Goal: Task Accomplishment & Management: Manage account settings

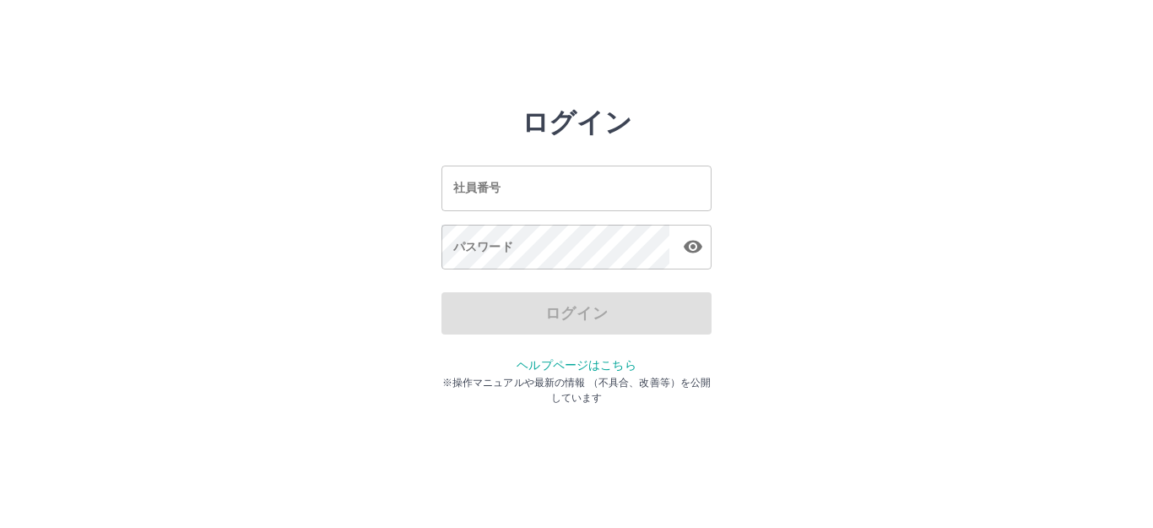
click at [512, 189] on input "社員番号" at bounding box center [576, 187] width 270 height 45
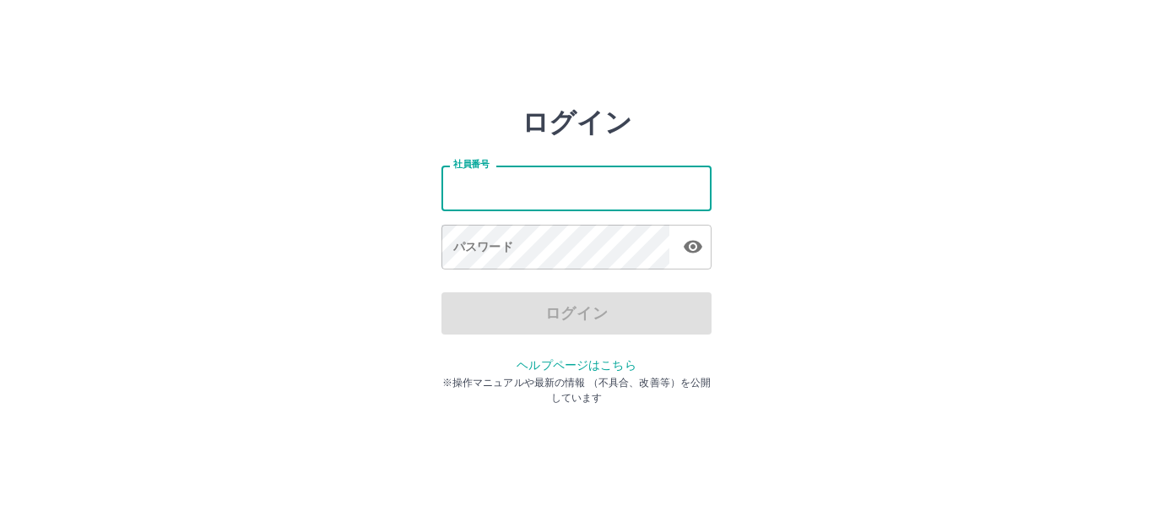
type input "*******"
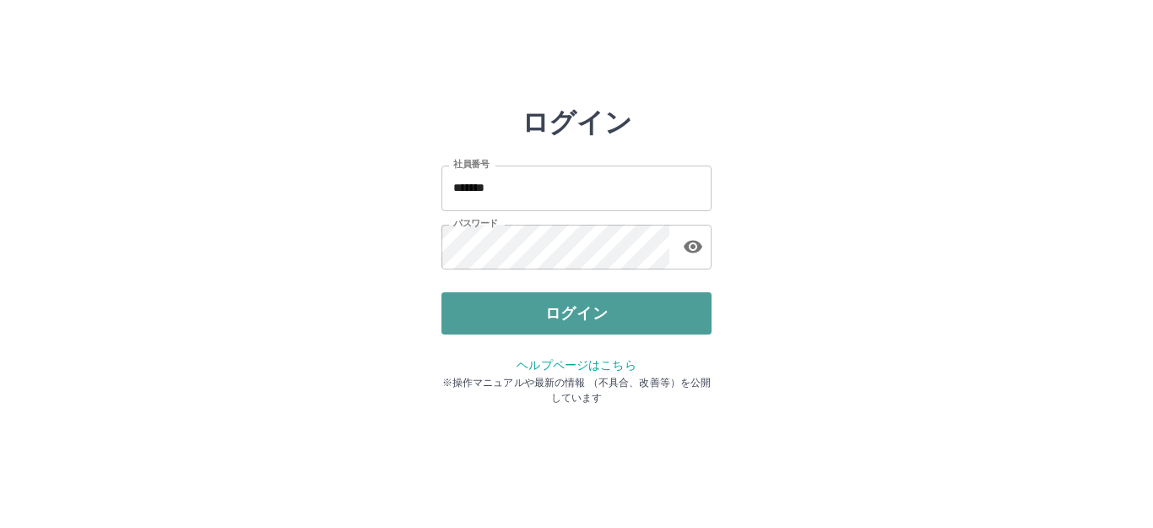
click at [564, 322] on button "ログイン" at bounding box center [576, 313] width 270 height 42
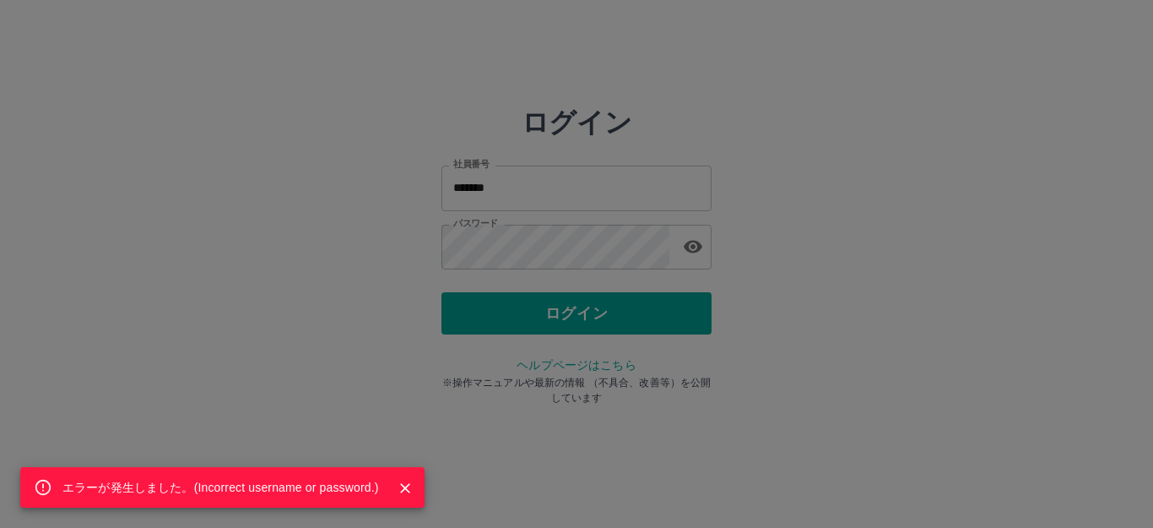
click at [602, 247] on div "エラーが発生しました。( Incorrect username or password. )" at bounding box center [576, 264] width 1153 height 528
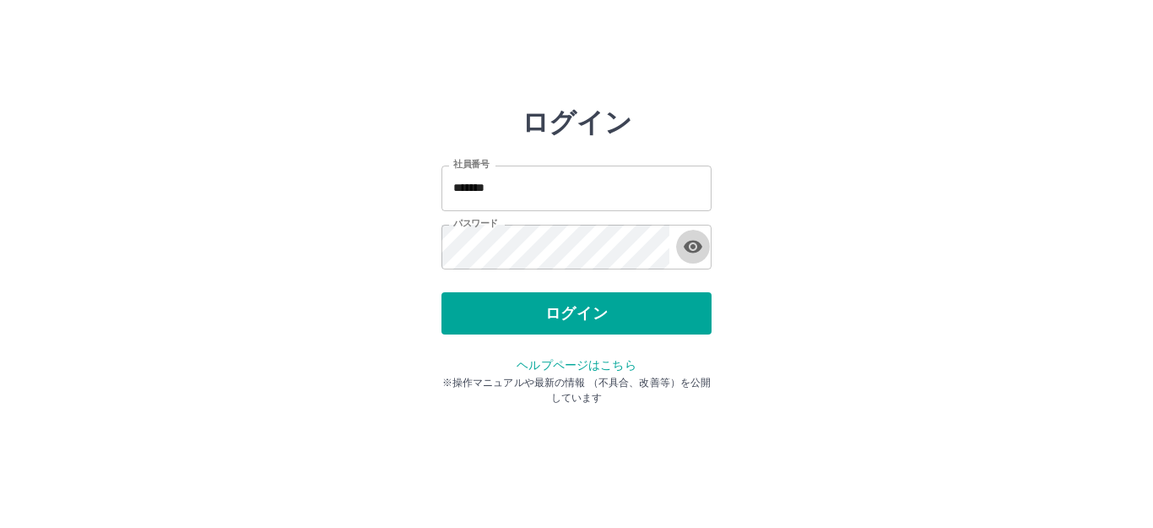
click at [683, 241] on icon "button" at bounding box center [693, 246] width 20 height 20
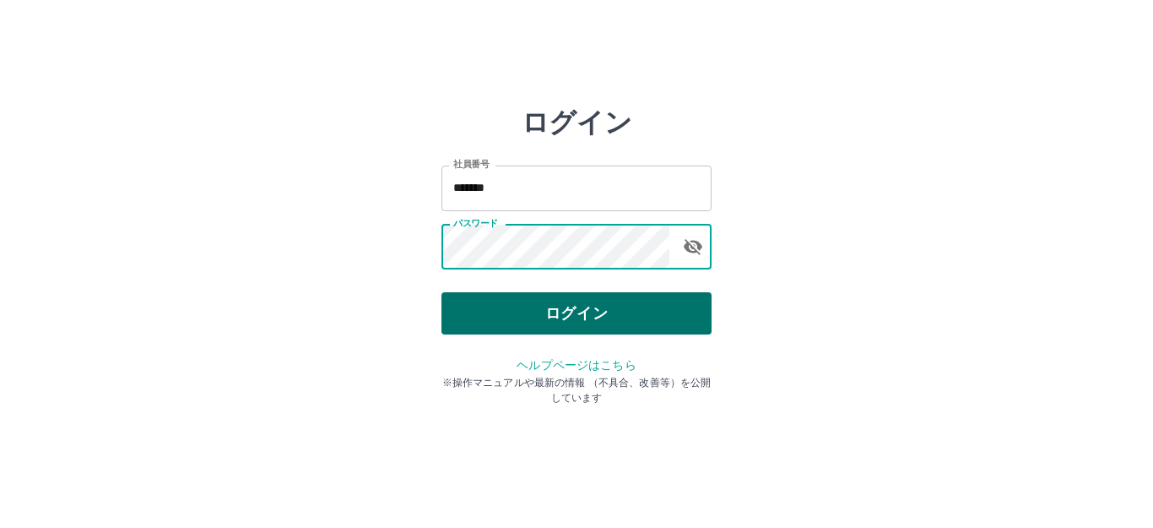
drag, startPoint x: 631, startPoint y: 284, endPoint x: 637, endPoint y: 306, distance: 22.2
click at [637, 306] on div "ログイン 社員番号 ******* 社員番号 パスワード パスワード ログイン ヘルプページはこちら ※操作マニュアルや最新の情報 （不具合、改善等）を公開し…" at bounding box center [576, 241] width 270 height 270
click at [637, 306] on button "ログイン" at bounding box center [576, 313] width 270 height 42
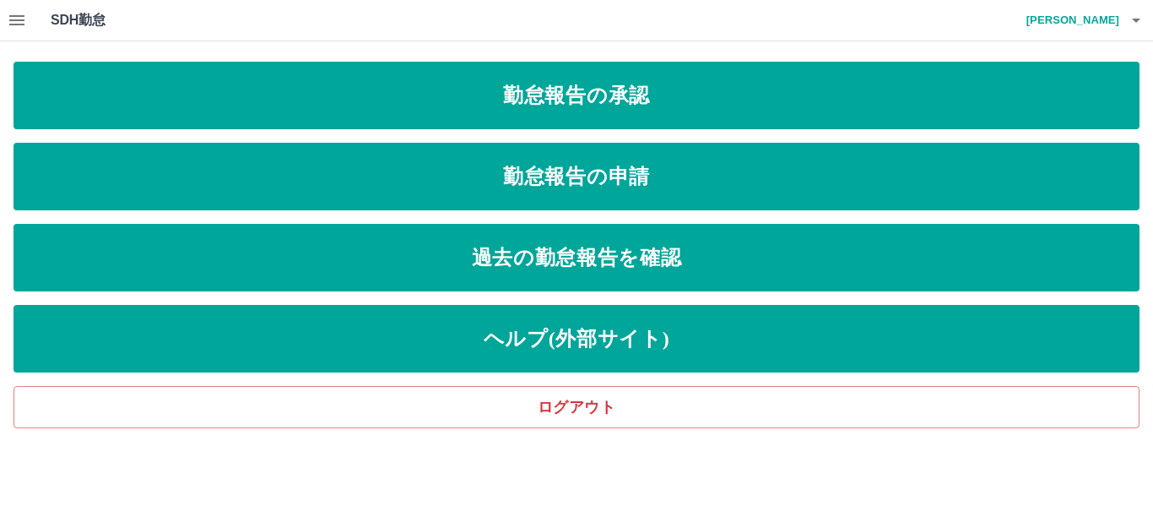
click at [436, 134] on div "勤怠報告の承認 勤怠報告の申請 過去の勤怠報告を確認 ヘルプ(外部サイト) ログアウト" at bounding box center [577, 245] width 1126 height 366
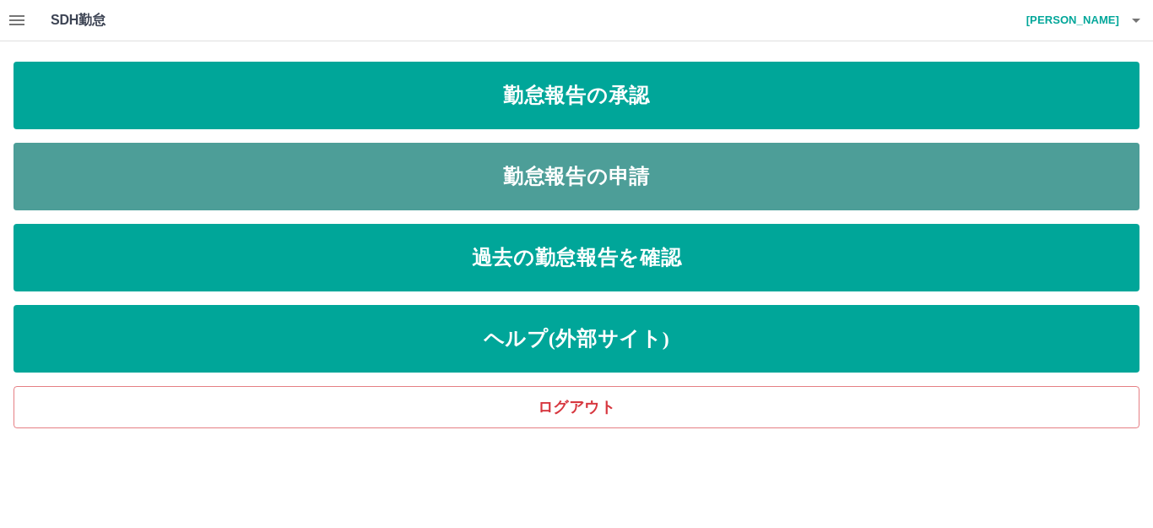
click at [443, 159] on link "勤怠報告の申請" at bounding box center [577, 177] width 1126 height 68
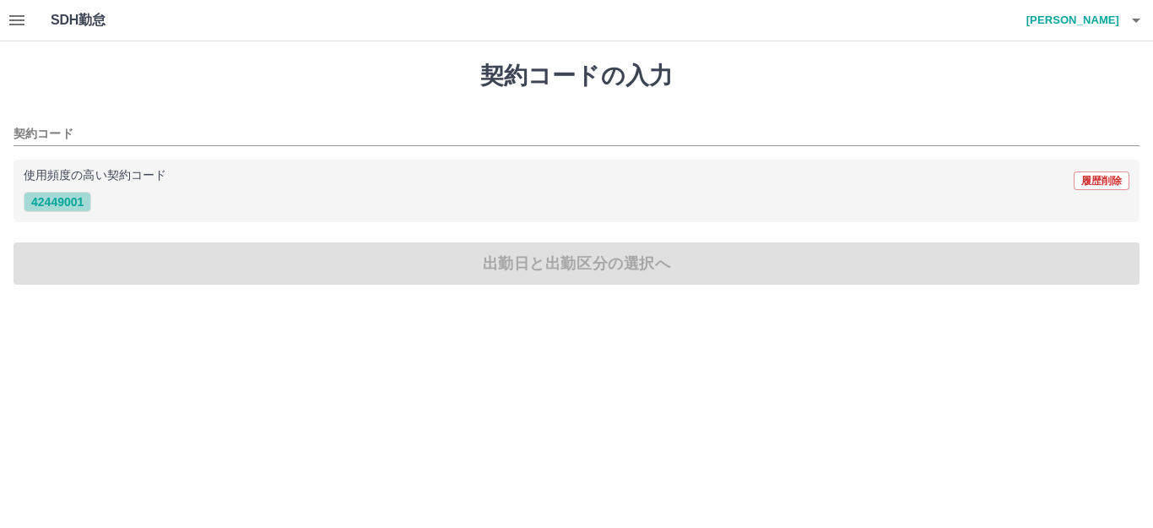
click at [79, 200] on button "42449001" at bounding box center [58, 202] width 68 height 20
type input "********"
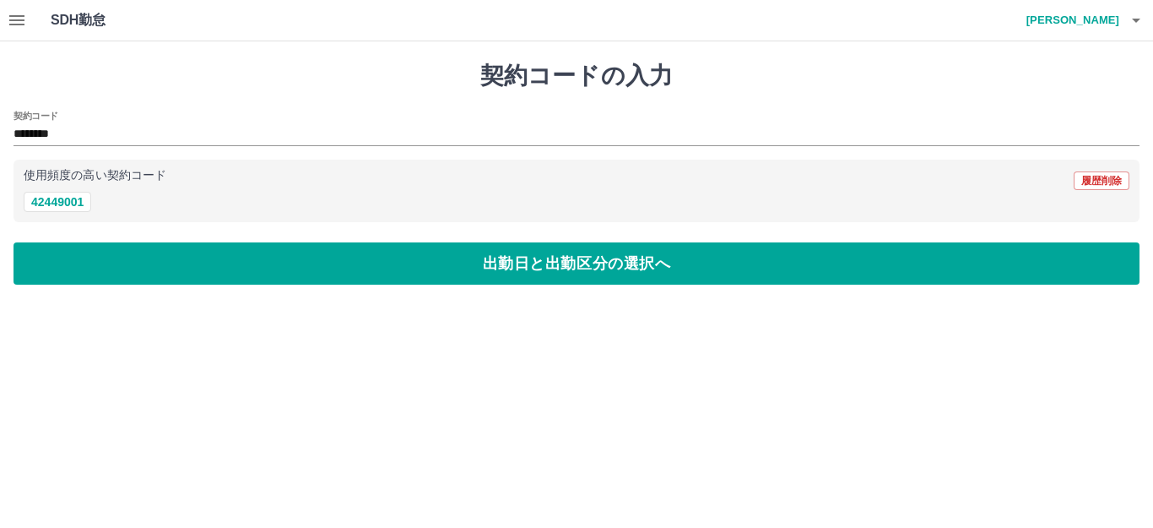
drag, startPoint x: 138, startPoint y: 225, endPoint x: 140, endPoint y: 239, distance: 14.4
click at [139, 225] on div "契約コードの入力 契約コード ******** 使用頻度の高い契約コード 履歴削除 42449001 出勤日と出勤区分の選択へ" at bounding box center [576, 172] width 1153 height 263
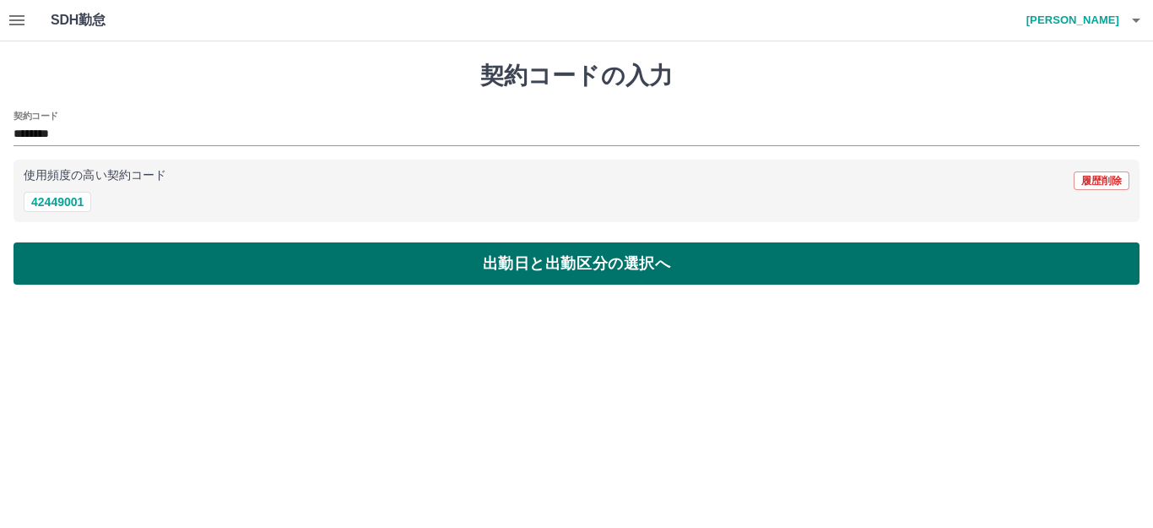
click at [149, 259] on button "出勤日と出勤区分の選択へ" at bounding box center [577, 263] width 1126 height 42
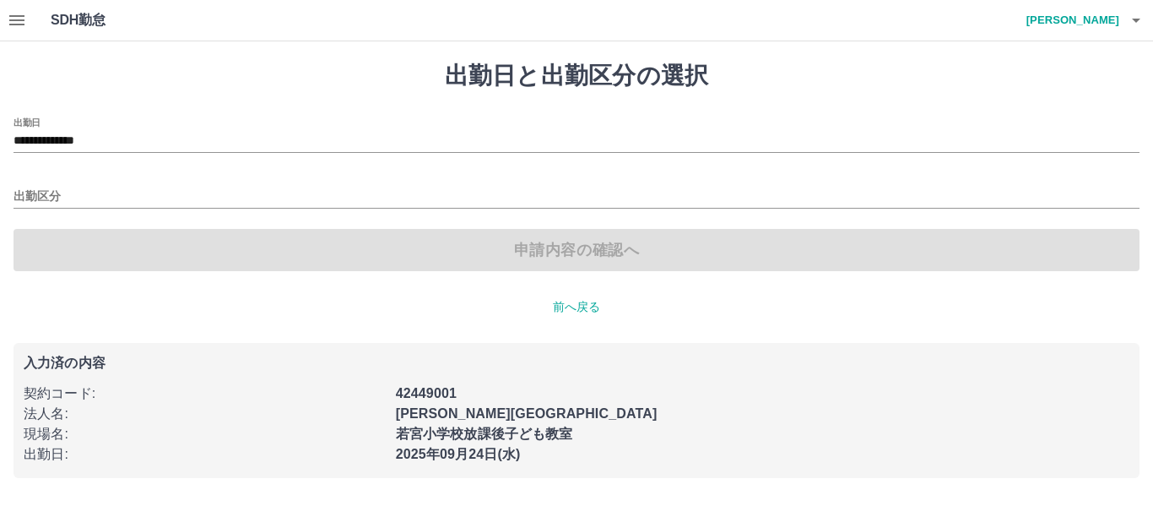
click at [147, 181] on div "出勤区分" at bounding box center [577, 190] width 1126 height 35
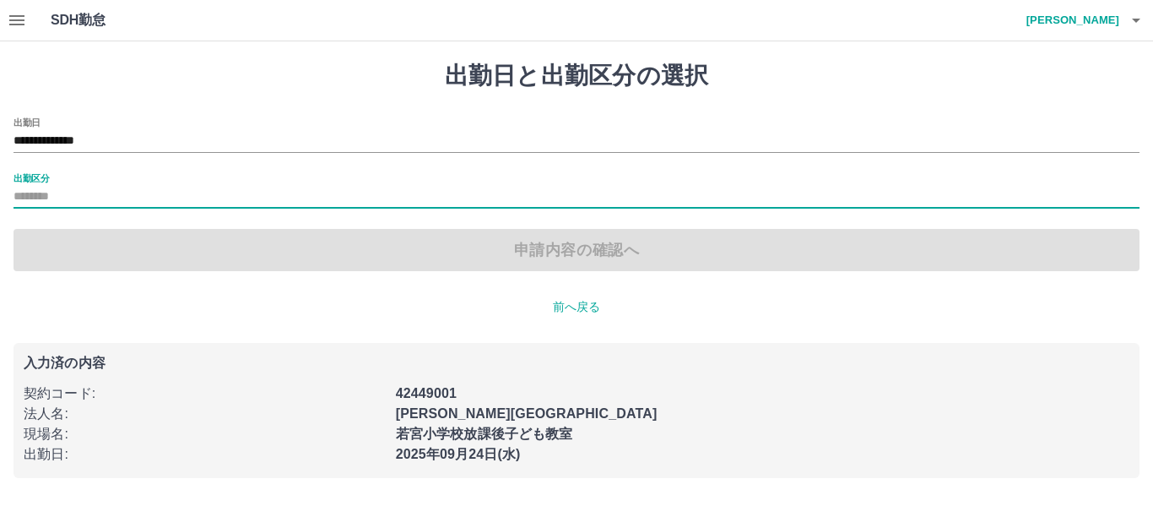
click at [117, 195] on input "出勤区分" at bounding box center [577, 197] width 1126 height 21
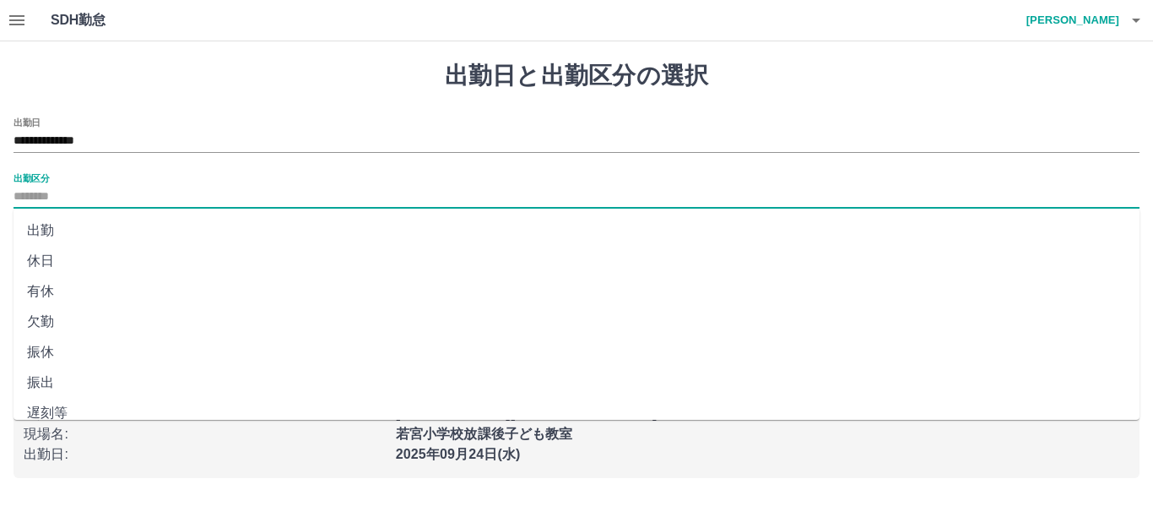
click at [96, 252] on li "休日" at bounding box center [577, 261] width 1126 height 30
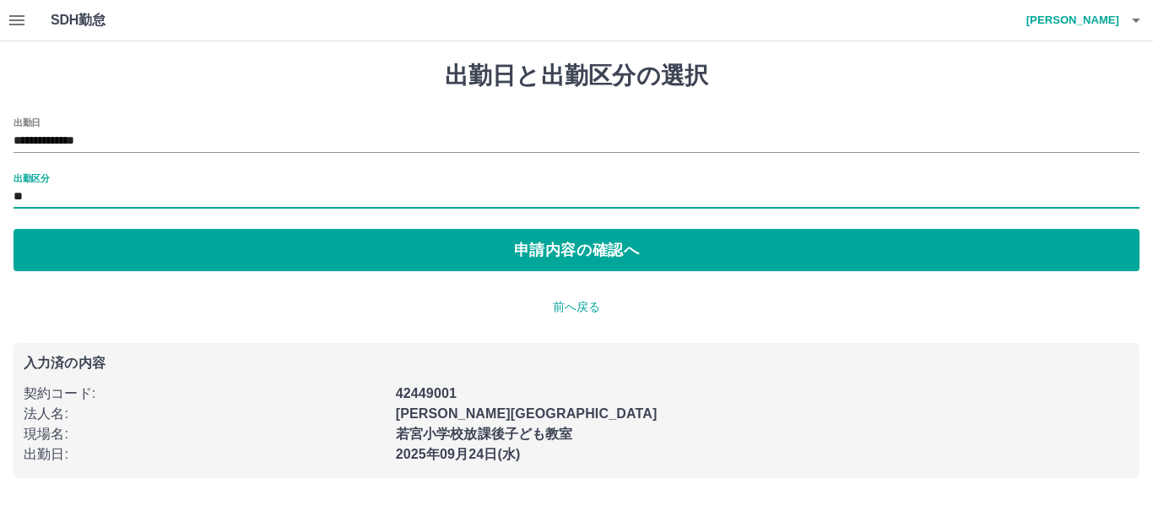
click at [95, 198] on input "**" at bounding box center [577, 197] width 1126 height 21
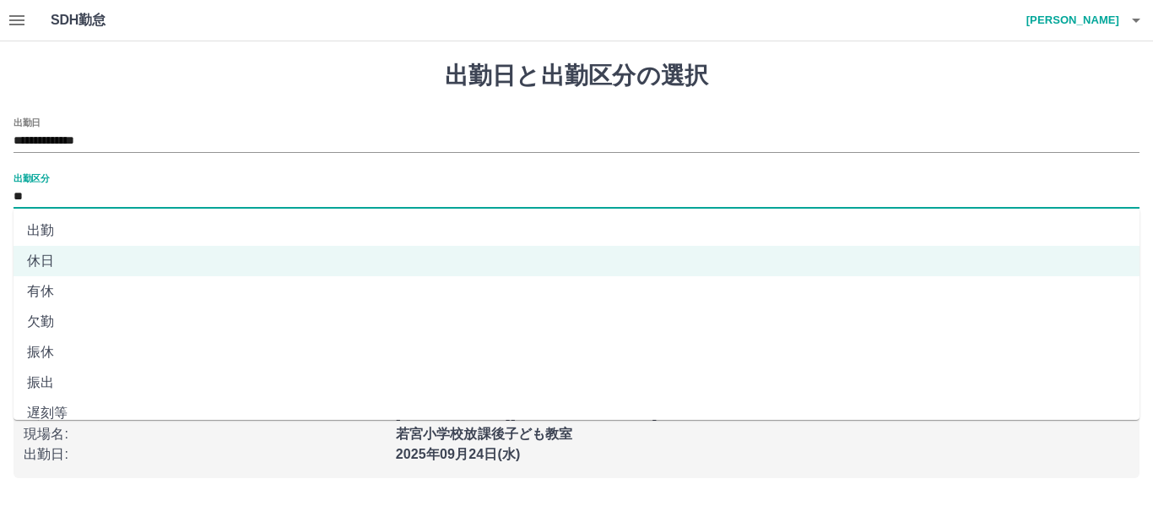
click at [93, 228] on li "出勤" at bounding box center [577, 230] width 1126 height 30
type input "**"
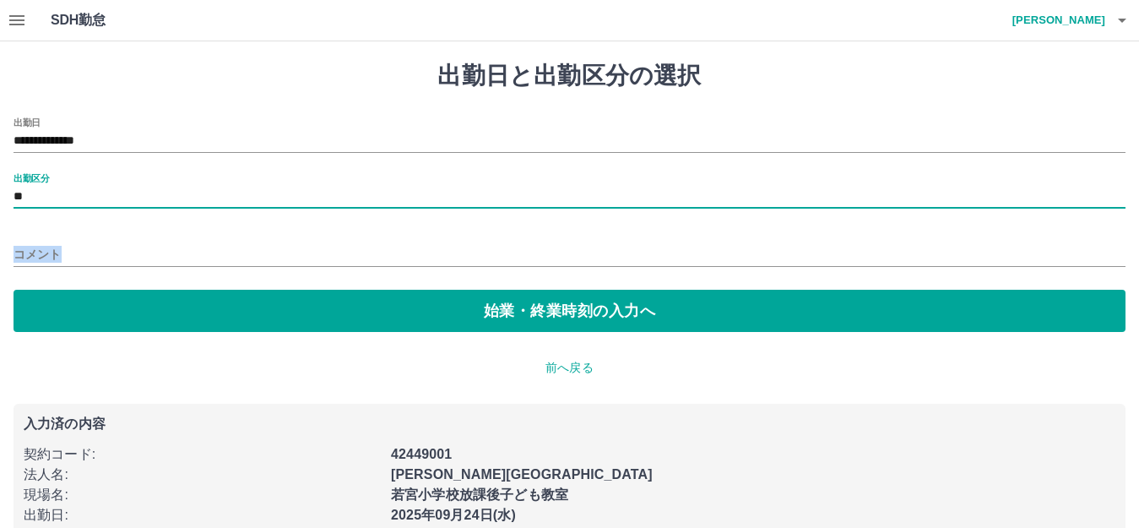
click at [93, 229] on div "コメント" at bounding box center [570, 249] width 1112 height 41
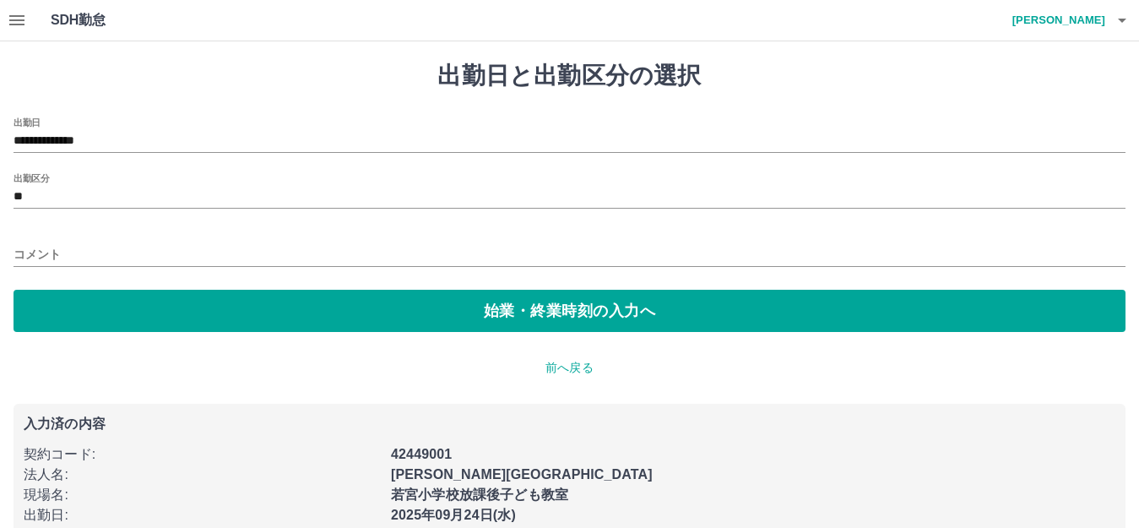
click at [207, 287] on div "**********" at bounding box center [570, 224] width 1112 height 214
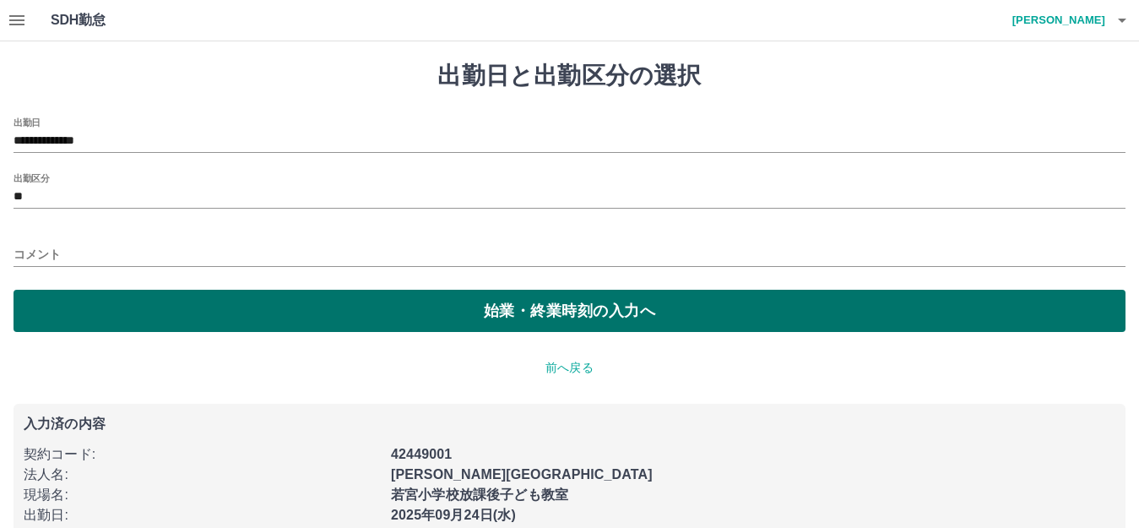
click at [212, 301] on button "始業・終業時刻の入力へ" at bounding box center [570, 311] width 1112 height 42
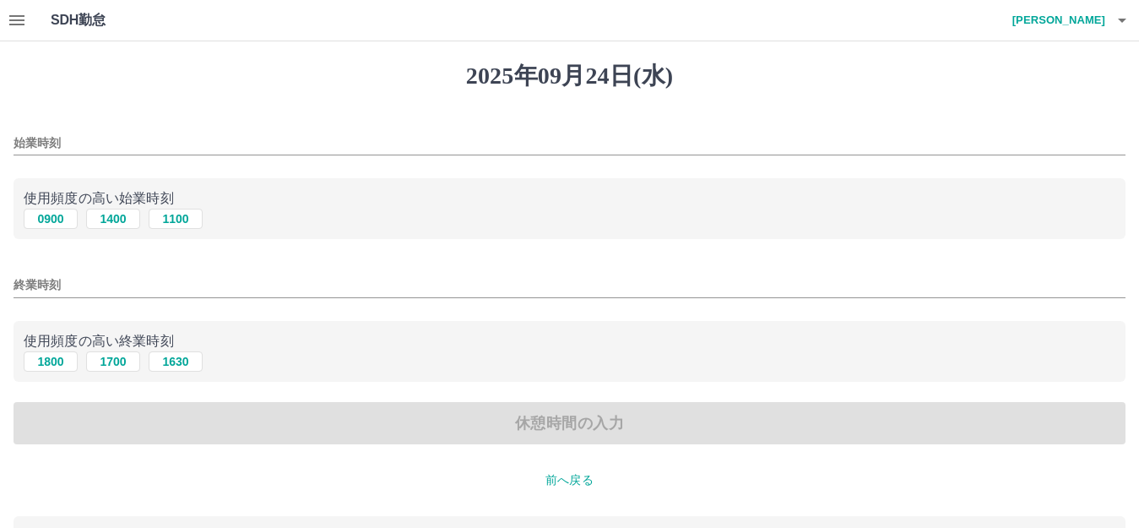
click at [62, 233] on div "使用頻度の高い始業時刻 0900 1400 1100" at bounding box center [570, 209] width 1112 height 62
click at [61, 220] on button "0900" at bounding box center [51, 219] width 54 height 20
type input "****"
click at [72, 371] on button "1800" at bounding box center [51, 361] width 54 height 20
type input "****"
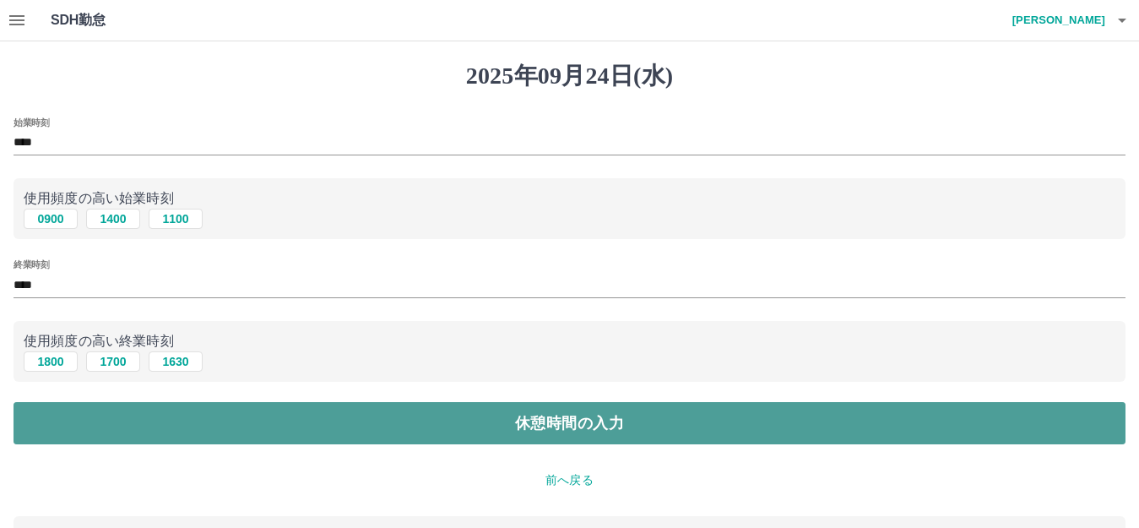
click at [118, 421] on button "休憩時間の入力" at bounding box center [570, 423] width 1112 height 42
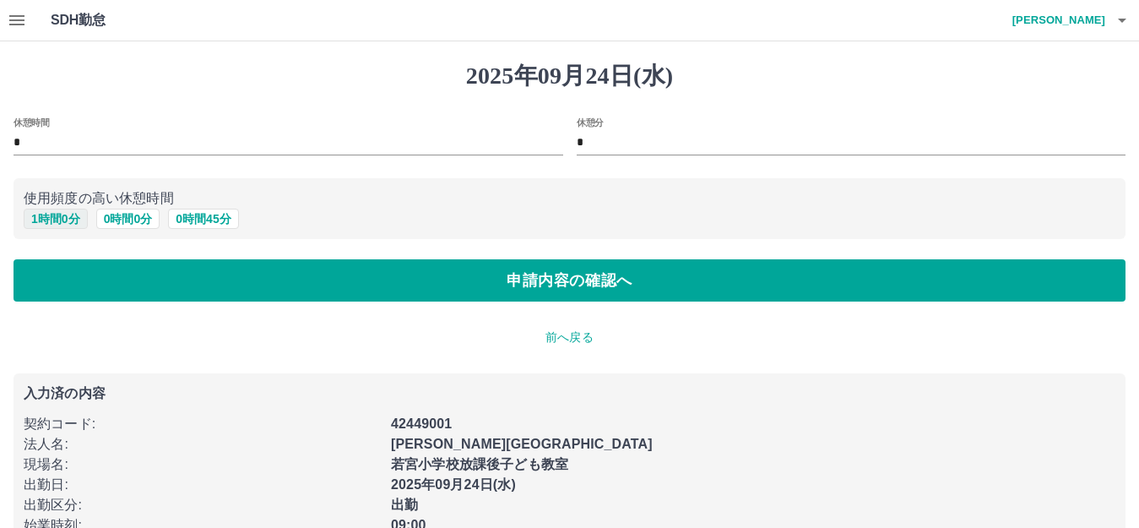
click at [73, 219] on button "1 時間 0 分" at bounding box center [56, 219] width 64 height 20
type input "*"
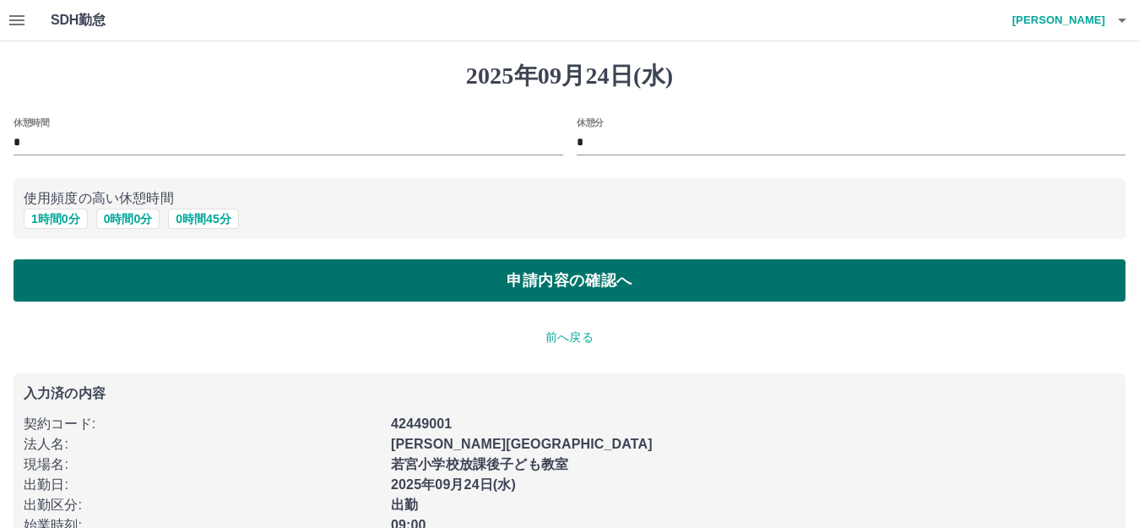
click at [190, 277] on button "申請内容の確認へ" at bounding box center [570, 280] width 1112 height 42
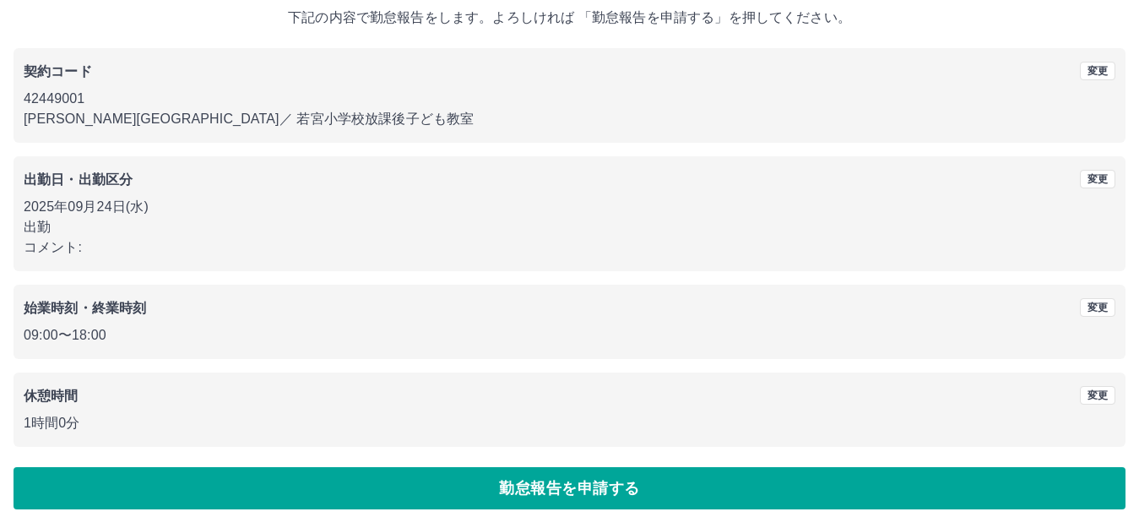
scroll to position [105, 0]
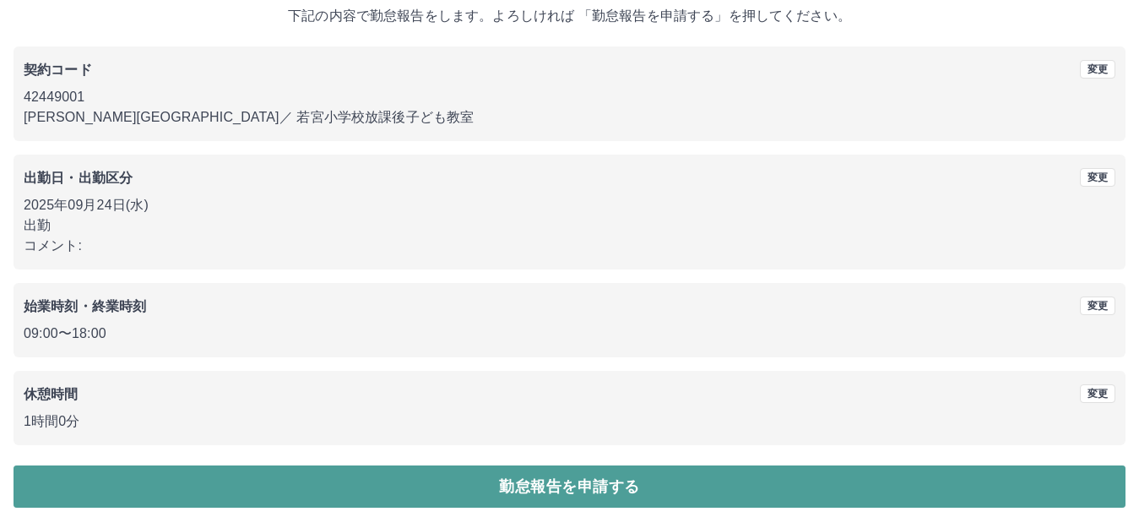
click at [612, 488] on button "勤怠報告を申請する" at bounding box center [570, 486] width 1112 height 42
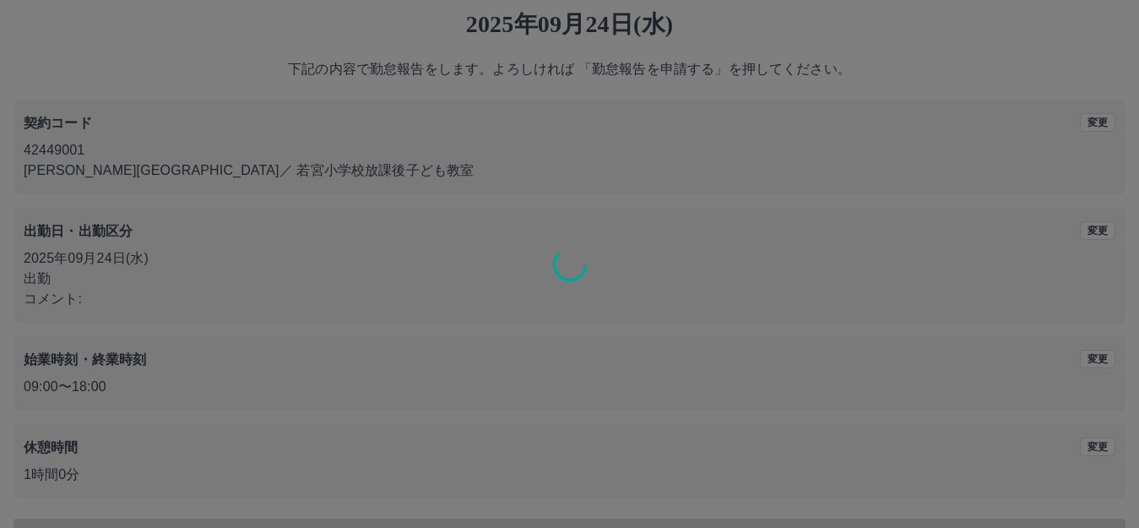
scroll to position [0, 0]
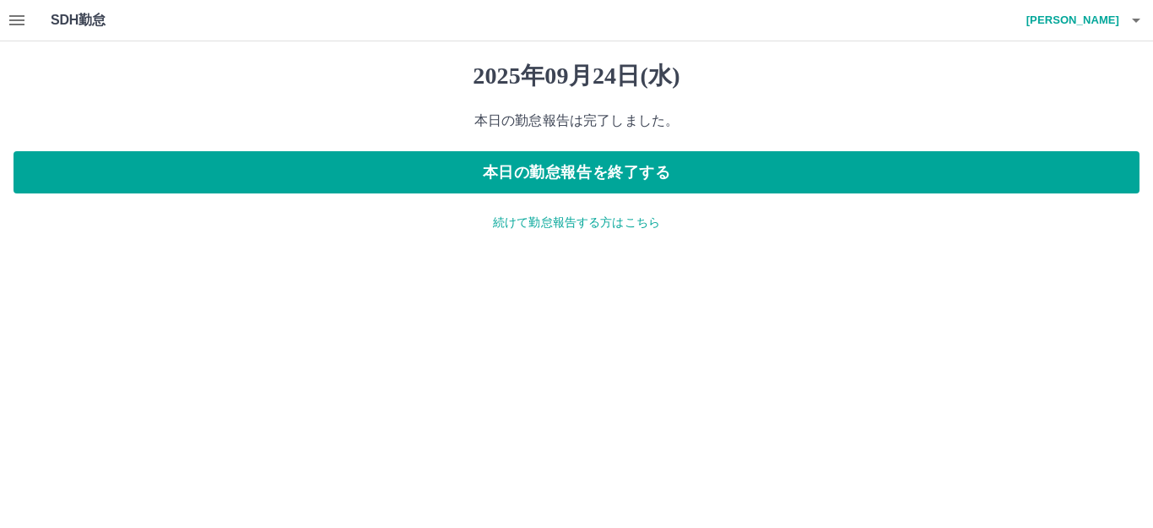
click at [534, 216] on p "続けて勤怠報告する方はこちら" at bounding box center [577, 223] width 1126 height 18
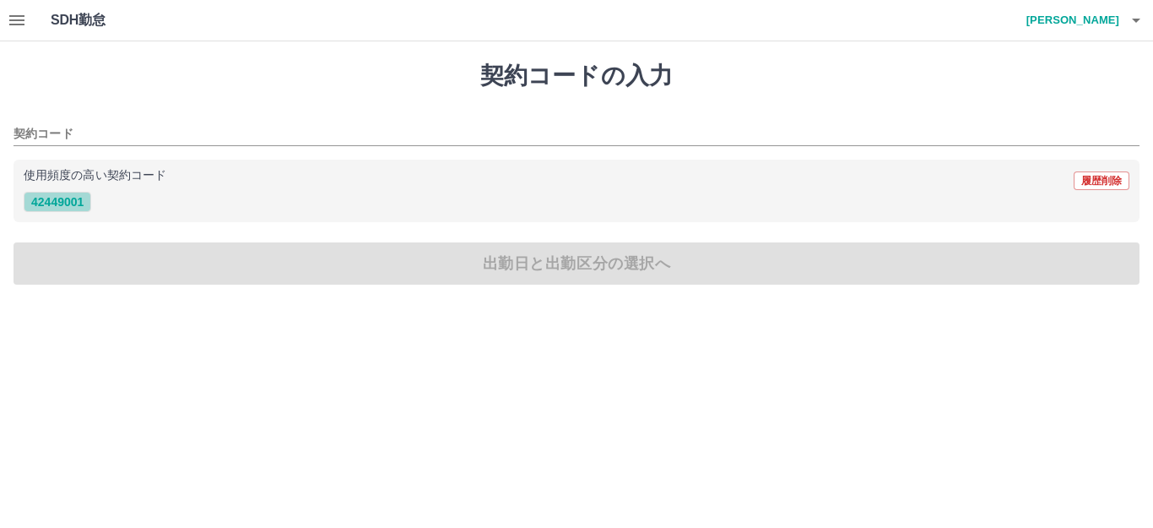
click at [79, 203] on button "42449001" at bounding box center [58, 202] width 68 height 20
type input "********"
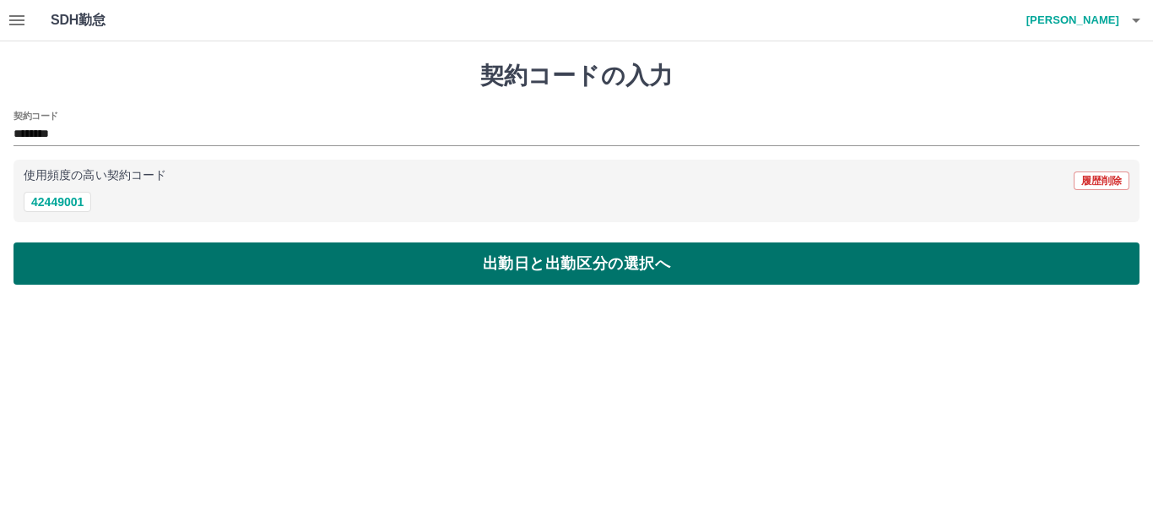
click at [139, 256] on button "出勤日と出勤区分の選択へ" at bounding box center [577, 263] width 1126 height 42
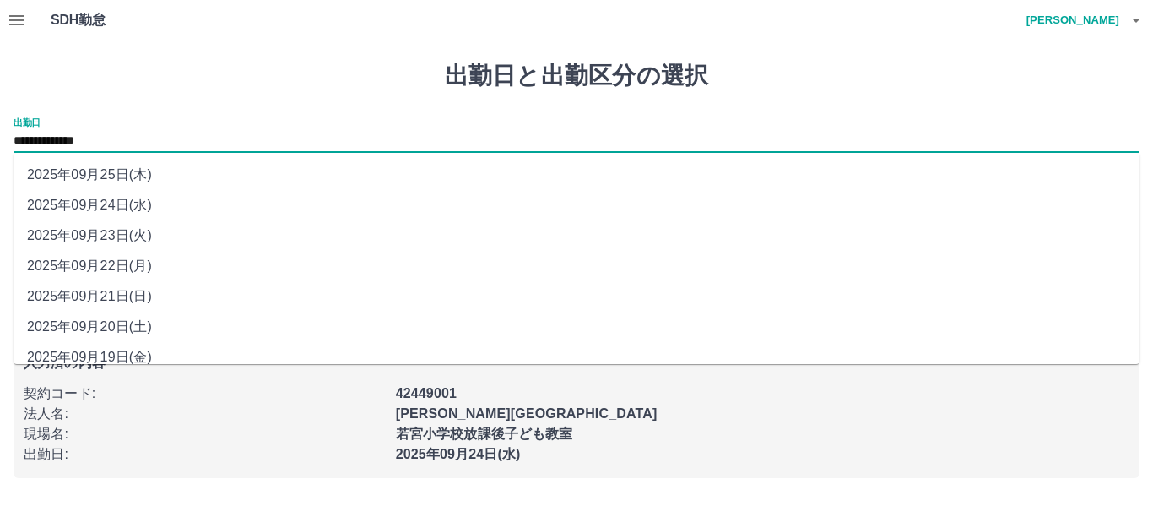
click at [102, 137] on input "**********" at bounding box center [577, 141] width 1126 height 21
click at [130, 236] on li "2025年09月23日(火)" at bounding box center [577, 235] width 1126 height 30
type input "**********"
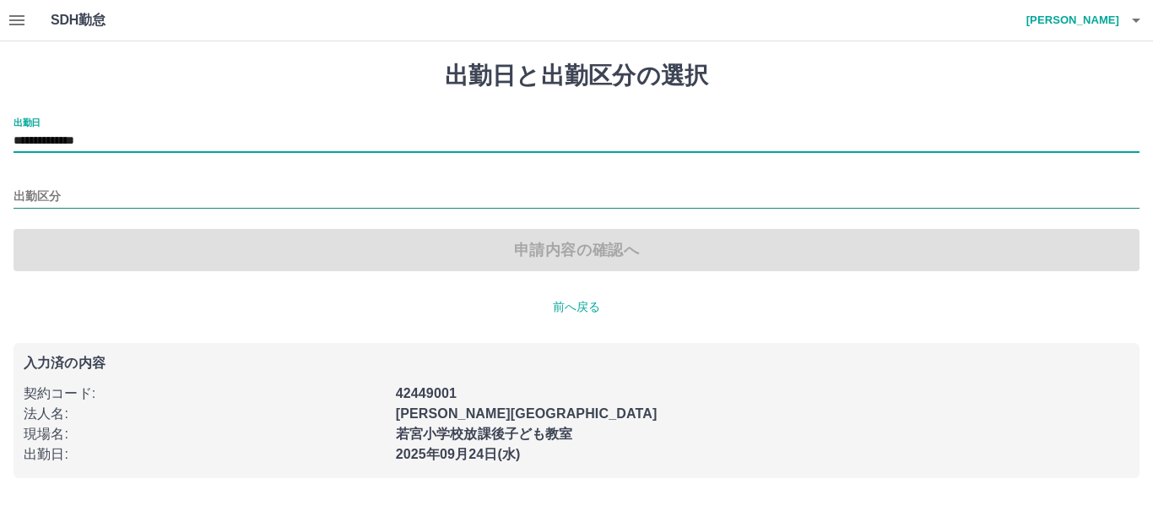
click at [112, 207] on input "出勤区分" at bounding box center [577, 197] width 1126 height 21
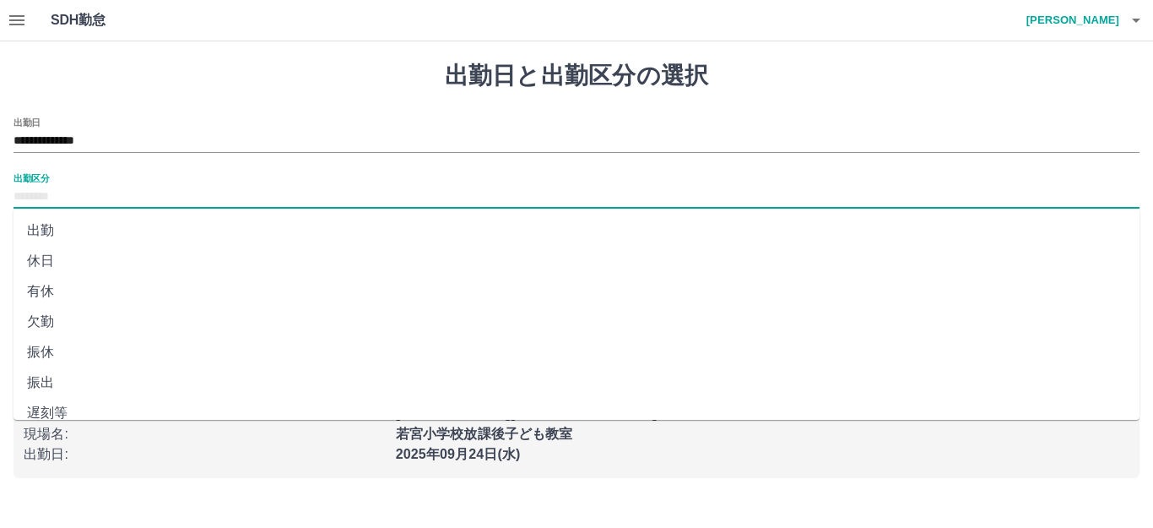
click at [103, 265] on li "休日" at bounding box center [577, 261] width 1126 height 30
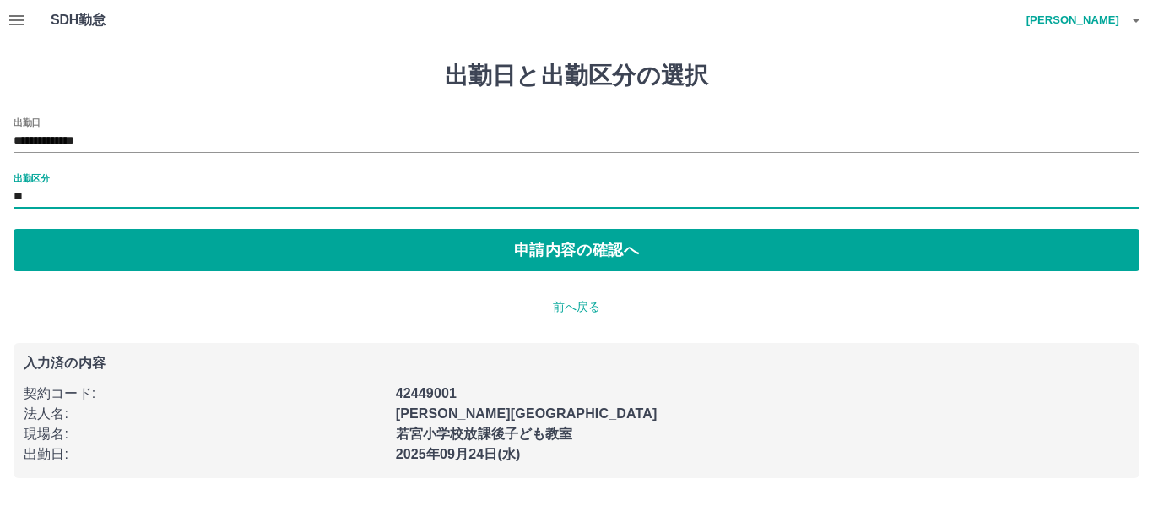
type input "**"
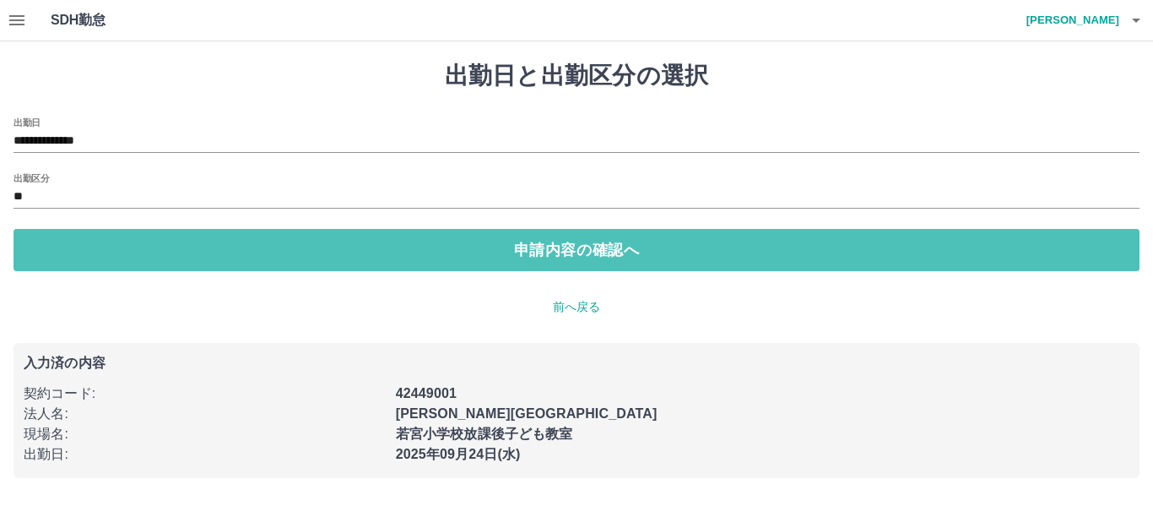
click at [103, 265] on button "申請内容の確認へ" at bounding box center [577, 250] width 1126 height 42
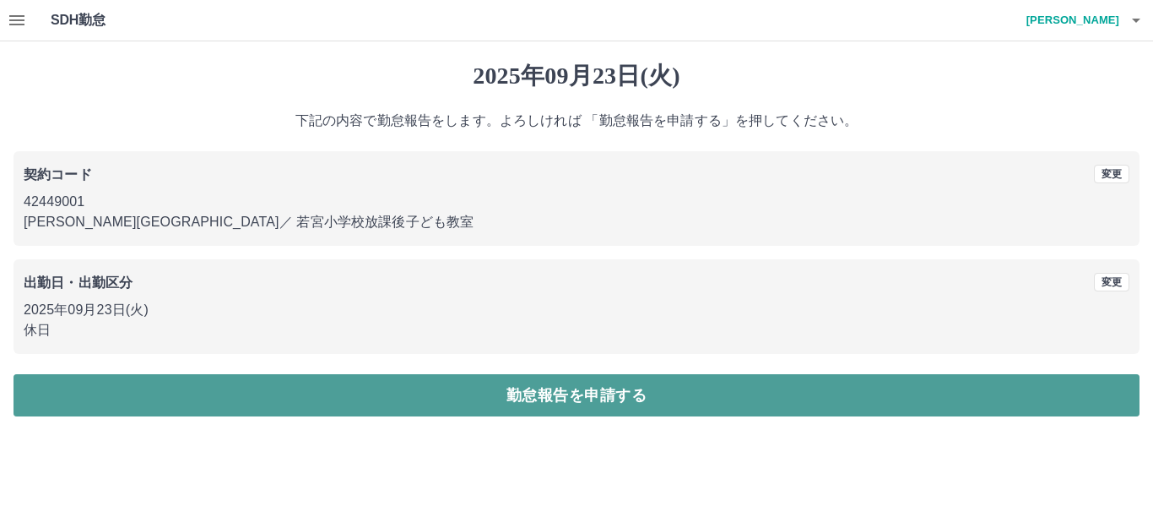
click at [422, 385] on button "勤怠報告を申請する" at bounding box center [577, 395] width 1126 height 42
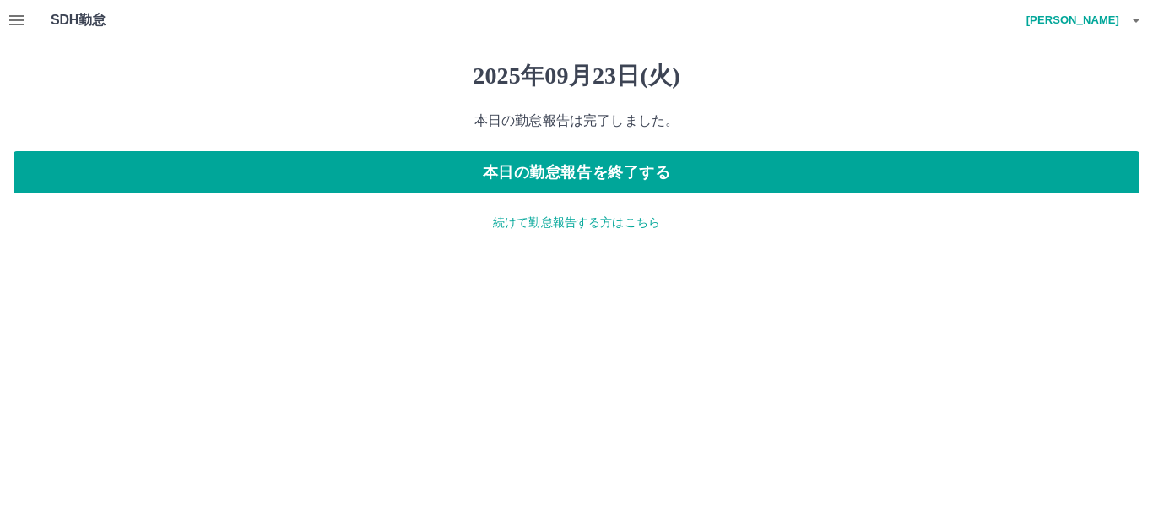
click at [7, 24] on icon "button" at bounding box center [17, 20] width 20 height 20
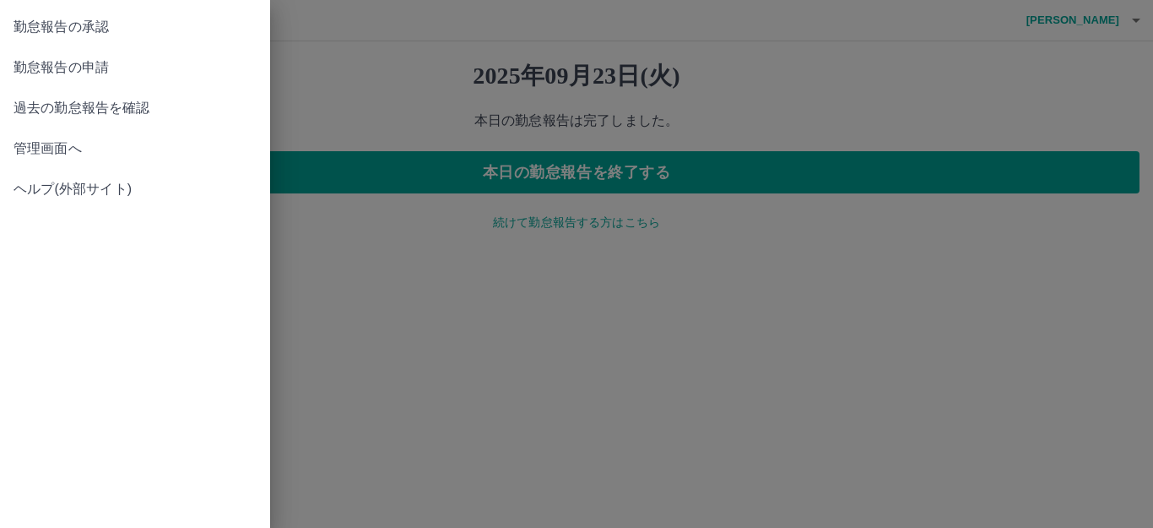
click at [89, 100] on span "過去の勤怠報告を確認" at bounding box center [135, 108] width 243 height 20
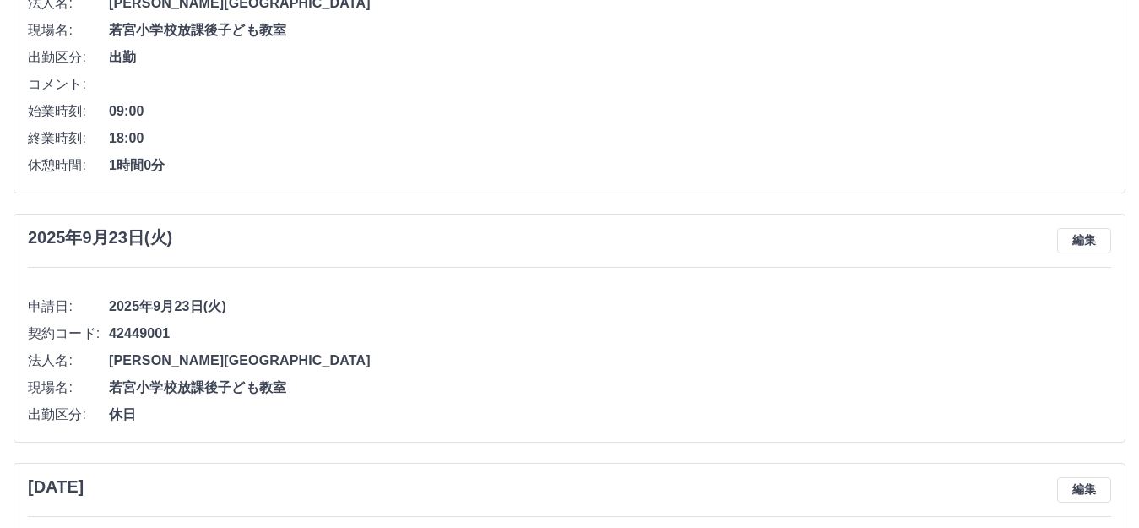
scroll to position [84, 0]
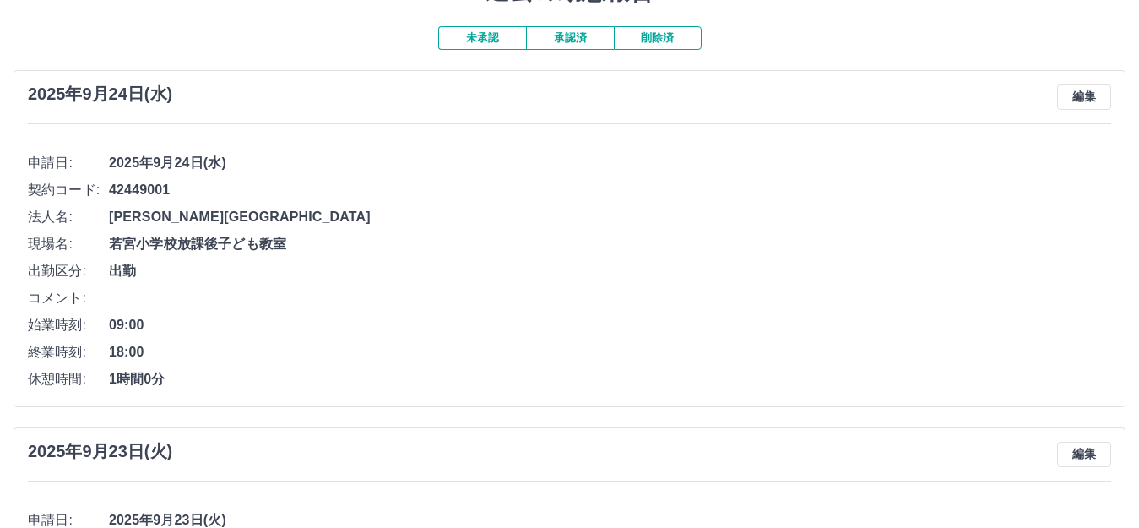
click at [503, 45] on button "未承認" at bounding box center [482, 38] width 88 height 24
click at [490, 29] on button "未承認" at bounding box center [482, 38] width 88 height 24
click at [490, 35] on button "未承認" at bounding box center [482, 38] width 88 height 24
click at [490, 39] on button "未承認" at bounding box center [482, 38] width 88 height 24
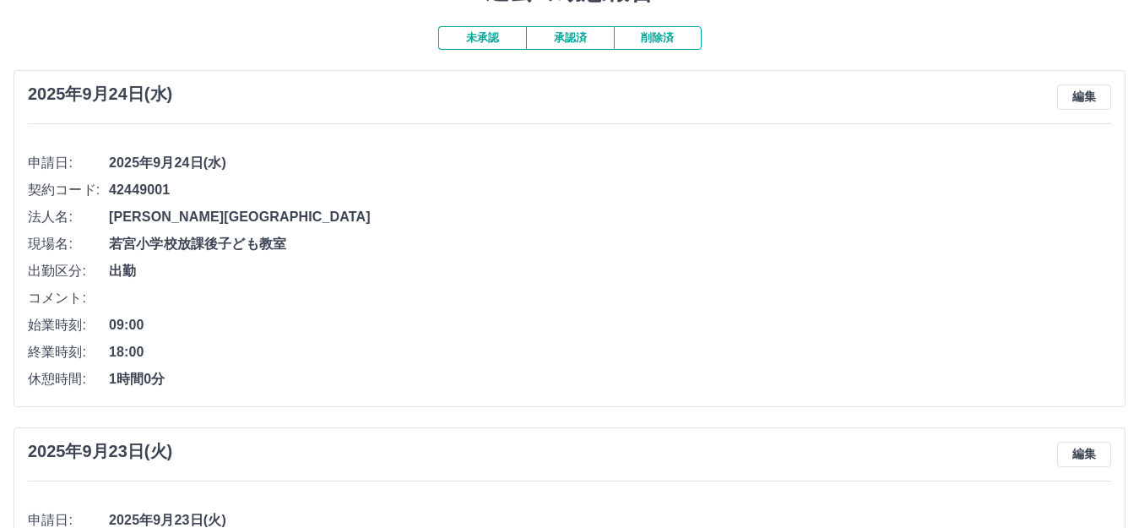
click at [580, 44] on button "承認済" at bounding box center [570, 38] width 88 height 24
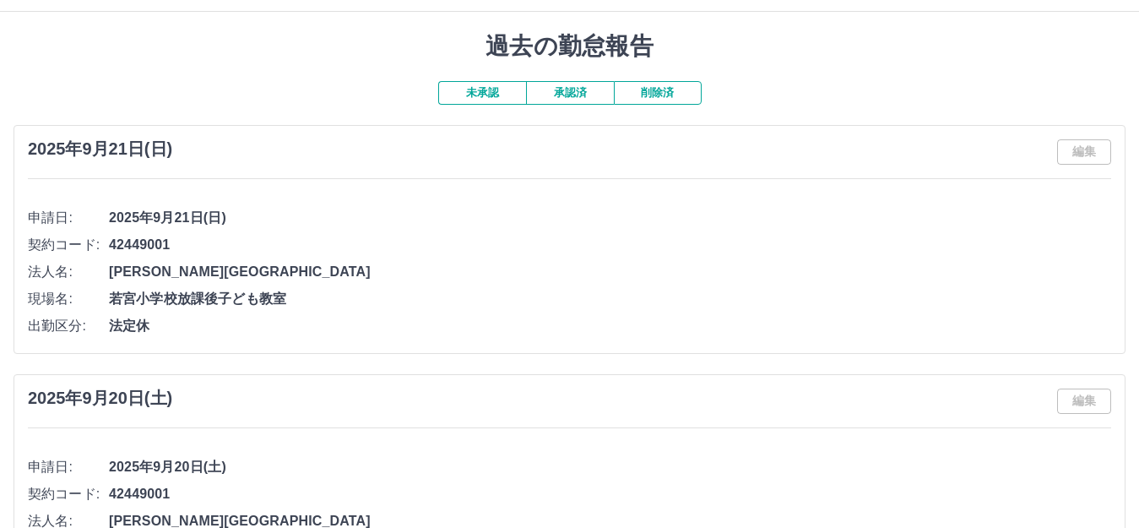
scroll to position [0, 0]
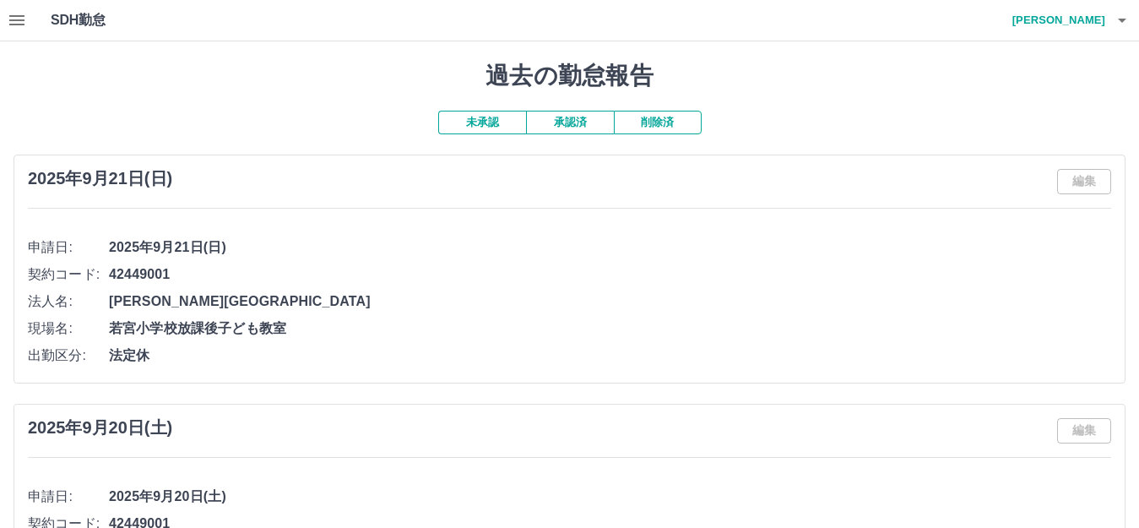
click at [463, 124] on button "未承認" at bounding box center [482, 123] width 88 height 24
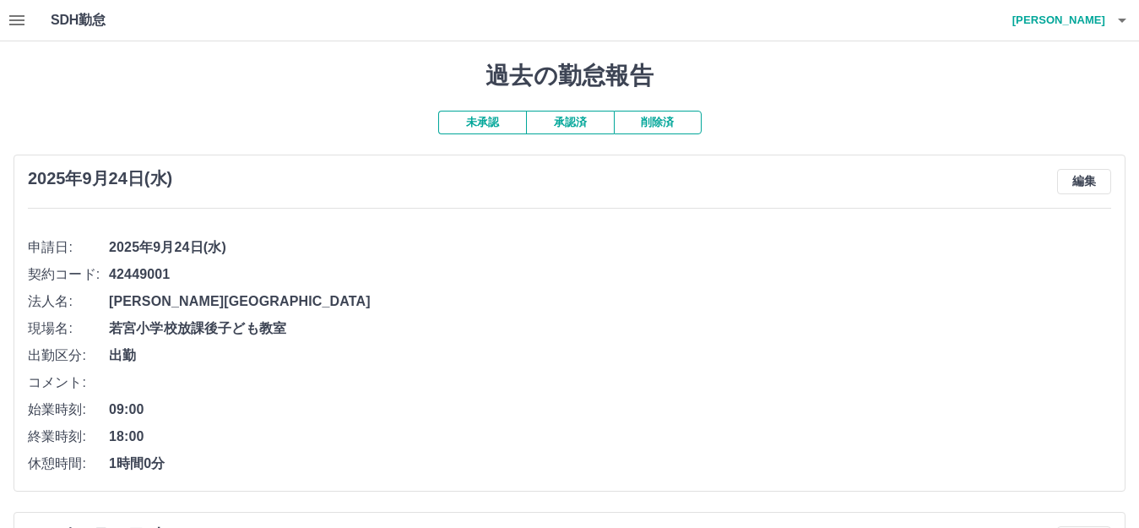
click at [30, 31] on button "button" at bounding box center [17, 20] width 34 height 41
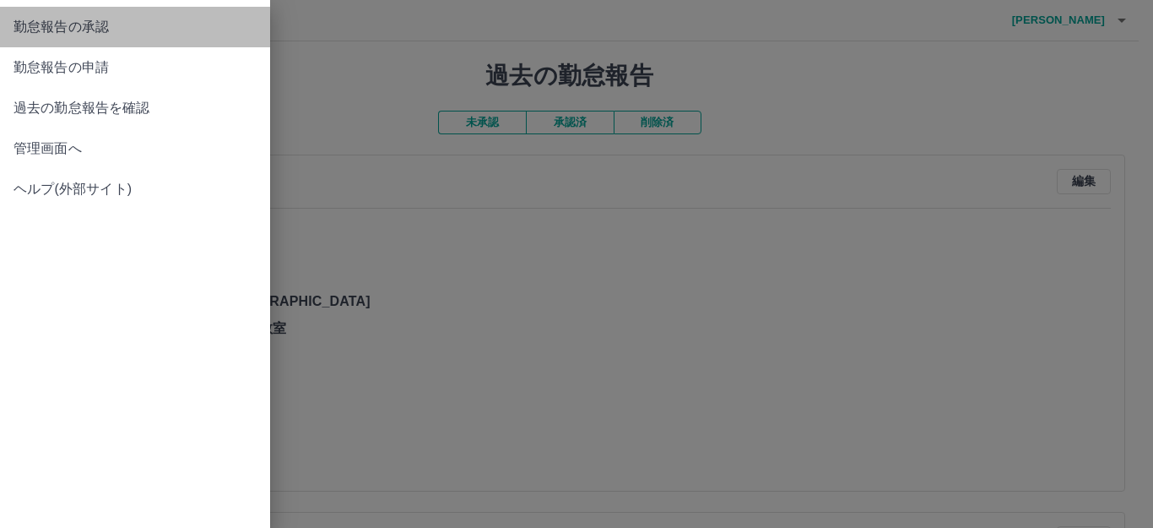
click at [35, 30] on span "勤怠報告の承認" at bounding box center [135, 27] width 243 height 20
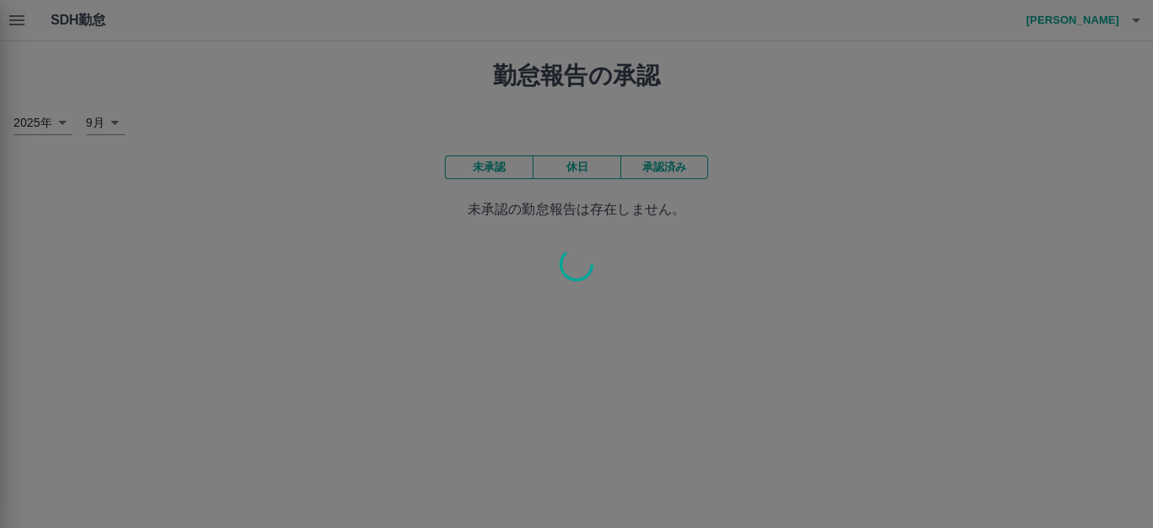
click at [14, 17] on div at bounding box center [576, 264] width 1153 height 528
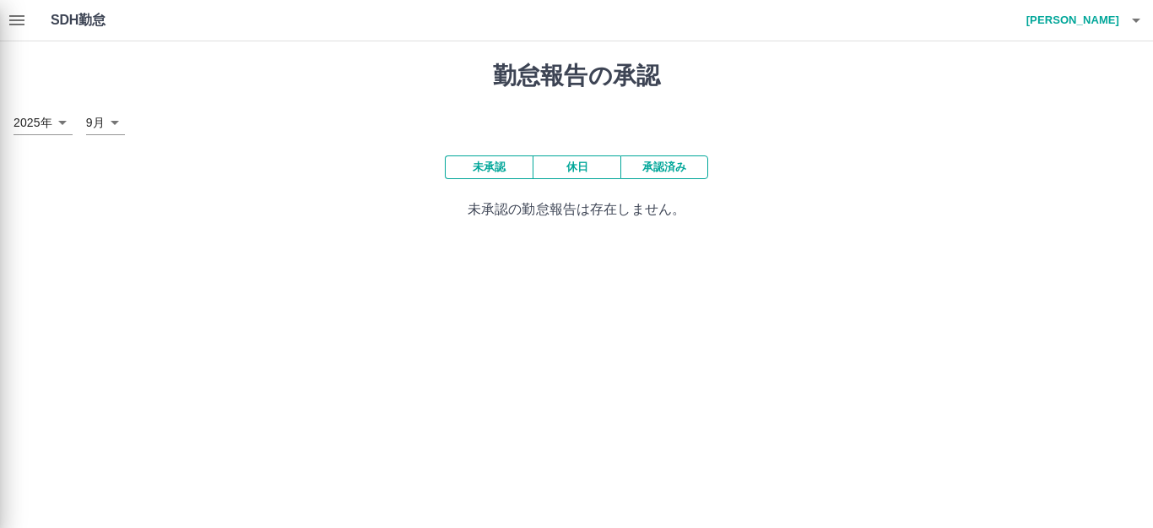
click at [14, 17] on div at bounding box center [576, 264] width 1153 height 528
click at [17, 27] on div at bounding box center [576, 264] width 1153 height 528
click at [13, 8] on div at bounding box center [576, 264] width 1153 height 528
drag, startPoint x: 134, startPoint y: 108, endPoint x: 246, endPoint y: 125, distance: 113.5
click at [180, 113] on div at bounding box center [576, 264] width 1153 height 528
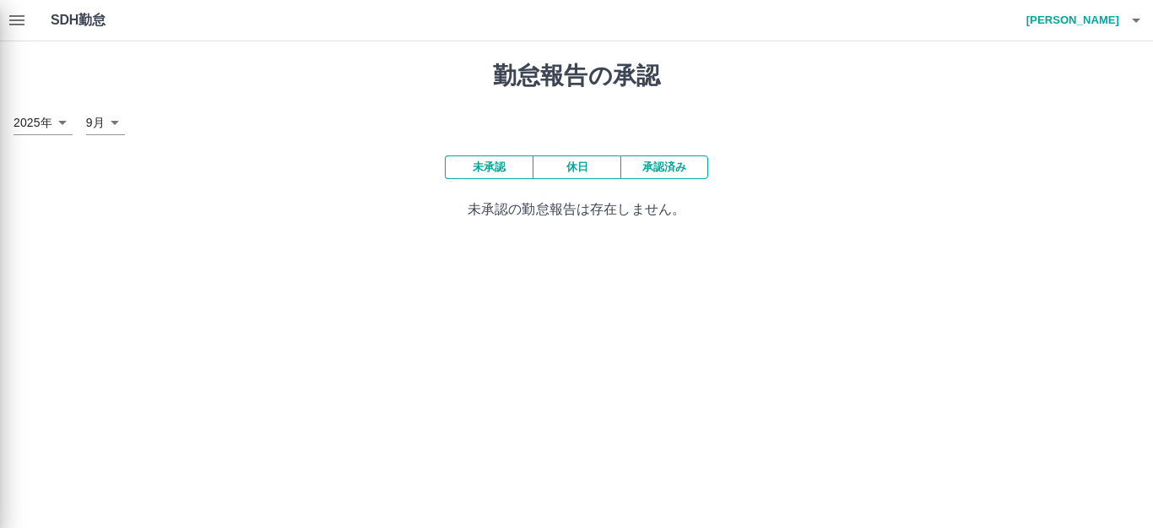
click at [315, 109] on div at bounding box center [576, 264] width 1153 height 528
click at [13, 27] on div at bounding box center [576, 264] width 1153 height 528
click at [14, 24] on div at bounding box center [576, 264] width 1153 height 528
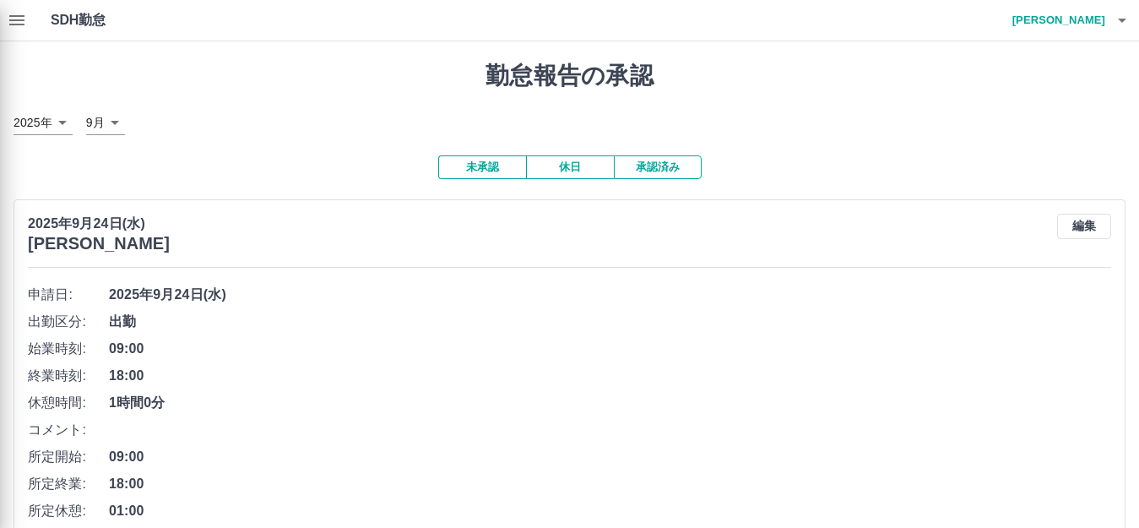
click at [15, 30] on div at bounding box center [569, 264] width 1139 height 528
click at [19, 21] on div at bounding box center [569, 264] width 1139 height 528
click at [572, 172] on div at bounding box center [569, 264] width 1139 height 528
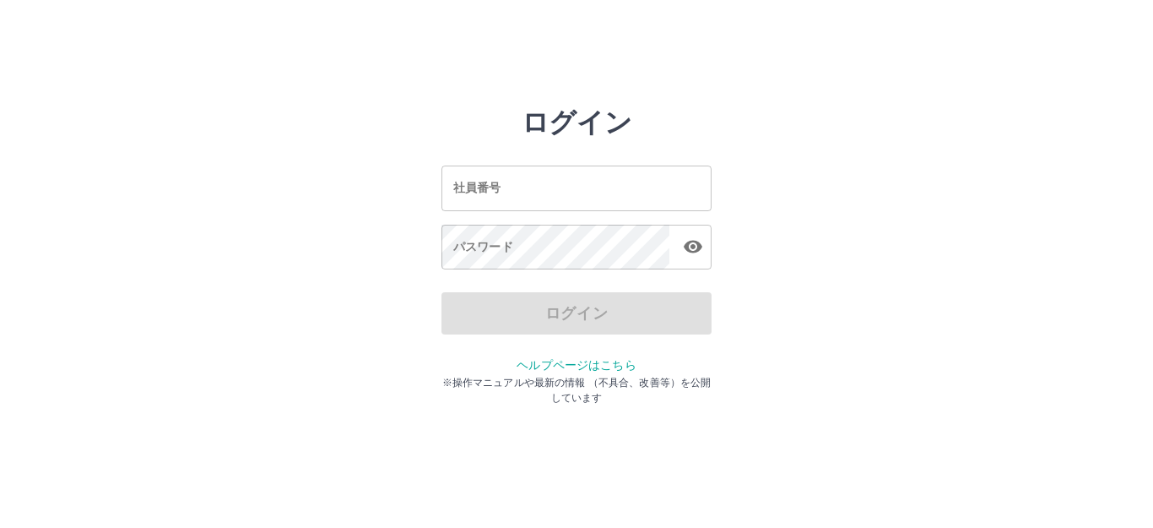
click at [499, 135] on div "ログイン 社員番号 社員番号 パスワード パスワード ログイン ヘルプページはこちら ※操作マニュアルや最新の情報 （不具合、改善等）を公開しています" at bounding box center [576, 241] width 270 height 270
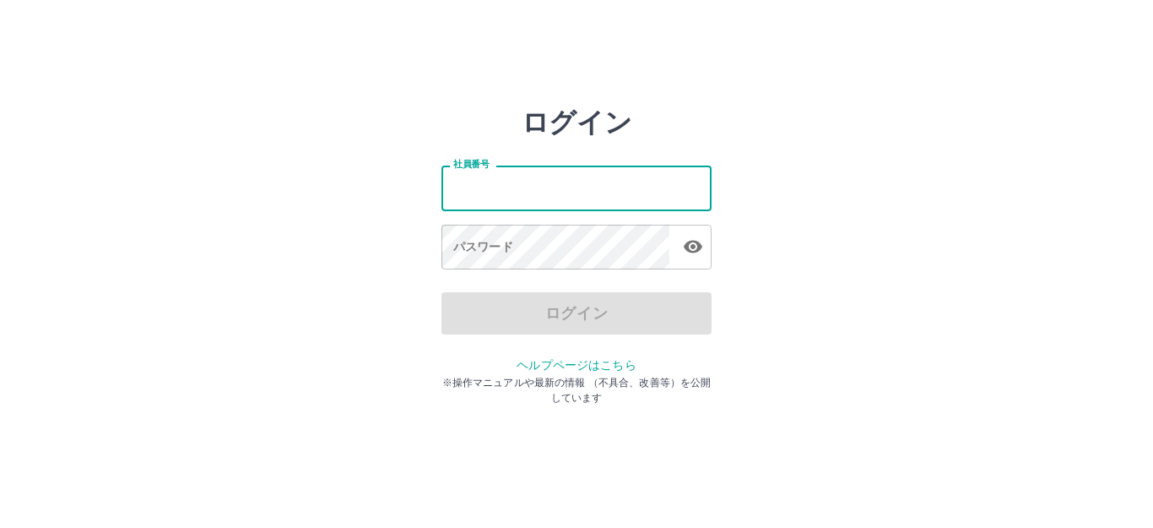
click at [513, 185] on input "社員番号" at bounding box center [576, 187] width 270 height 45
type input "*******"
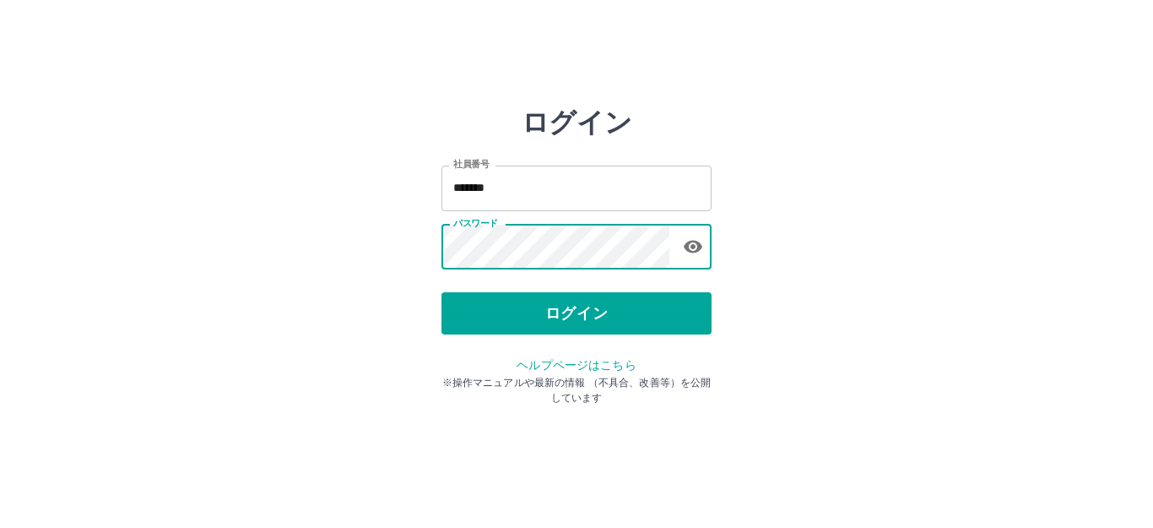
click at [546, 368] on link "ヘルプページはこちら" at bounding box center [576, 365] width 119 height 14
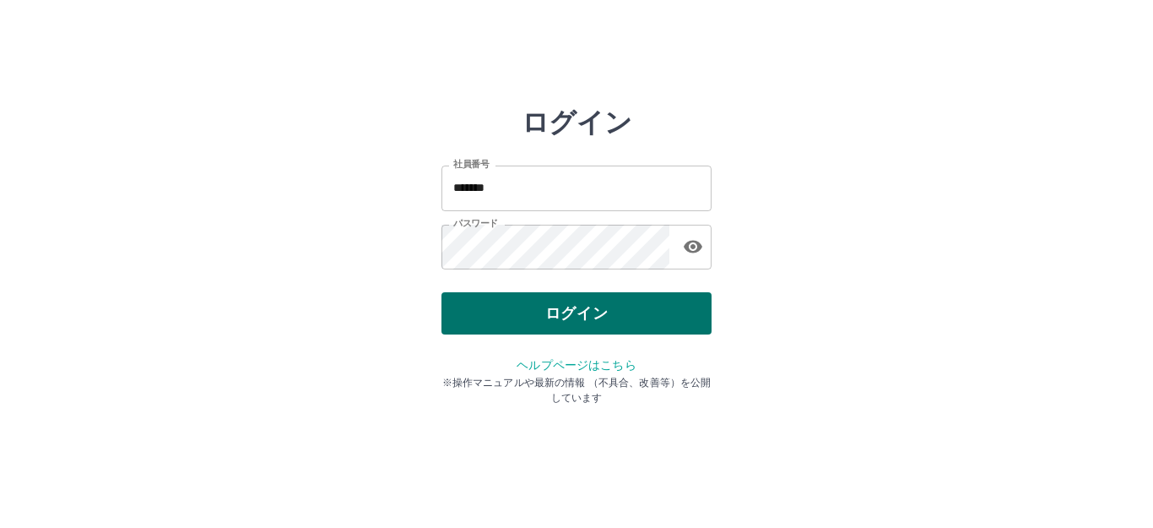
click at [544, 312] on button "ログイン" at bounding box center [576, 313] width 270 height 42
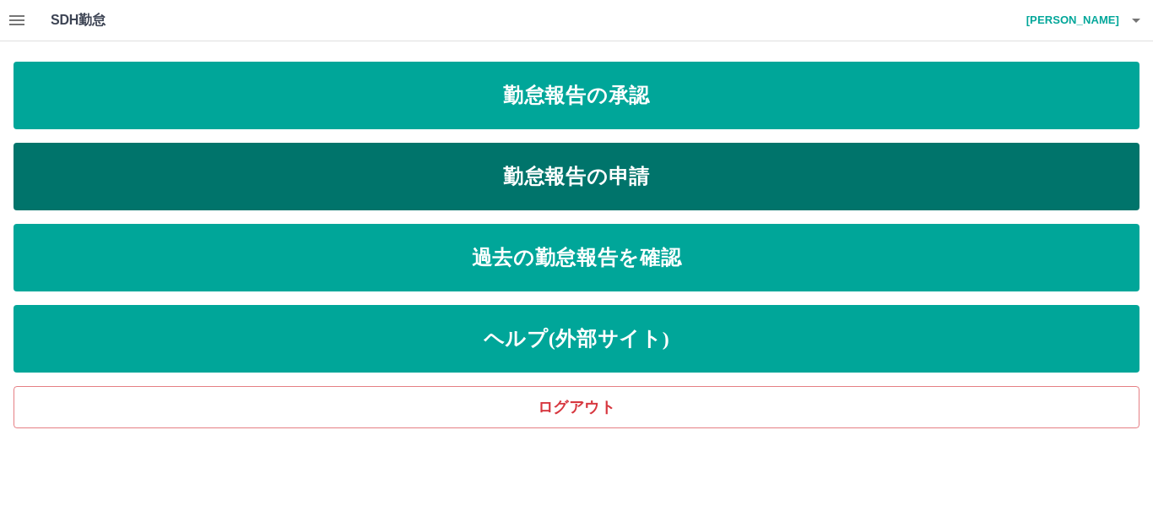
click at [315, 178] on link "勤怠報告の申請" at bounding box center [577, 177] width 1126 height 68
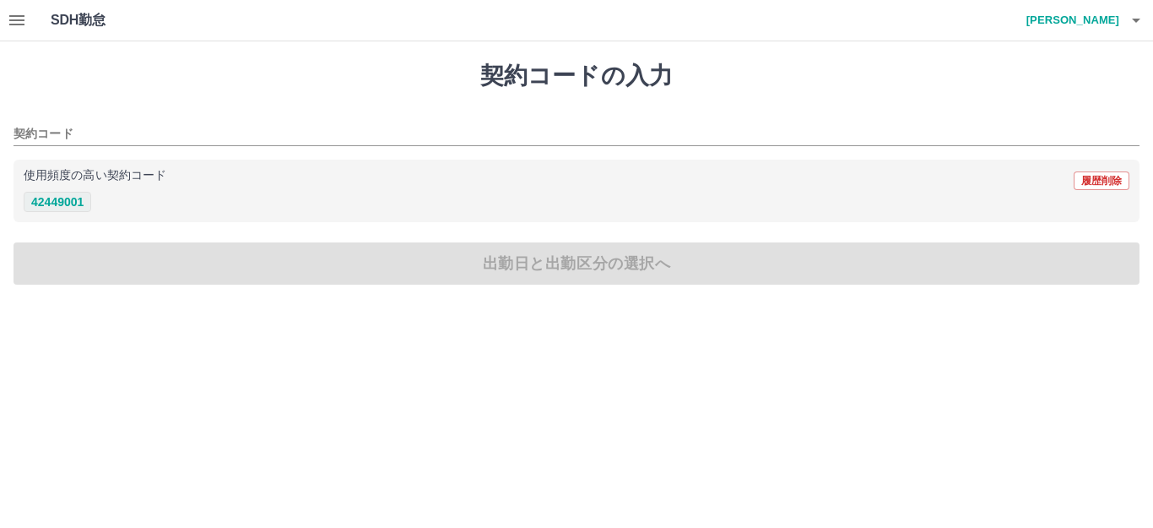
click at [67, 209] on button "42449001" at bounding box center [58, 202] width 68 height 20
type input "********"
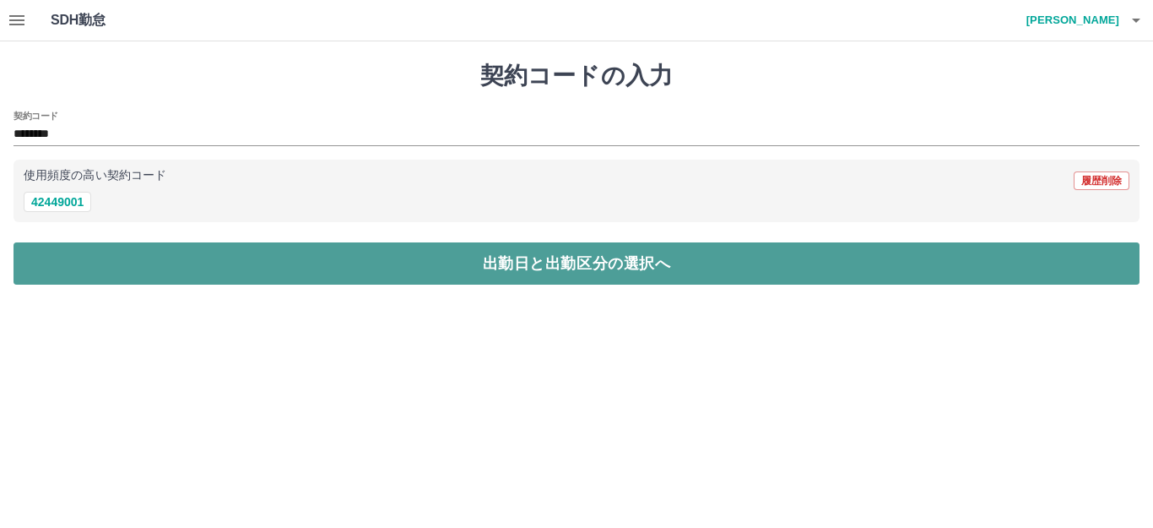
click at [116, 262] on button "出勤日と出勤区分の選択へ" at bounding box center [577, 263] width 1126 height 42
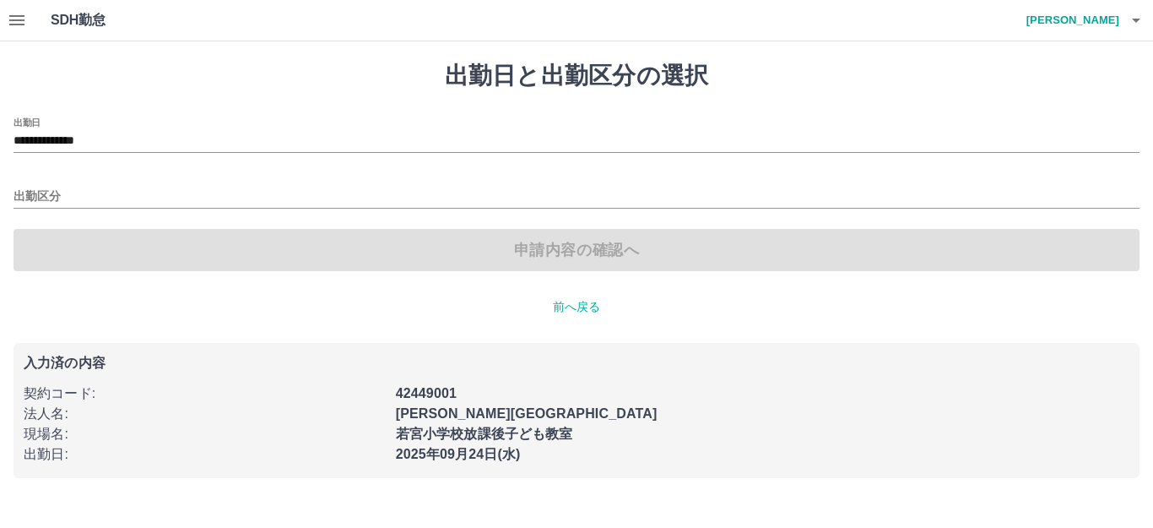
click at [121, 125] on div "**********" at bounding box center [577, 134] width 1126 height 35
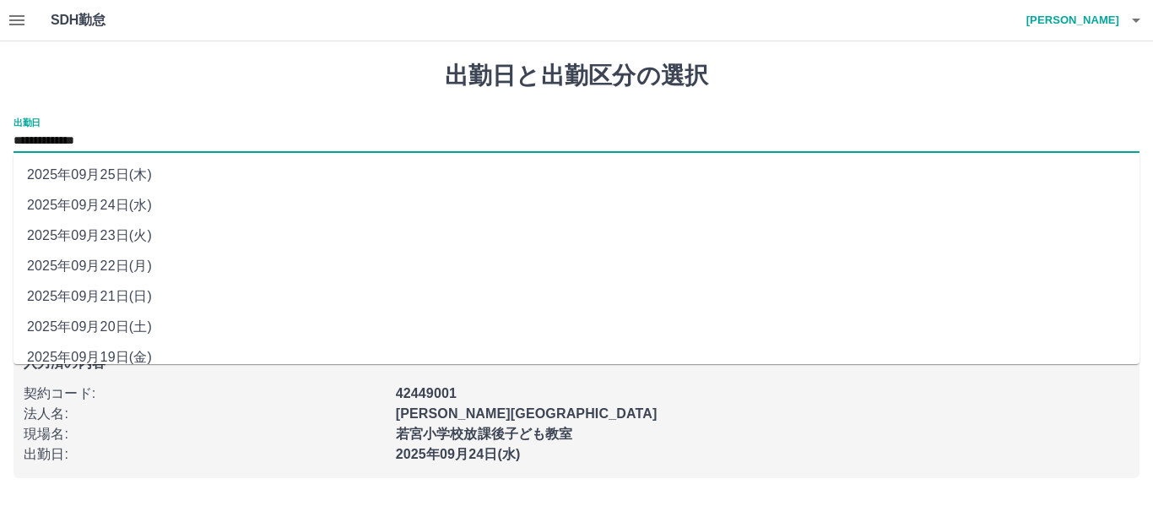
click at [122, 131] on input "**********" at bounding box center [577, 141] width 1126 height 21
click at [140, 263] on li "2025年09月22日(月)" at bounding box center [577, 266] width 1126 height 30
type input "**********"
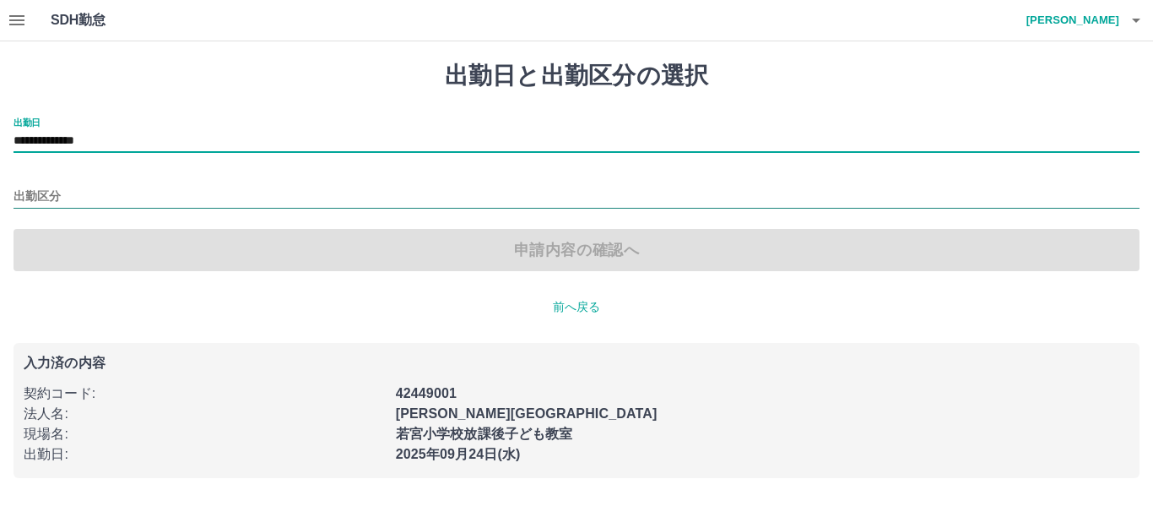
click at [141, 195] on input "出勤区分" at bounding box center [577, 197] width 1126 height 21
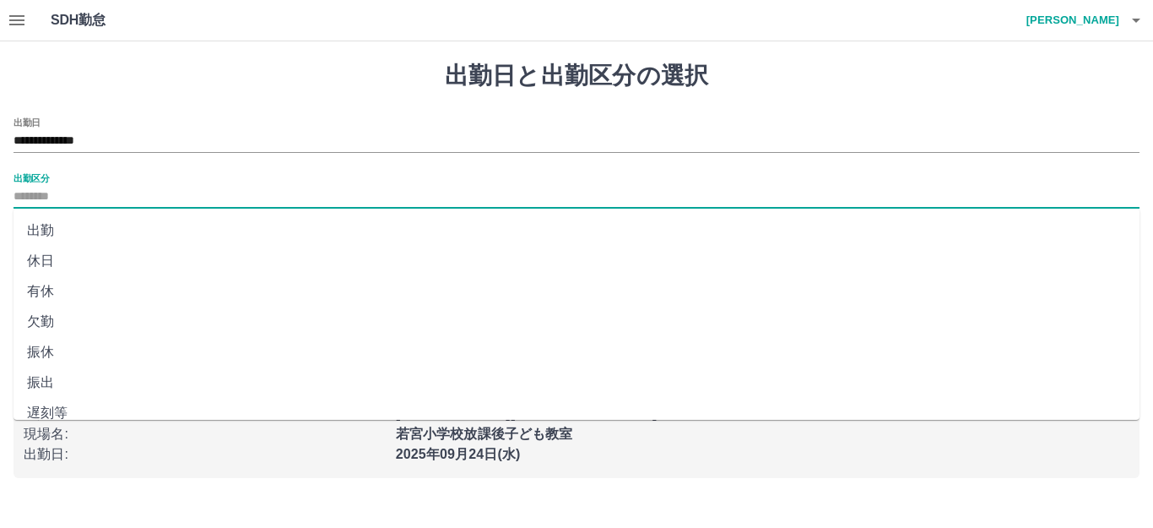
click at [150, 227] on li "出勤" at bounding box center [577, 230] width 1126 height 30
type input "**"
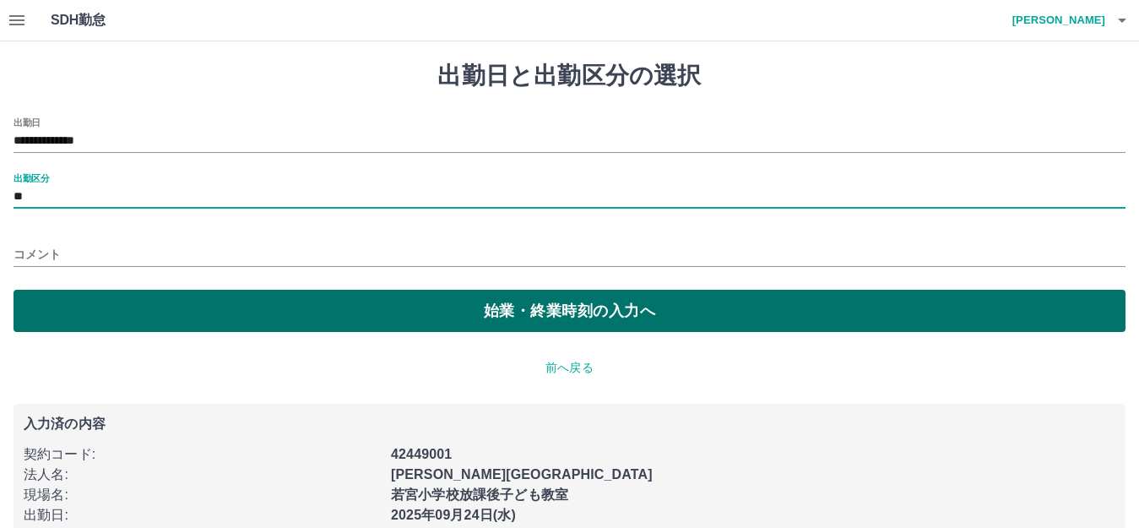
click at [176, 311] on button "始業・終業時刻の入力へ" at bounding box center [570, 311] width 1112 height 42
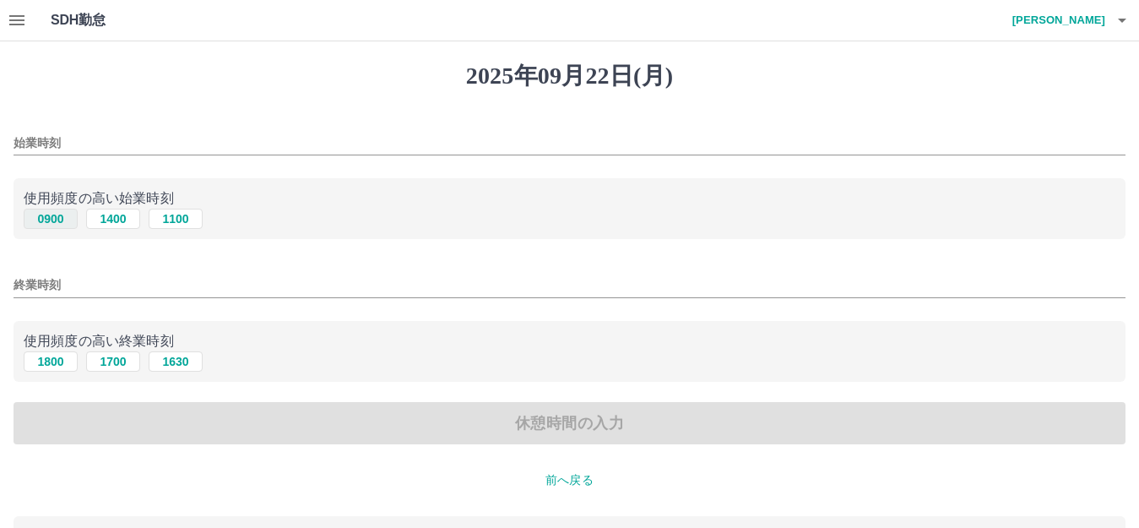
click at [46, 220] on button "0900" at bounding box center [51, 219] width 54 height 20
type input "****"
click at [64, 368] on button "1800" at bounding box center [51, 361] width 54 height 20
type input "****"
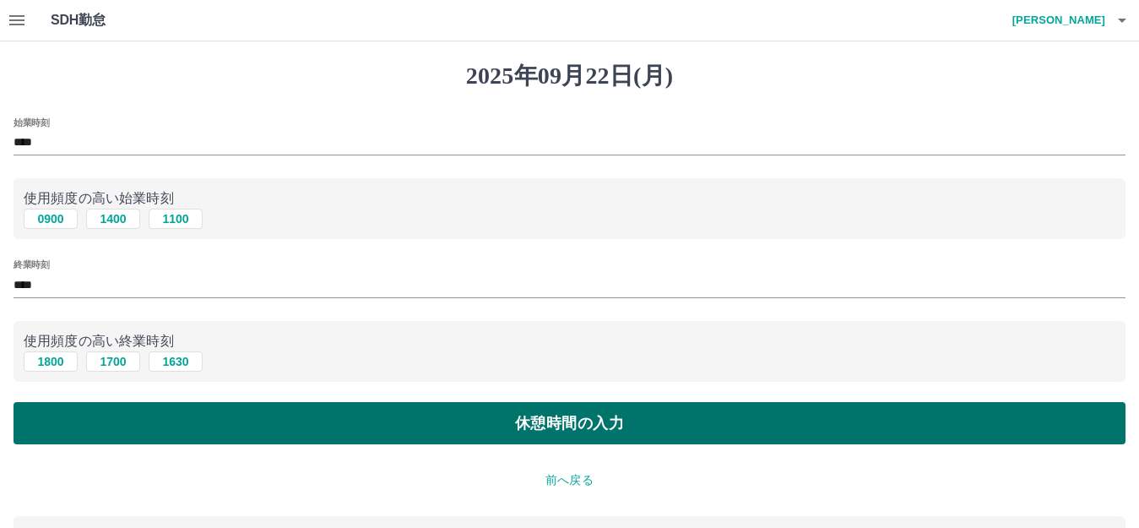
click at [132, 425] on button "休憩時間の入力" at bounding box center [570, 423] width 1112 height 42
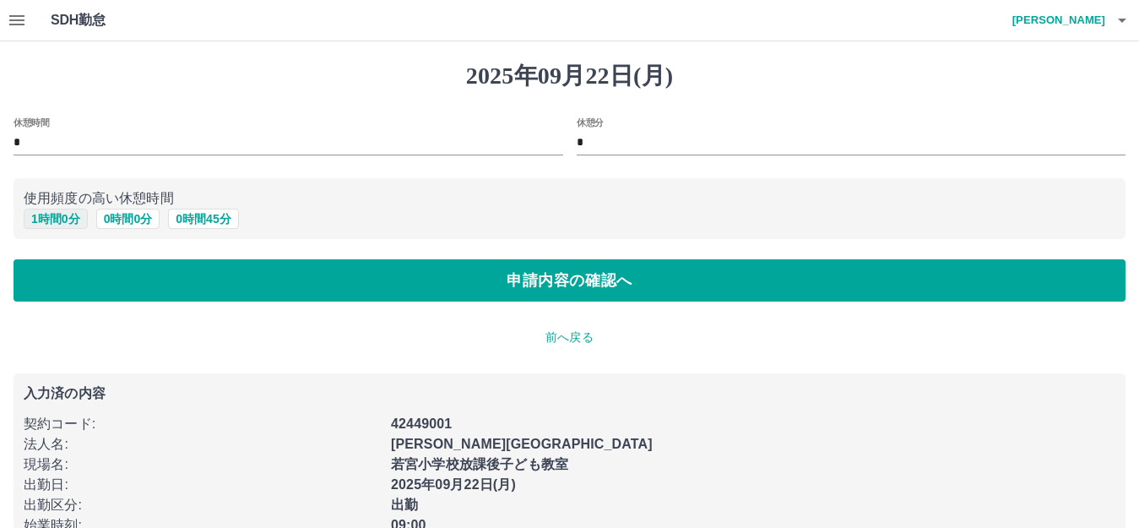
click at [68, 213] on button "1 時間 0 分" at bounding box center [56, 219] width 64 height 20
type input "*"
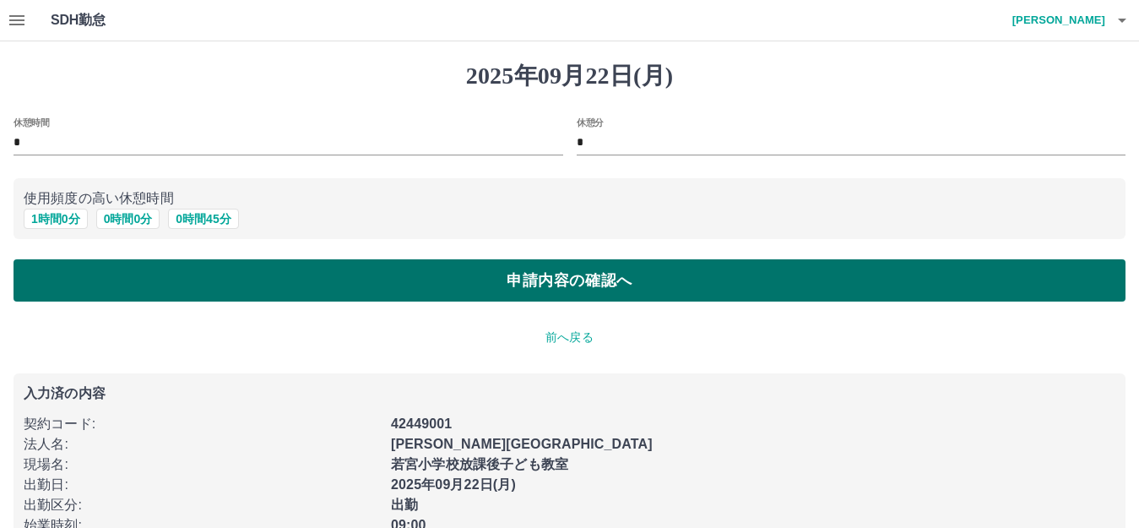
click at [90, 288] on button "申請内容の確認へ" at bounding box center [570, 280] width 1112 height 42
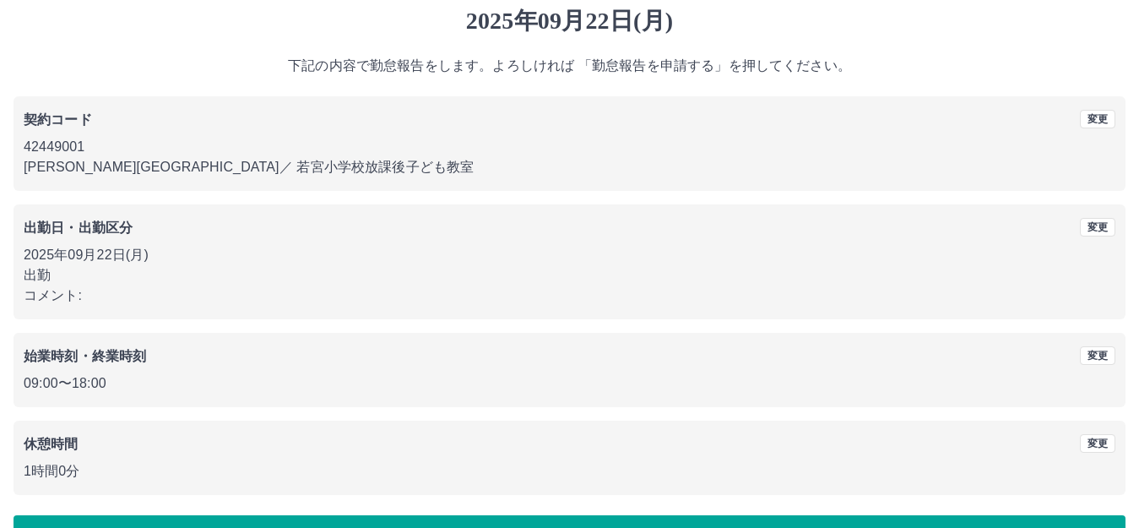
scroll to position [105, 0]
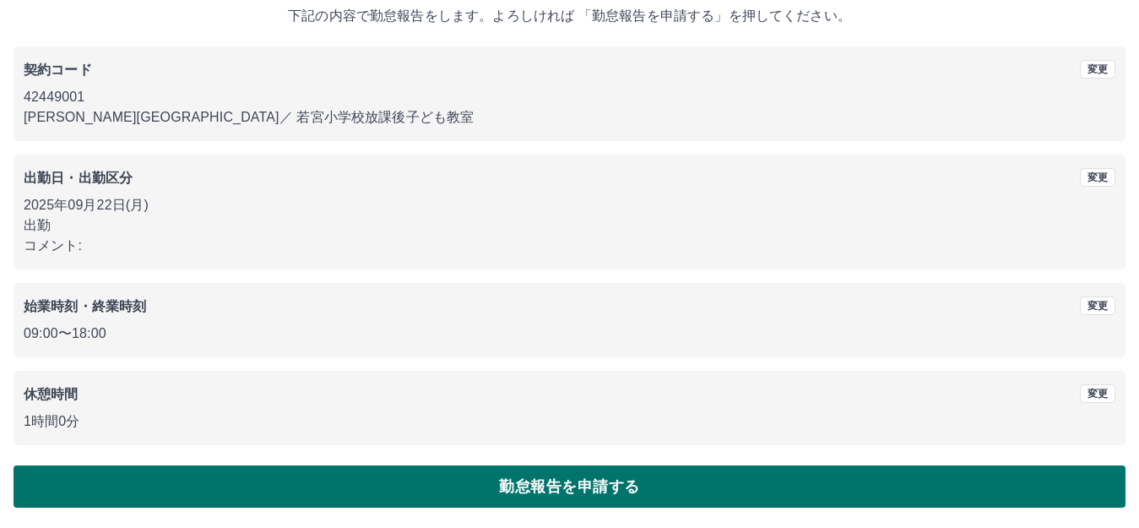
click at [600, 484] on button "勤怠報告を申請する" at bounding box center [570, 486] width 1112 height 42
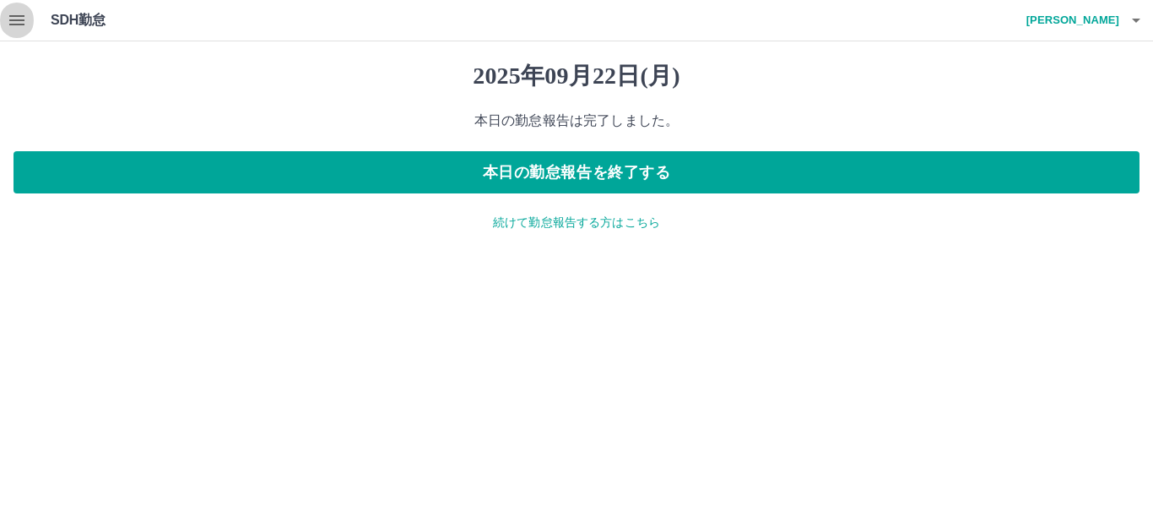
click at [12, 17] on icon "button" at bounding box center [16, 20] width 15 height 10
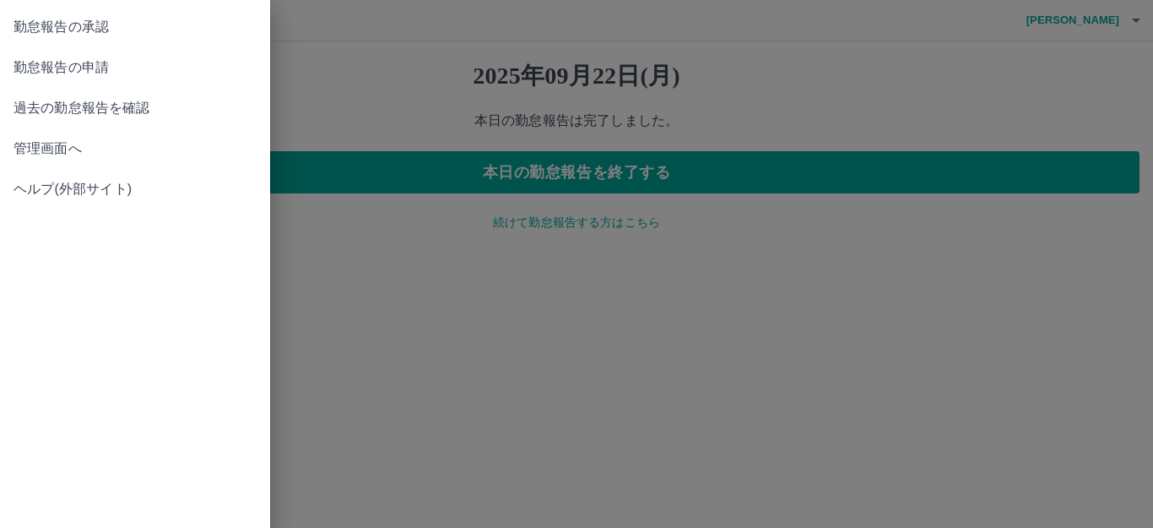
click at [62, 39] on link "勤怠報告の承認" at bounding box center [135, 27] width 270 height 41
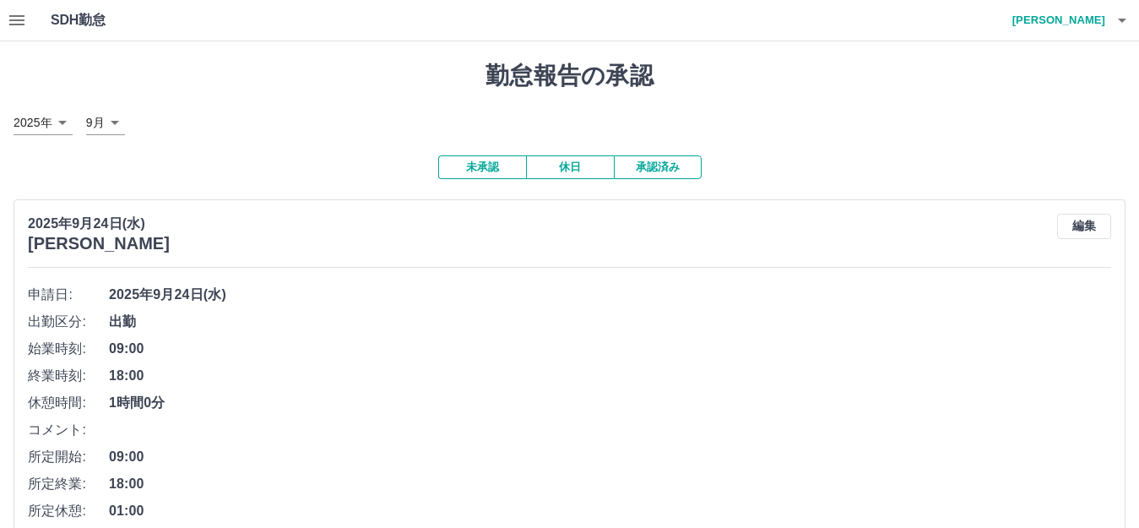
click at [1098, 14] on h4 "西﨑　莉子" at bounding box center [1054, 20] width 101 height 41
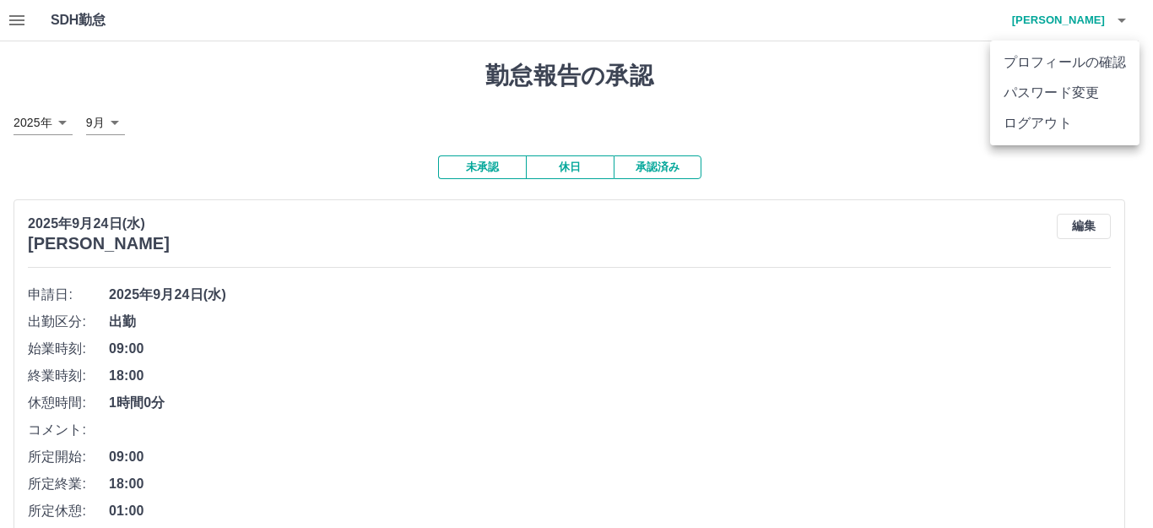
click at [1070, 111] on li "ログアウト" at bounding box center [1064, 123] width 149 height 30
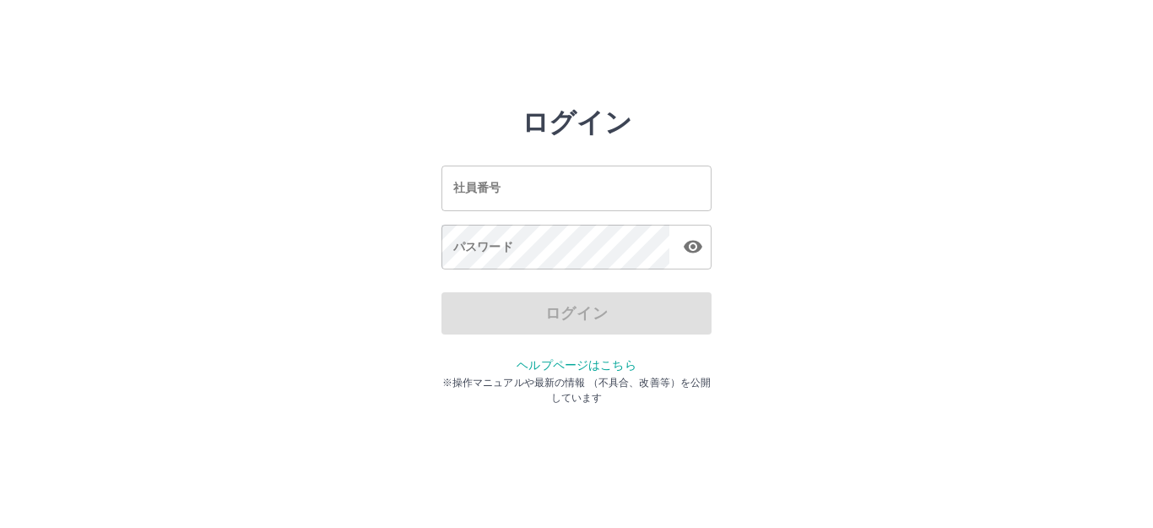
click at [681, 183] on input "社員番号" at bounding box center [576, 187] width 270 height 45
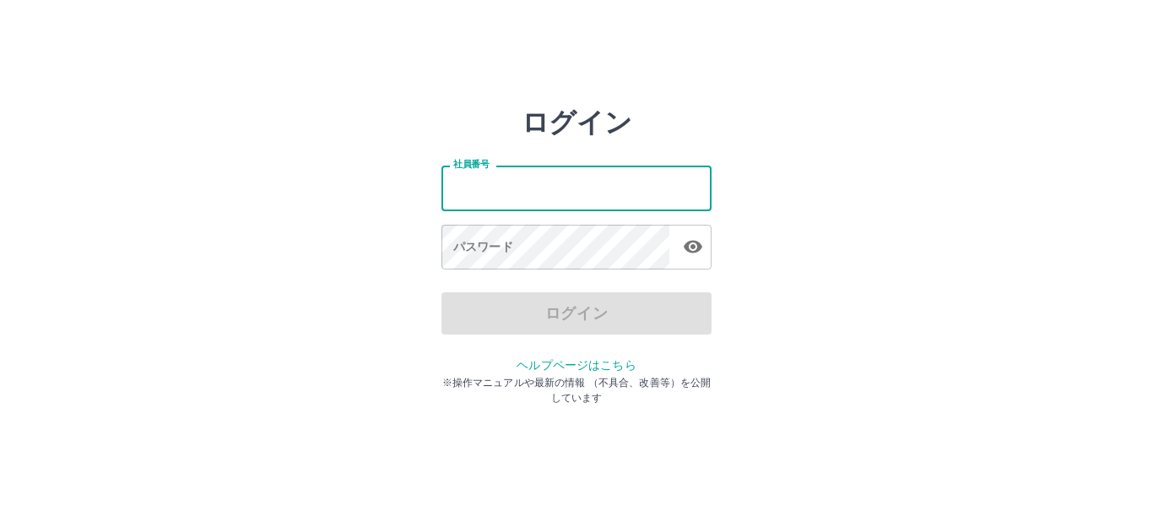
type input "*******"
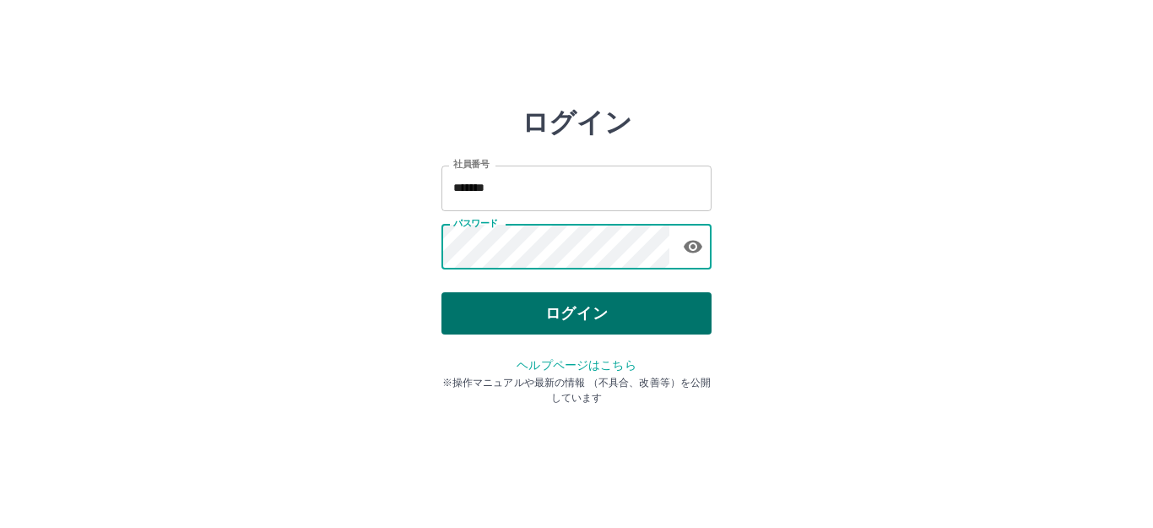
click at [662, 305] on button "ログイン" at bounding box center [576, 313] width 270 height 42
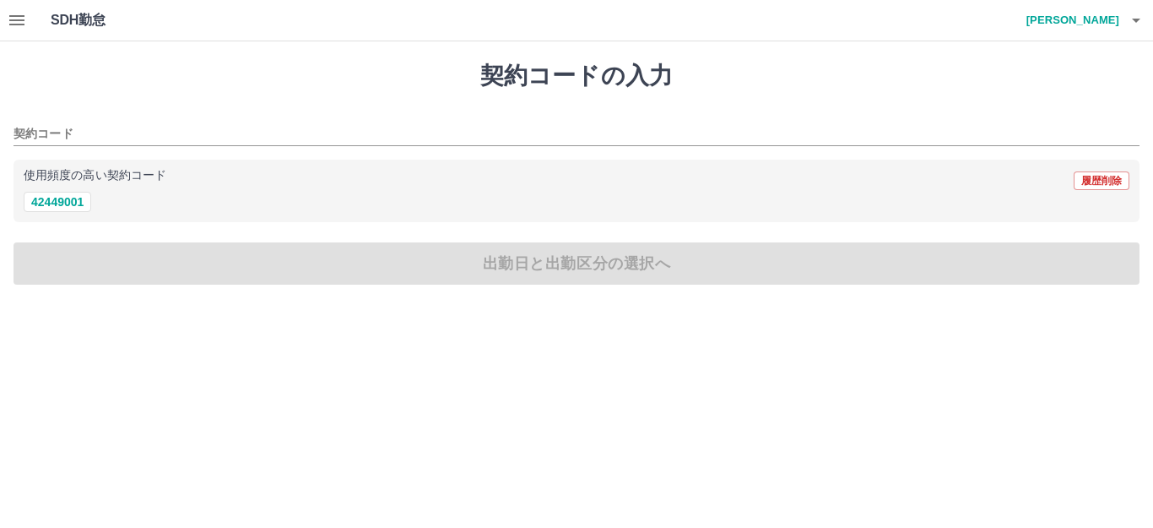
click at [6, 26] on button "button" at bounding box center [17, 20] width 34 height 41
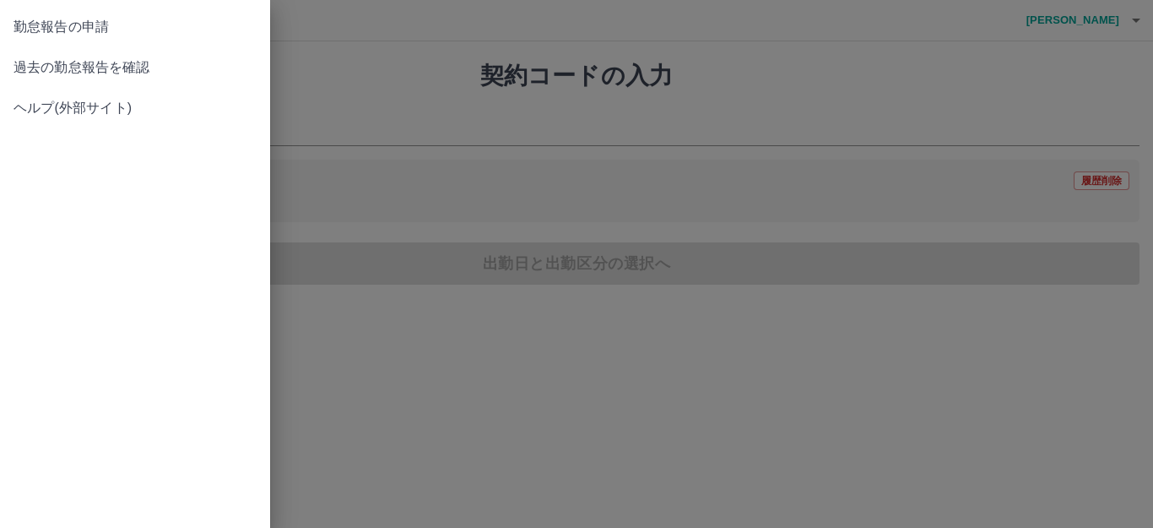
click at [120, 68] on span "過去の勤怠報告を確認" at bounding box center [135, 67] width 243 height 20
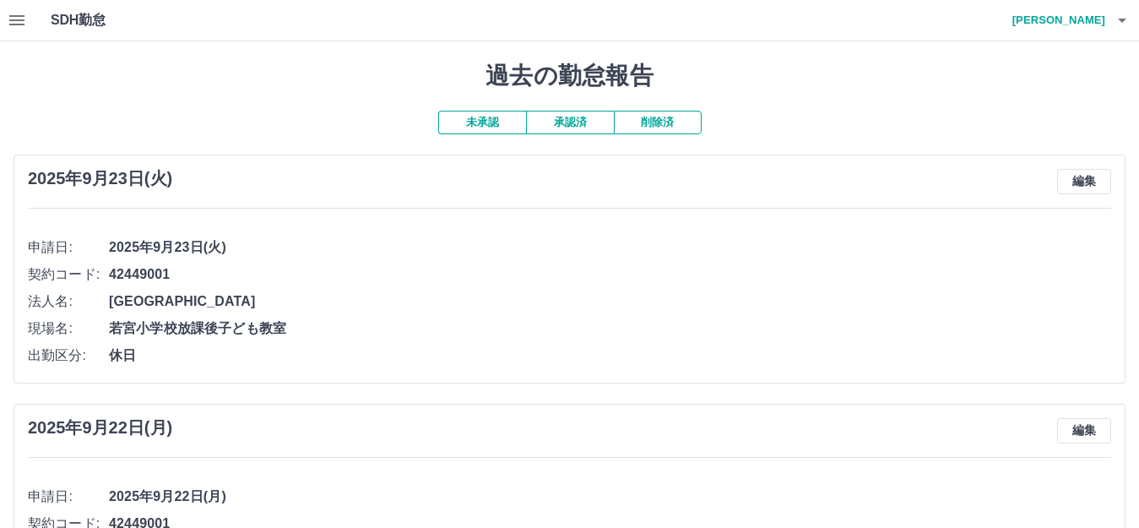
click at [19, 29] on icon "button" at bounding box center [17, 20] width 20 height 20
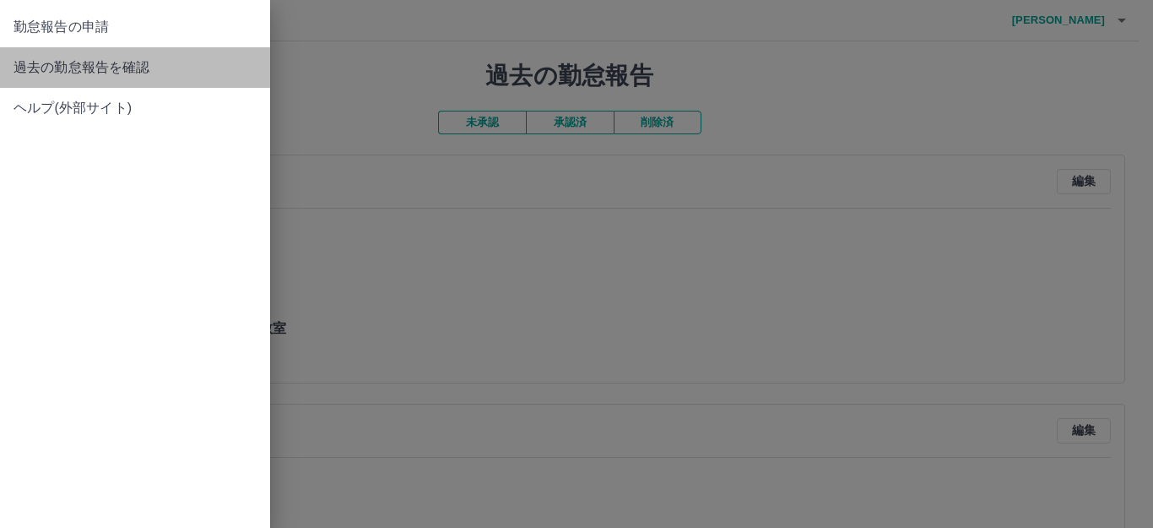
click at [145, 63] on span "過去の勤怠報告を確認" at bounding box center [135, 67] width 243 height 20
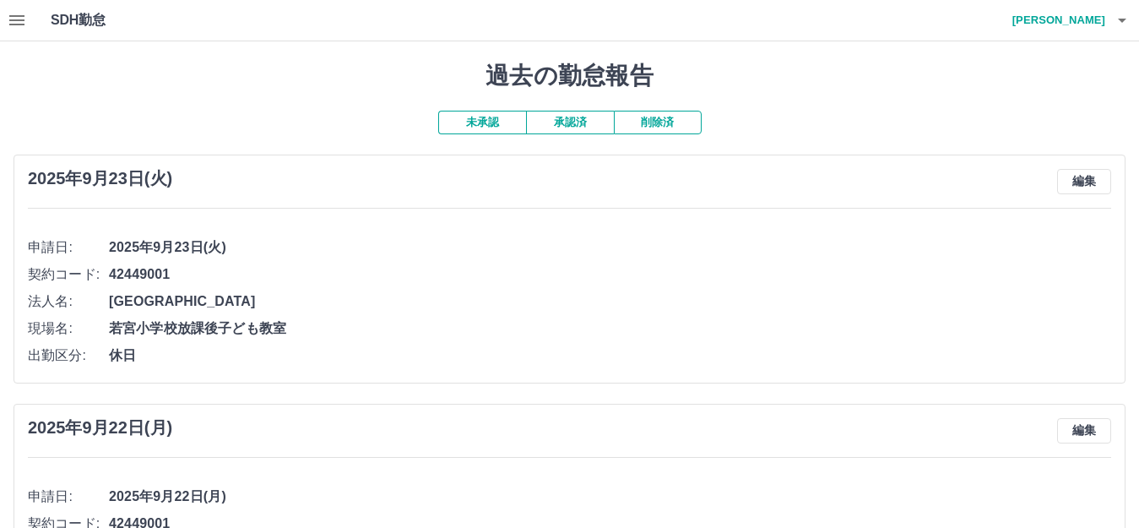
click at [571, 125] on button "承認済" at bounding box center [570, 123] width 88 height 24
click at [14, 14] on icon "button" at bounding box center [17, 20] width 20 height 20
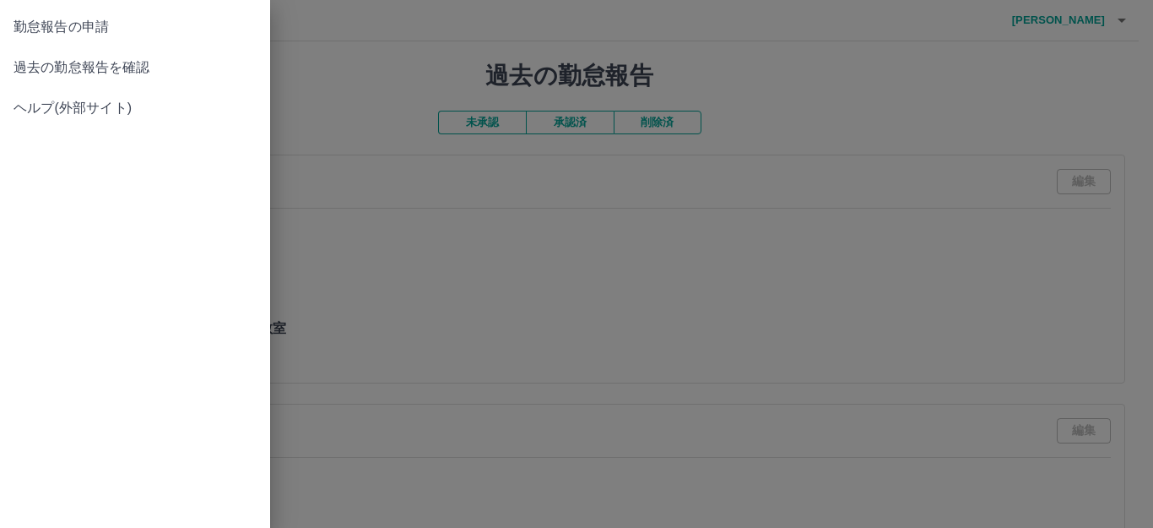
click at [65, 72] on span "過去の勤怠報告を確認" at bounding box center [135, 67] width 243 height 20
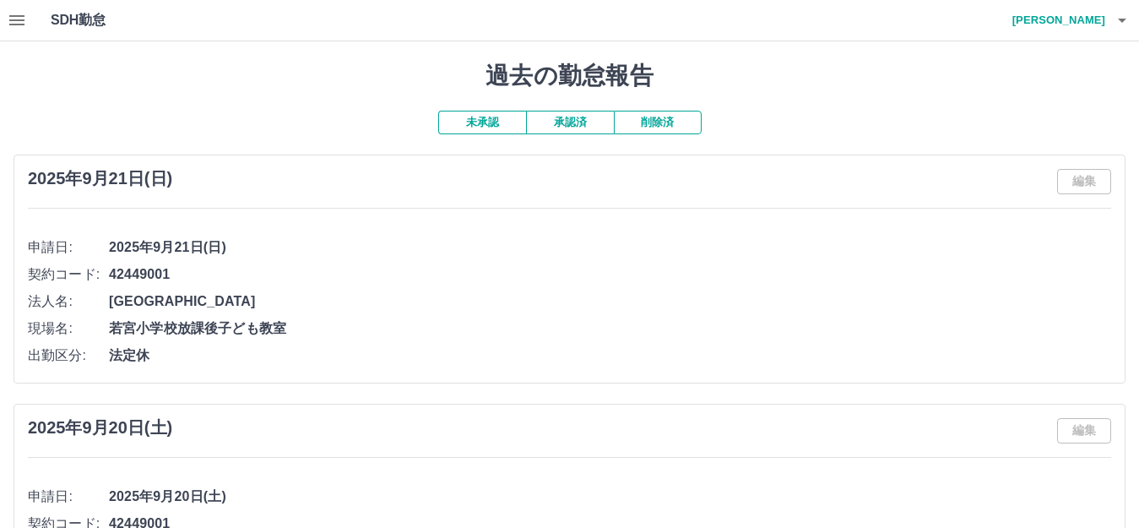
click at [11, 33] on button "button" at bounding box center [17, 20] width 34 height 41
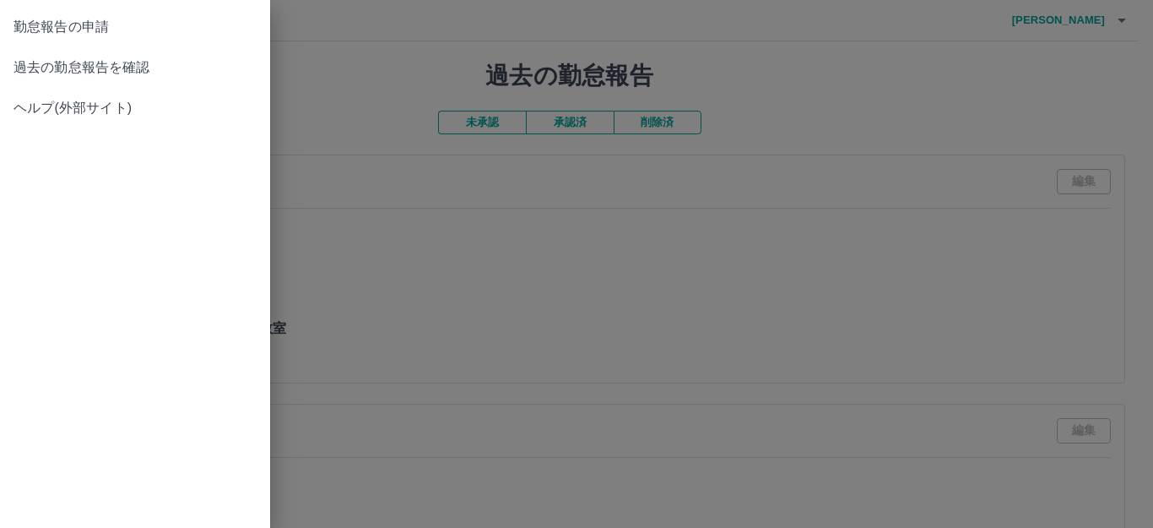
click at [45, 33] on span "勤怠報告の申請" at bounding box center [135, 27] width 243 height 20
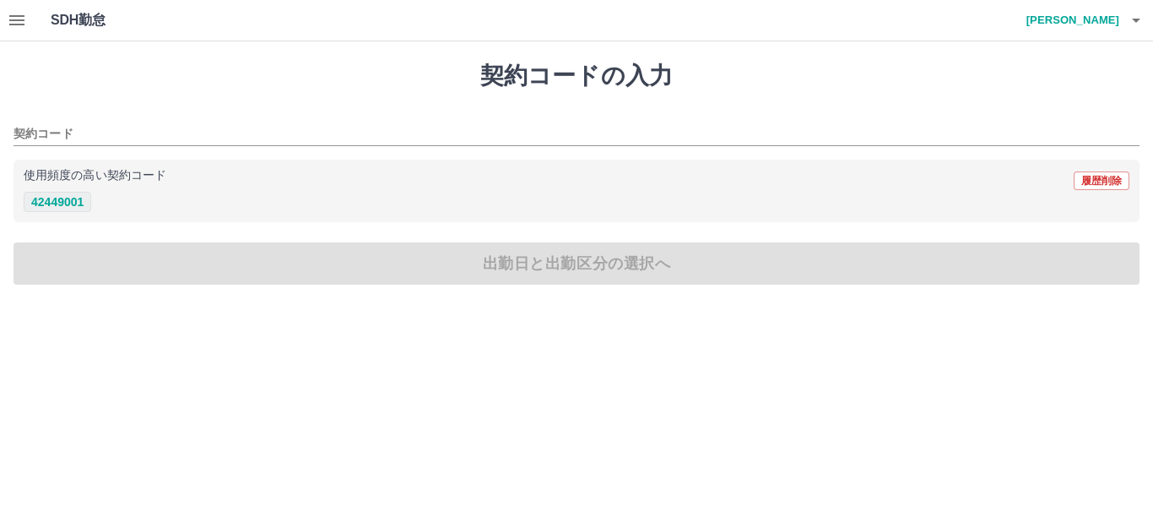
click at [82, 203] on button "42449001" at bounding box center [58, 202] width 68 height 20
type input "********"
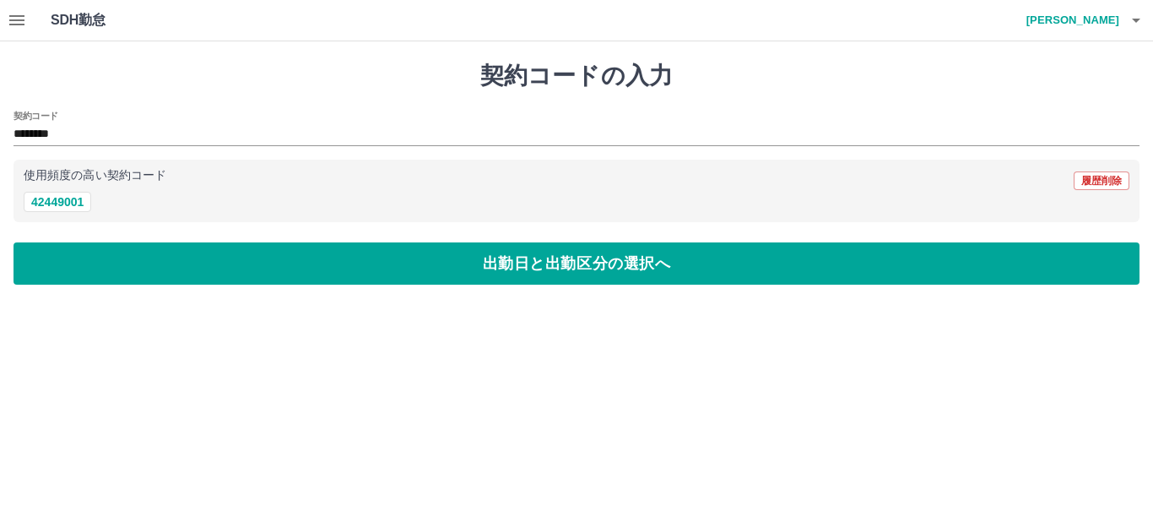
click at [176, 232] on div "契約コードの入力 契約コード ******** 使用頻度の高い契約コード 履歴削除 42449001 出勤日と出勤区分の選択へ" at bounding box center [576, 172] width 1153 height 263
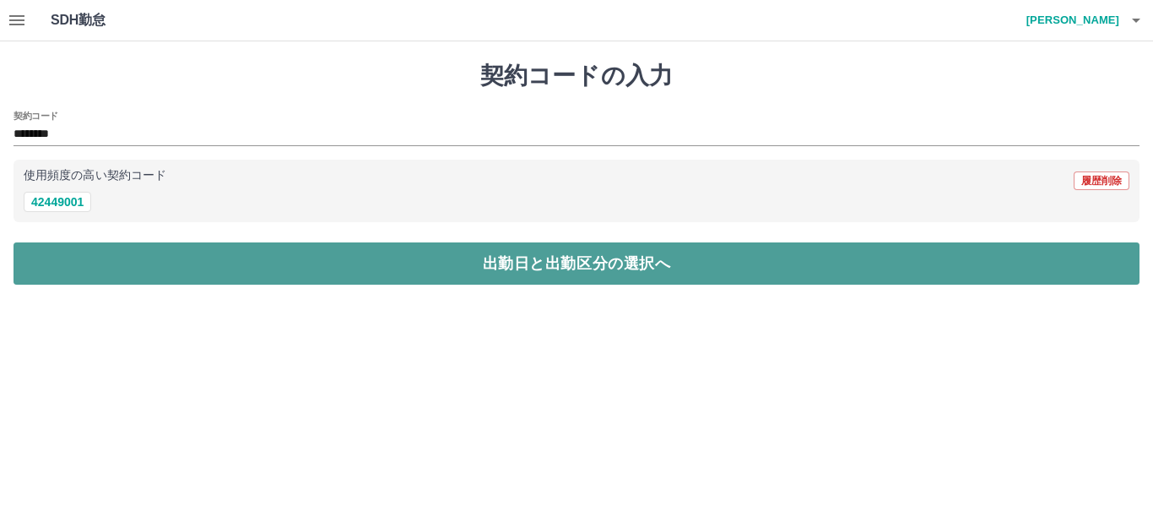
click at [188, 277] on button "出勤日と出勤区分の選択へ" at bounding box center [577, 263] width 1126 height 42
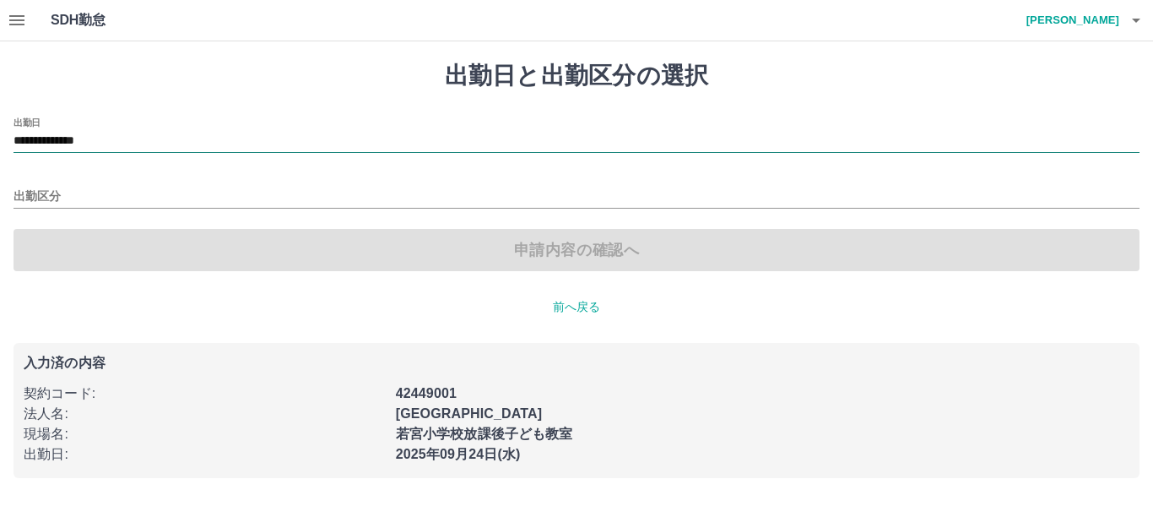
click at [151, 145] on input "**********" at bounding box center [577, 141] width 1126 height 21
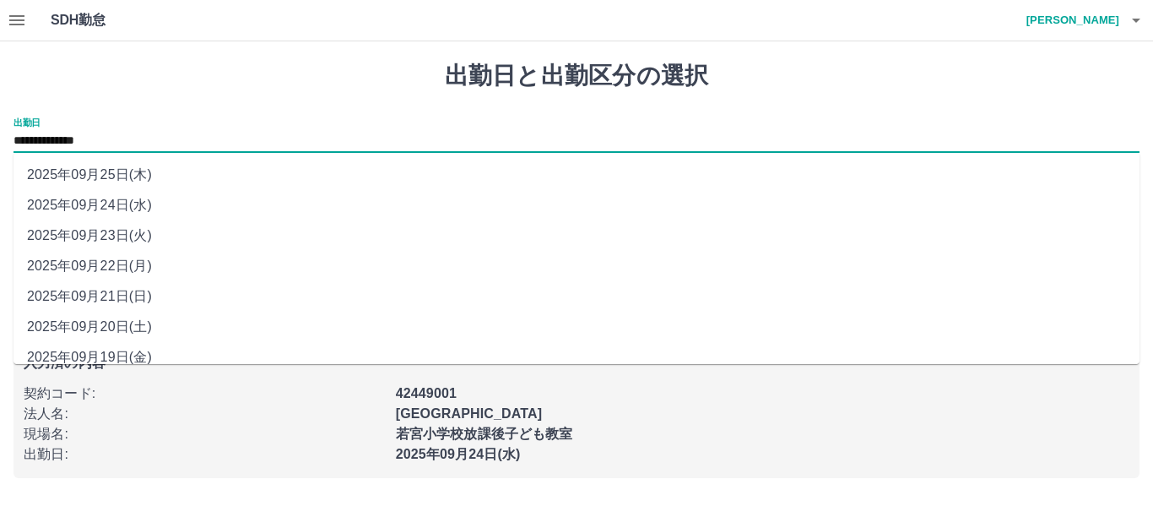
click at [151, 171] on li "2025年09月25日(木)" at bounding box center [577, 175] width 1126 height 30
type input "**********"
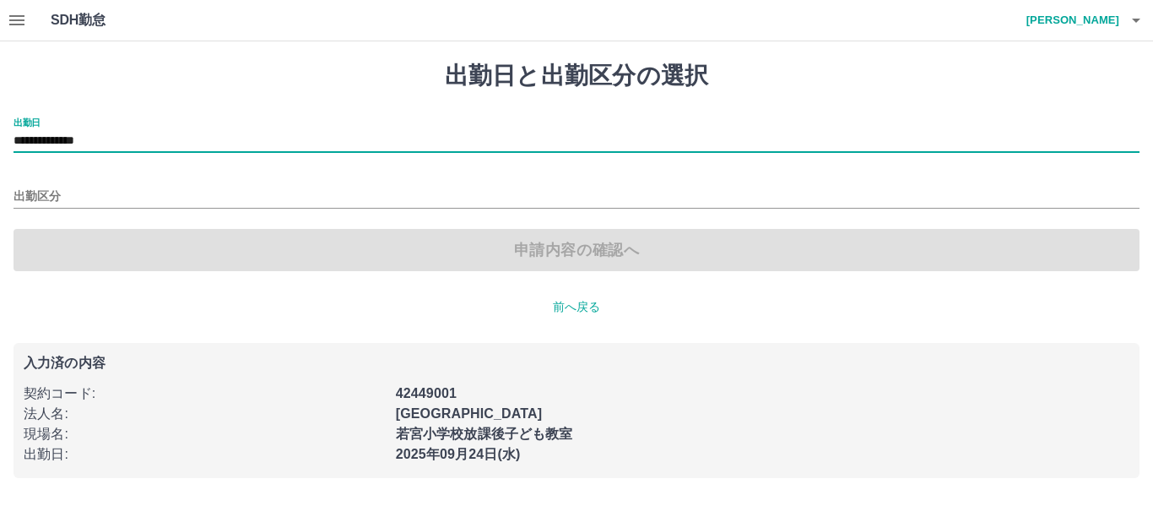
click at [173, 181] on div "出勤区分" at bounding box center [577, 190] width 1126 height 35
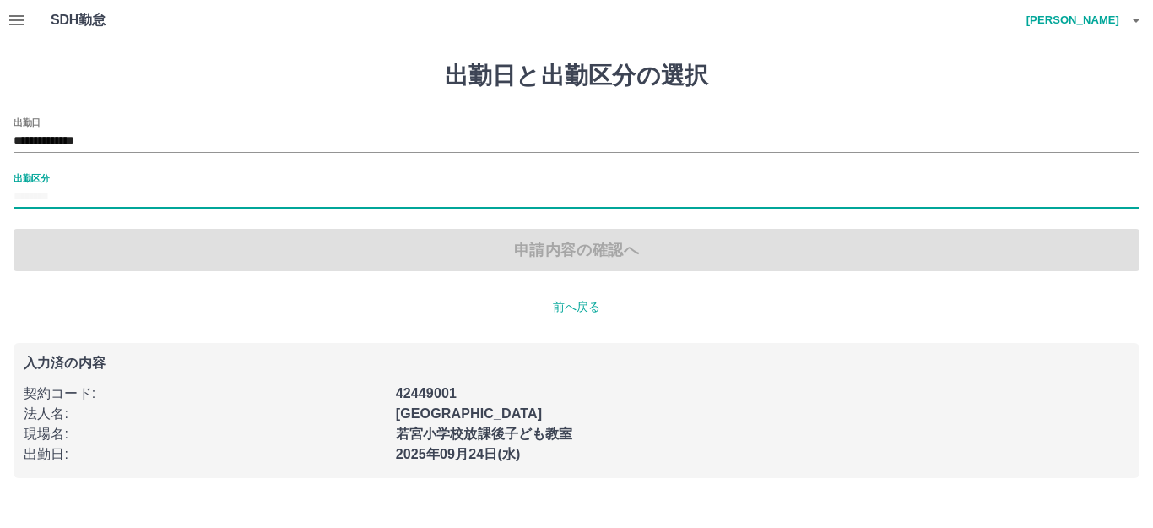
click at [171, 192] on input "出勤区分" at bounding box center [577, 197] width 1126 height 21
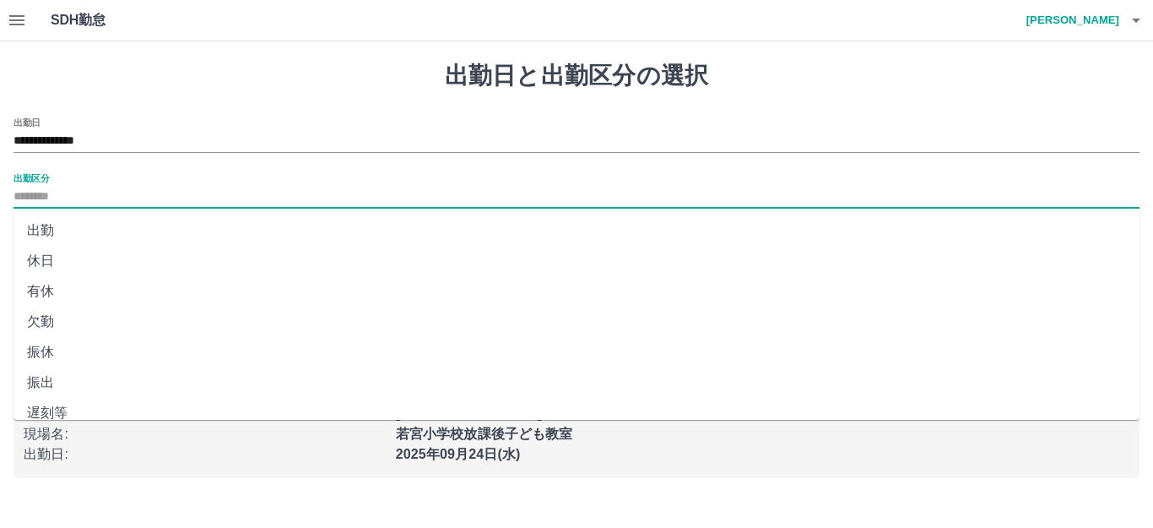
click at [70, 297] on li "有休" at bounding box center [577, 291] width 1126 height 30
type input "**"
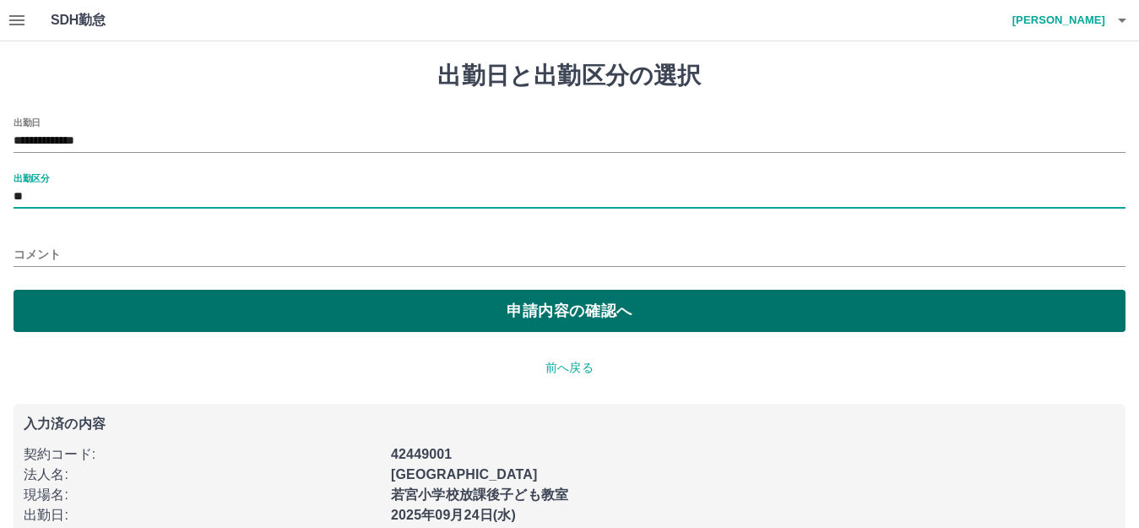
click at [119, 328] on button "申請内容の確認へ" at bounding box center [570, 311] width 1112 height 42
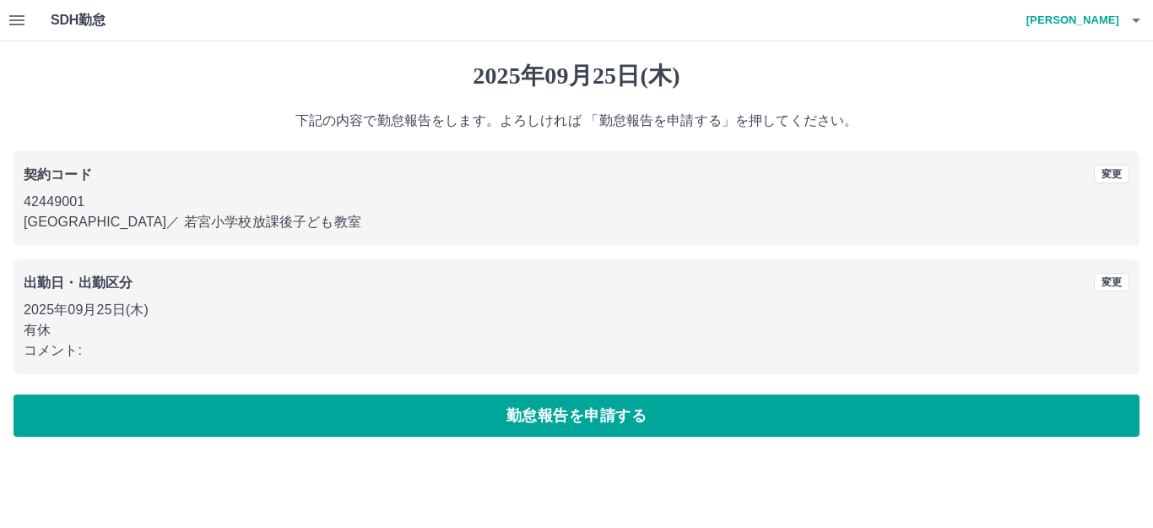
click at [352, 424] on button "勤怠報告を申請する" at bounding box center [577, 415] width 1126 height 42
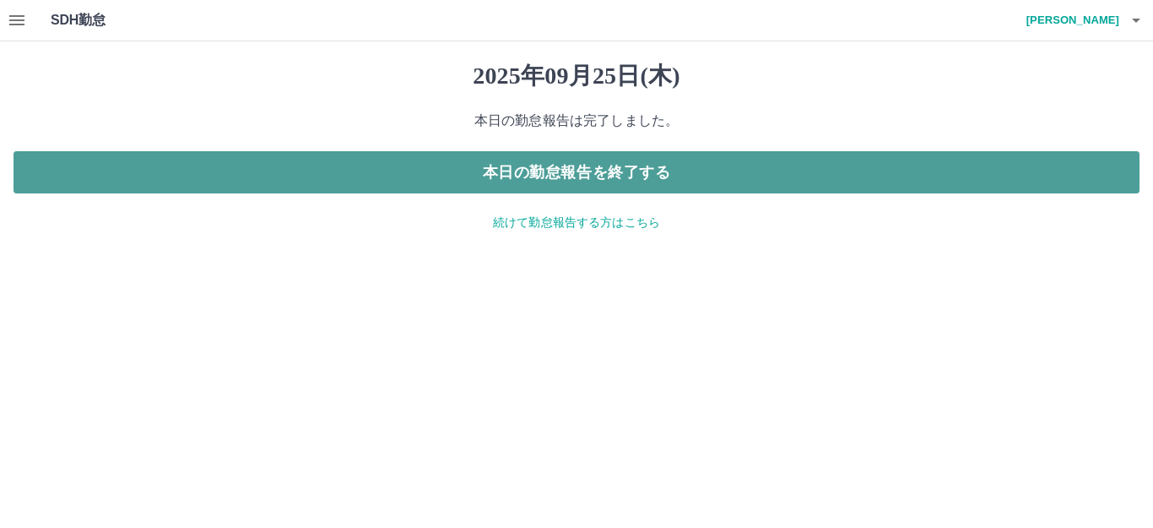
click at [788, 177] on button "本日の勤怠報告を終了する" at bounding box center [577, 172] width 1126 height 42
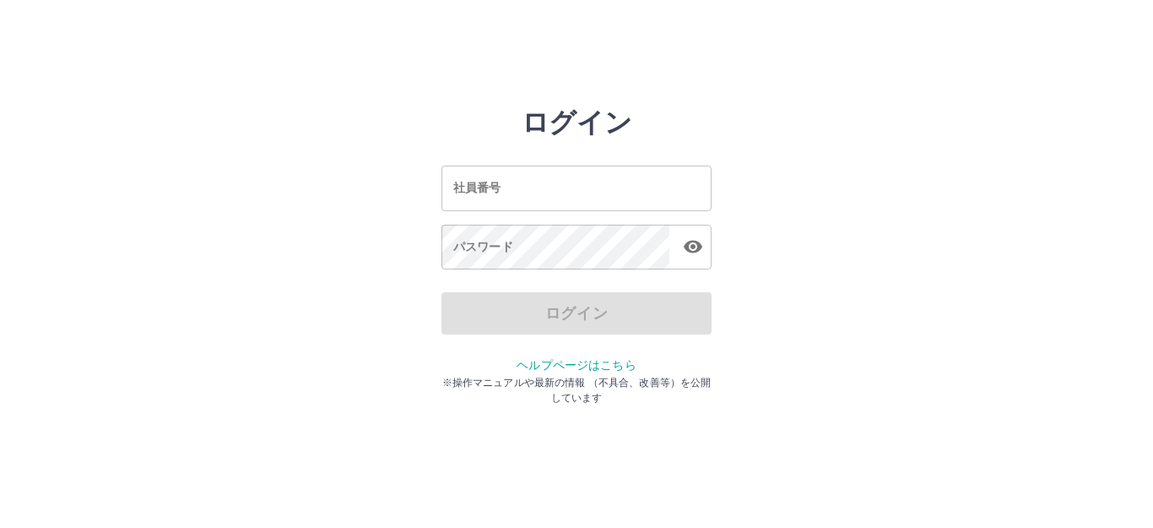
click at [534, 209] on input "社員番号" at bounding box center [576, 187] width 270 height 45
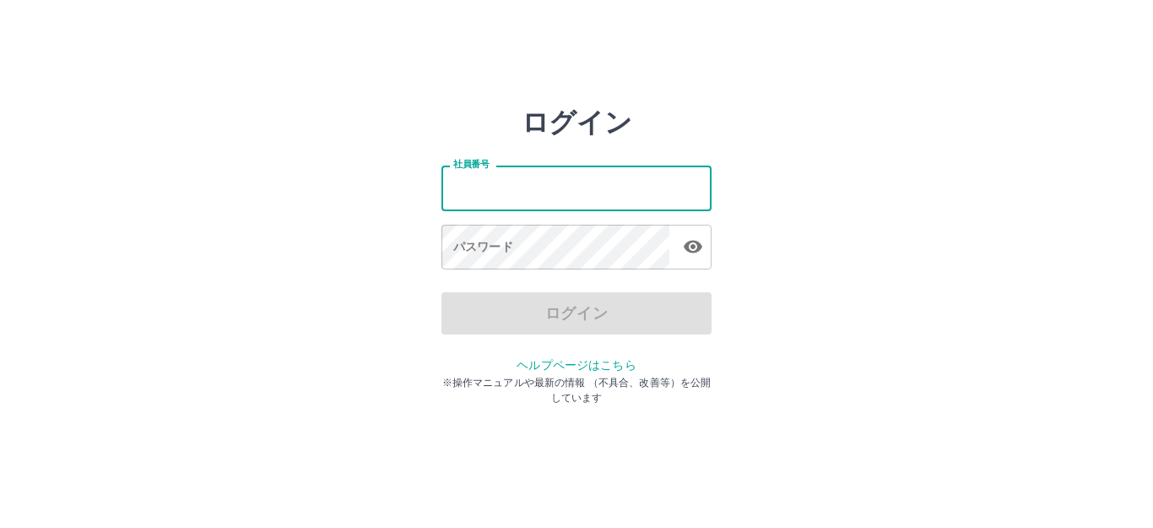
type input "*******"
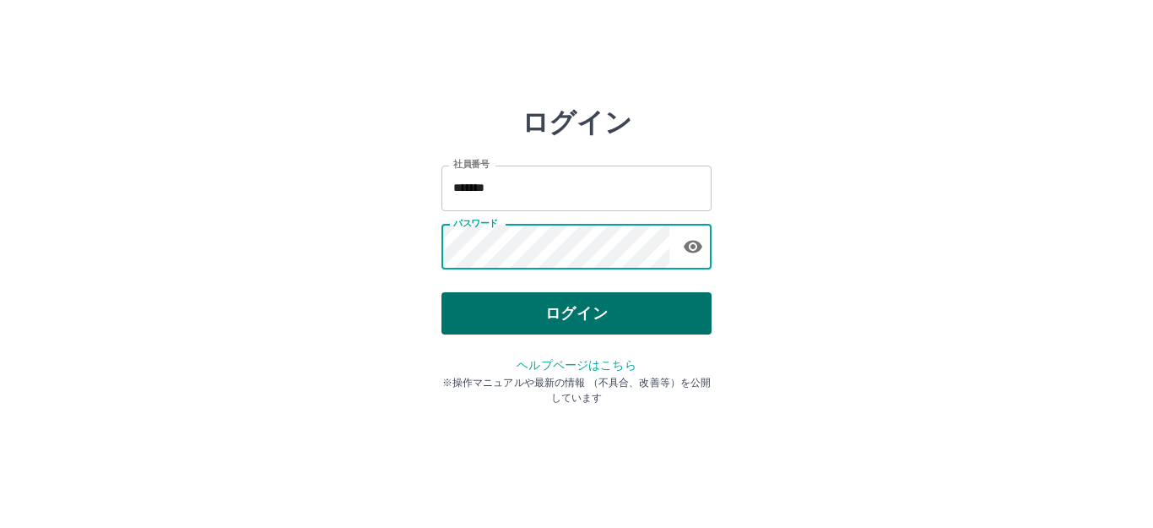
click at [572, 294] on button "ログイン" at bounding box center [576, 313] width 270 height 42
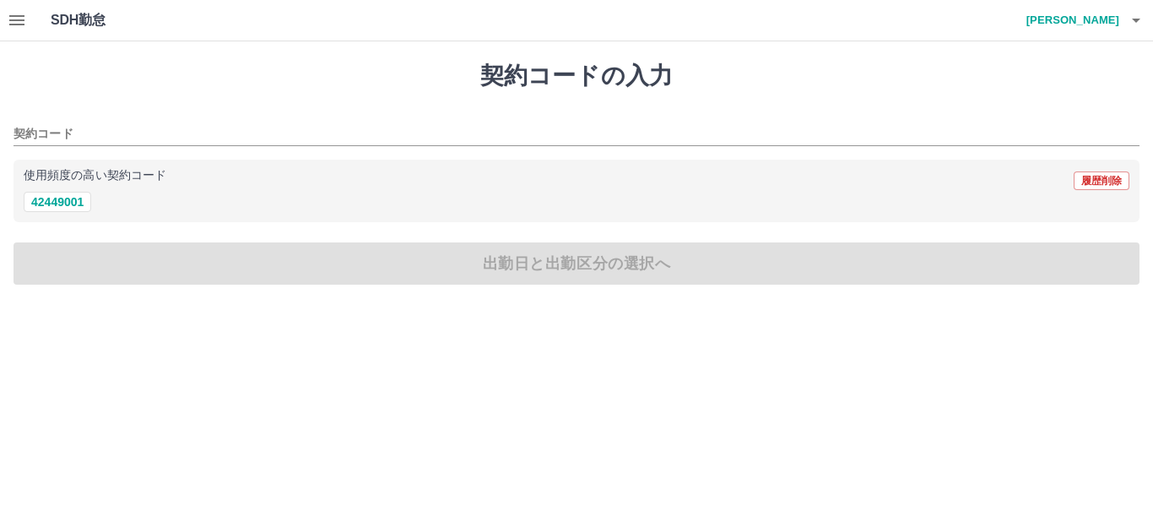
click at [15, 19] on icon "button" at bounding box center [16, 20] width 15 height 10
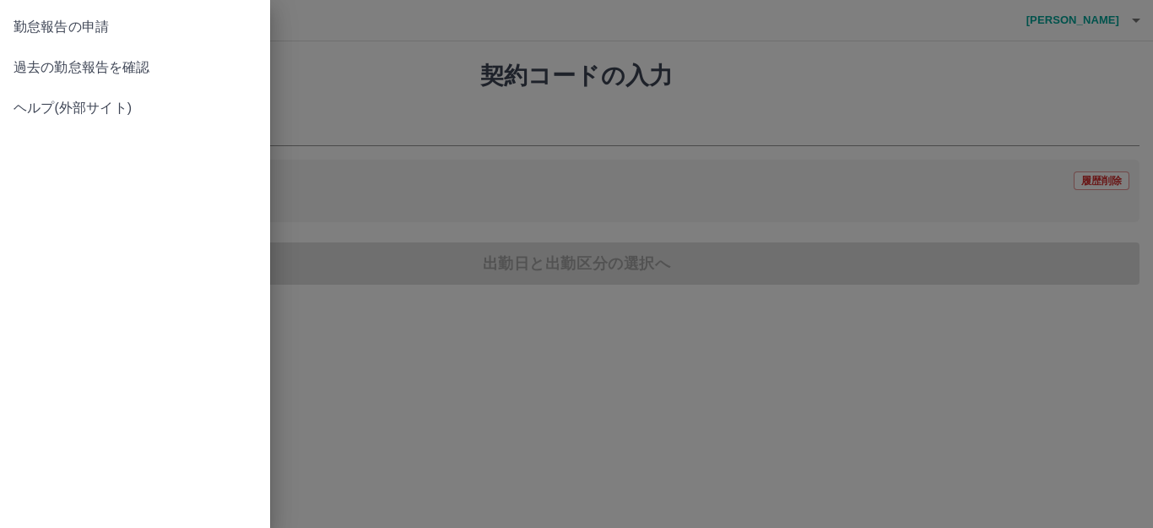
click at [130, 65] on span "過去の勤怠報告を確認" at bounding box center [135, 67] width 243 height 20
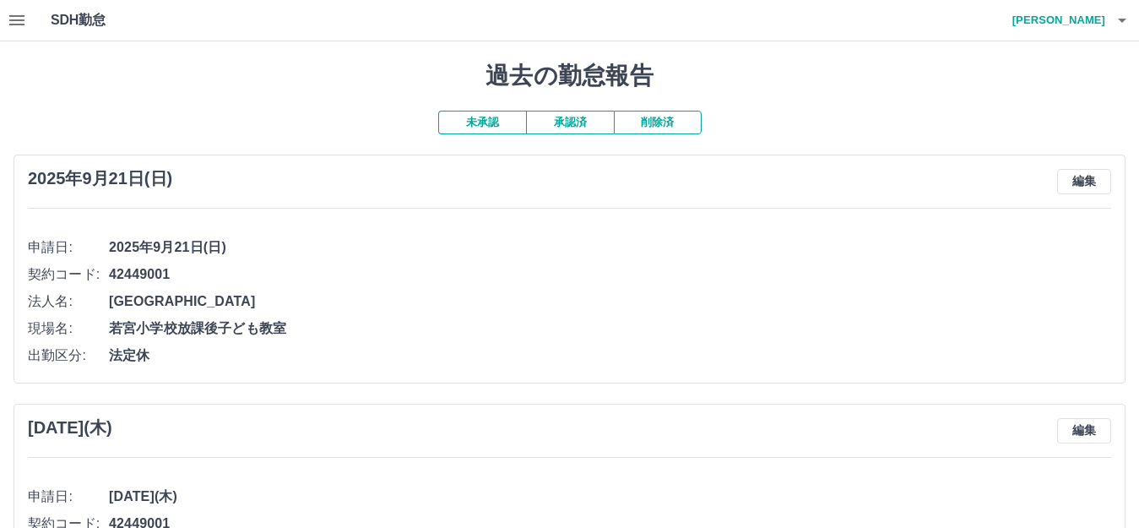
click at [568, 132] on button "承認済" at bounding box center [570, 123] width 88 height 24
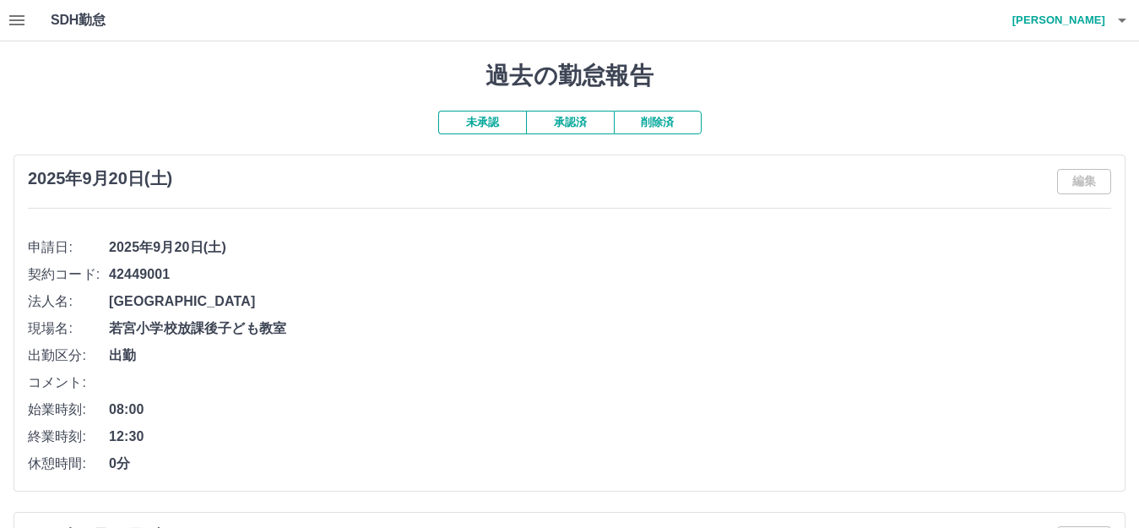
click at [504, 126] on button "未承認" at bounding box center [482, 123] width 88 height 24
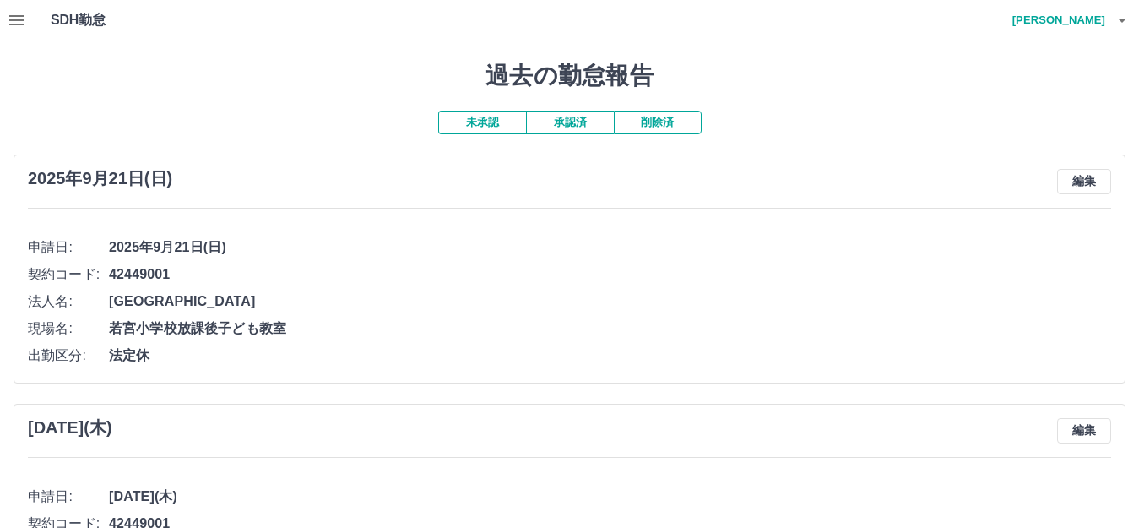
click at [20, 25] on icon "button" at bounding box center [16, 20] width 15 height 10
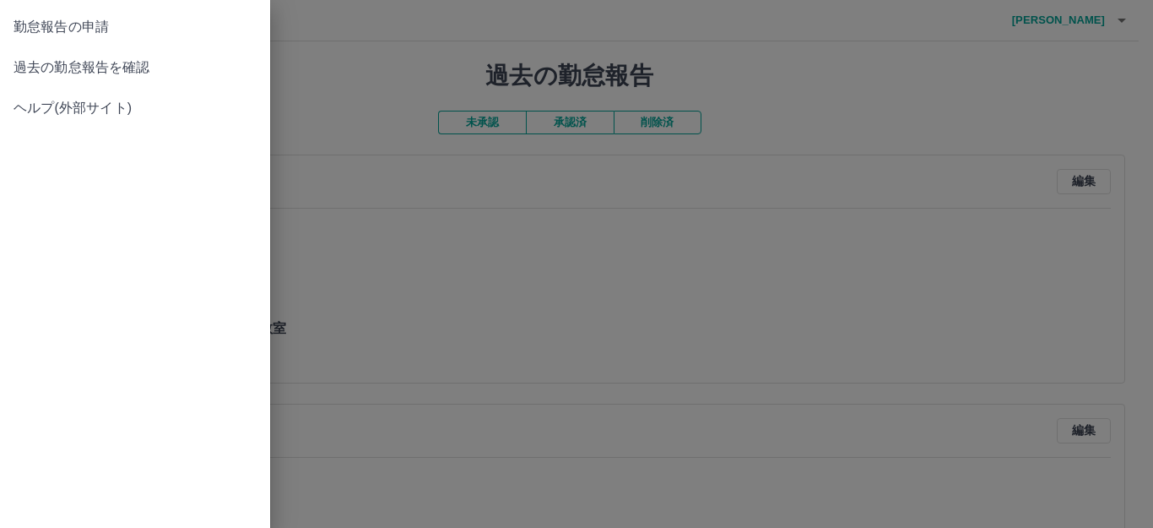
click at [62, 25] on span "勤怠報告の申請" at bounding box center [135, 27] width 243 height 20
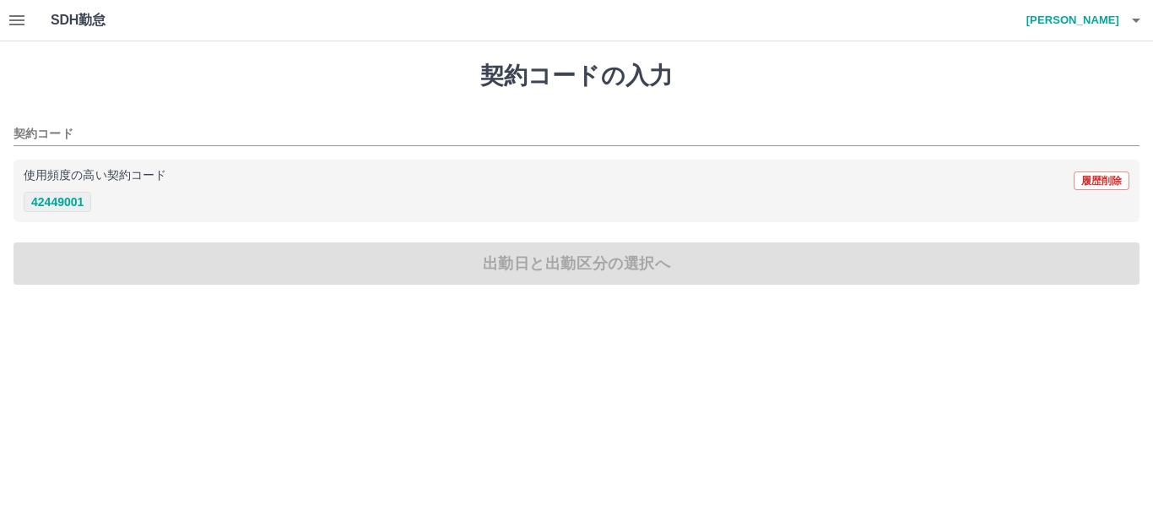
click at [75, 194] on button "42449001" at bounding box center [58, 202] width 68 height 20
type input "********"
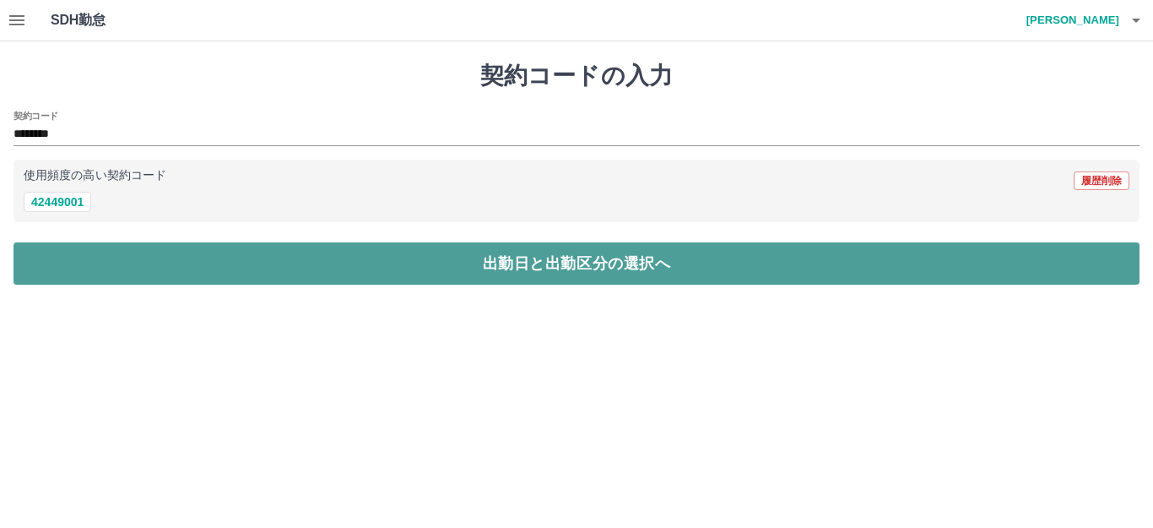
click at [161, 254] on button "出勤日と出勤区分の選択へ" at bounding box center [577, 263] width 1126 height 42
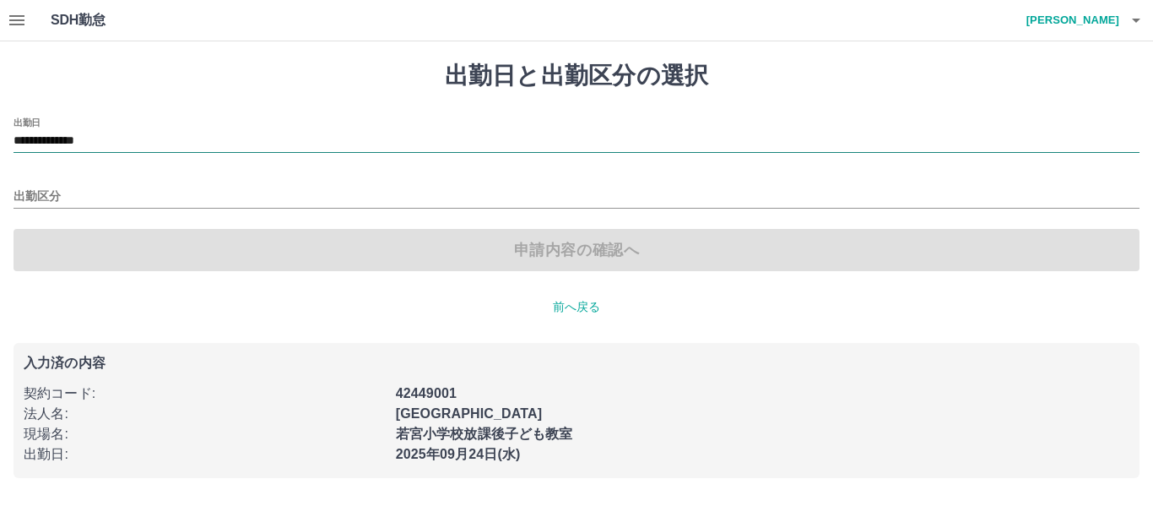
click at [105, 140] on input "**********" at bounding box center [577, 141] width 1126 height 21
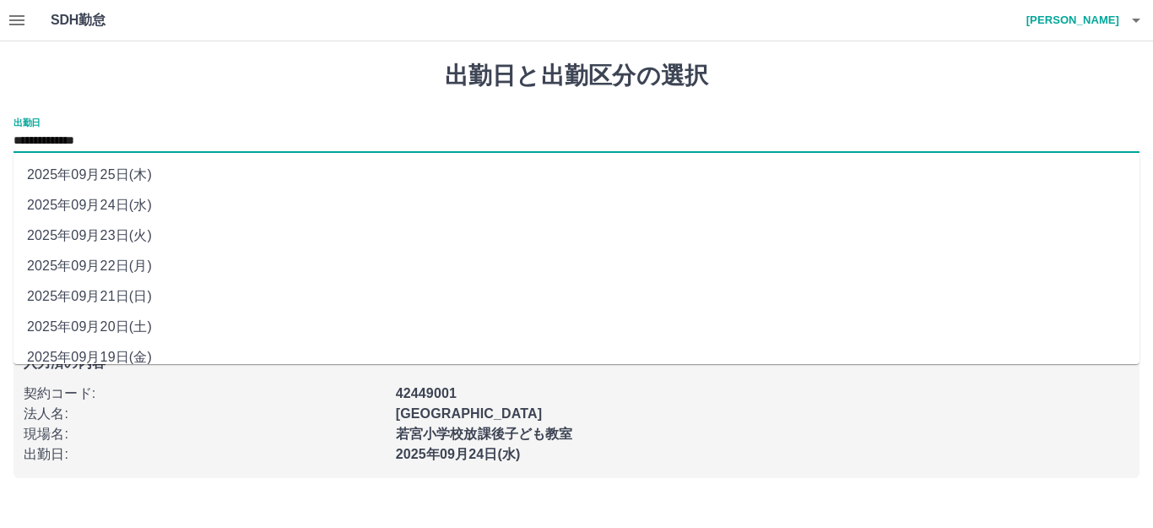
click at [137, 257] on li "2025年09月22日(月)" at bounding box center [577, 266] width 1126 height 30
type input "**********"
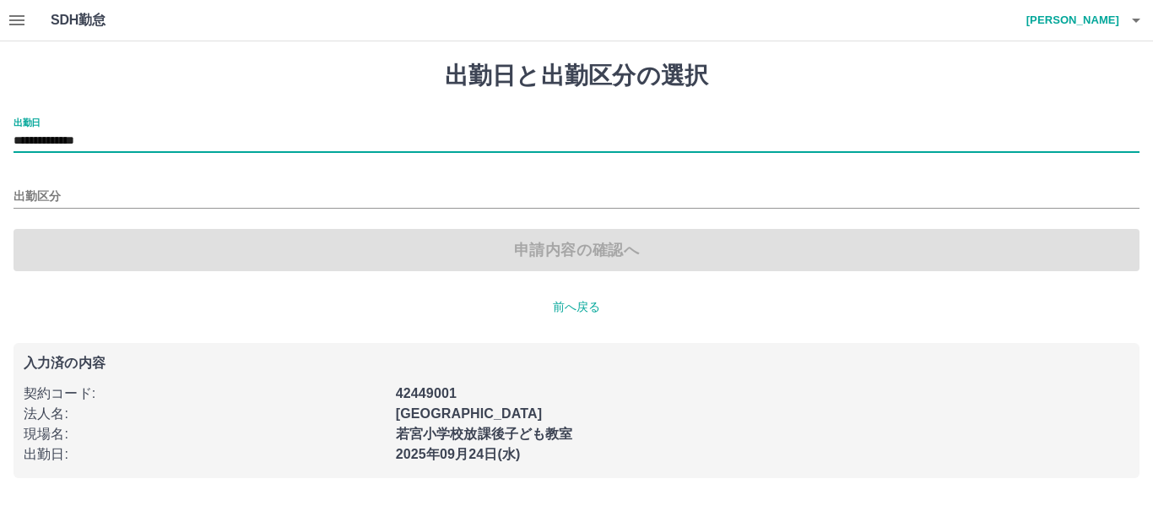
click at [129, 216] on div "**********" at bounding box center [577, 194] width 1126 height 154
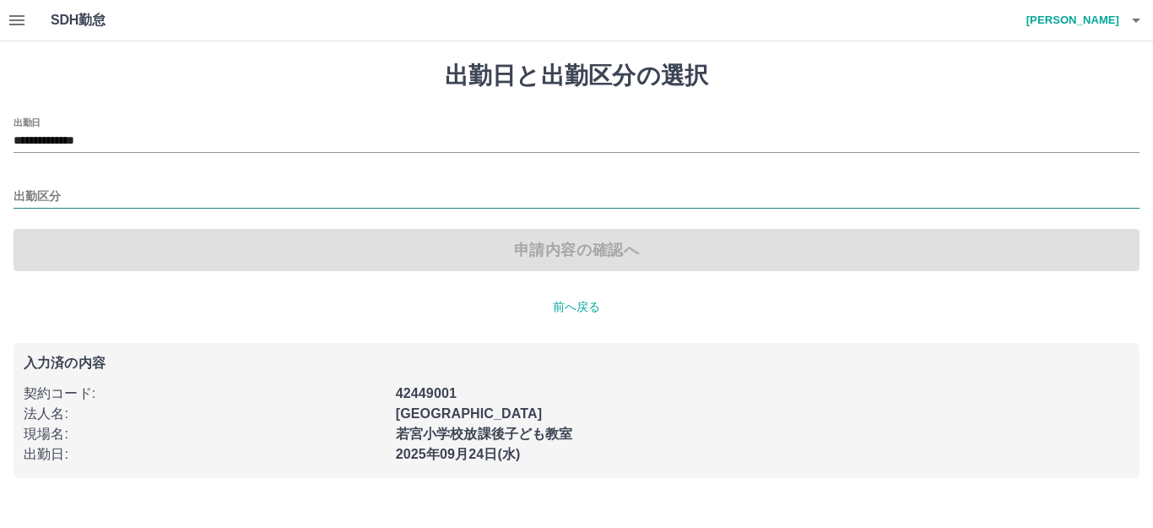
click at [133, 196] on input "出勤区分" at bounding box center [577, 197] width 1126 height 21
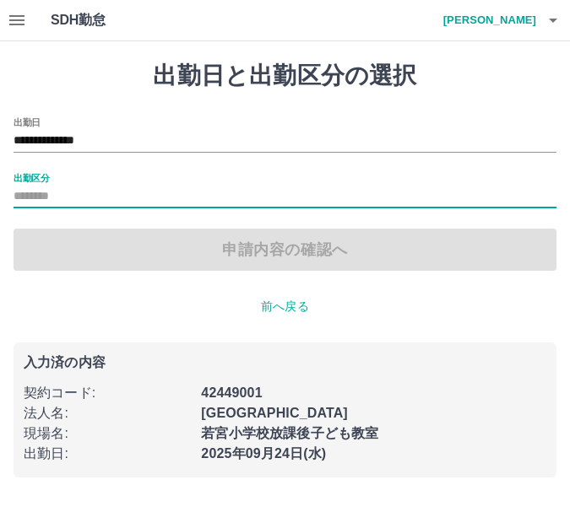
click at [97, 192] on input "出勤区分" at bounding box center [285, 197] width 543 height 21
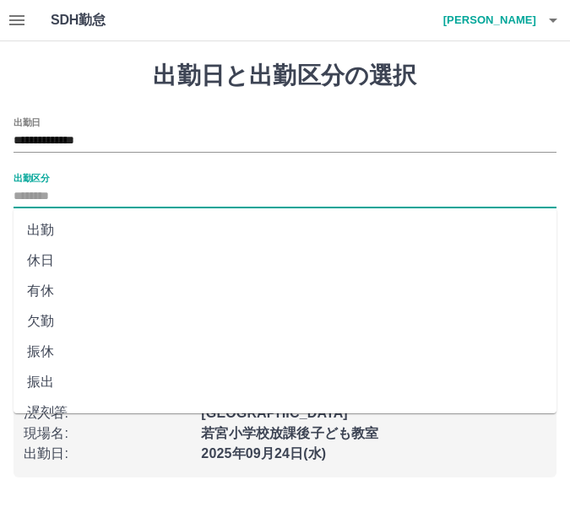
click at [63, 257] on li "休日" at bounding box center [285, 261] width 543 height 30
type input "**"
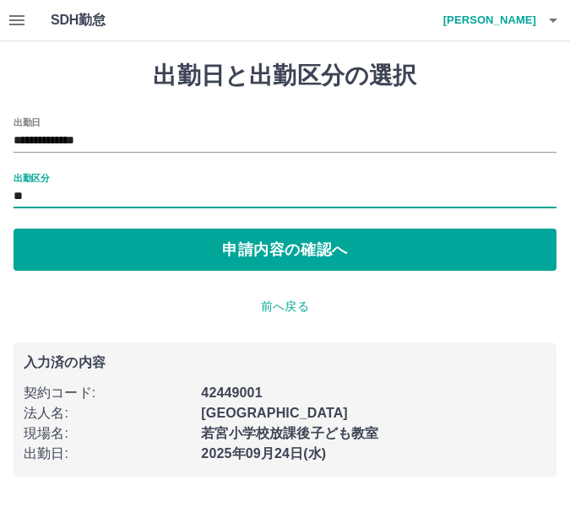
click at [63, 257] on button "申請内容の確認へ" at bounding box center [285, 250] width 543 height 42
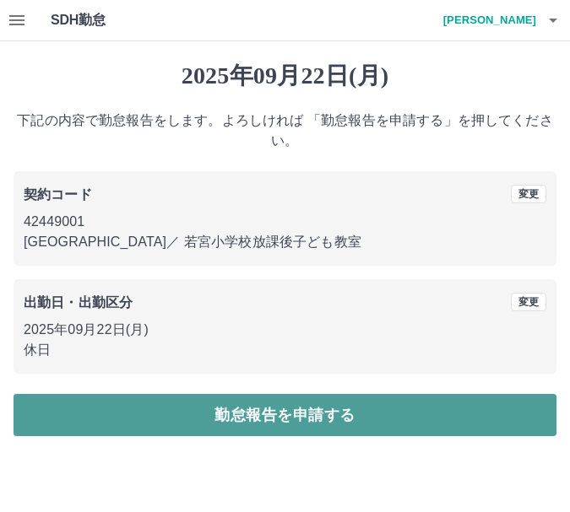
click at [318, 407] on button "勤怠報告を申請する" at bounding box center [285, 415] width 543 height 42
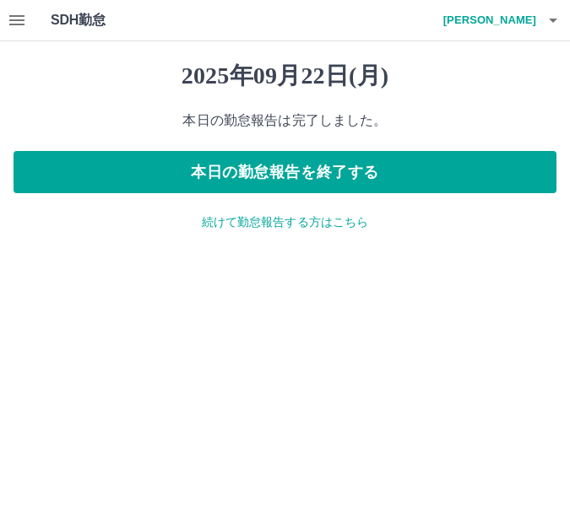
click at [263, 226] on p "続けて勤怠報告する方はこちら" at bounding box center [285, 223] width 543 height 18
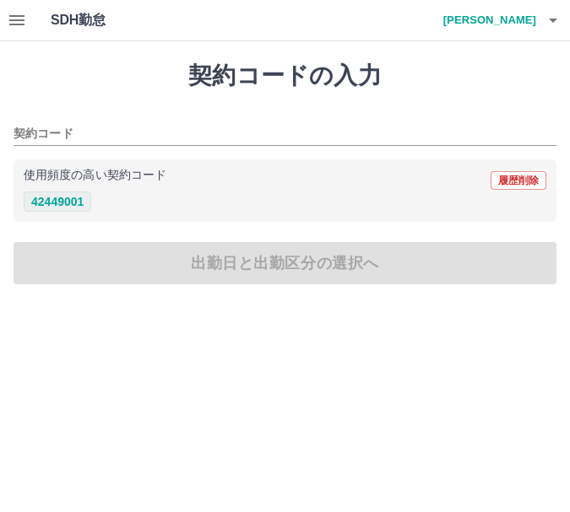
click at [72, 204] on button "42449001" at bounding box center [58, 202] width 68 height 20
type input "********"
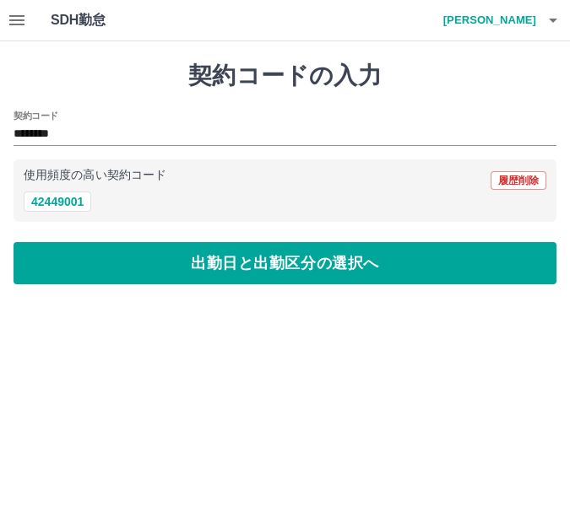
click at [121, 255] on button "出勤日と出勤区分の選択へ" at bounding box center [285, 263] width 543 height 42
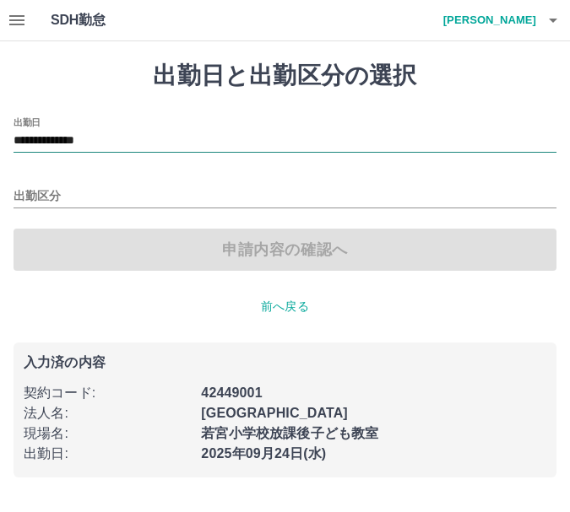
click at [90, 135] on input "**********" at bounding box center [285, 141] width 543 height 21
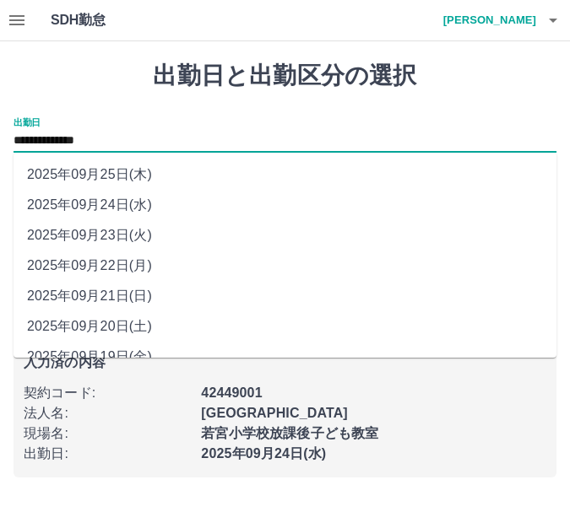
click at [130, 236] on li "2025年09月23日(火)" at bounding box center [285, 235] width 543 height 30
type input "**********"
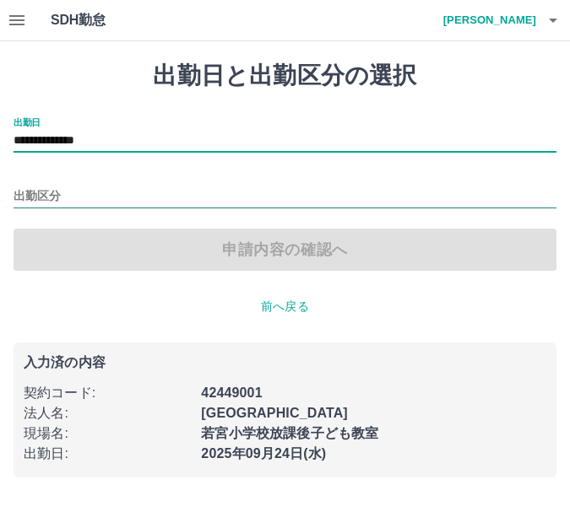
click at [111, 192] on input "出勤区分" at bounding box center [285, 197] width 543 height 21
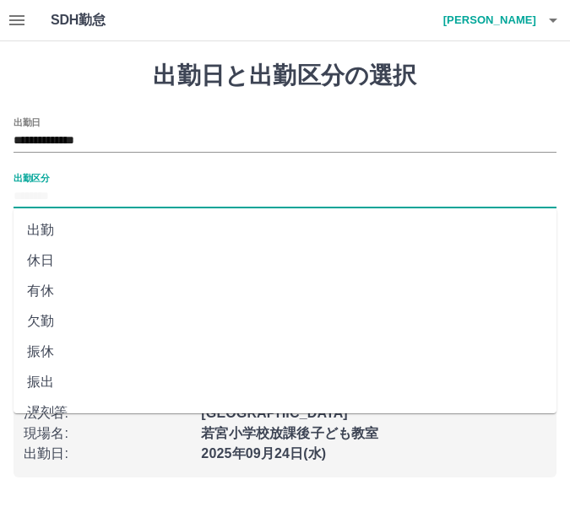
click at [104, 261] on li "休日" at bounding box center [285, 261] width 543 height 30
type input "**"
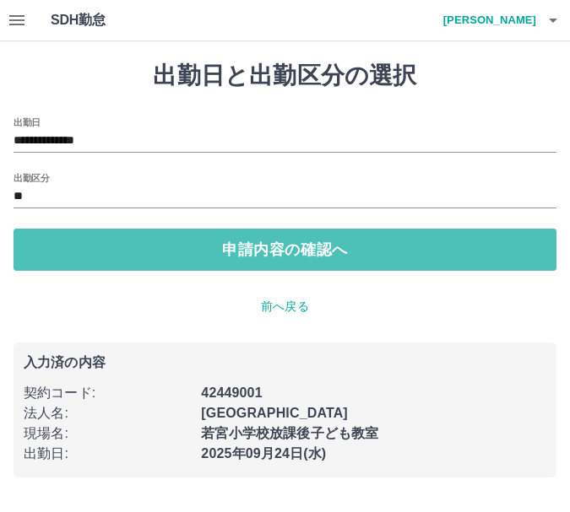
click at [104, 261] on button "申請内容の確認へ" at bounding box center [285, 250] width 543 height 42
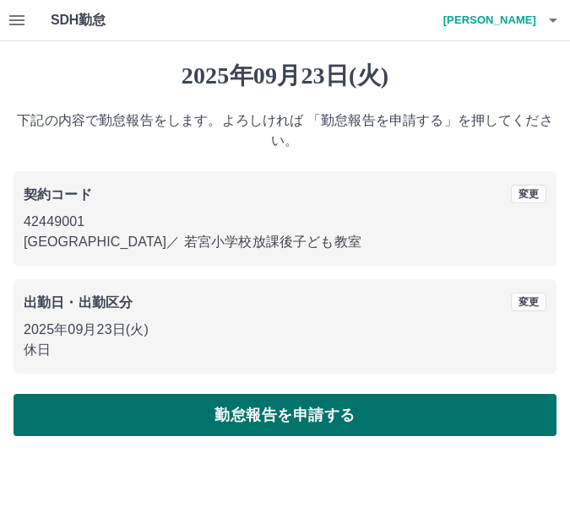
click at [244, 408] on button "勤怠報告を申請する" at bounding box center [285, 415] width 543 height 42
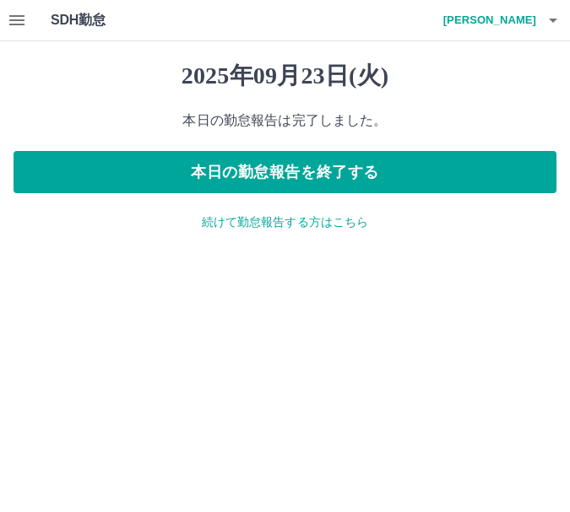
click at [258, 233] on div "2025年09月23日(火) 本日の勤怠報告は完了しました。 本日の勤怠報告を終了する 続けて勤怠報告する方はこちら" at bounding box center [285, 146] width 570 height 210
click at [258, 229] on p "続けて勤怠報告する方はこちら" at bounding box center [285, 223] width 543 height 18
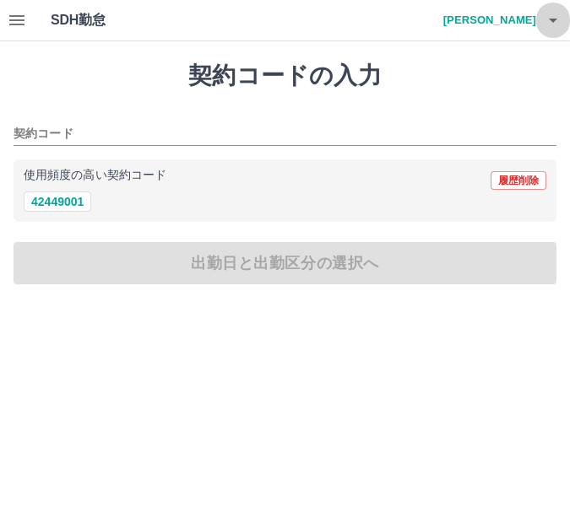
click at [541, 17] on button "button" at bounding box center [553, 20] width 34 height 41
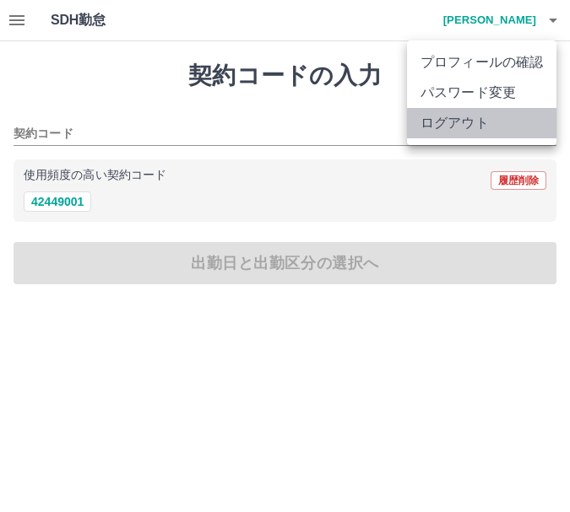
click at [479, 122] on li "ログアウト" at bounding box center [481, 123] width 149 height 30
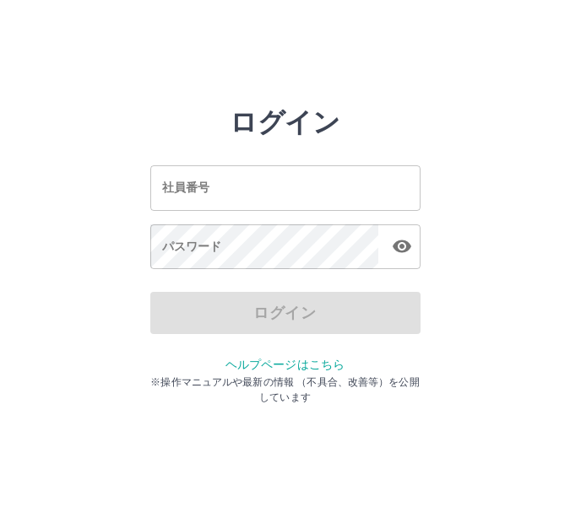
click at [285, 157] on div "社員番号 社員番号 パスワード パスワード" at bounding box center [285, 214] width 270 height 153
click at [279, 181] on input "社員番号" at bounding box center [285, 187] width 270 height 45
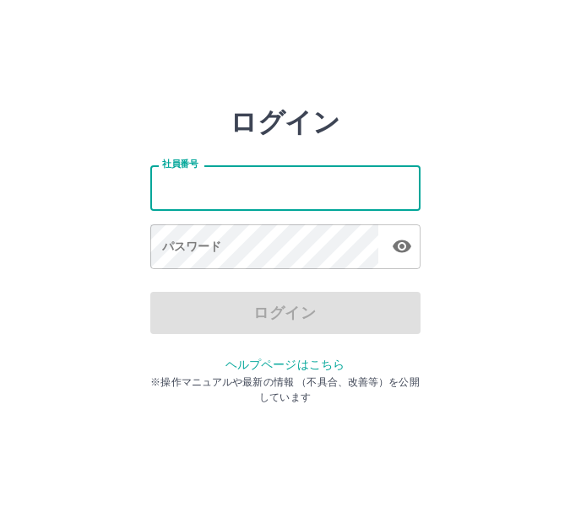
type input "*******"
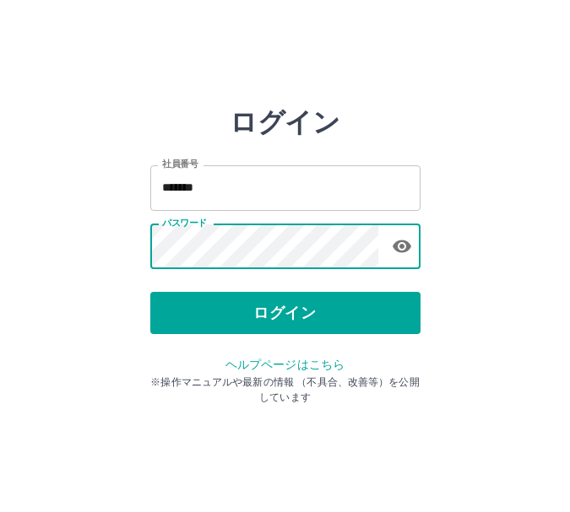
click at [395, 339] on div "ログイン 社員番号 ******* 社員番号 パスワード パスワード ログイン ヘルプページはこちら ※操作マニュアルや最新の情報 （不具合、改善等）を公開し…" at bounding box center [285, 241] width 270 height 270
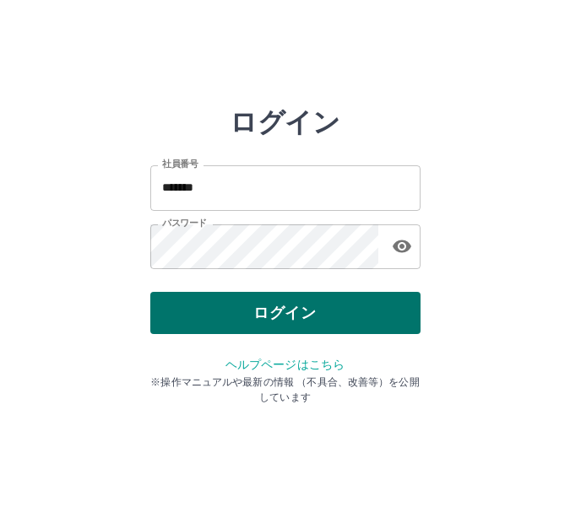
click at [389, 308] on button "ログイン" at bounding box center [285, 313] width 270 height 42
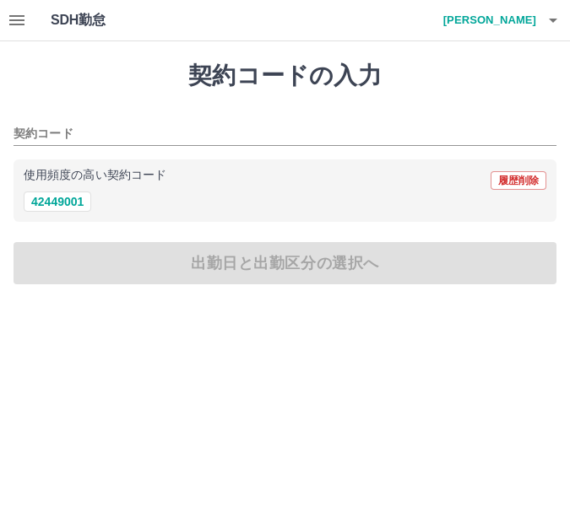
click at [16, 15] on icon "button" at bounding box center [16, 20] width 15 height 10
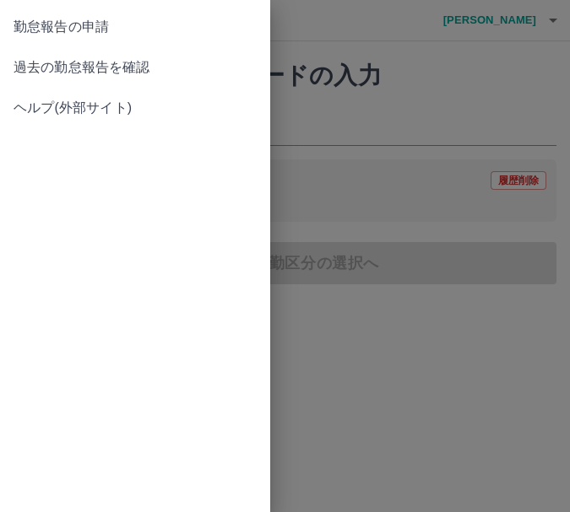
click at [71, 77] on span "過去の勤怠報告を確認" at bounding box center [135, 67] width 243 height 20
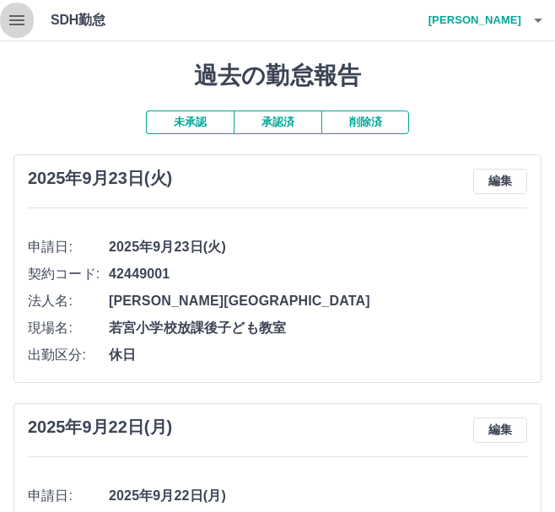
click at [14, 13] on icon "button" at bounding box center [17, 20] width 20 height 20
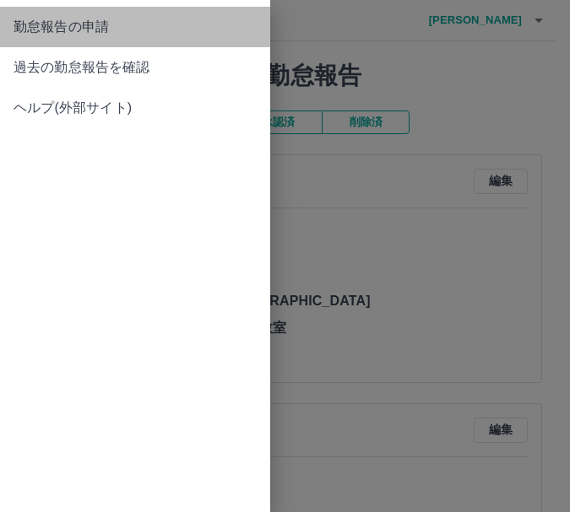
click at [54, 32] on span "勤怠報告の申請" at bounding box center [135, 27] width 243 height 20
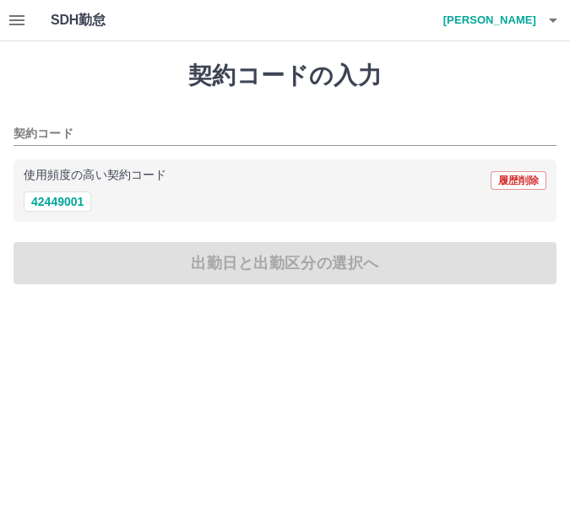
click at [82, 214] on div "使用頻度の高い契約コード 履歴削除 42449001" at bounding box center [285, 191] width 543 height 63
click at [82, 205] on button "42449001" at bounding box center [58, 202] width 68 height 20
type input "********"
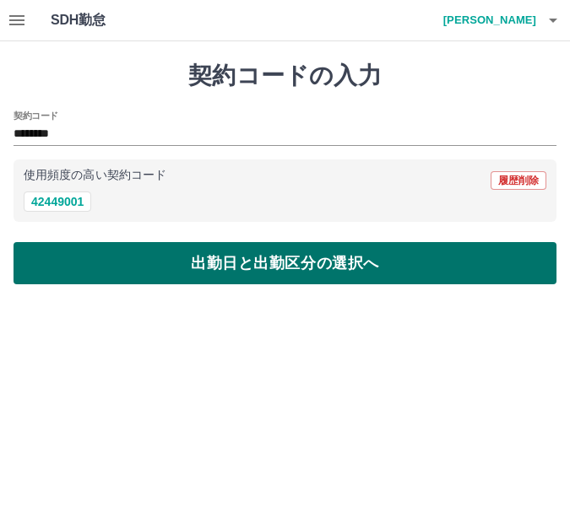
click at [125, 248] on button "出勤日と出勤区分の選択へ" at bounding box center [285, 263] width 543 height 42
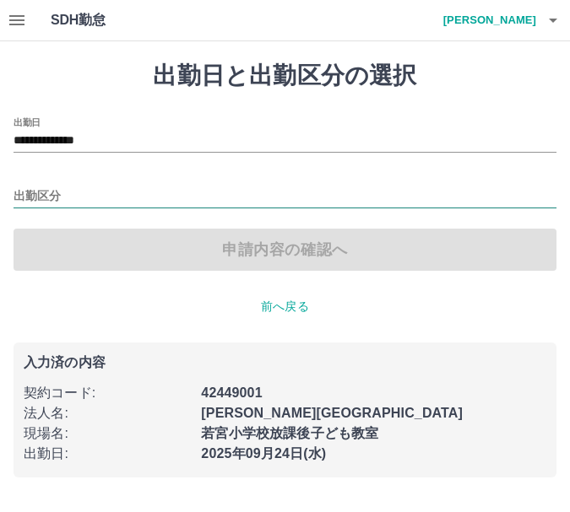
click at [98, 189] on input "出勤区分" at bounding box center [285, 197] width 543 height 21
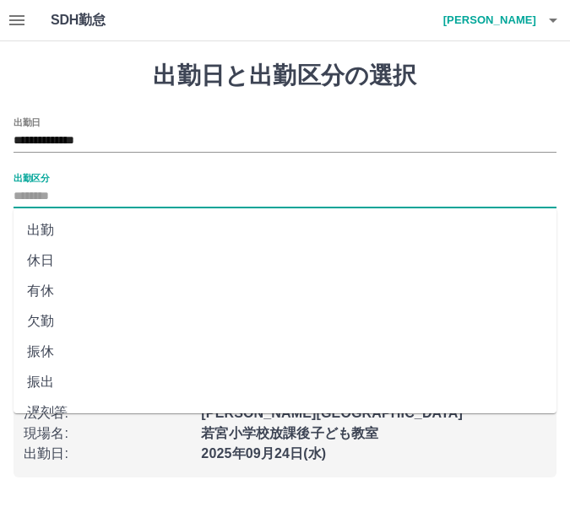
click at [90, 260] on li "休日" at bounding box center [285, 261] width 543 height 30
type input "**"
click at [90, 260] on button "申請内容の確認へ" at bounding box center [285, 250] width 543 height 42
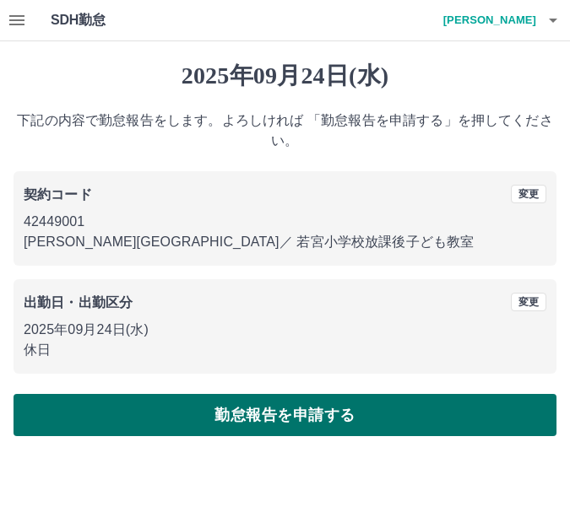
click at [262, 407] on div "2025年09月24日(水) 下記の内容で勤怠報告をします。よろしければ 「勤怠報告を申請する」を押してください。 契約コード 変更 42449001 市川市…" at bounding box center [285, 248] width 570 height 415
click at [268, 411] on button "勤怠報告を申請する" at bounding box center [285, 415] width 543 height 42
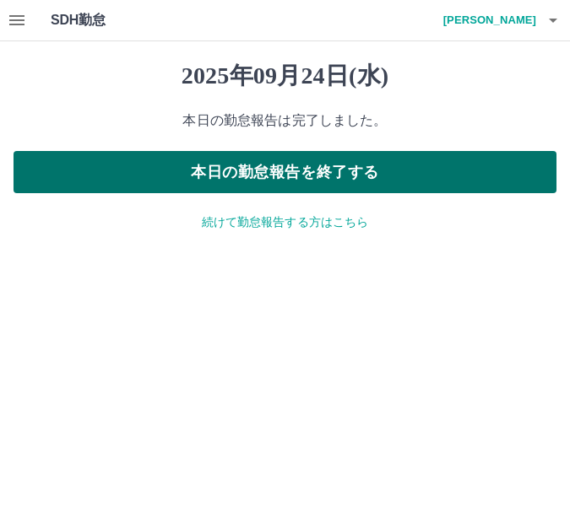
click at [423, 165] on button "本日の勤怠報告を終了する" at bounding box center [285, 172] width 543 height 42
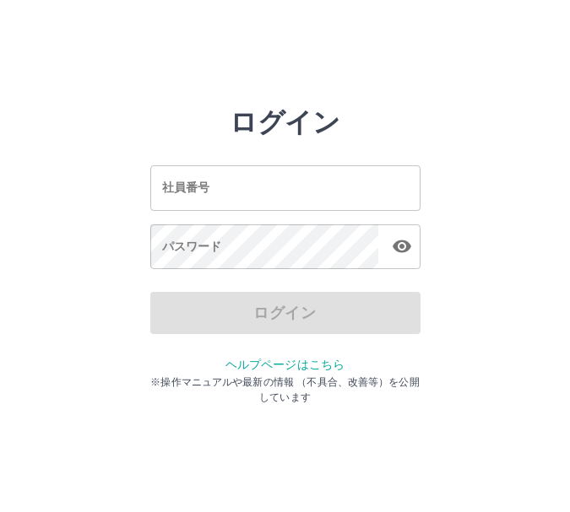
click at [216, 202] on input "社員番号" at bounding box center [285, 187] width 270 height 45
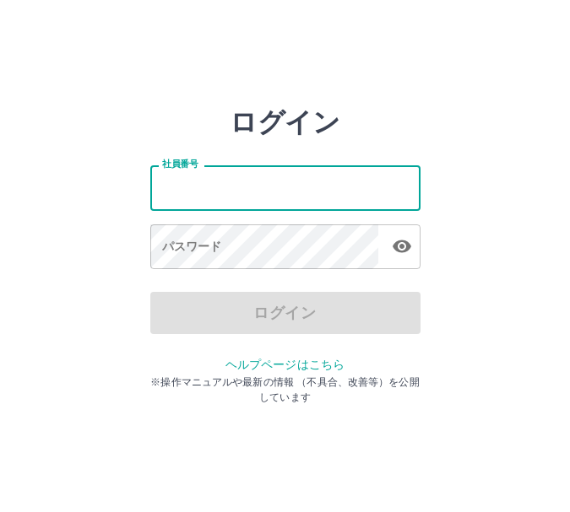
type input "*******"
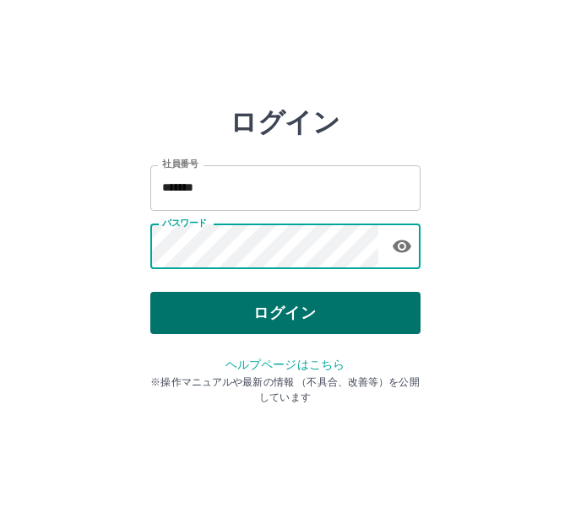
click at [285, 326] on button "ログイン" at bounding box center [285, 313] width 270 height 42
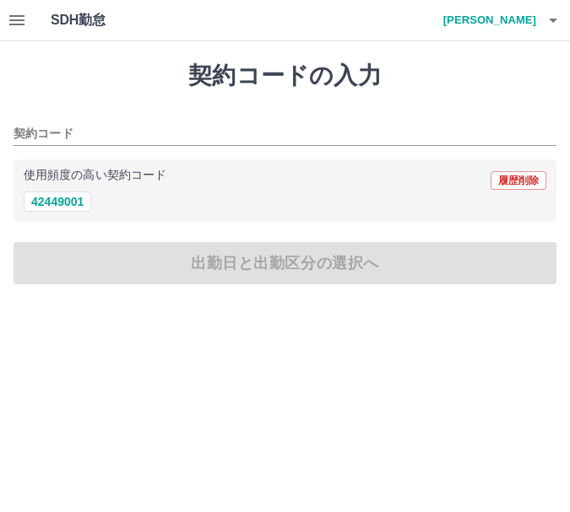
click at [3, 32] on button "button" at bounding box center [17, 20] width 34 height 41
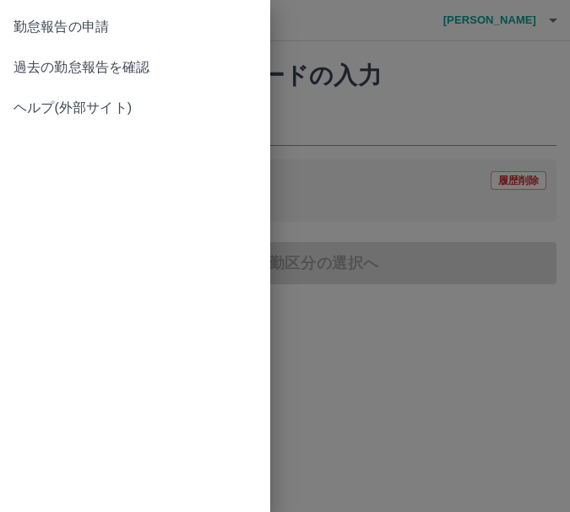
click at [78, 63] on span "過去の勤怠報告を確認" at bounding box center [135, 67] width 243 height 20
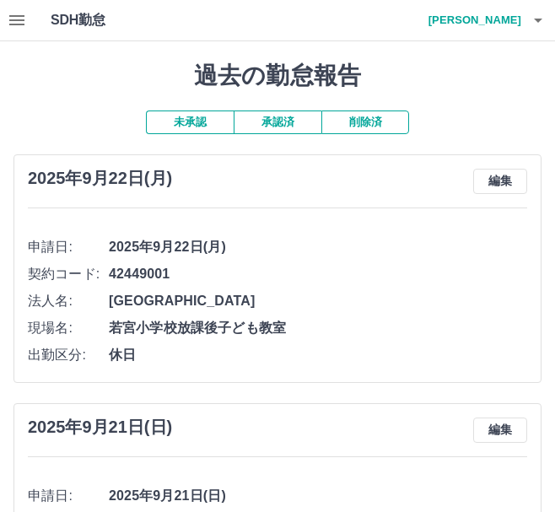
click at [270, 119] on button "承認済" at bounding box center [278, 123] width 88 height 24
click at [198, 124] on button "未承認" at bounding box center [190, 123] width 88 height 24
click at [13, 23] on icon "button" at bounding box center [17, 20] width 20 height 20
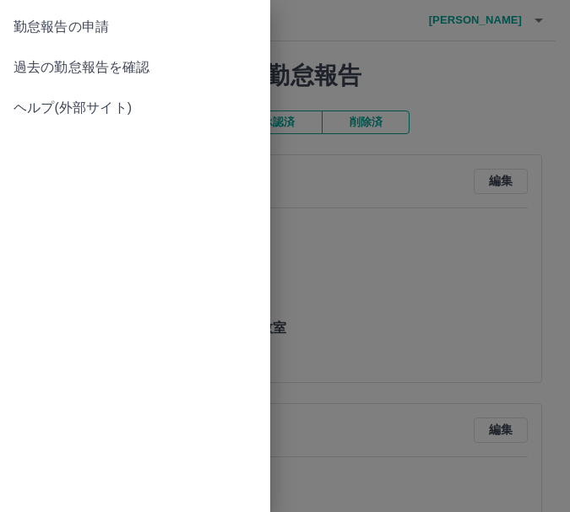
click at [45, 32] on span "勤怠報告の申請" at bounding box center [135, 27] width 243 height 20
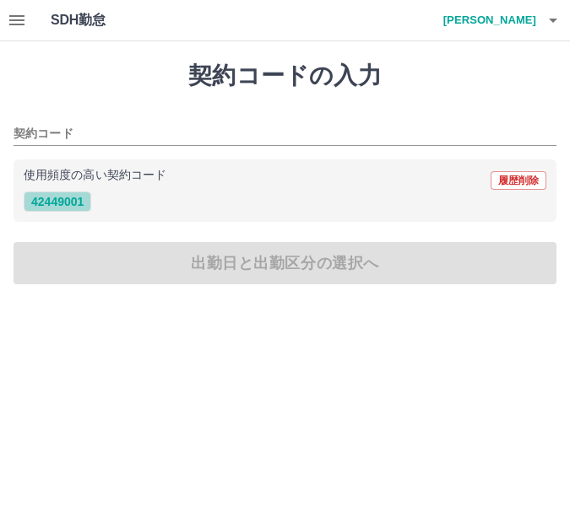
click at [67, 192] on button "42449001" at bounding box center [58, 202] width 68 height 20
type input "********"
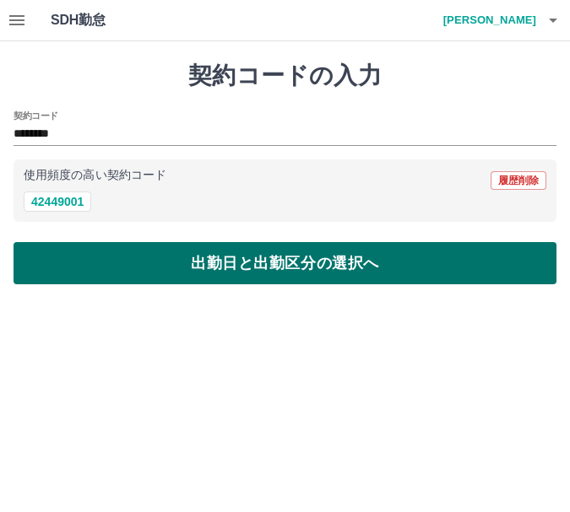
click at [143, 257] on button "出勤日と出勤区分の選択へ" at bounding box center [285, 263] width 543 height 42
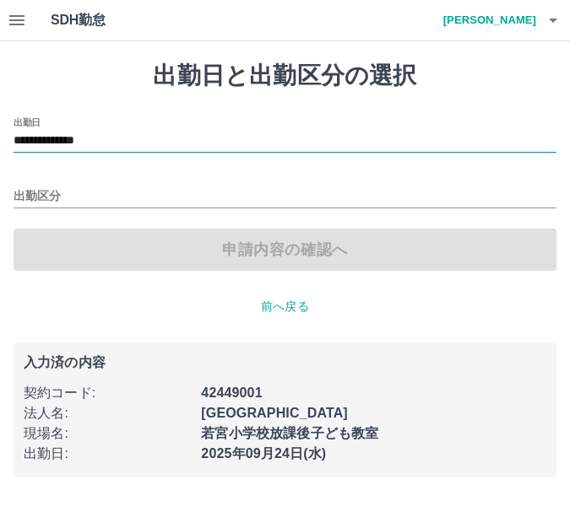
click at [89, 138] on input "**********" at bounding box center [285, 141] width 543 height 21
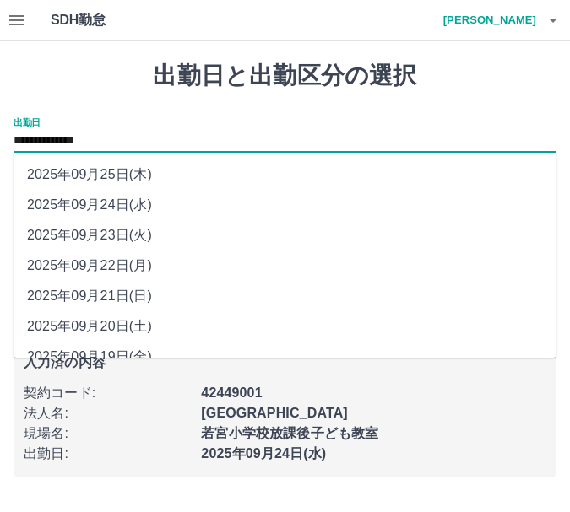
click at [105, 233] on li "2025年09月23日(火)" at bounding box center [285, 235] width 543 height 30
type input "**********"
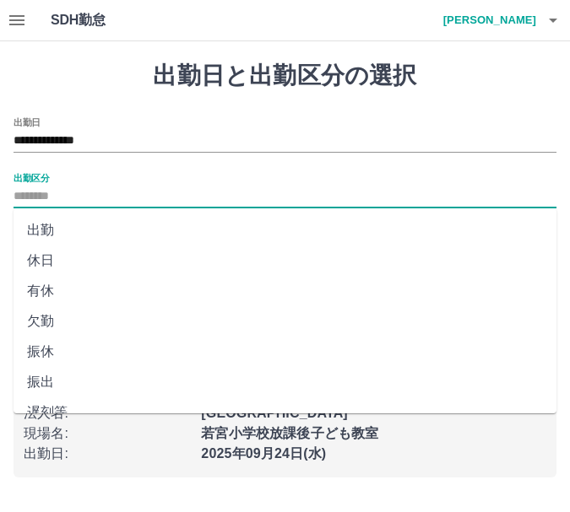
click at [96, 203] on input "出勤区分" at bounding box center [285, 197] width 543 height 21
click at [35, 260] on li "休日" at bounding box center [285, 261] width 543 height 30
type input "**"
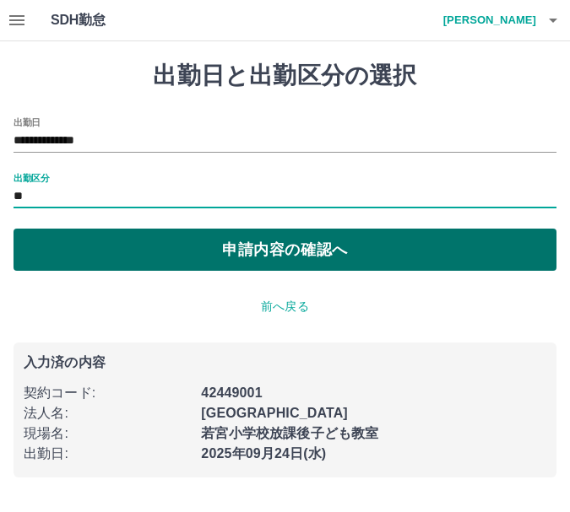
click at [68, 248] on button "申請内容の確認へ" at bounding box center [285, 250] width 543 height 42
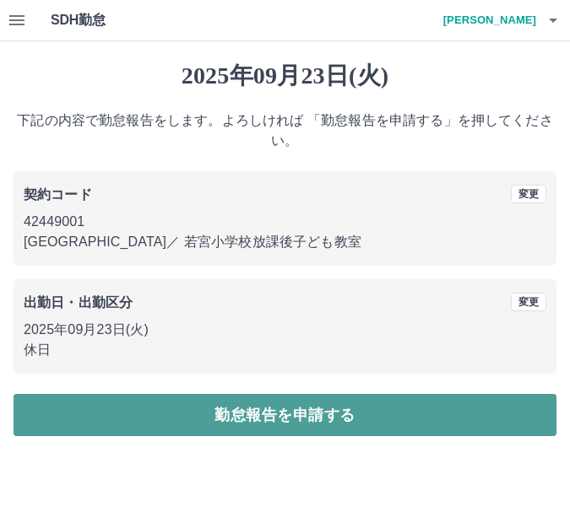
click at [302, 400] on button "勤怠報告を申請する" at bounding box center [285, 415] width 543 height 42
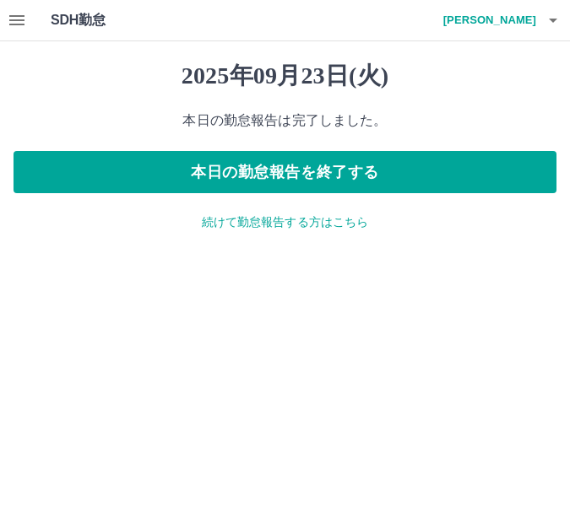
click at [225, 220] on p "続けて勤怠報告する方はこちら" at bounding box center [285, 223] width 543 height 18
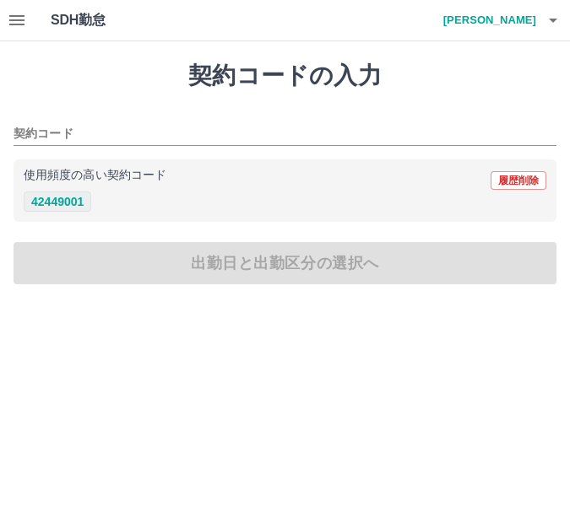
click at [62, 201] on button "42449001" at bounding box center [58, 202] width 68 height 20
type input "********"
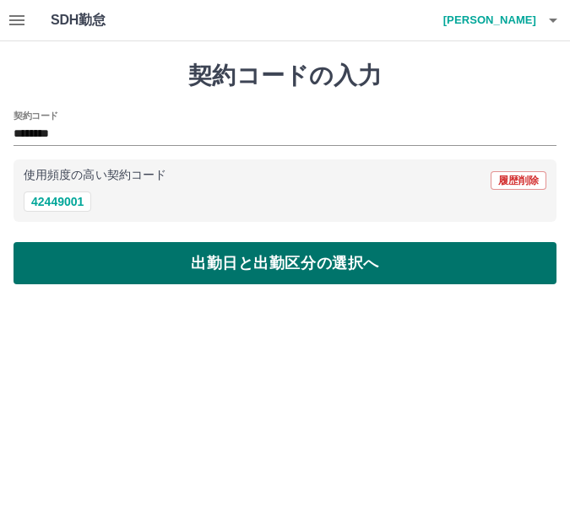
click at [133, 261] on button "出勤日と出勤区分の選択へ" at bounding box center [285, 263] width 543 height 42
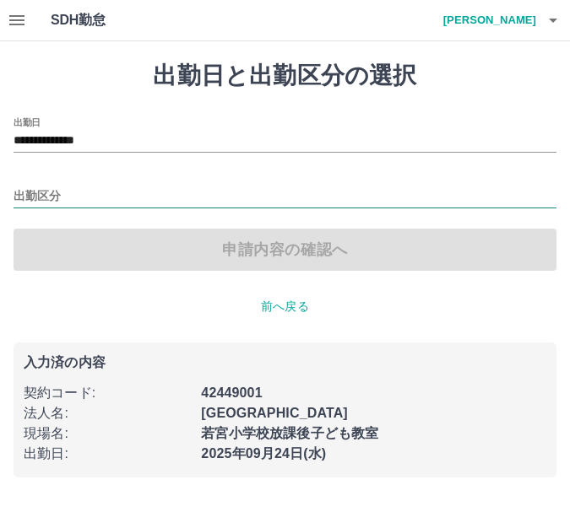
click at [105, 199] on input "出勤区分" at bounding box center [285, 197] width 543 height 21
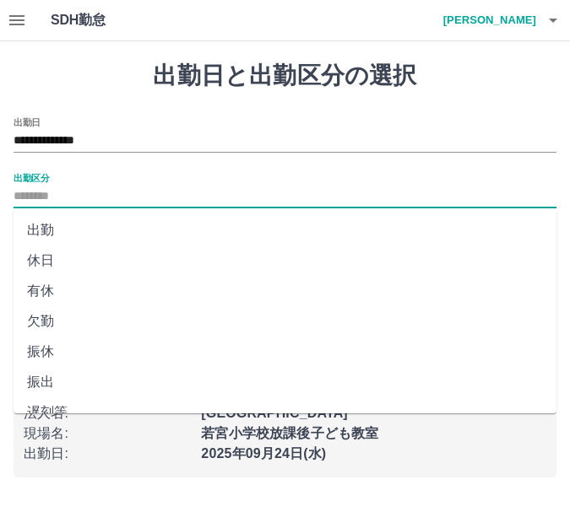
click at [51, 261] on li "休日" at bounding box center [285, 261] width 543 height 30
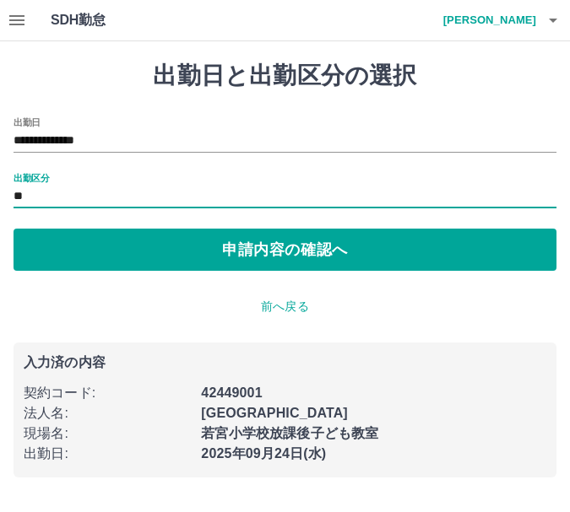
type input "**"
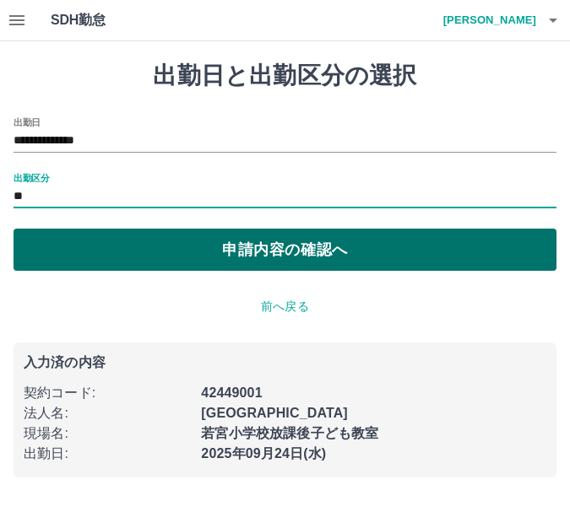
click at [289, 253] on button "申請内容の確認へ" at bounding box center [285, 250] width 543 height 42
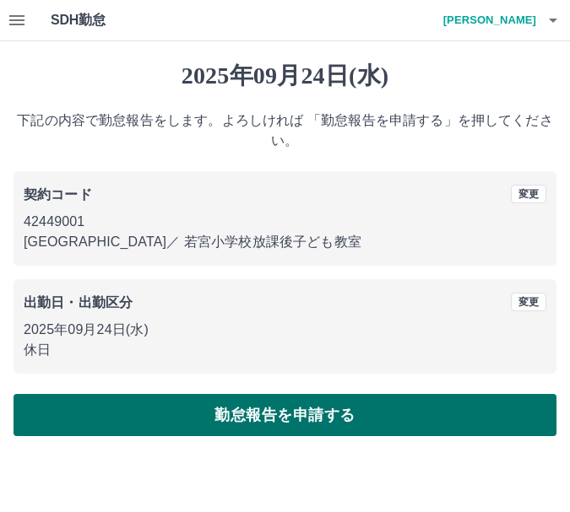
click at [397, 411] on button "勤怠報告を申請する" at bounding box center [285, 415] width 543 height 42
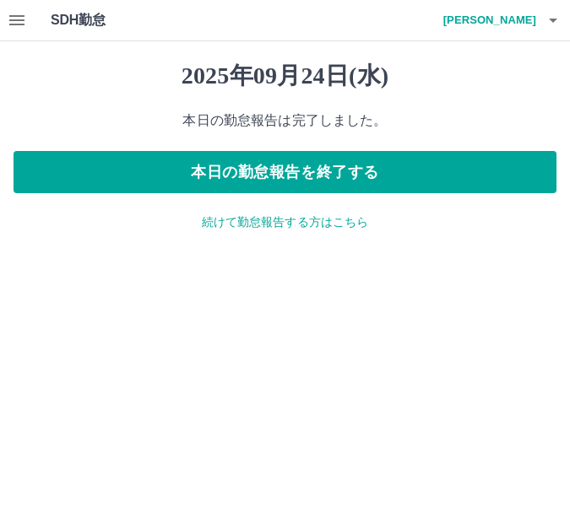
click at [236, 221] on p "続けて勤怠報告する方はこちら" at bounding box center [285, 223] width 543 height 18
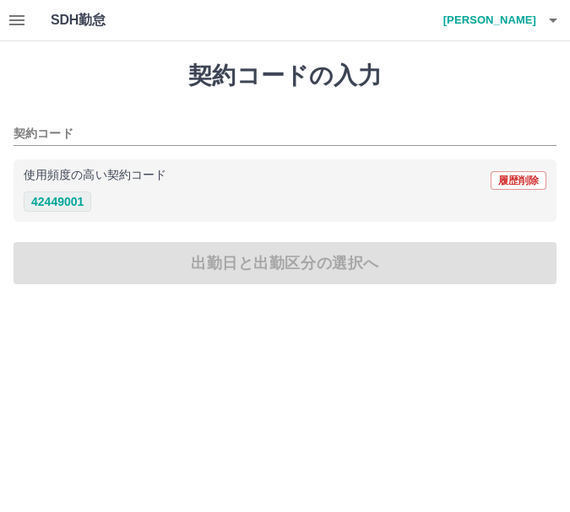
click at [61, 201] on button "42449001" at bounding box center [58, 202] width 68 height 20
type input "********"
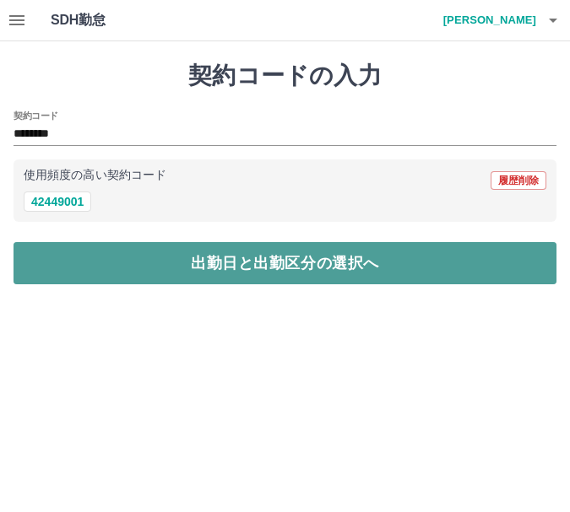
click at [304, 276] on button "出勤日と出勤区分の選択へ" at bounding box center [285, 263] width 543 height 42
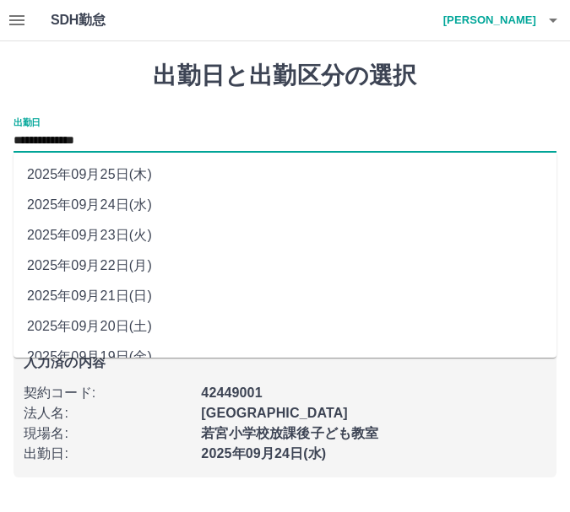
click at [132, 141] on input "**********" at bounding box center [285, 141] width 543 height 21
click at [129, 167] on li "2025年09月25日(木)" at bounding box center [285, 175] width 543 height 30
type input "**********"
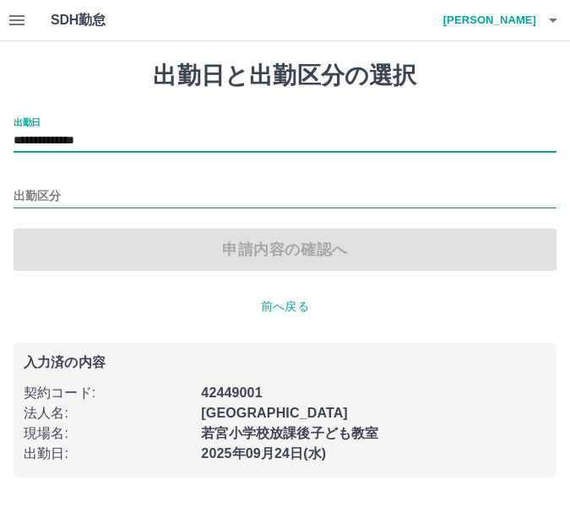
click at [93, 199] on input "出勤区分" at bounding box center [285, 197] width 543 height 21
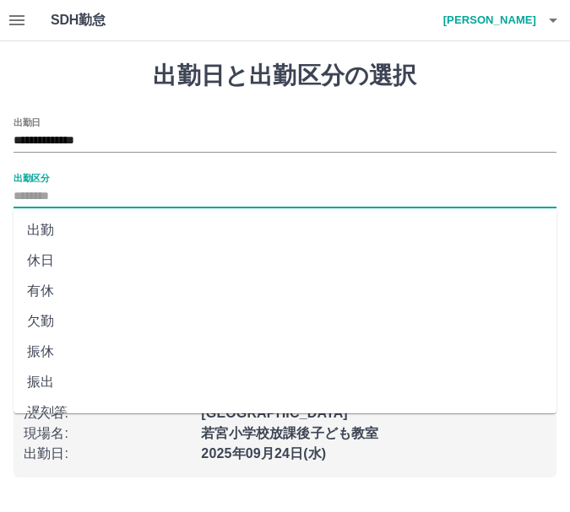
click at [89, 258] on li "休日" at bounding box center [285, 261] width 543 height 30
type input "**"
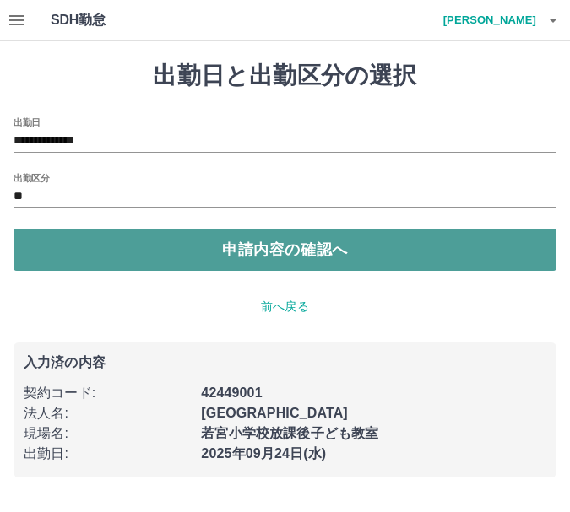
click at [89, 257] on button "申請内容の確認へ" at bounding box center [285, 250] width 543 height 42
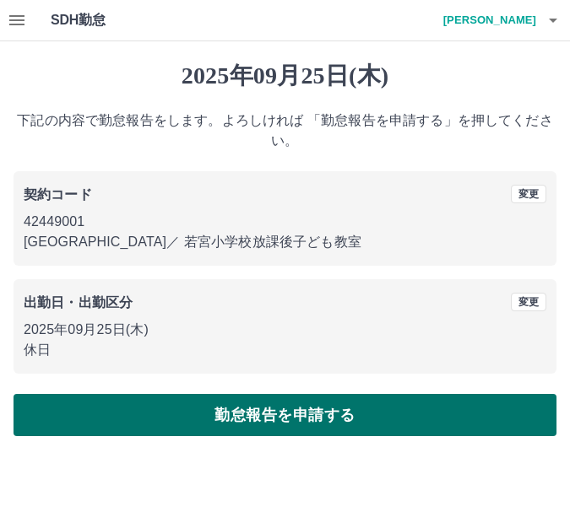
click at [278, 420] on button "勤怠報告を申請する" at bounding box center [285, 415] width 543 height 42
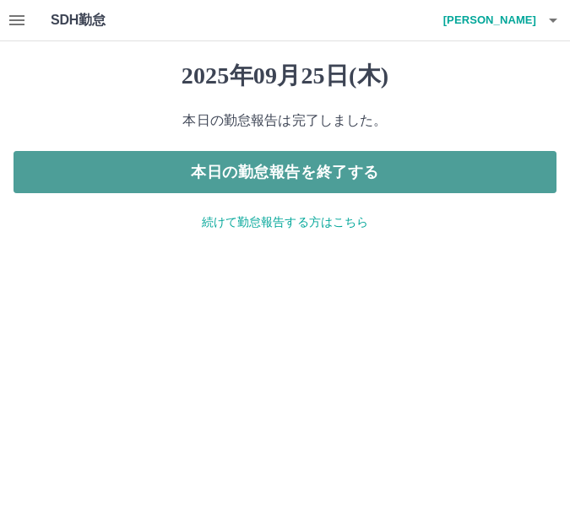
click at [211, 181] on button "本日の勤怠報告を終了する" at bounding box center [285, 172] width 543 height 42
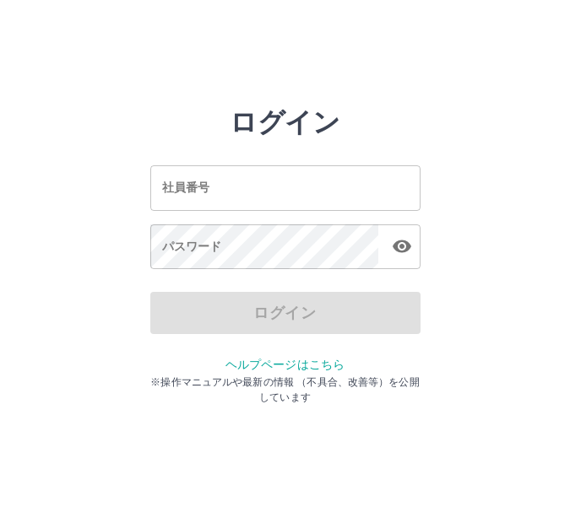
click at [236, 198] on input "社員番号" at bounding box center [285, 187] width 270 height 45
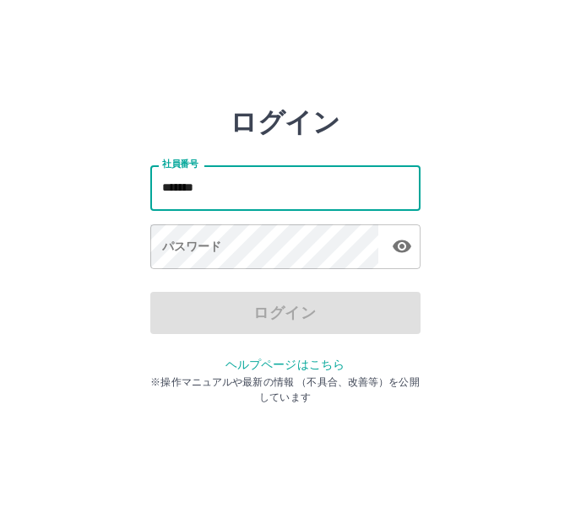
type input "*******"
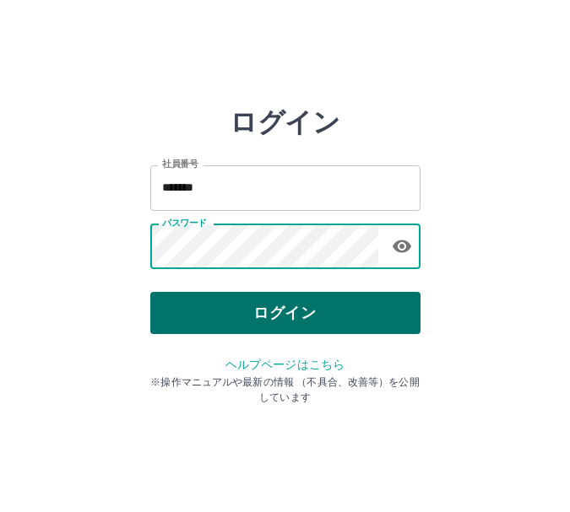
click at [225, 309] on button "ログイン" at bounding box center [285, 313] width 270 height 42
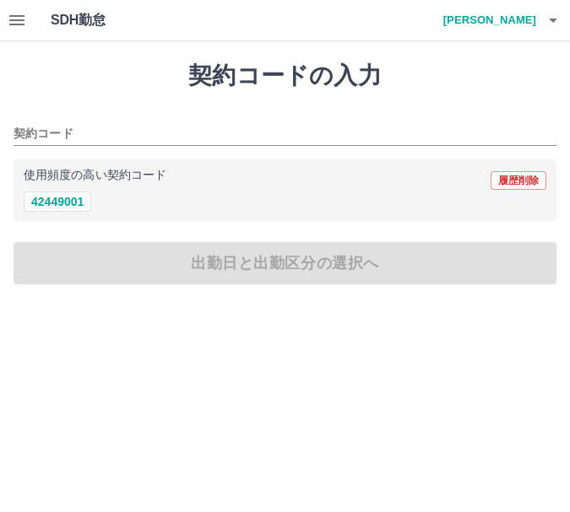
click at [20, 25] on icon "button" at bounding box center [16, 20] width 15 height 10
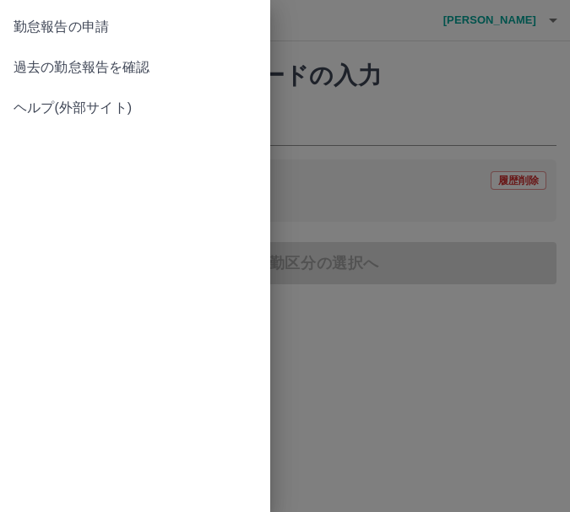
click at [122, 72] on span "過去の勤怠報告を確認" at bounding box center [135, 67] width 243 height 20
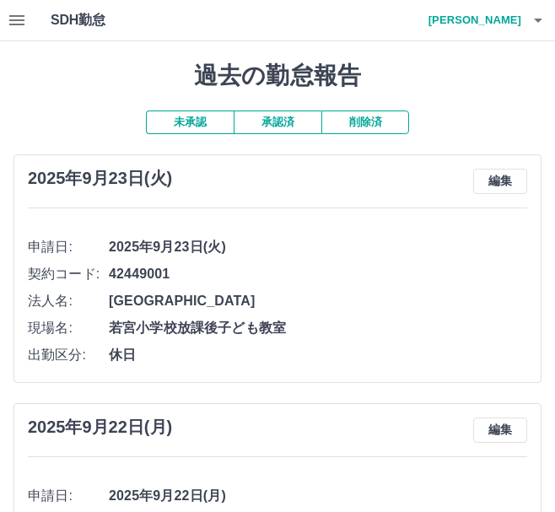
click at [104, 73] on h1 "過去の勤怠報告" at bounding box center [278, 76] width 528 height 29
click at [257, 124] on button "承認済" at bounding box center [278, 123] width 88 height 24
click at [505, 14] on h4 "小川　桜" at bounding box center [470, 20] width 101 height 41
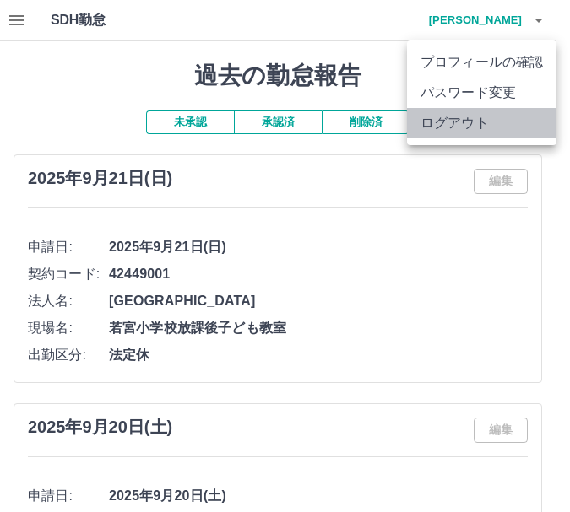
click at [486, 129] on li "ログアウト" at bounding box center [481, 123] width 149 height 30
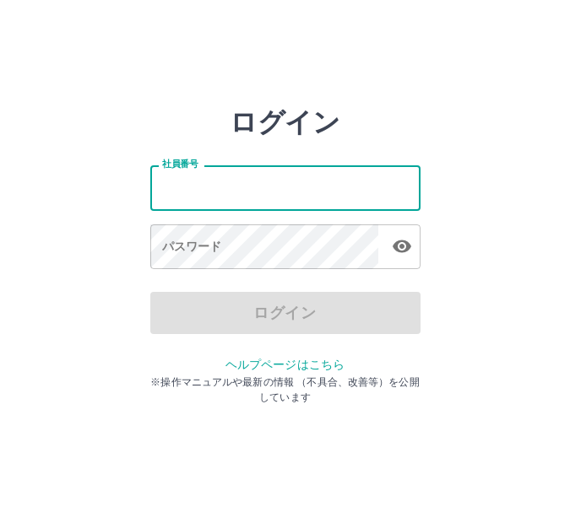
click at [235, 194] on input "社員番号" at bounding box center [285, 187] width 270 height 45
type input "*******"
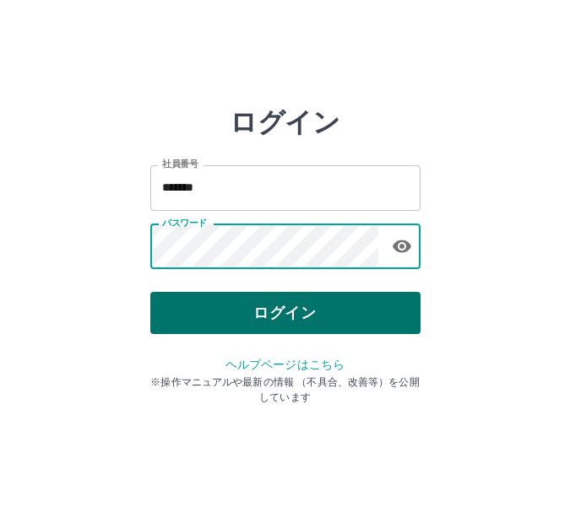
click at [384, 320] on button "ログイン" at bounding box center [285, 313] width 270 height 42
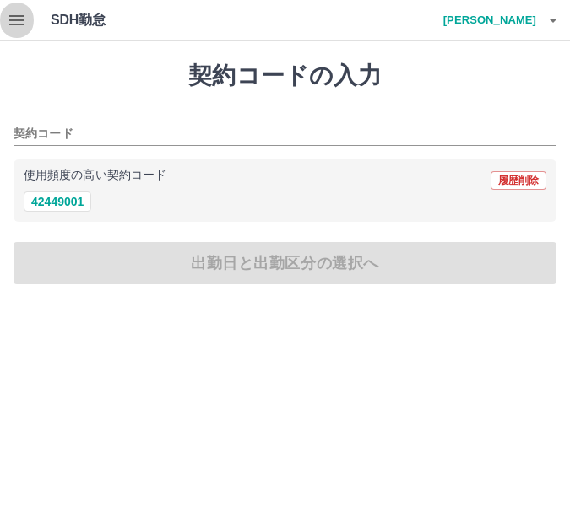
click at [15, 19] on icon "button" at bounding box center [16, 20] width 15 height 10
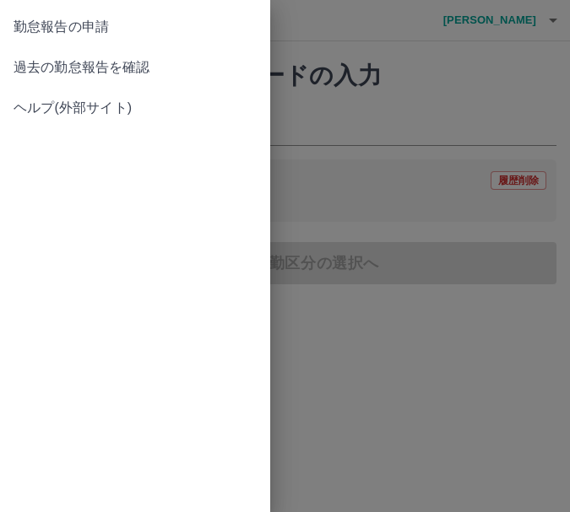
click at [81, 63] on span "過去の勤怠報告を確認" at bounding box center [135, 67] width 243 height 20
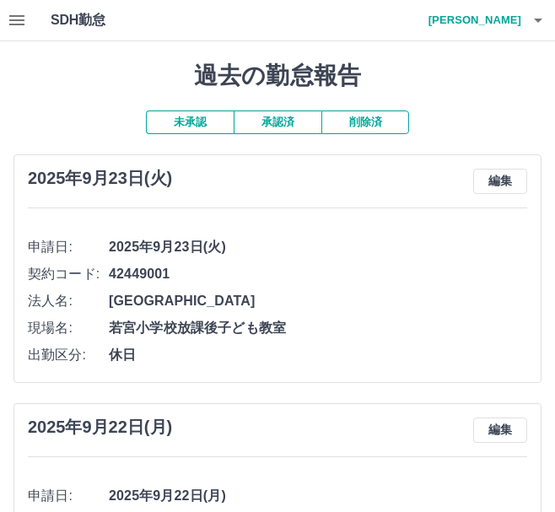
click at [206, 124] on button "未承認" at bounding box center [190, 123] width 88 height 24
click at [207, 121] on button "未承認" at bounding box center [190, 123] width 88 height 24
click at [294, 111] on button "承認済" at bounding box center [278, 123] width 88 height 24
click at [182, 127] on button "未承認" at bounding box center [190, 123] width 88 height 24
click at [22, 19] on icon "button" at bounding box center [17, 20] width 20 height 20
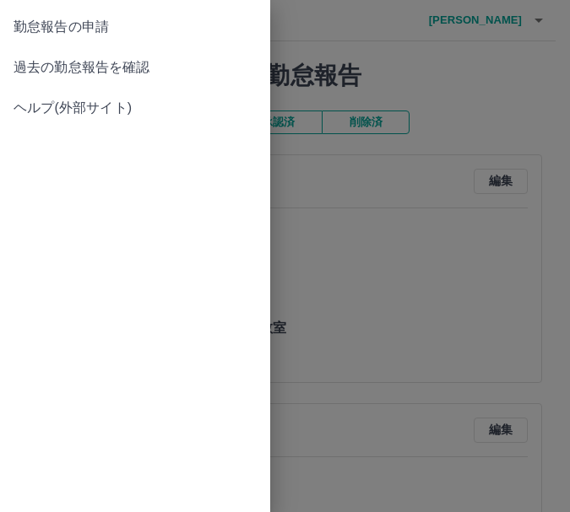
click at [78, 30] on span "勤怠報告の申請" at bounding box center [135, 27] width 243 height 20
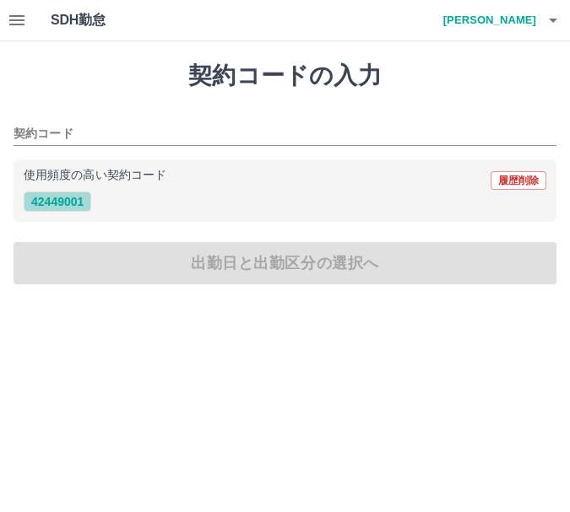
click at [57, 202] on button "42449001" at bounding box center [58, 202] width 68 height 20
type input "********"
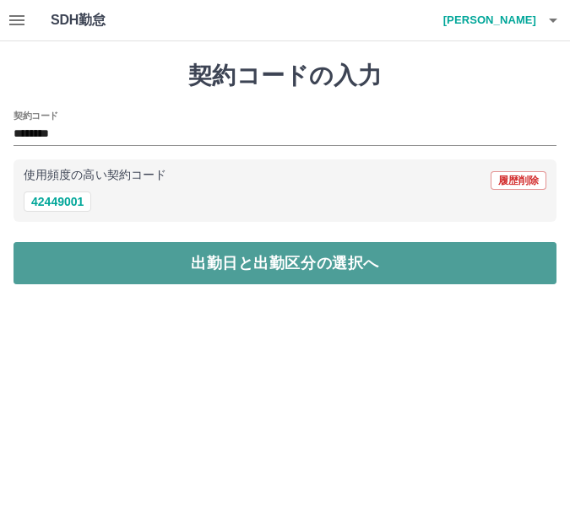
click at [119, 278] on button "出勤日と出勤区分の選択へ" at bounding box center [285, 263] width 543 height 42
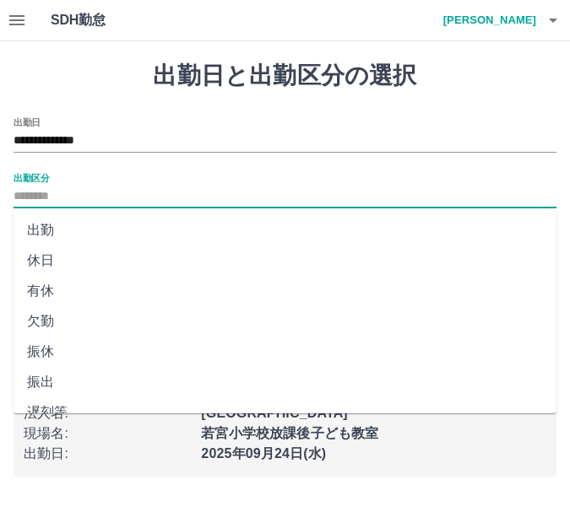
click at [96, 195] on input "出勤区分" at bounding box center [285, 197] width 543 height 21
click at [77, 252] on li "休日" at bounding box center [285, 261] width 543 height 30
type input "**"
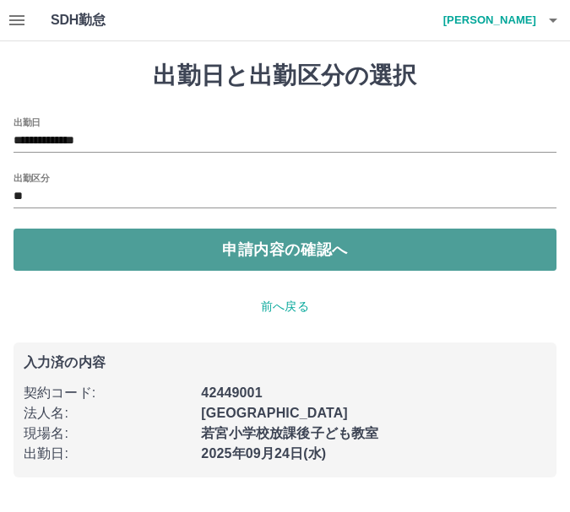
click at [106, 254] on button "申請内容の確認へ" at bounding box center [285, 250] width 543 height 42
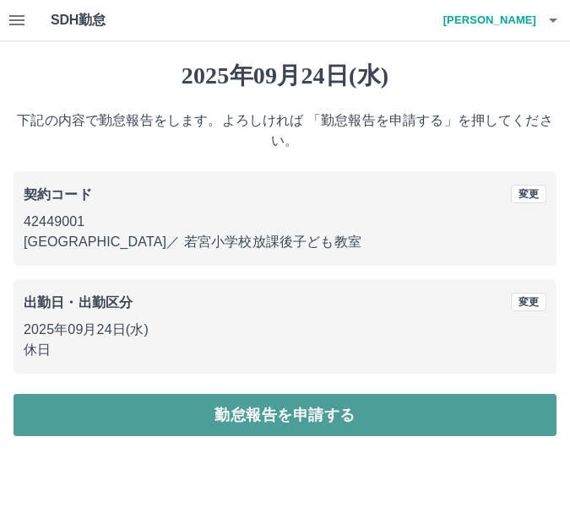
click at [228, 396] on button "勤怠報告を申請する" at bounding box center [285, 415] width 543 height 42
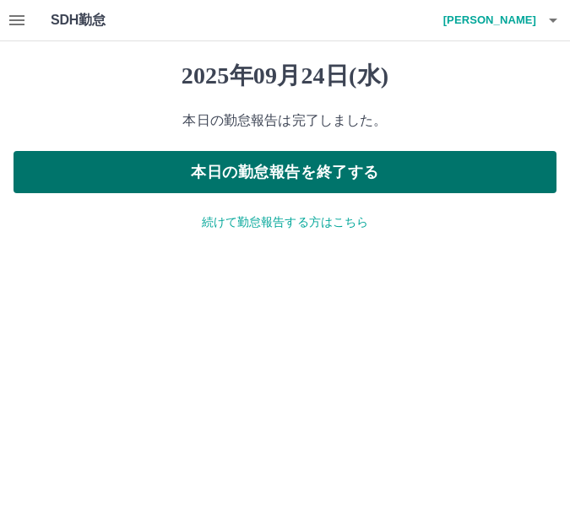
click at [252, 174] on button "本日の勤怠報告を終了する" at bounding box center [285, 172] width 543 height 42
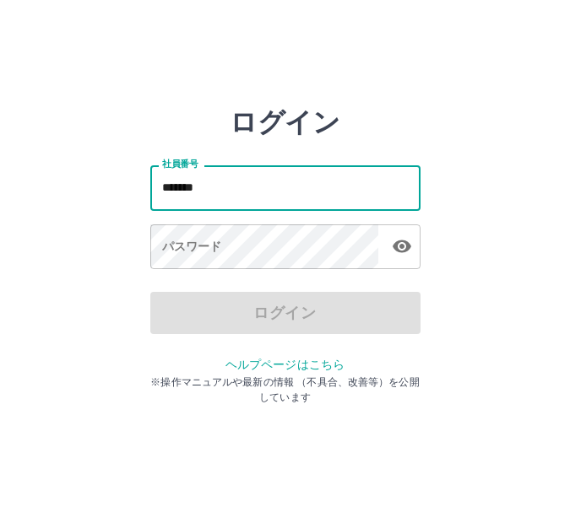
type input "*******"
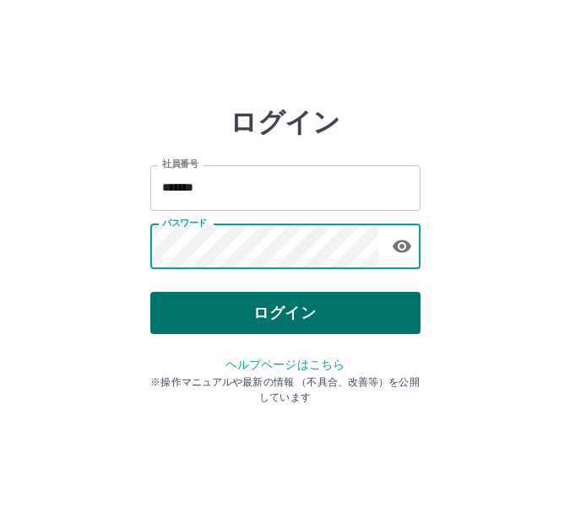
click at [304, 296] on button "ログイン" at bounding box center [285, 313] width 270 height 42
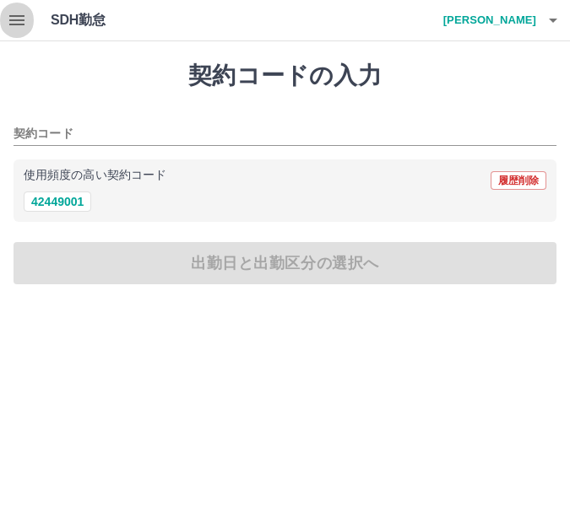
click at [24, 34] on button "button" at bounding box center [17, 20] width 34 height 41
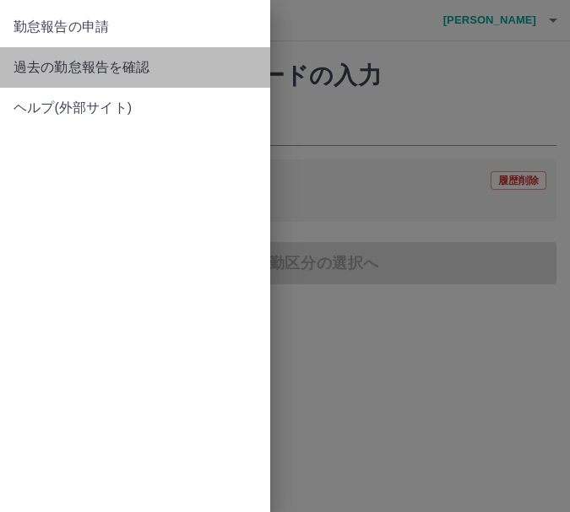
click at [51, 76] on span "過去の勤怠報告を確認" at bounding box center [135, 67] width 243 height 20
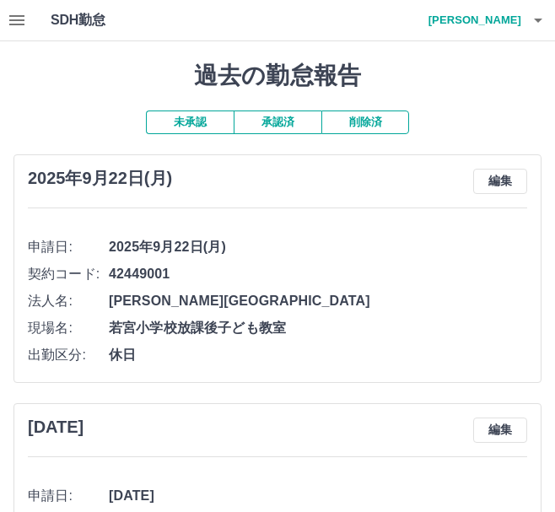
click at [255, 119] on button "承認済" at bounding box center [278, 123] width 88 height 24
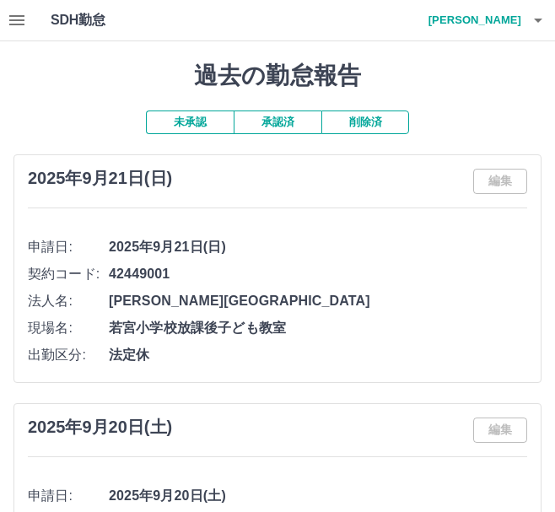
click at [184, 120] on button "未承認" at bounding box center [190, 123] width 88 height 24
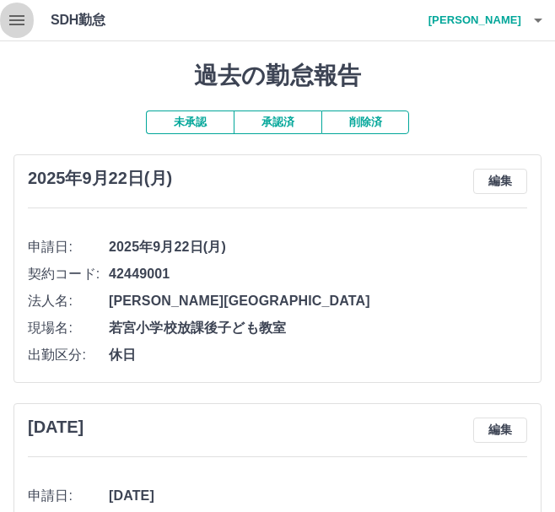
click at [8, 19] on icon "button" at bounding box center [17, 20] width 20 height 20
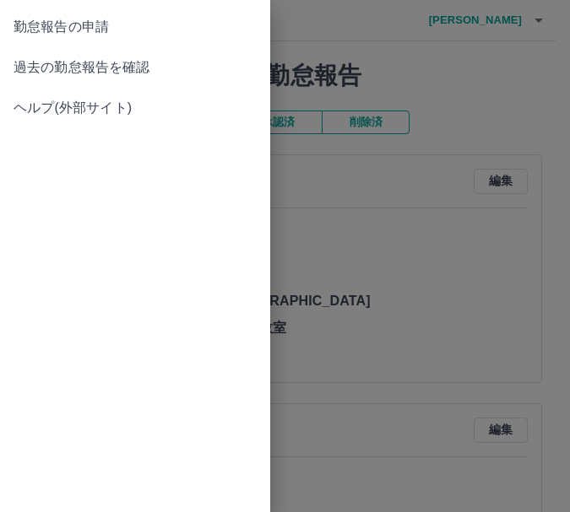
click at [111, 43] on link "勤怠報告の申請" at bounding box center [135, 27] width 270 height 41
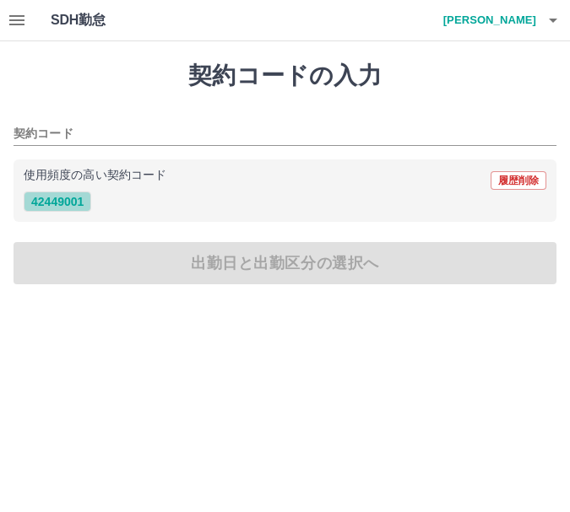
click at [75, 197] on button "42449001" at bounding box center [58, 202] width 68 height 20
type input "********"
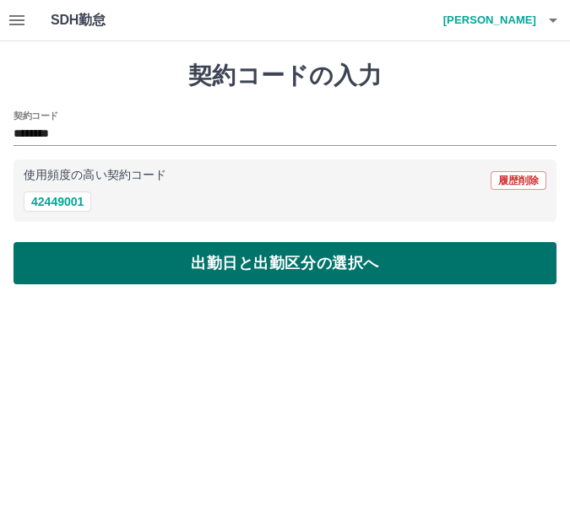
drag, startPoint x: 135, startPoint y: 237, endPoint x: 161, endPoint y: 275, distance: 46.1
click at [161, 275] on div "契約コードの入力 契約コード ******** 使用頻度の高い契約コード 履歴削除 42449001 出勤日と出勤区分の選択へ" at bounding box center [285, 172] width 570 height 263
click at [161, 276] on button "出勤日と出勤区分の選択へ" at bounding box center [285, 263] width 543 height 42
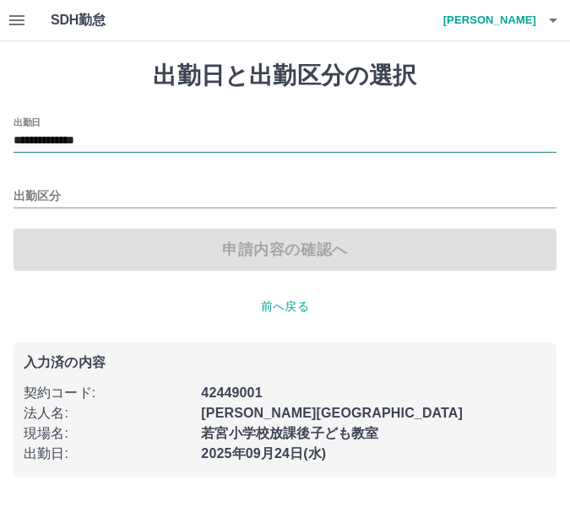
click at [107, 137] on input "**********" at bounding box center [285, 141] width 543 height 21
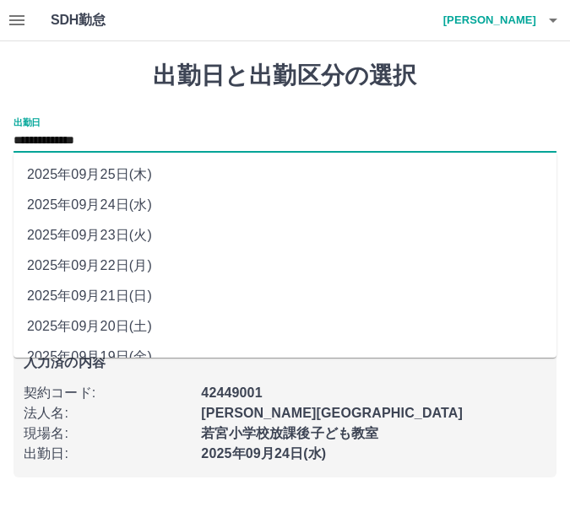
click at [135, 230] on li "2025年09月23日(火)" at bounding box center [285, 235] width 543 height 30
type input "**********"
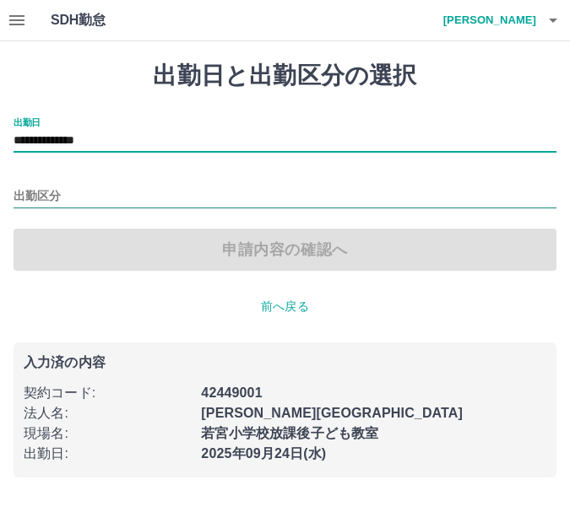
click at [136, 194] on input "出勤区分" at bounding box center [285, 197] width 543 height 21
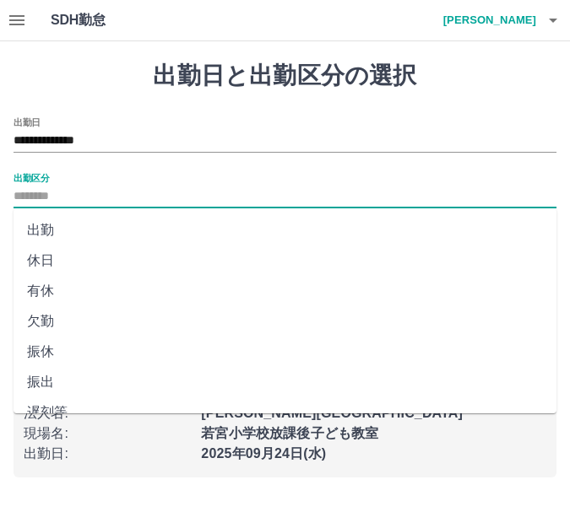
click at [137, 263] on li "休日" at bounding box center [285, 261] width 543 height 30
type input "**"
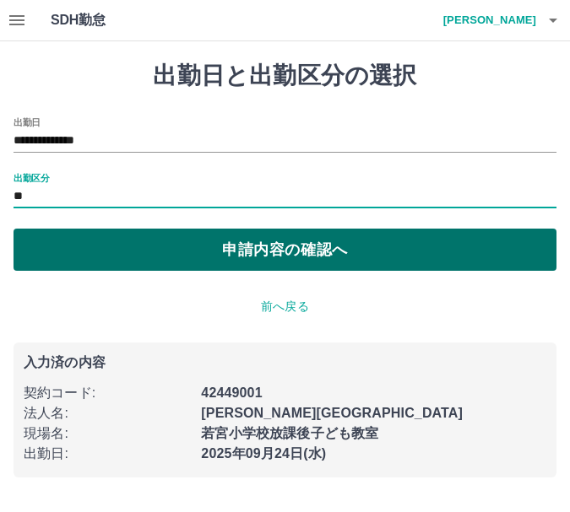
click at [137, 263] on button "申請内容の確認へ" at bounding box center [285, 250] width 543 height 42
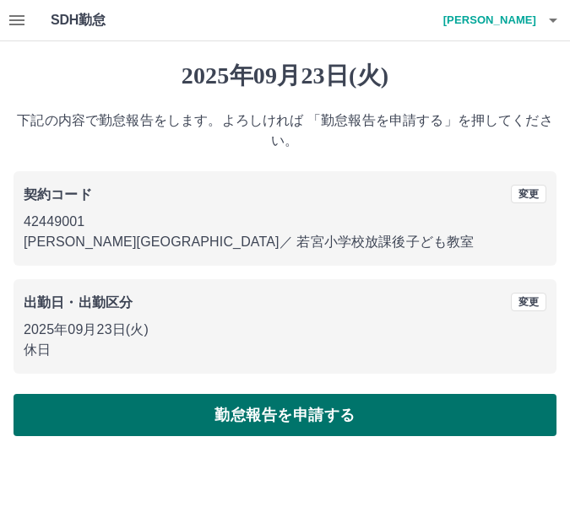
click at [240, 396] on div "2025年09月23日(火) 下記の内容で勤怠報告をします。よろしければ 「勤怠報告を申請する」を押してください。 契約コード 変更 42449001 市川市…" at bounding box center [285, 248] width 570 height 415
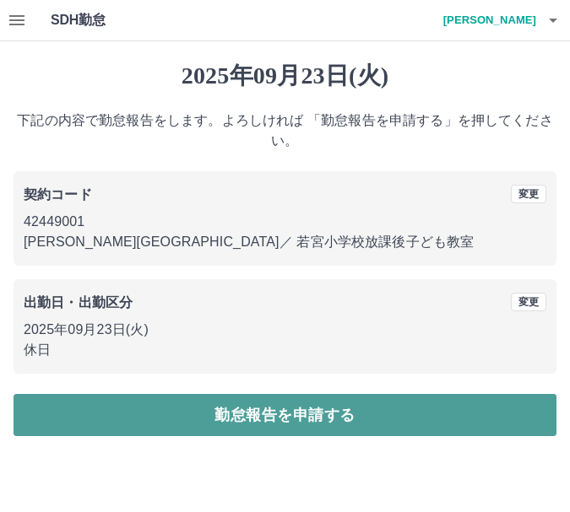
click at [241, 404] on button "勤怠報告を申請する" at bounding box center [285, 415] width 543 height 42
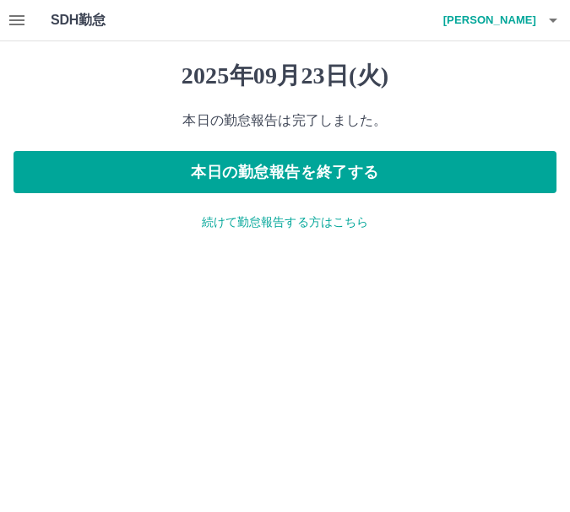
click at [264, 220] on p "続けて勤怠報告する方はこちら" at bounding box center [285, 223] width 543 height 18
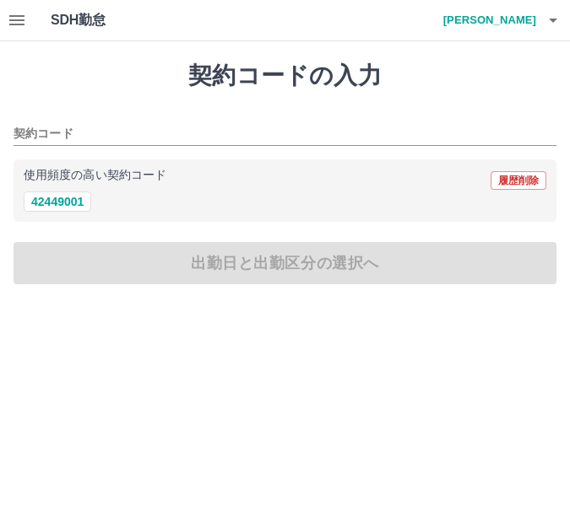
drag, startPoint x: 56, startPoint y: 197, endPoint x: 73, endPoint y: 213, distance: 23.9
click at [64, 204] on button "42449001" at bounding box center [58, 202] width 68 height 20
type input "********"
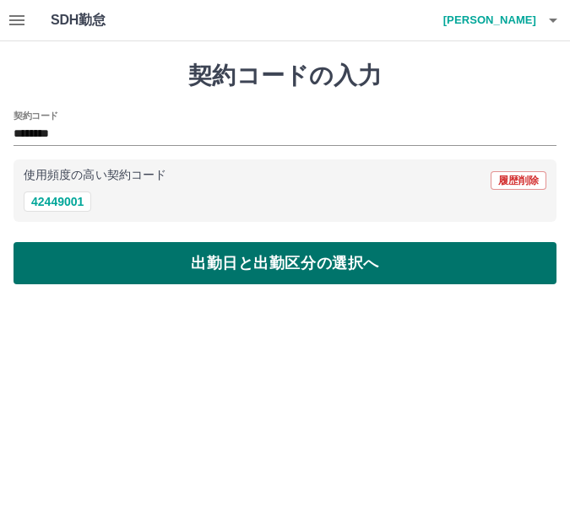
click at [122, 244] on button "出勤日と出勤区分の選択へ" at bounding box center [285, 263] width 543 height 42
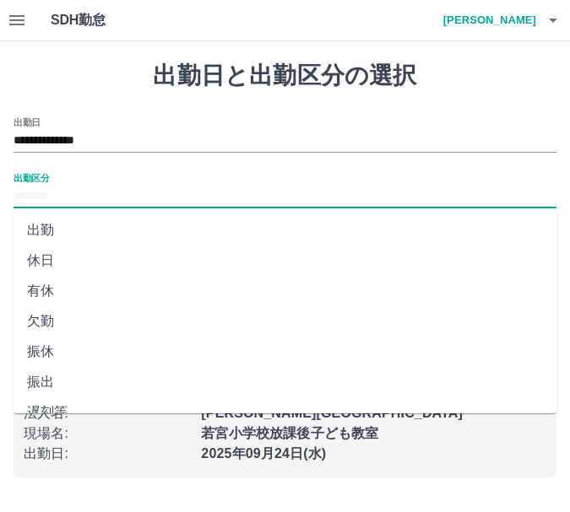
click at [97, 205] on input "出勤区分" at bounding box center [285, 197] width 543 height 21
click at [95, 264] on li "休日" at bounding box center [285, 261] width 543 height 30
type input "**"
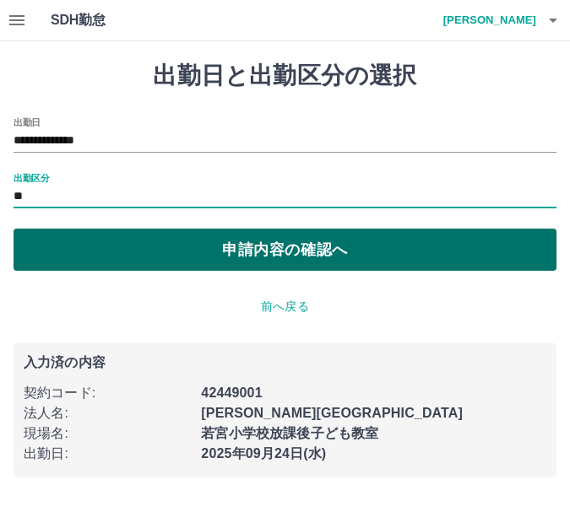
click at [147, 263] on button "申請内容の確認へ" at bounding box center [285, 250] width 543 height 42
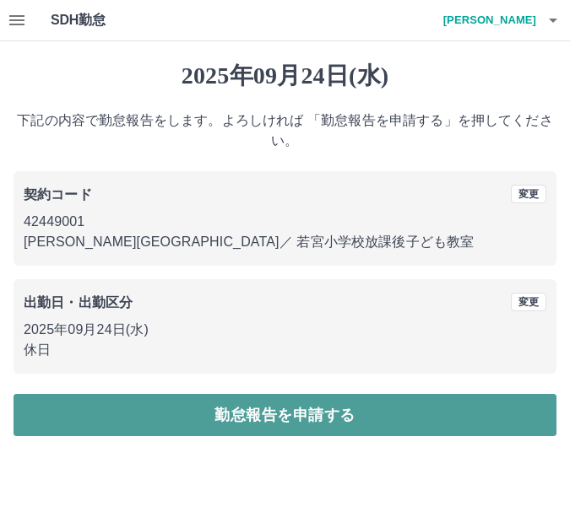
click at [257, 432] on button "勤怠報告を申請する" at bounding box center [285, 415] width 543 height 42
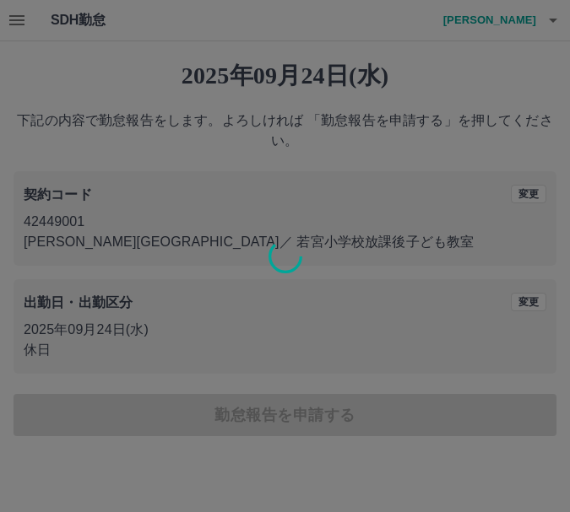
click at [263, 409] on div at bounding box center [285, 256] width 570 height 512
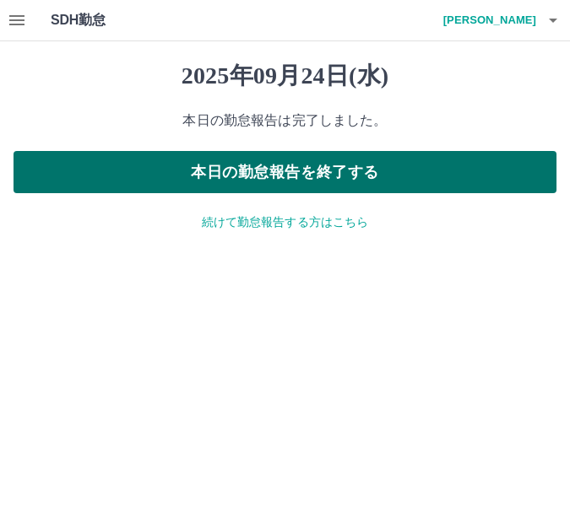
click at [296, 161] on button "本日の勤怠報告を終了する" at bounding box center [285, 172] width 543 height 42
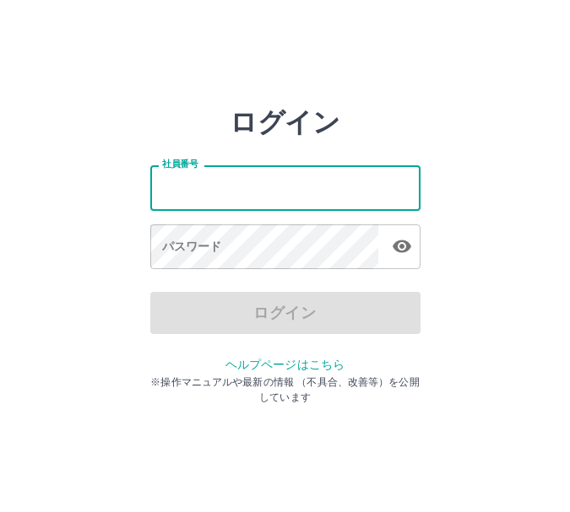
click at [297, 175] on input "社員番号" at bounding box center [285, 187] width 270 height 45
type input "*******"
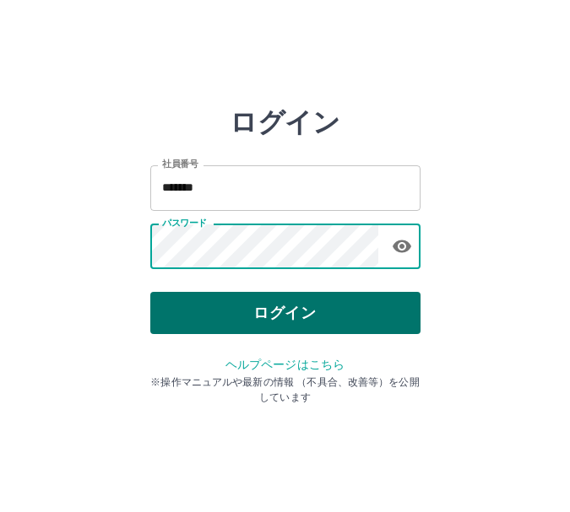
click at [311, 301] on button "ログイン" at bounding box center [285, 313] width 270 height 42
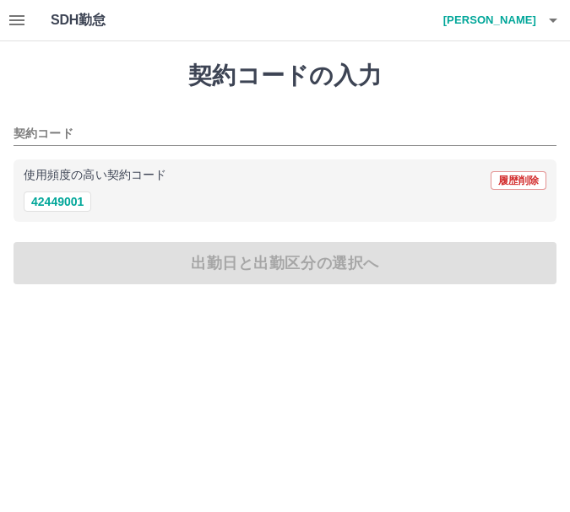
click at [1, 32] on div "SDH勤怠 [PERSON_NAME]" at bounding box center [285, 20] width 570 height 41
click at [24, 23] on icon "button" at bounding box center [17, 20] width 20 height 20
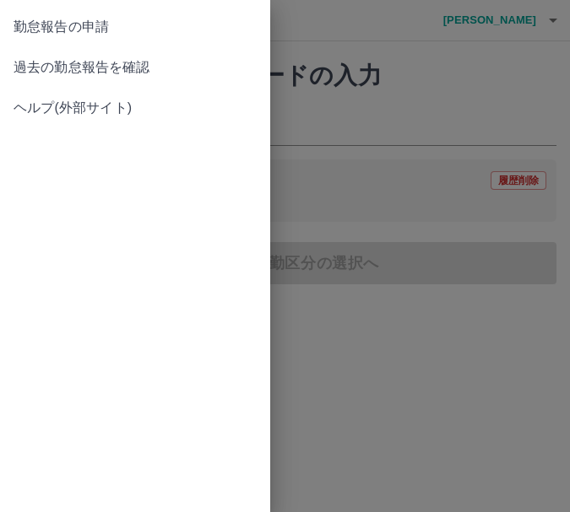
click at [108, 80] on link "過去の勤怠報告を確認" at bounding box center [135, 67] width 270 height 41
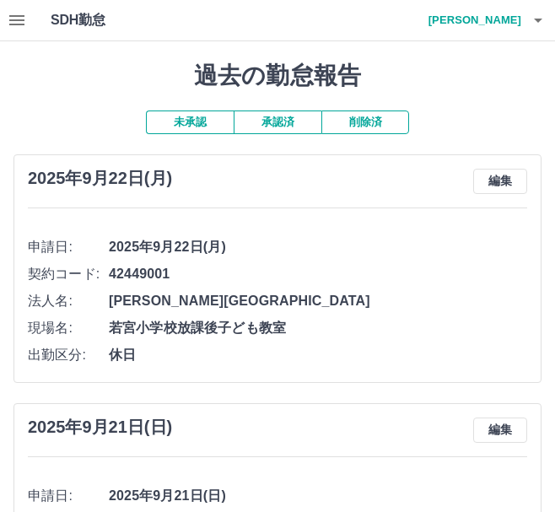
click at [278, 121] on button "承認済" at bounding box center [278, 123] width 88 height 24
click at [40, 28] on div "SDH勤怠 [PERSON_NAME]" at bounding box center [277, 20] width 555 height 41
click at [8, 24] on icon "button" at bounding box center [17, 20] width 20 height 20
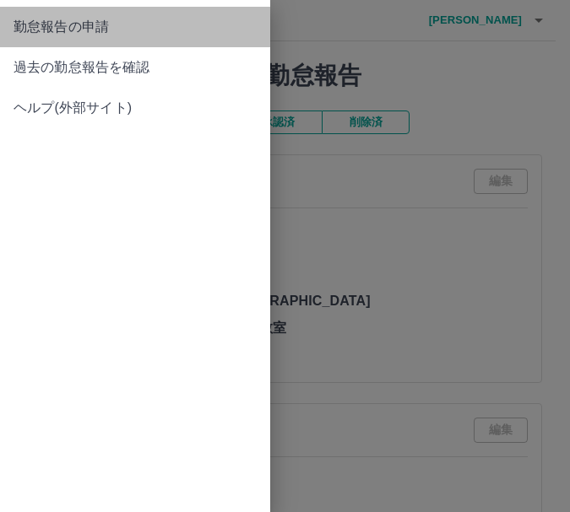
click at [63, 28] on span "勤怠報告の申請" at bounding box center [135, 27] width 243 height 20
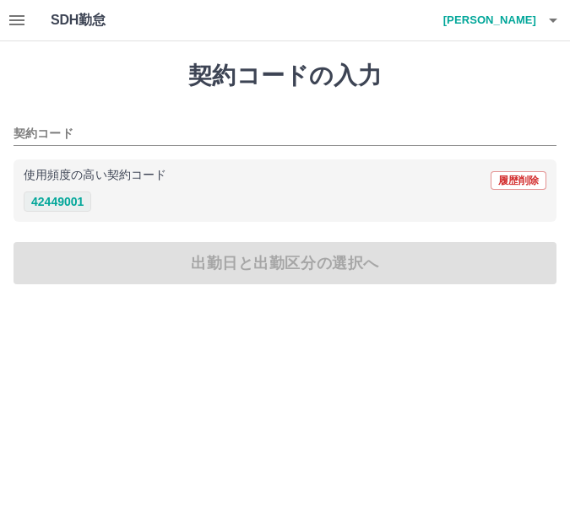
click at [57, 203] on button "42449001" at bounding box center [58, 202] width 68 height 20
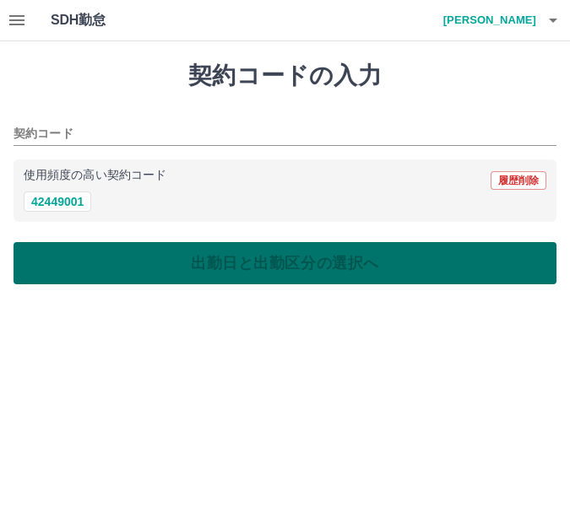
type input "********"
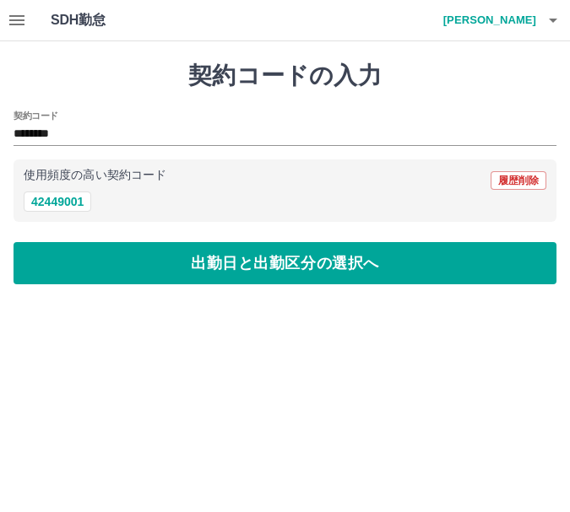
click at [145, 287] on div "契約コードの入力 契約コード ******** 使用頻度の高い契約コード 履歴削除 42449001 出勤日と出勤区分の選択へ" at bounding box center [285, 172] width 570 height 263
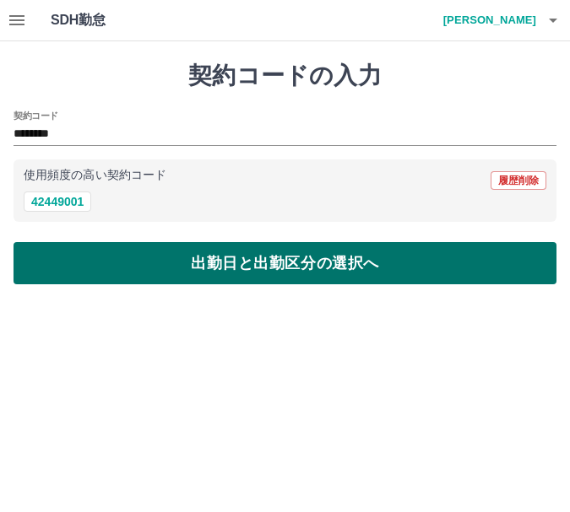
click at [147, 270] on button "出勤日と出勤区分の選択へ" at bounding box center [285, 263] width 543 height 42
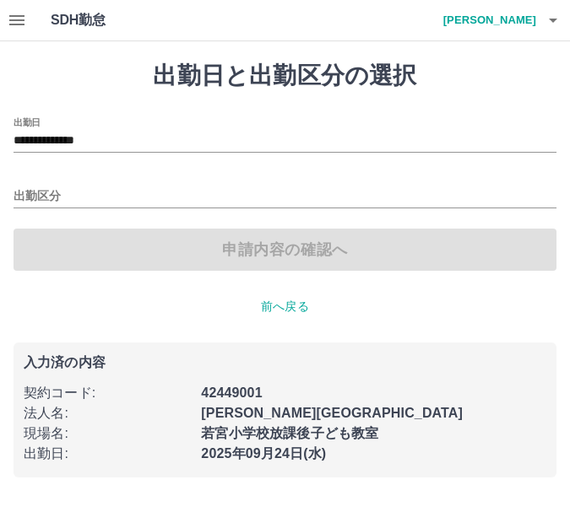
click at [103, 124] on div "**********" at bounding box center [285, 134] width 543 height 35
click at [103, 130] on div "**********" at bounding box center [285, 134] width 543 height 35
click at [104, 134] on input "**********" at bounding box center [285, 141] width 543 height 21
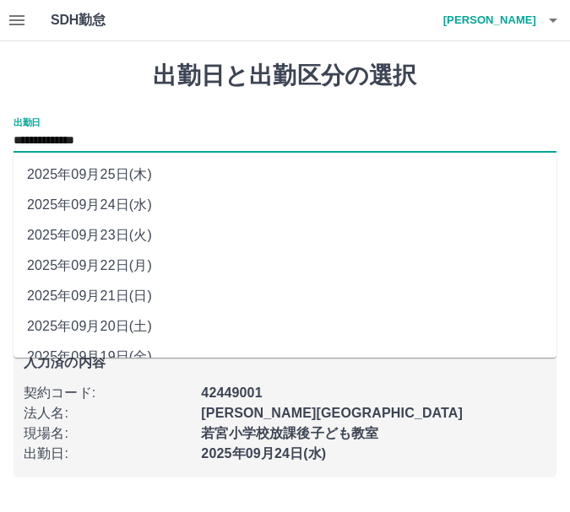
click at [132, 240] on li "2025年09月23日(火)" at bounding box center [285, 235] width 543 height 30
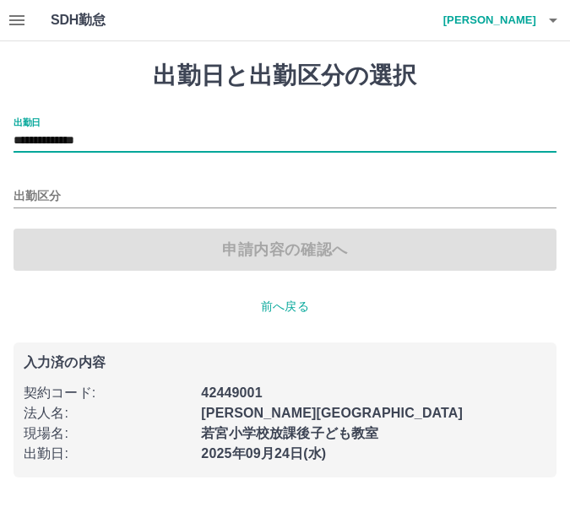
type input "**********"
click at [133, 202] on input "出勤区分" at bounding box center [285, 197] width 543 height 21
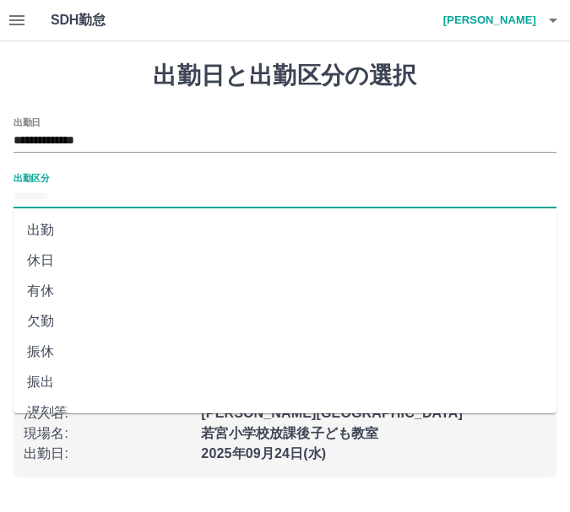
click at [113, 257] on li "休日" at bounding box center [285, 261] width 543 height 30
type input "**"
click at [113, 257] on button "申請内容の確認へ" at bounding box center [285, 250] width 543 height 42
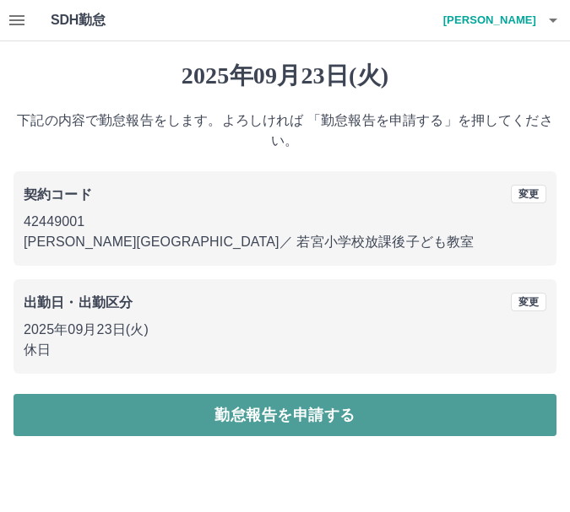
click at [247, 408] on button "勤怠報告を申請する" at bounding box center [285, 415] width 543 height 42
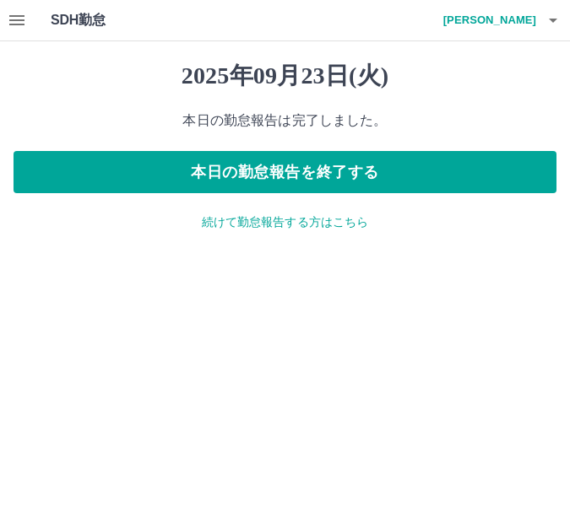
click at [289, 225] on p "続けて勤怠報告する方はこちら" at bounding box center [285, 223] width 543 height 18
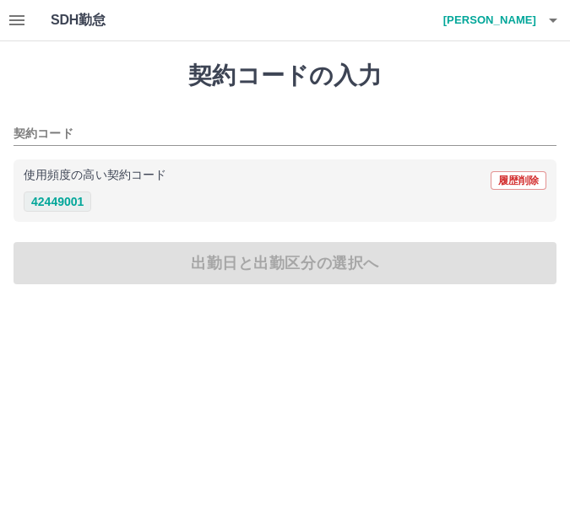
click at [69, 204] on button "42449001" at bounding box center [58, 202] width 68 height 20
type input "********"
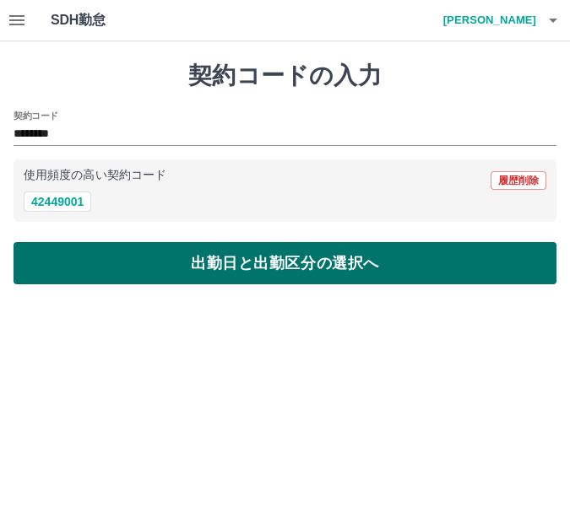
click at [167, 263] on button "出勤日と出勤区分の選択へ" at bounding box center [285, 263] width 543 height 42
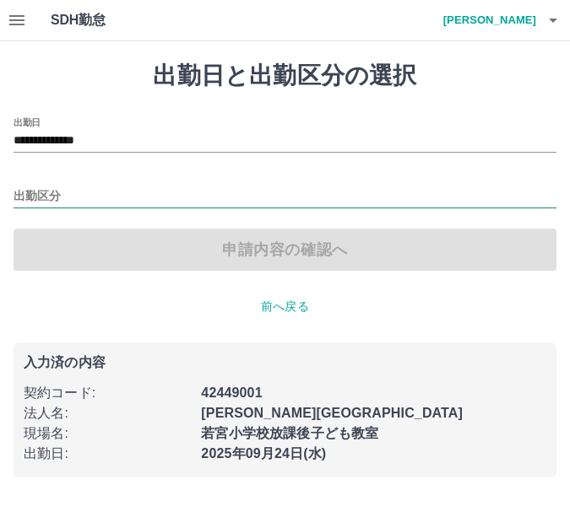
click at [103, 203] on input "出勤区分" at bounding box center [285, 197] width 543 height 21
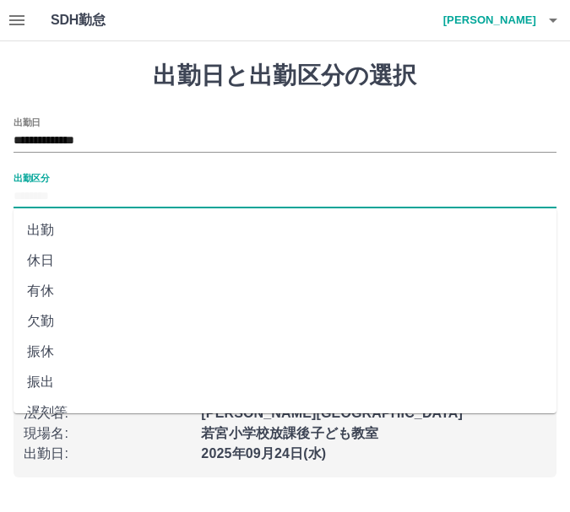
click at [89, 265] on li "休日" at bounding box center [285, 261] width 543 height 30
type input "**"
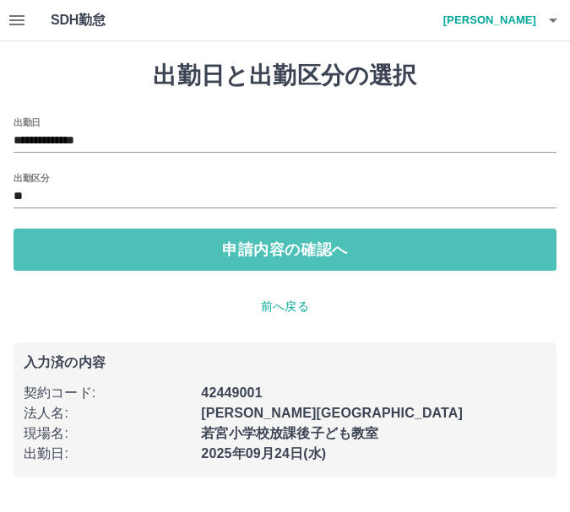
click at [89, 265] on button "申請内容の確認へ" at bounding box center [285, 250] width 543 height 42
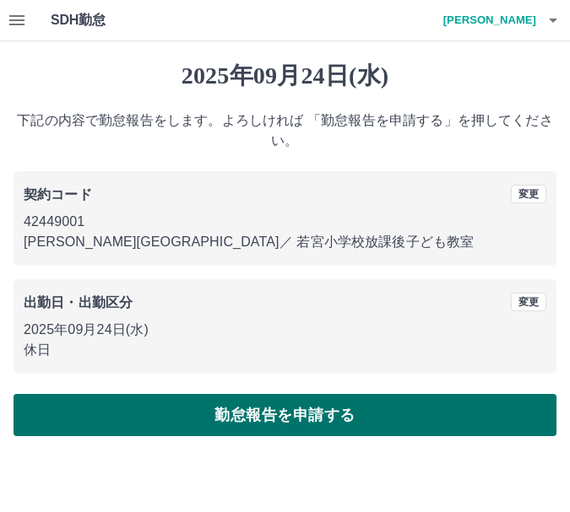
click at [289, 414] on button "勤怠報告を申請する" at bounding box center [285, 415] width 543 height 42
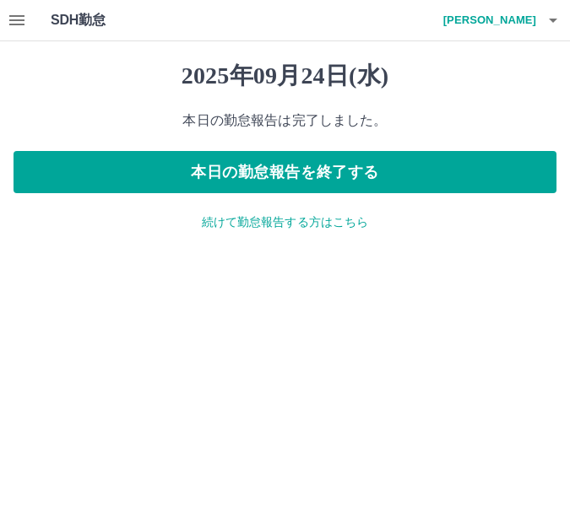
click at [306, 229] on p "続けて勤怠報告する方はこちら" at bounding box center [285, 223] width 543 height 18
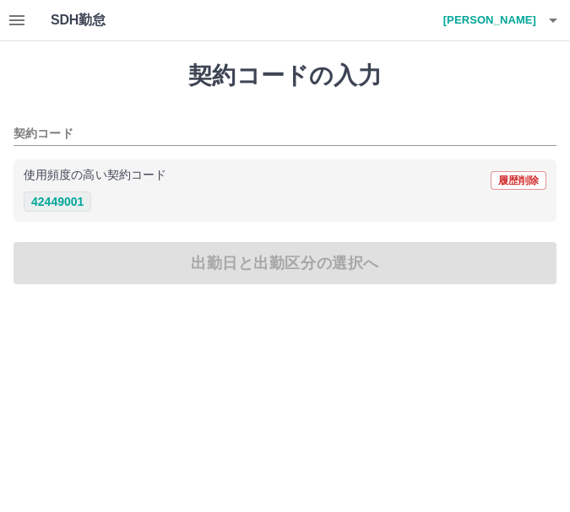
click at [67, 206] on button "42449001" at bounding box center [58, 202] width 68 height 20
type input "********"
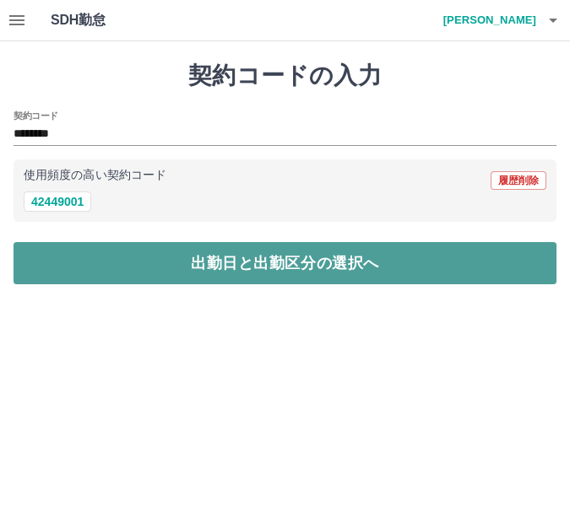
click at [196, 264] on button "出勤日と出勤区分の選択へ" at bounding box center [285, 263] width 543 height 42
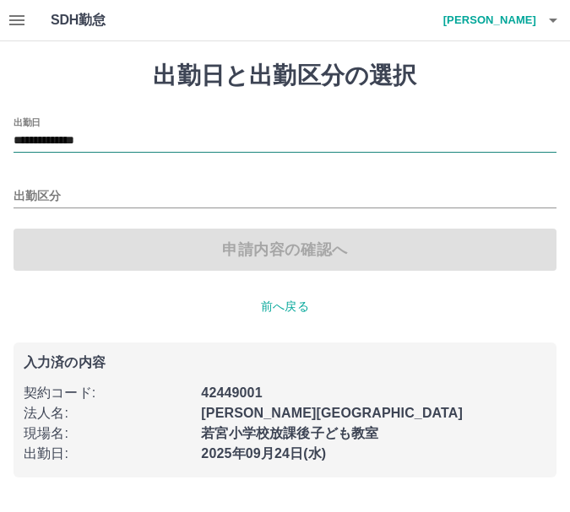
click at [151, 141] on input "**********" at bounding box center [285, 141] width 543 height 21
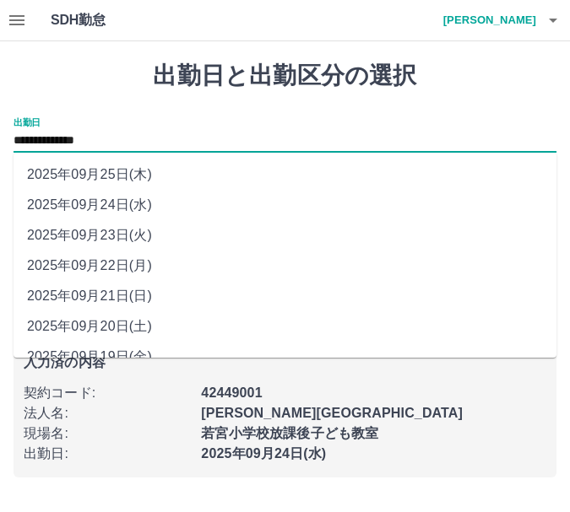
click at [134, 173] on li "2025年09月25日(木)" at bounding box center [285, 175] width 543 height 30
type input "**********"
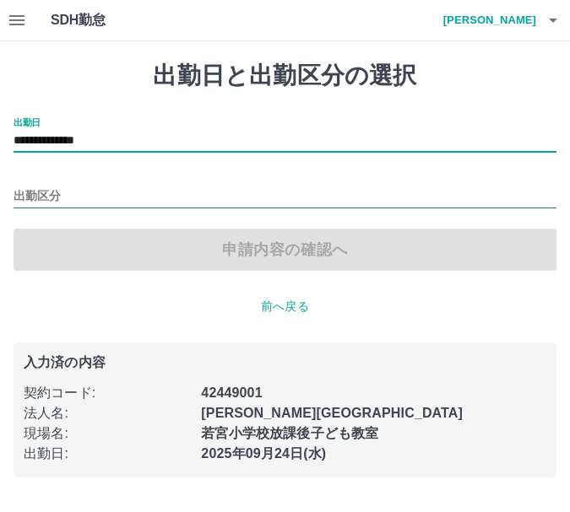
click at [133, 200] on input "出勤区分" at bounding box center [285, 197] width 543 height 21
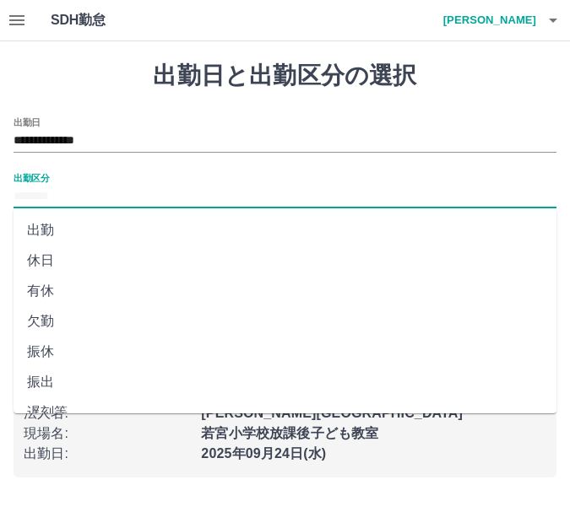
click at [132, 252] on li "休日" at bounding box center [285, 261] width 543 height 30
type input "**"
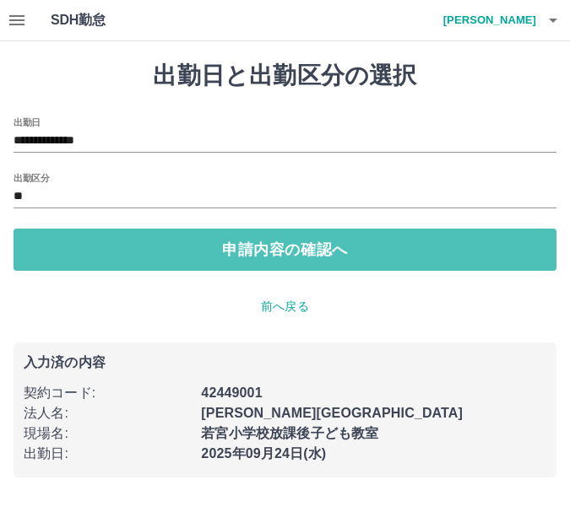
click at [132, 252] on button "申請内容の確認へ" at bounding box center [285, 250] width 543 height 42
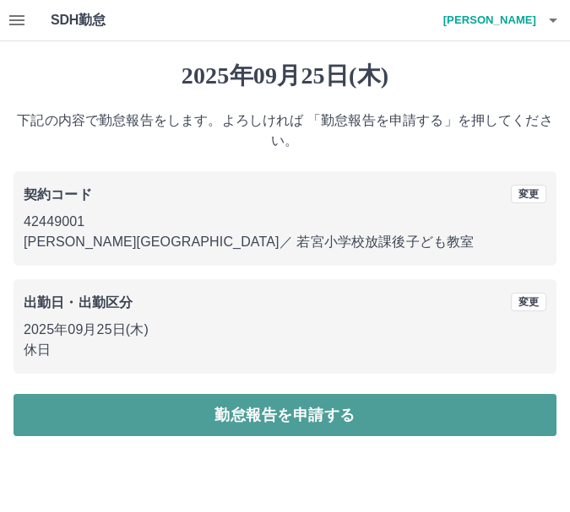
click at [279, 400] on button "勤怠報告を申請する" at bounding box center [285, 415] width 543 height 42
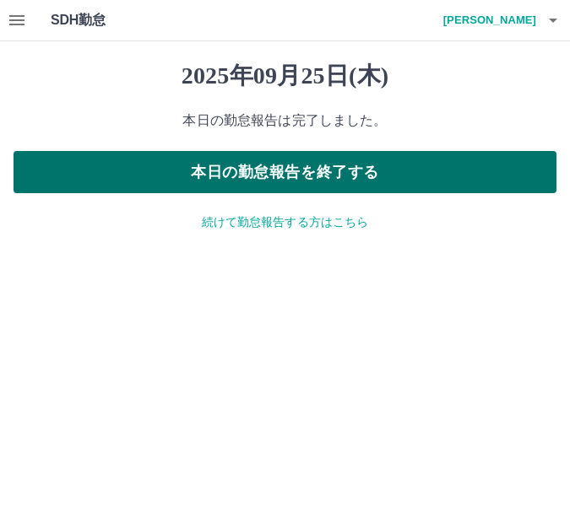
click at [328, 163] on button "本日の勤怠報告を終了する" at bounding box center [285, 172] width 543 height 42
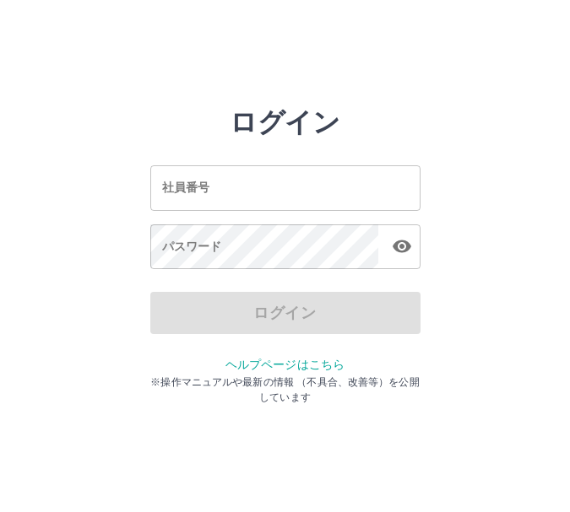
click at [279, 182] on input "社員番号" at bounding box center [285, 187] width 270 height 45
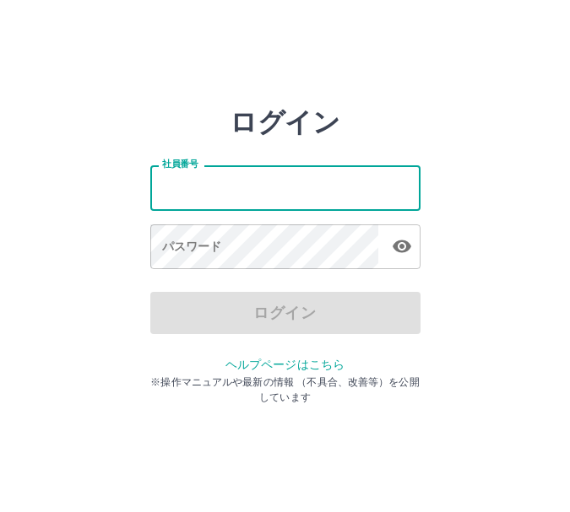
type input "*******"
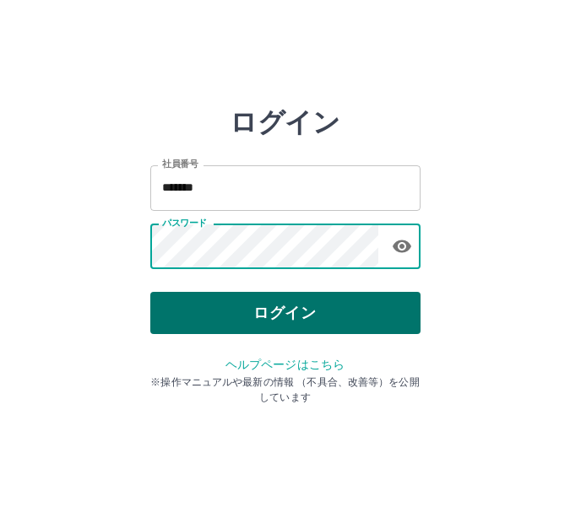
click at [274, 310] on button "ログイン" at bounding box center [285, 313] width 270 height 42
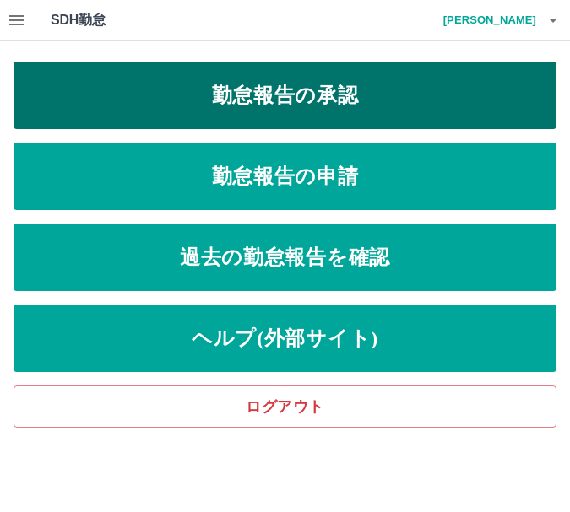
click at [341, 87] on link "勤怠報告の承認" at bounding box center [285, 96] width 543 height 68
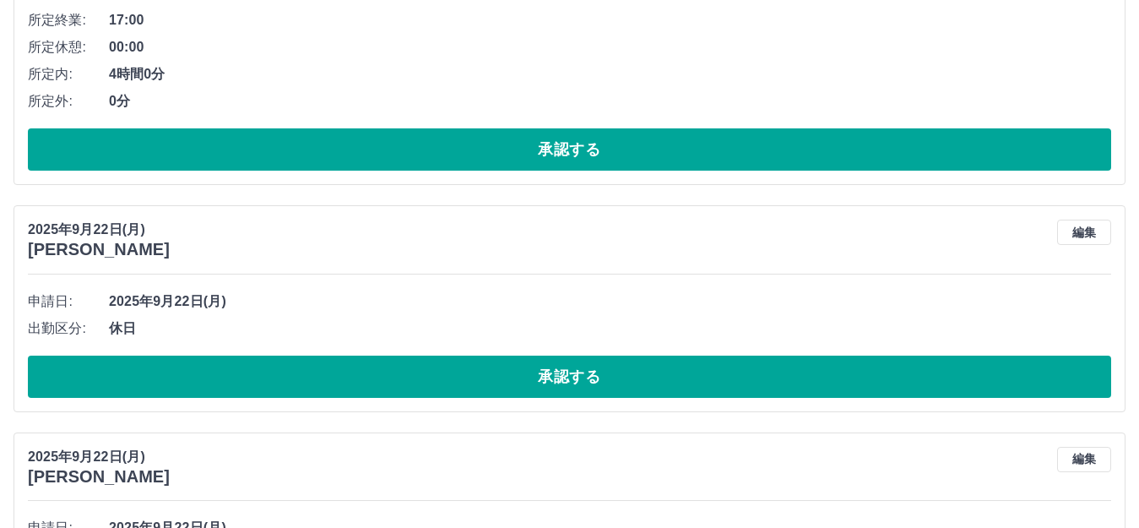
scroll to position [6695, 0]
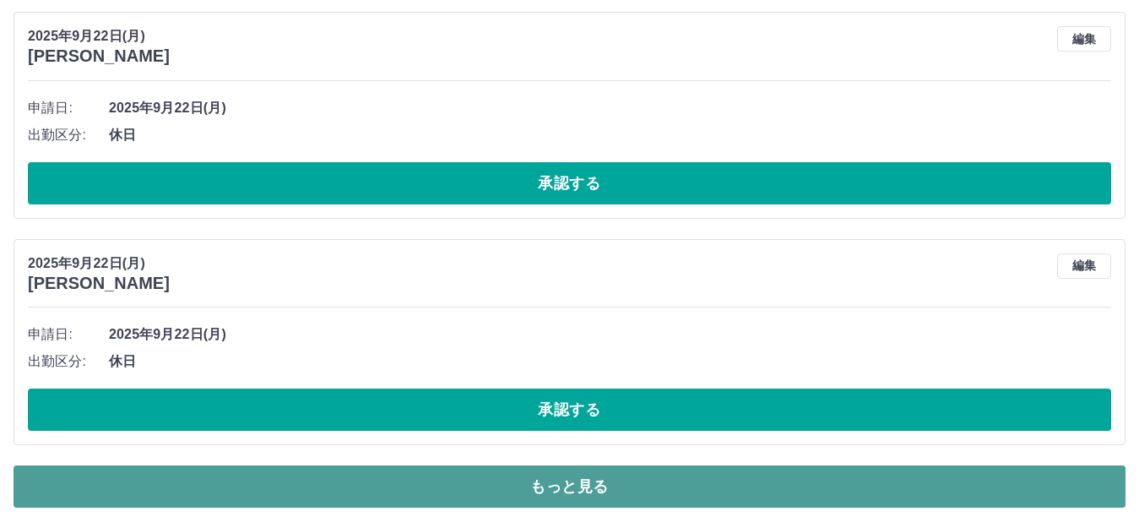
click at [569, 473] on button "もっと見る" at bounding box center [570, 486] width 1112 height 42
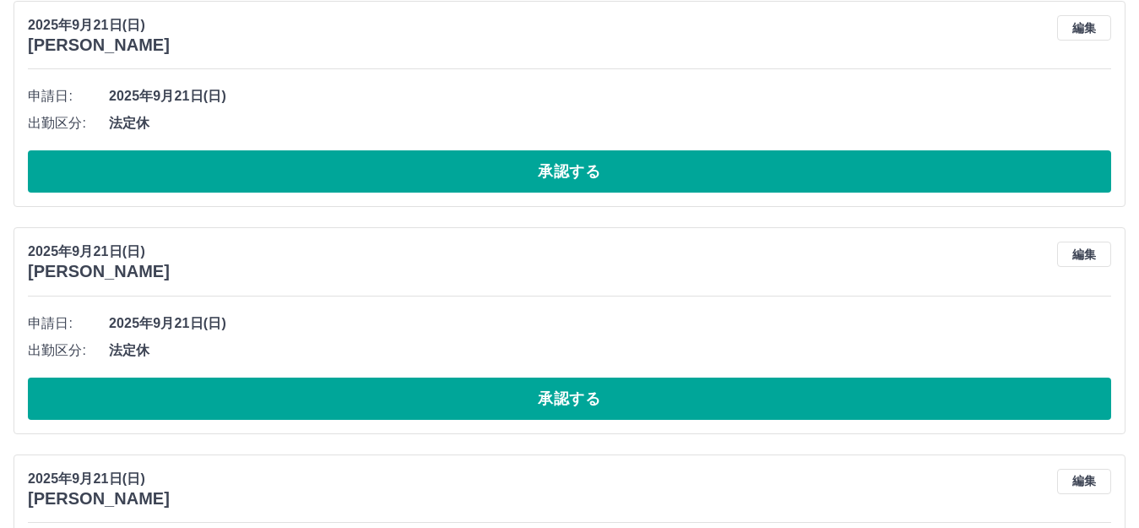
scroll to position [8235, 0]
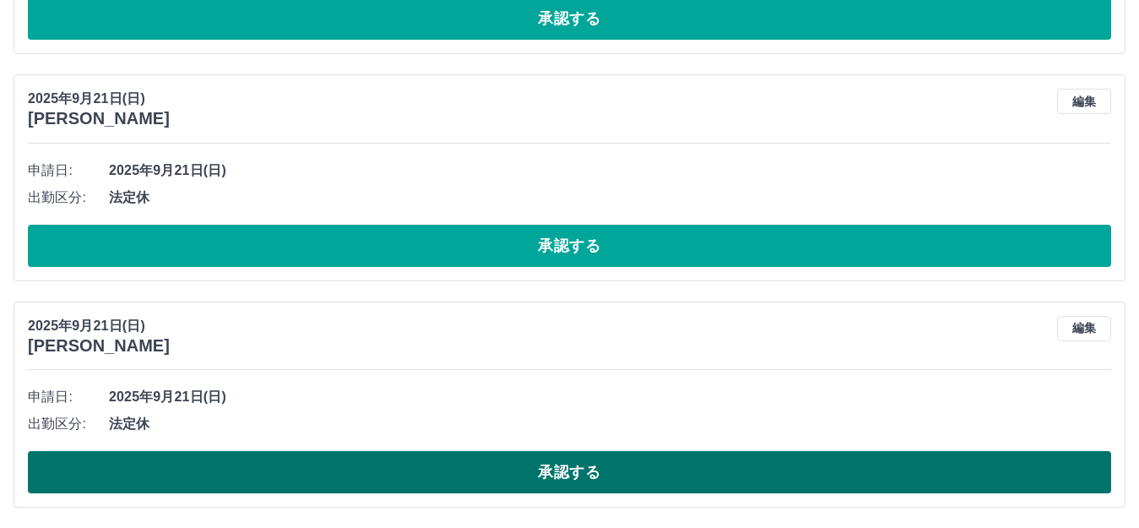
click at [569, 480] on button "承認する" at bounding box center [569, 472] width 1083 height 42
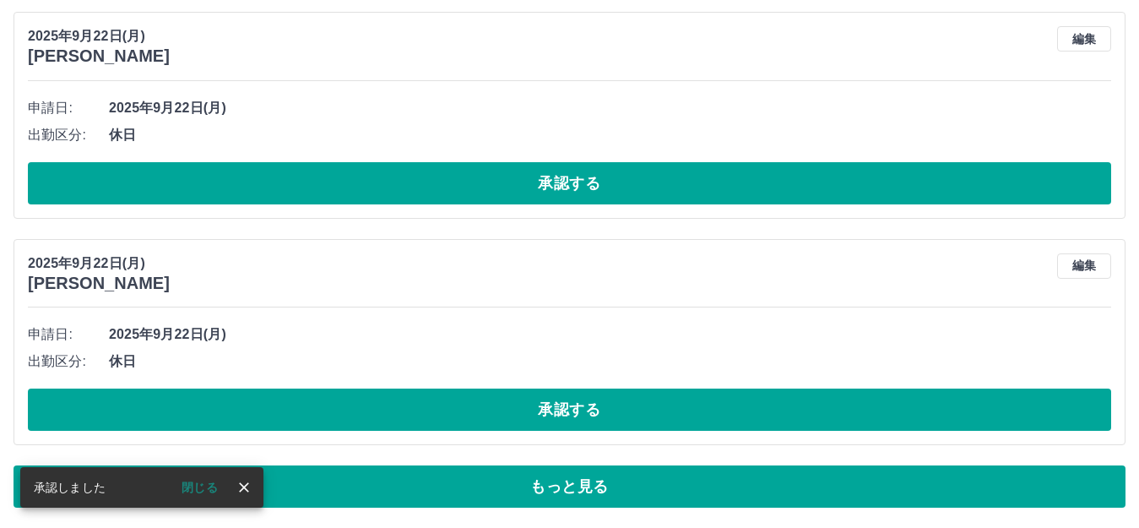
scroll to position [6695, 0]
click at [569, 480] on button "もっと見る" at bounding box center [570, 486] width 1112 height 42
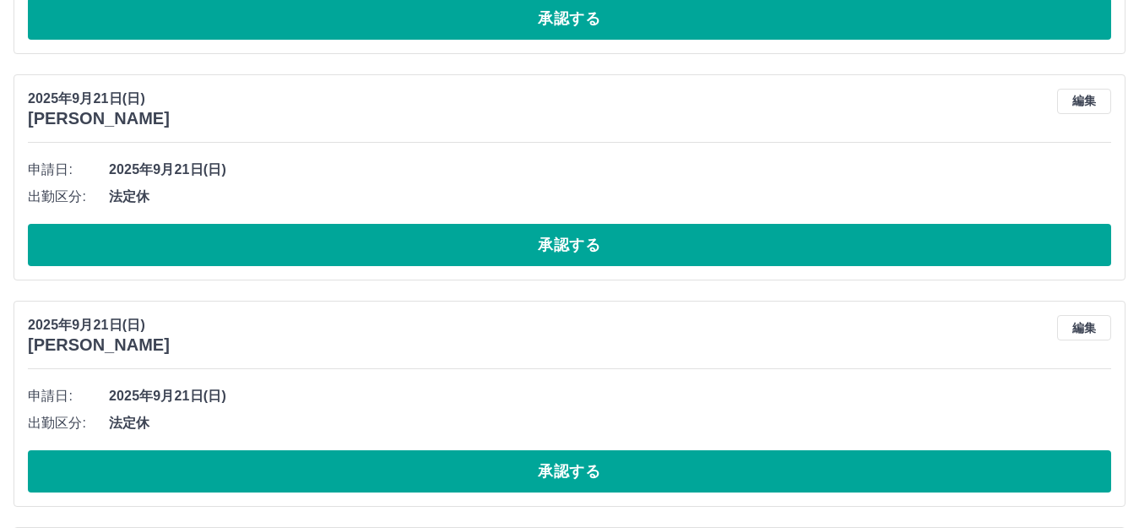
scroll to position [8008, 0]
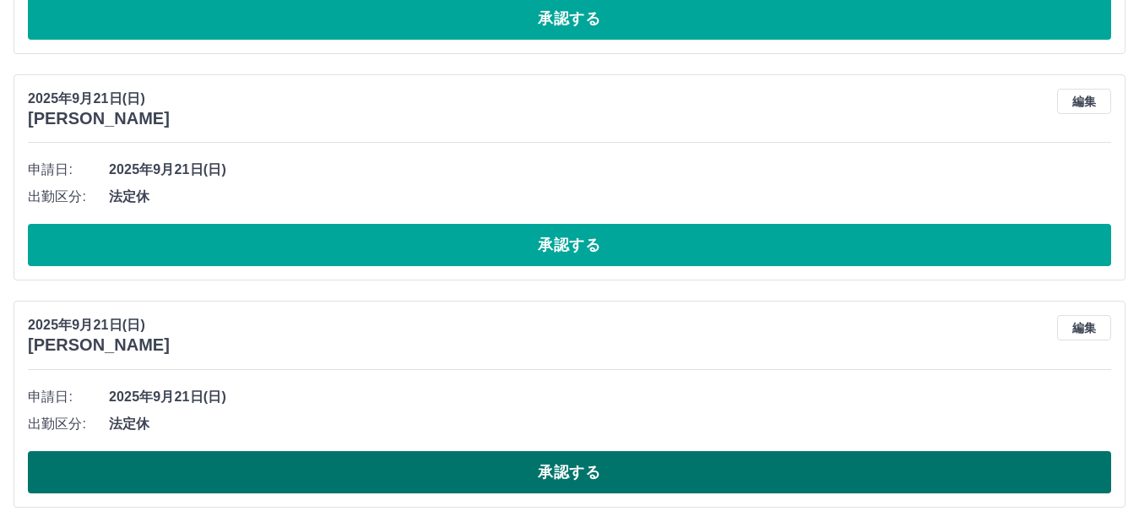
click at [569, 475] on button "承認する" at bounding box center [569, 472] width 1083 height 42
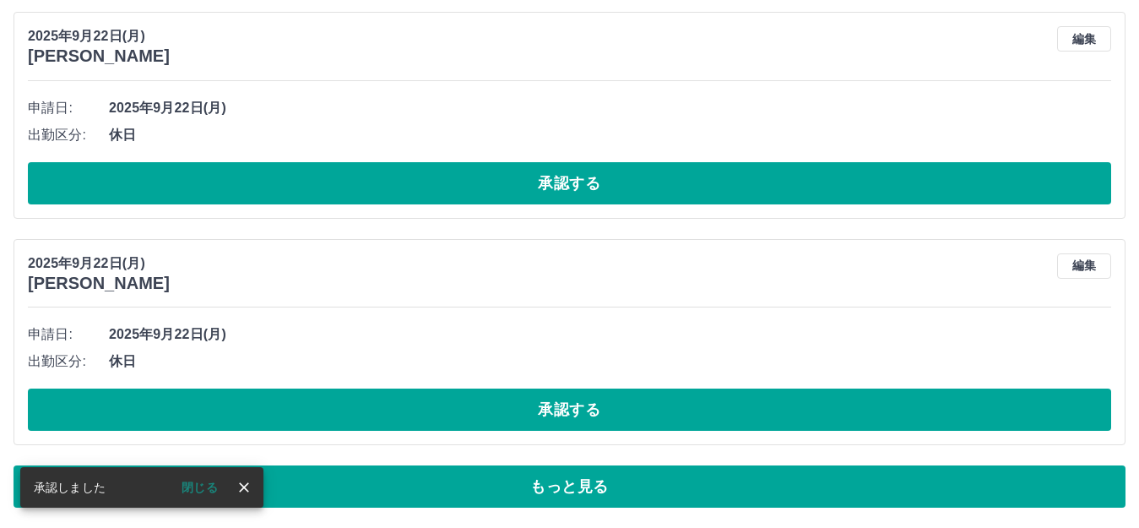
scroll to position [6695, 0]
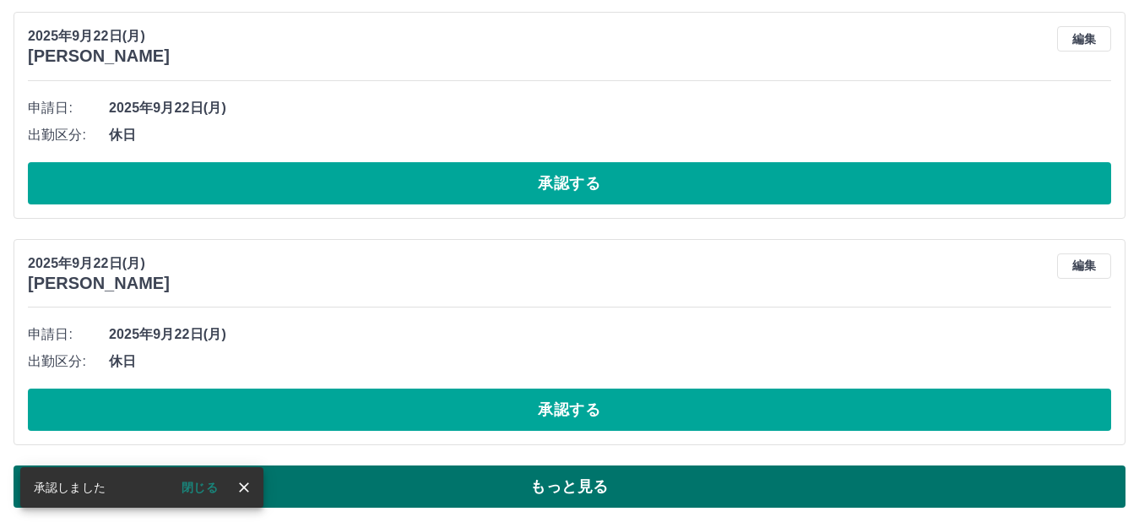
click at [569, 478] on button "もっと見る" at bounding box center [570, 486] width 1112 height 42
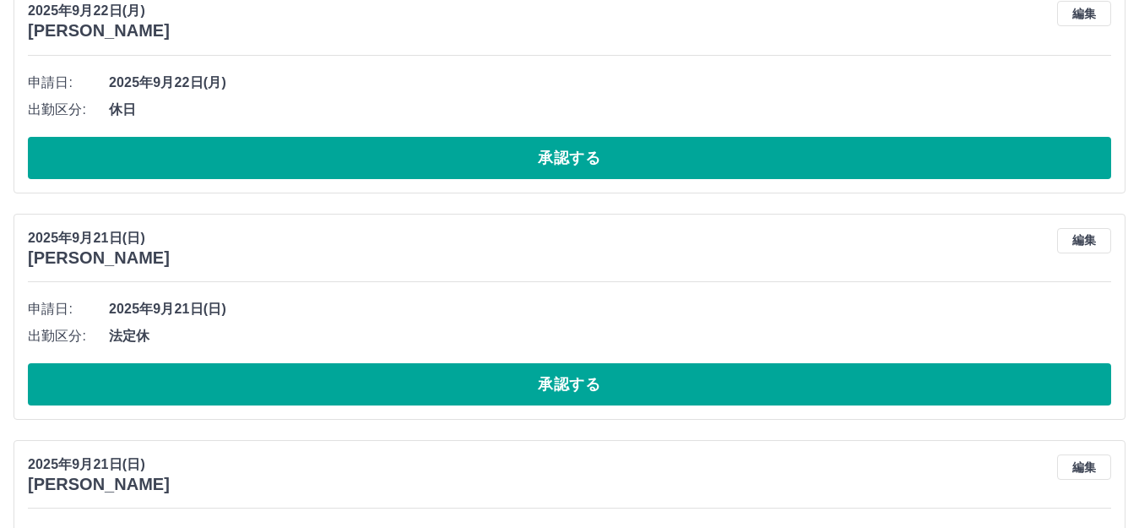
scroll to position [7781, 0]
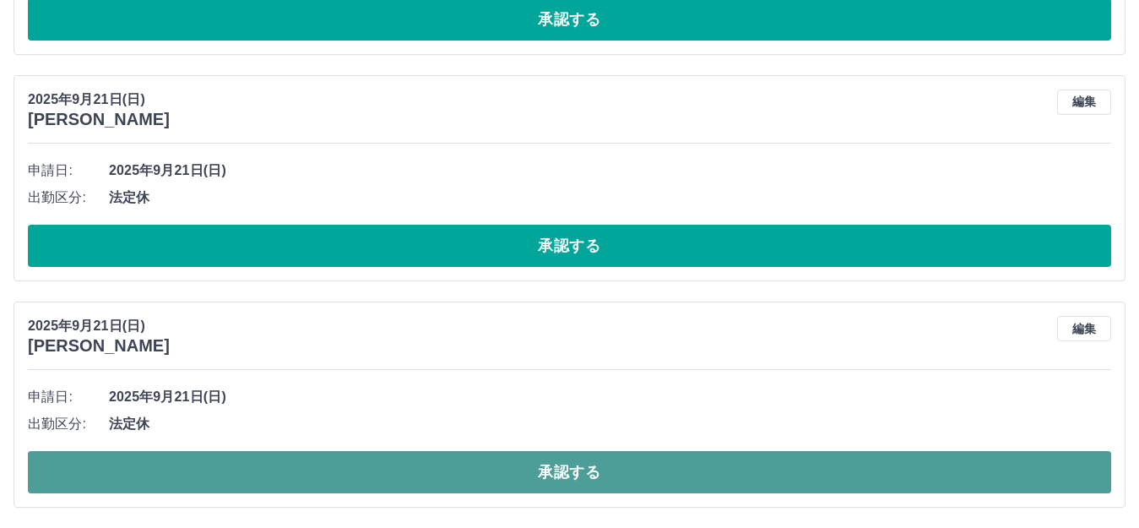
click at [569, 470] on button "承認する" at bounding box center [569, 472] width 1083 height 42
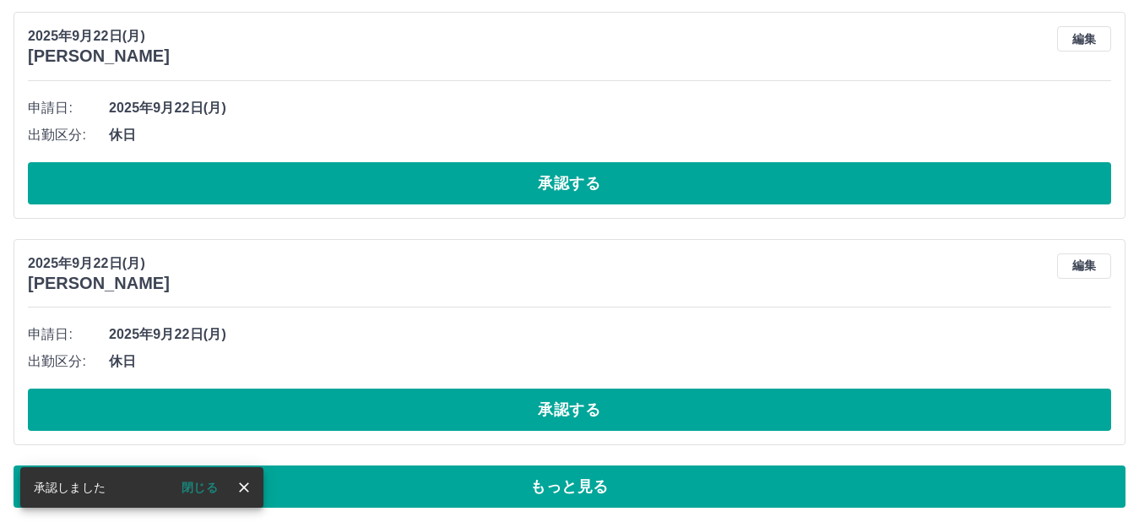
scroll to position [6695, 0]
click at [569, 480] on button "もっと見る" at bounding box center [570, 486] width 1112 height 42
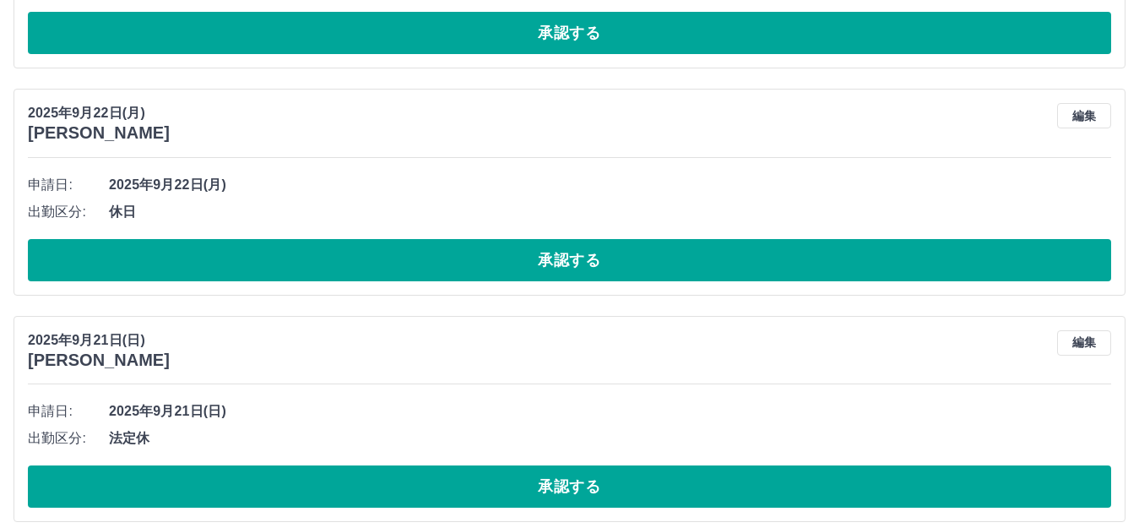
scroll to position [7555, 0]
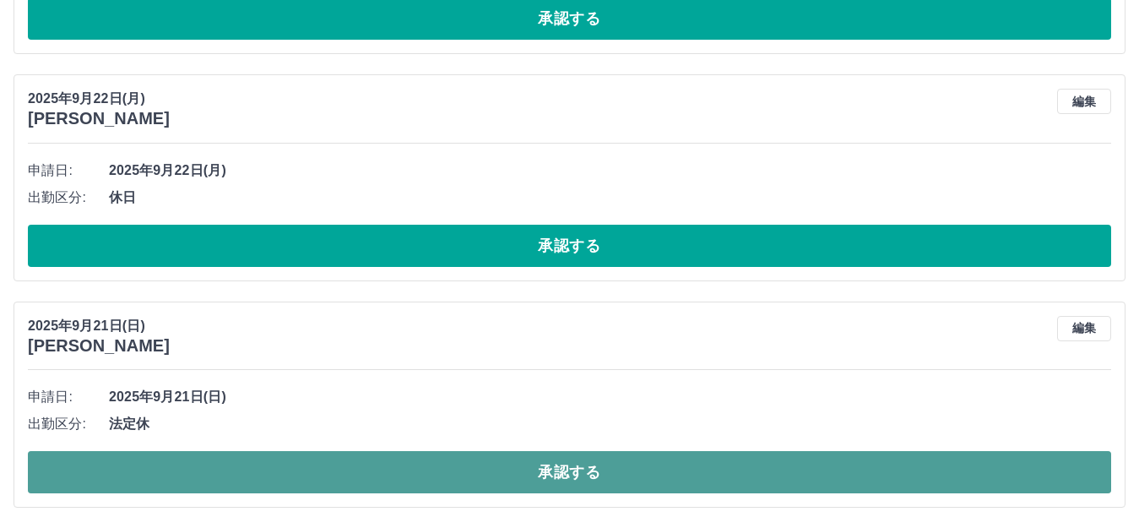
click at [569, 485] on button "承認する" at bounding box center [569, 472] width 1083 height 42
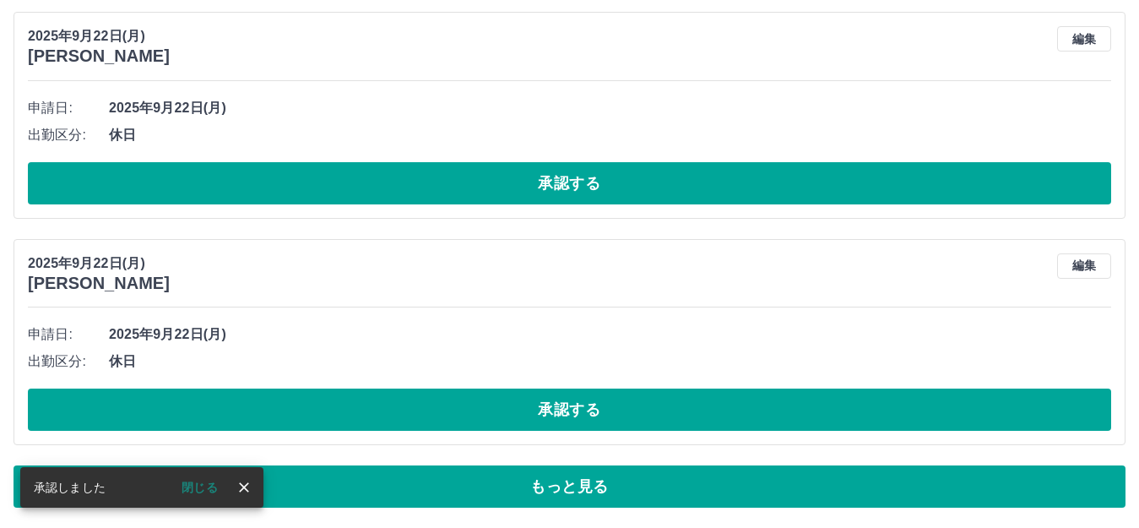
scroll to position [6695, 0]
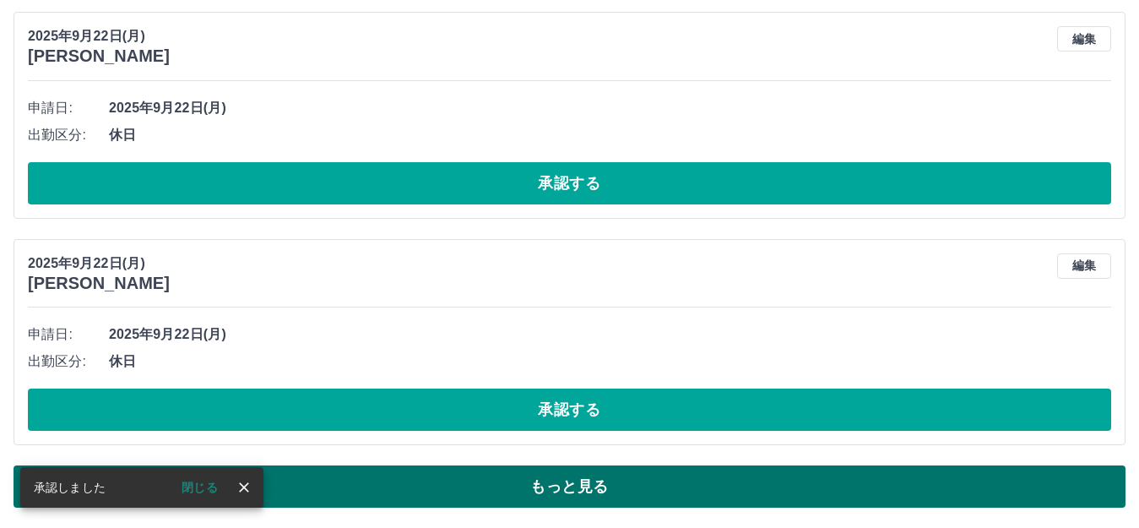
click at [569, 501] on button "もっと見る" at bounding box center [570, 486] width 1112 height 42
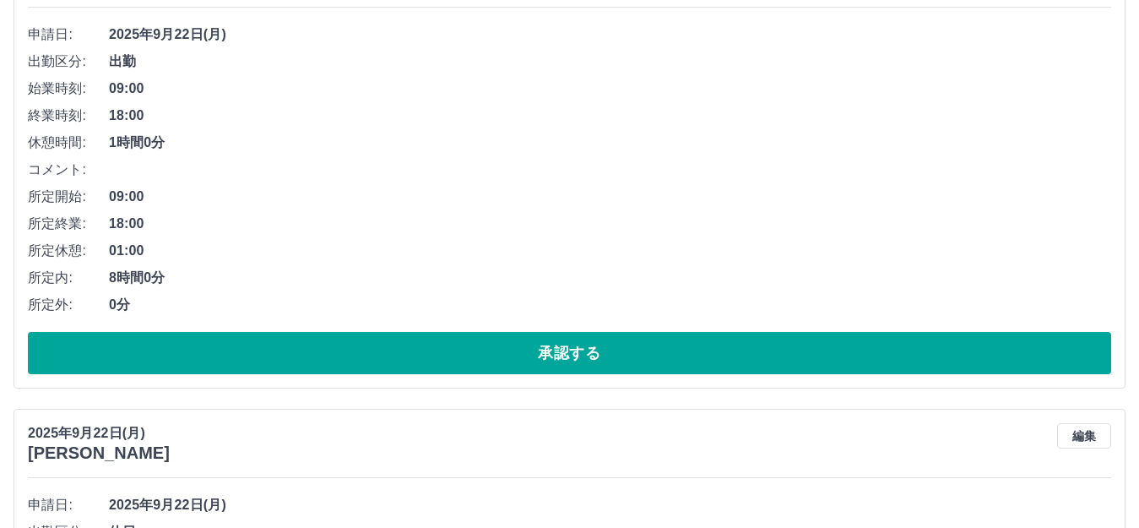
scroll to position [7329, 0]
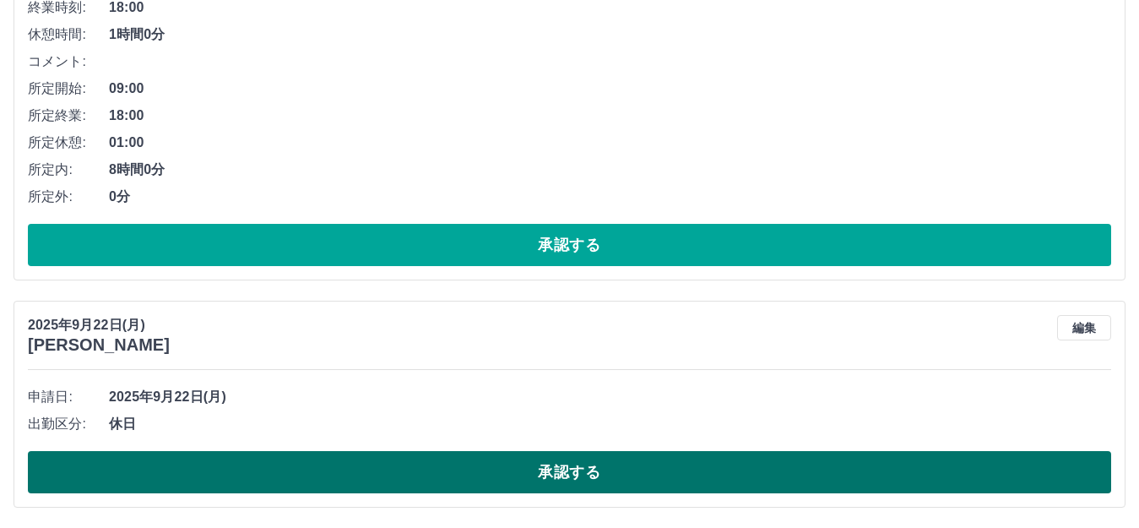
click at [569, 463] on button "承認する" at bounding box center [569, 472] width 1083 height 42
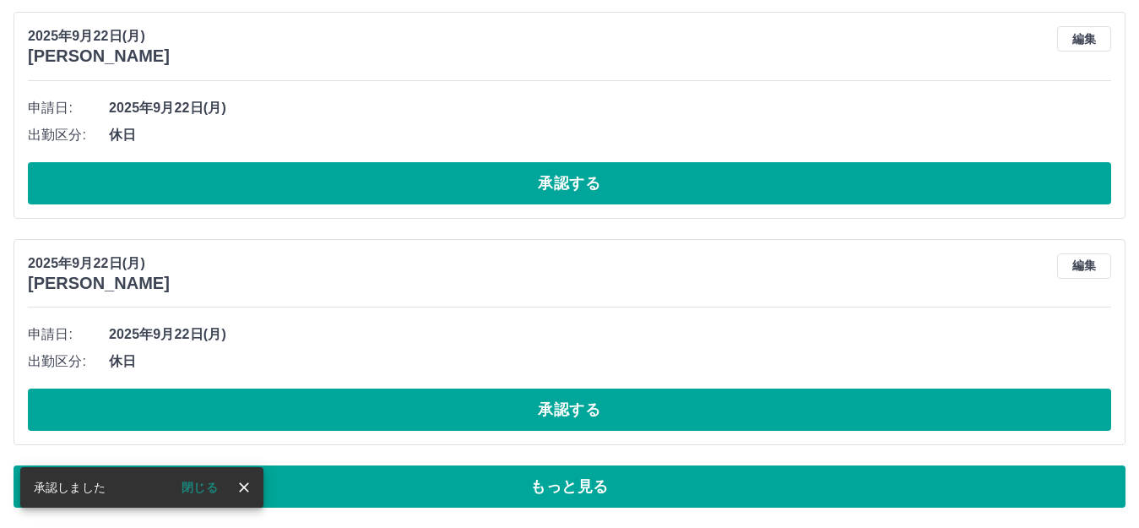
scroll to position [6695, 0]
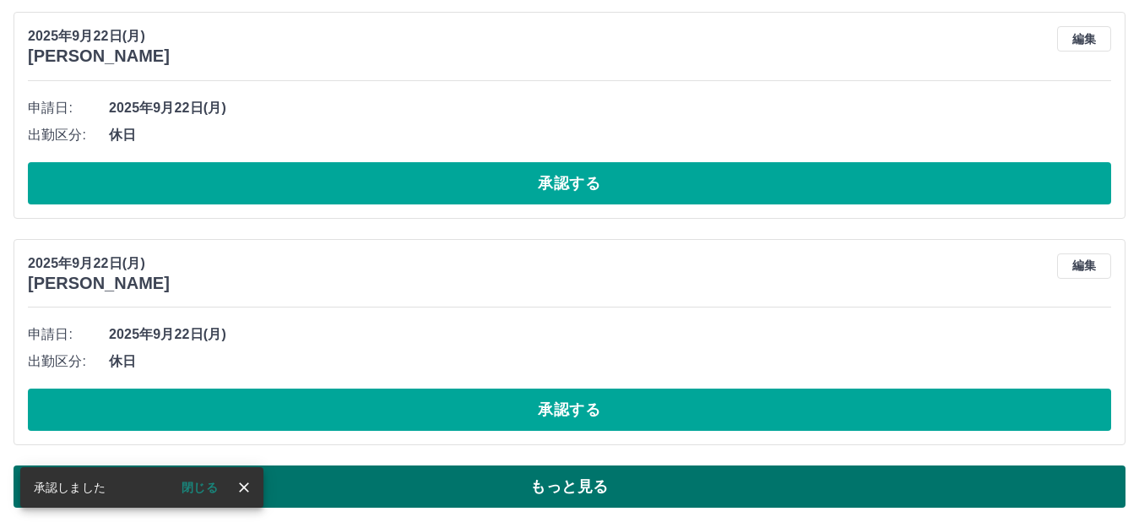
click at [569, 493] on button "もっと見る" at bounding box center [570, 486] width 1112 height 42
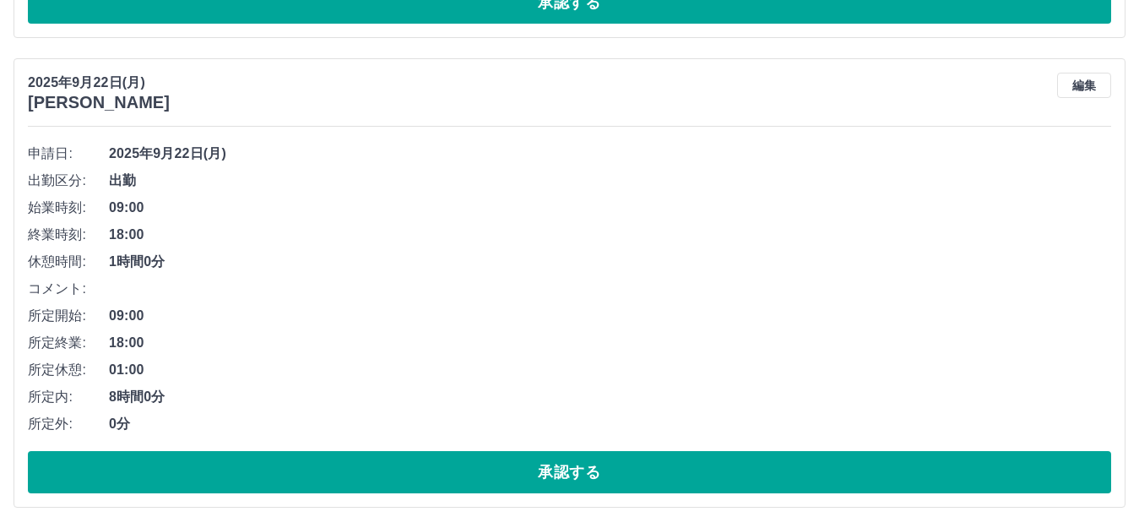
scroll to position [7102, 0]
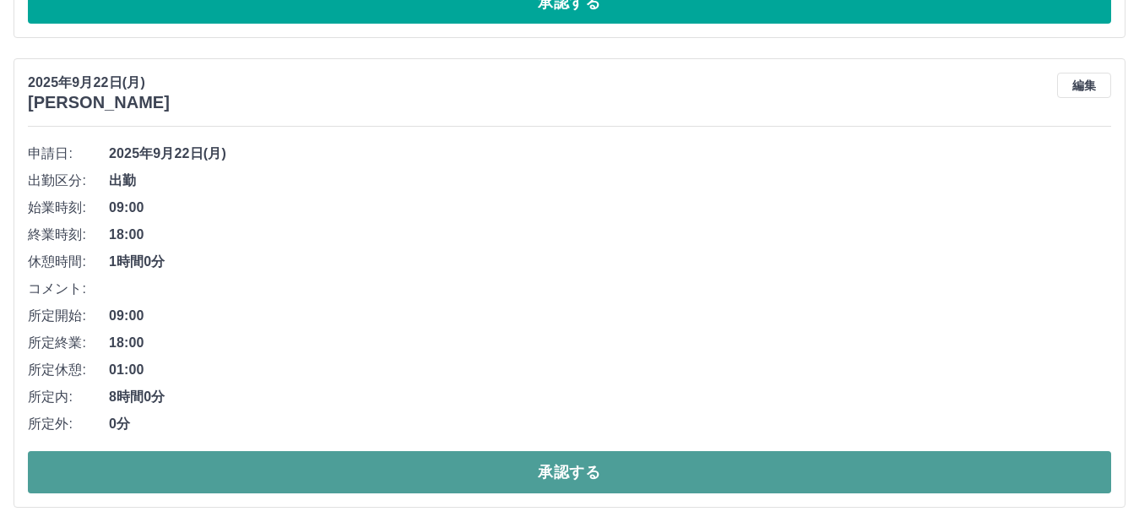
click at [569, 465] on button "承認する" at bounding box center [569, 472] width 1083 height 42
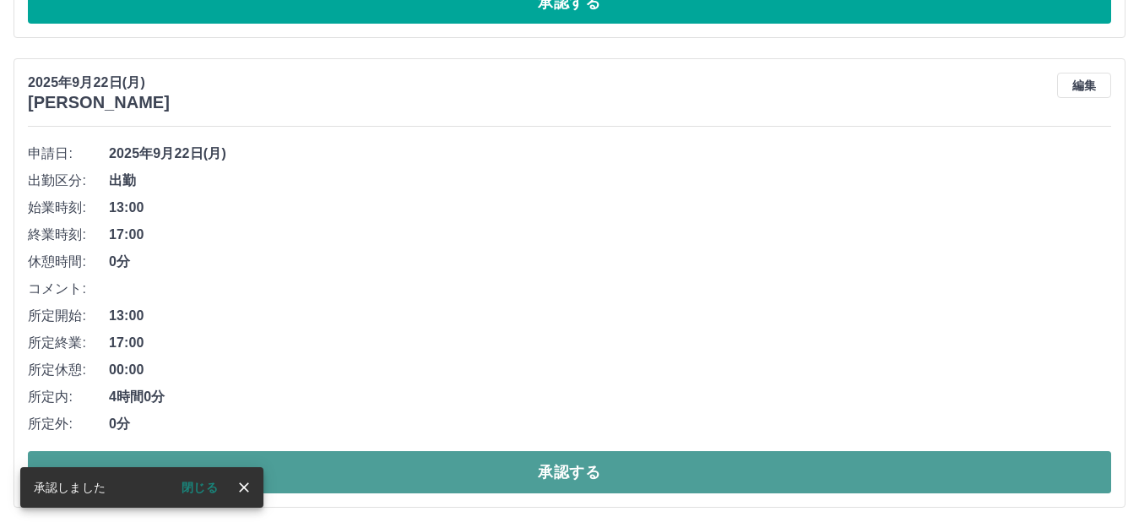
click at [569, 457] on button "承認する" at bounding box center [569, 472] width 1083 height 42
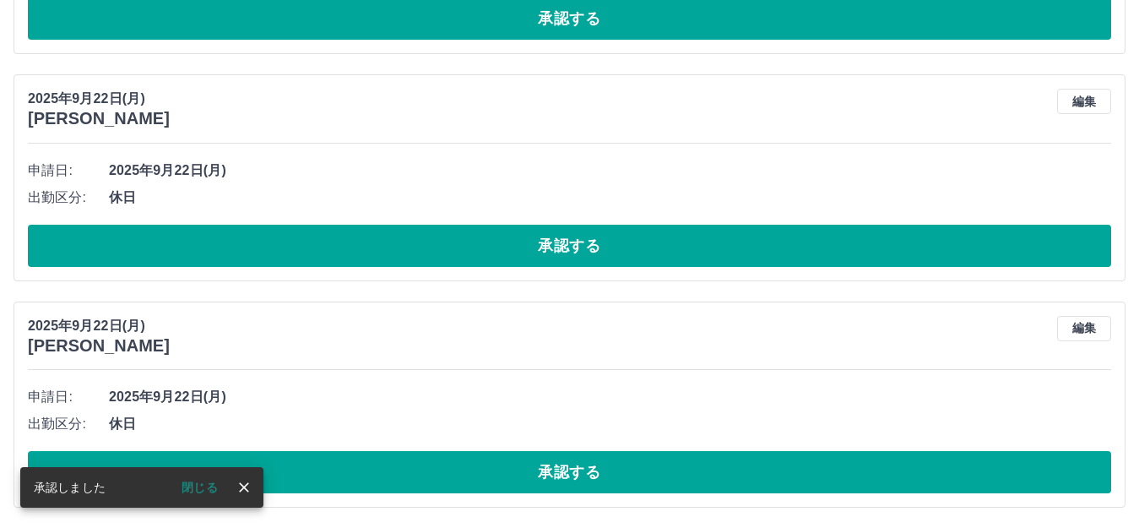
scroll to position [6632, 0]
click at [569, 463] on button "承認する" at bounding box center [569, 472] width 1083 height 42
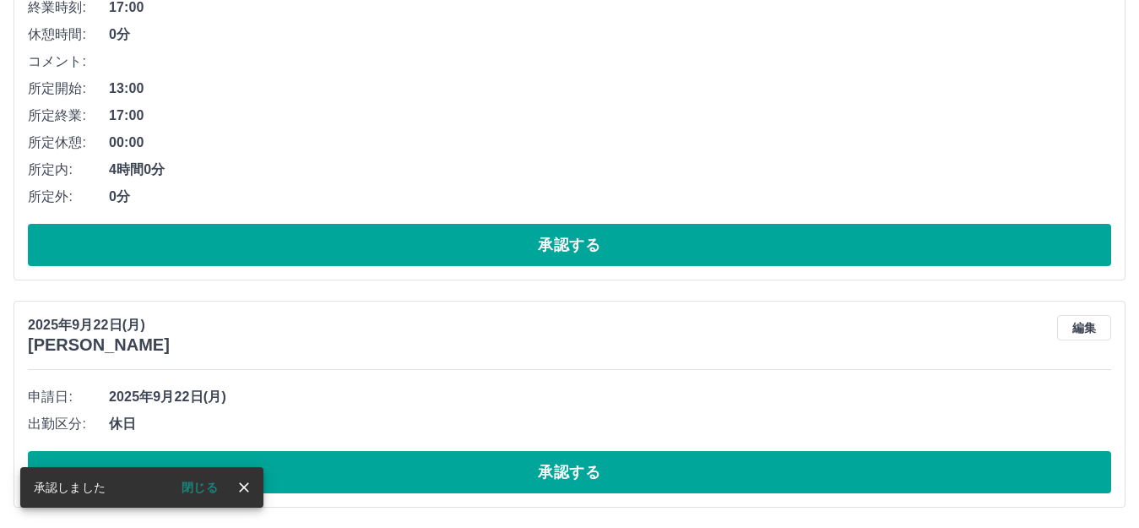
scroll to position [6406, 0]
click at [569, 463] on button "承認する" at bounding box center [569, 472] width 1083 height 42
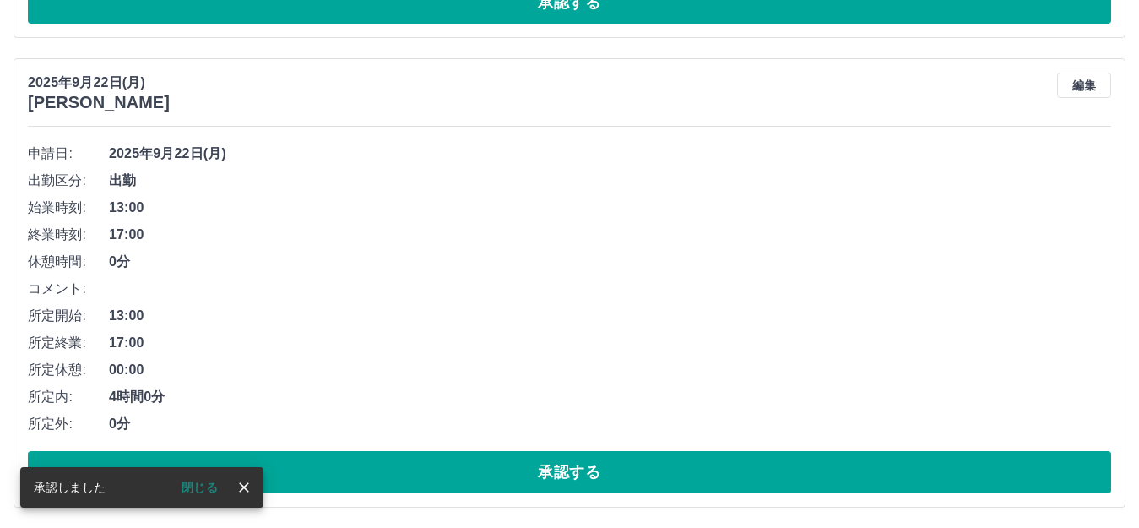
scroll to position [6179, 0]
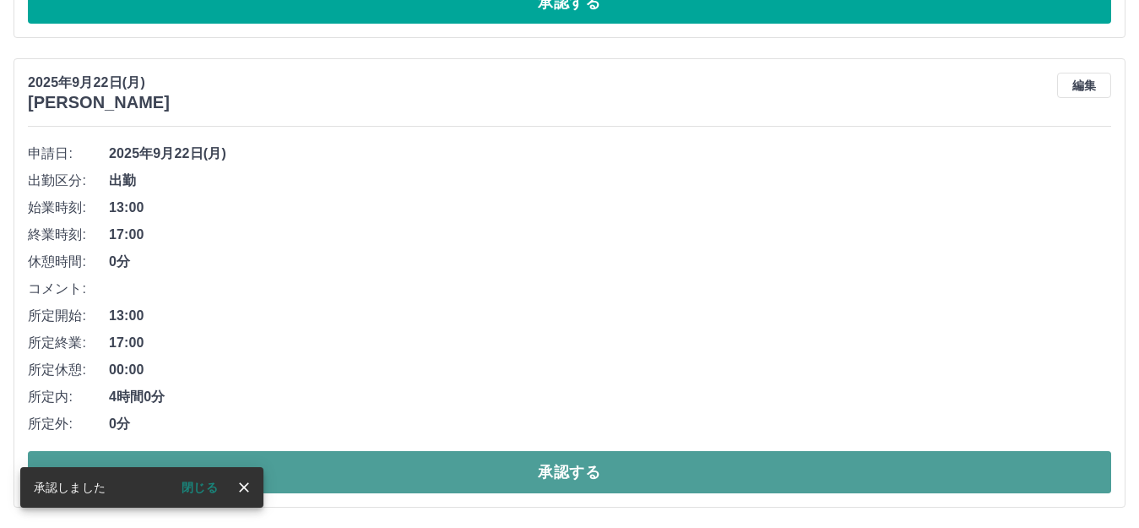
click at [569, 465] on button "承認する" at bounding box center [569, 472] width 1083 height 42
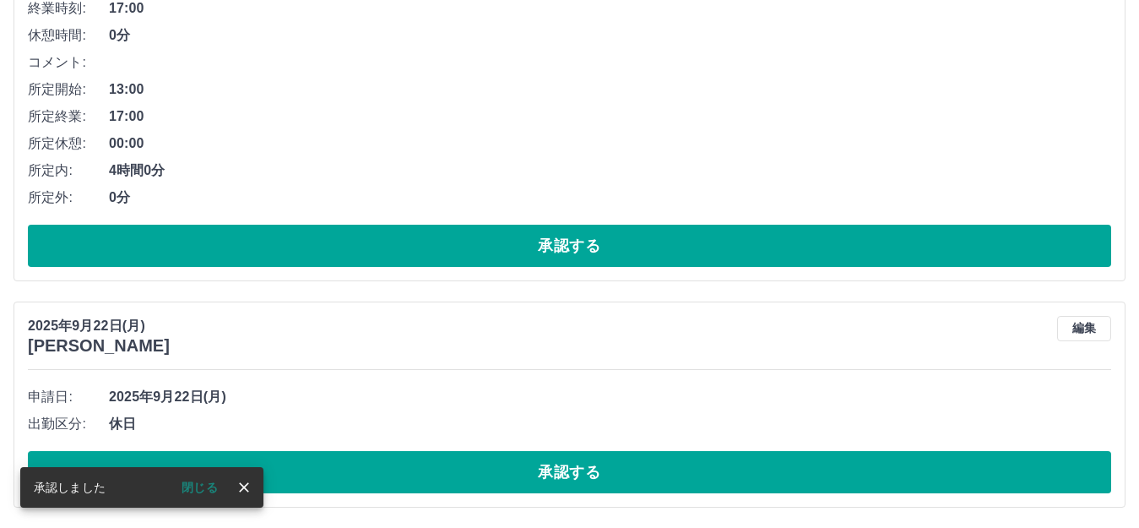
scroll to position [5710, 0]
click at [569, 462] on button "承認する" at bounding box center [569, 472] width 1083 height 42
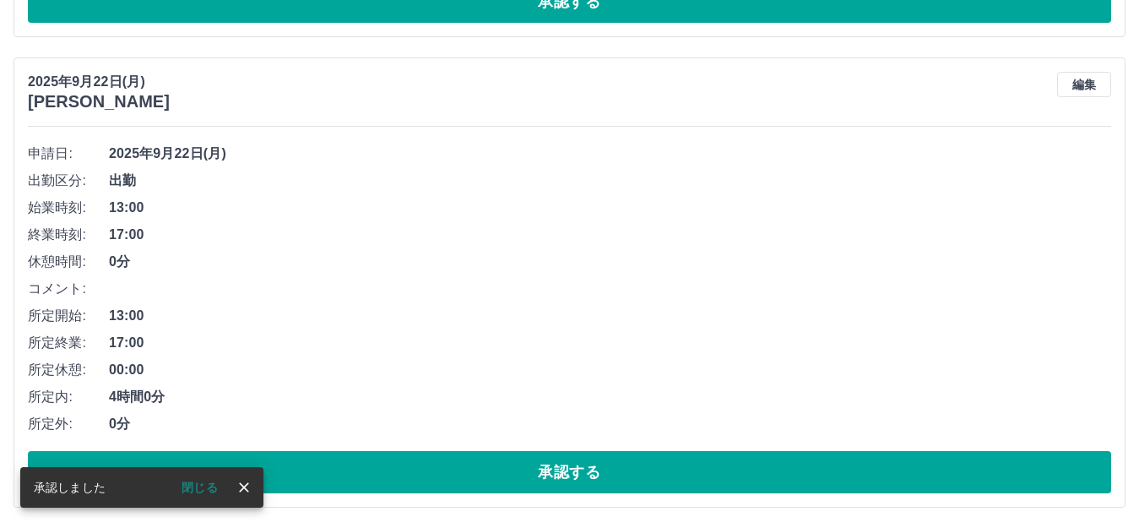
scroll to position [5484, 0]
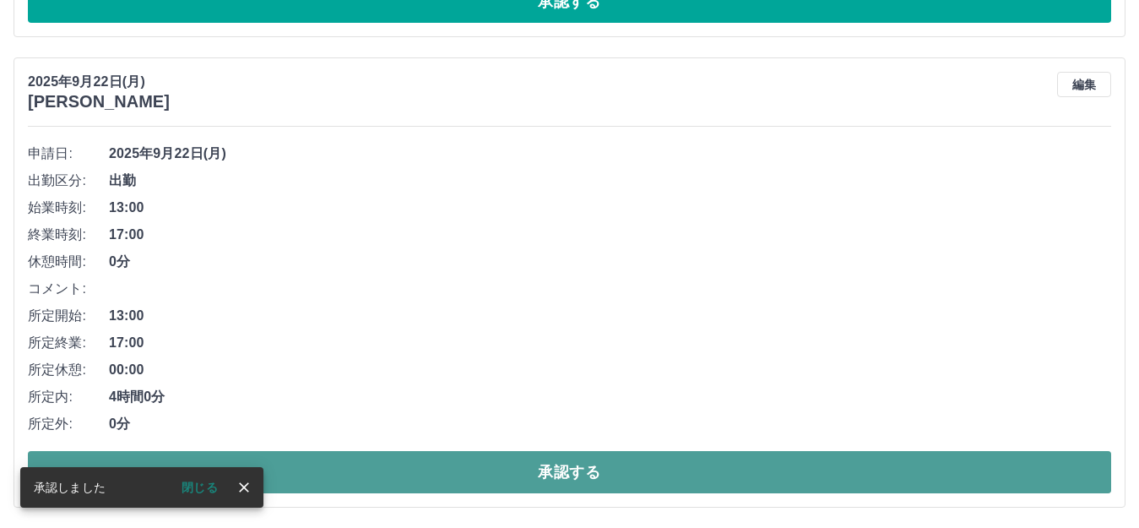
click at [569, 462] on button "承認する" at bounding box center [569, 472] width 1083 height 42
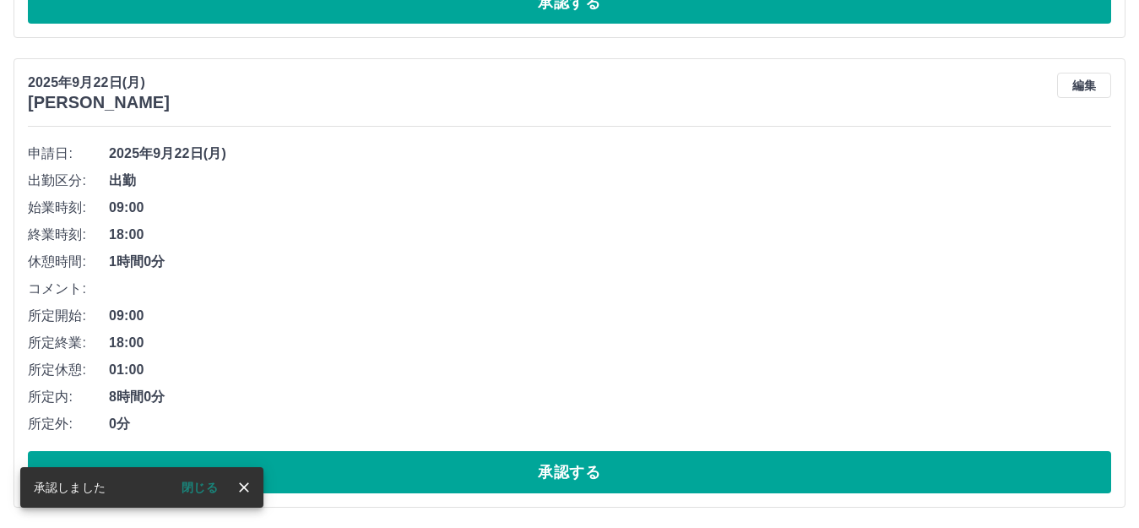
scroll to position [5013, 0]
click at [569, 462] on button "承認する" at bounding box center [569, 472] width 1083 height 42
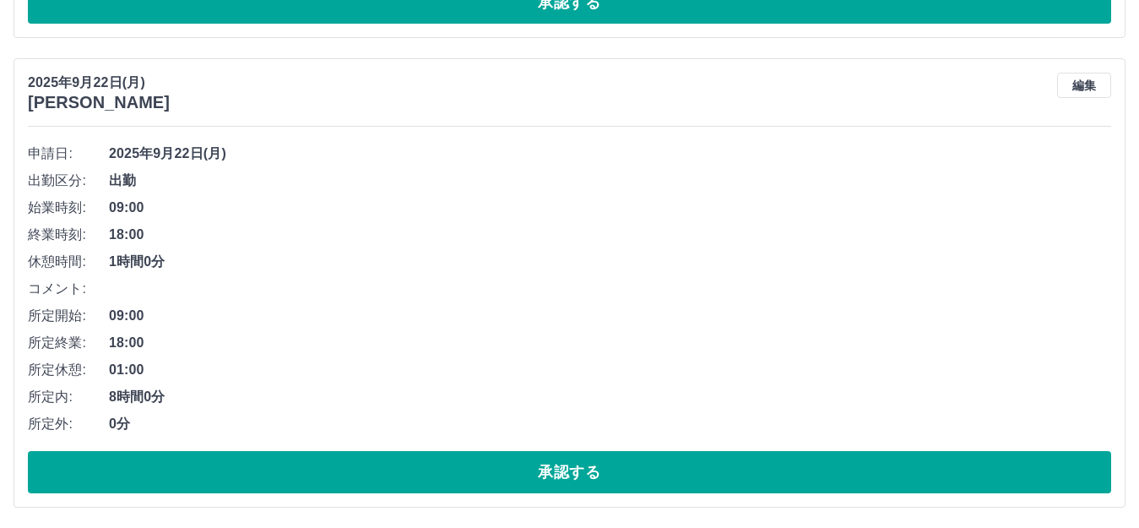
click at [569, 462] on button "承認する" at bounding box center [569, 472] width 1083 height 42
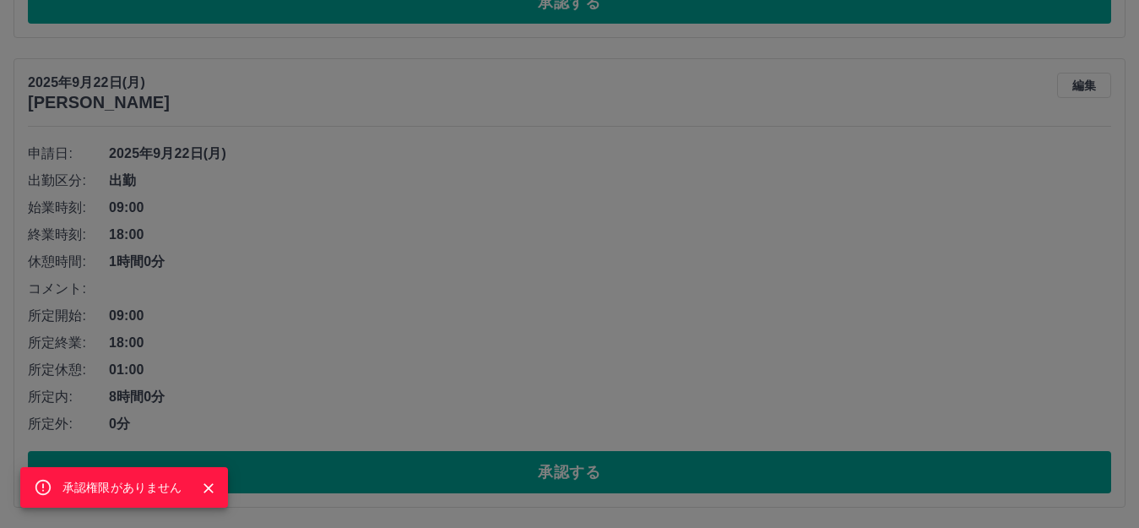
click at [569, 462] on div "承認権限がありません" at bounding box center [569, 264] width 1139 height 528
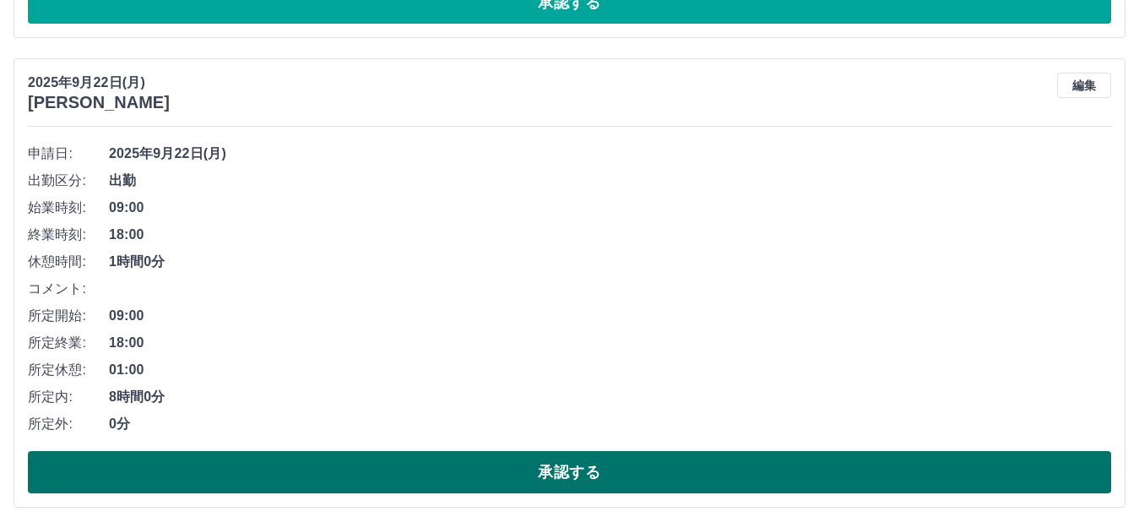
click at [569, 458] on button "承認する" at bounding box center [569, 472] width 1083 height 42
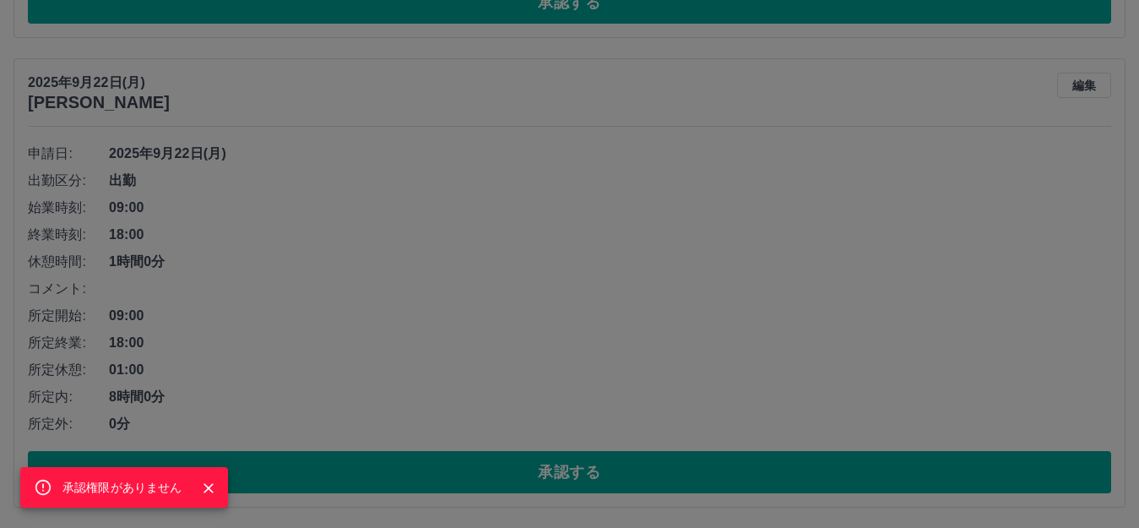
click at [569, 393] on div "承認権限がありません" at bounding box center [569, 264] width 1139 height 528
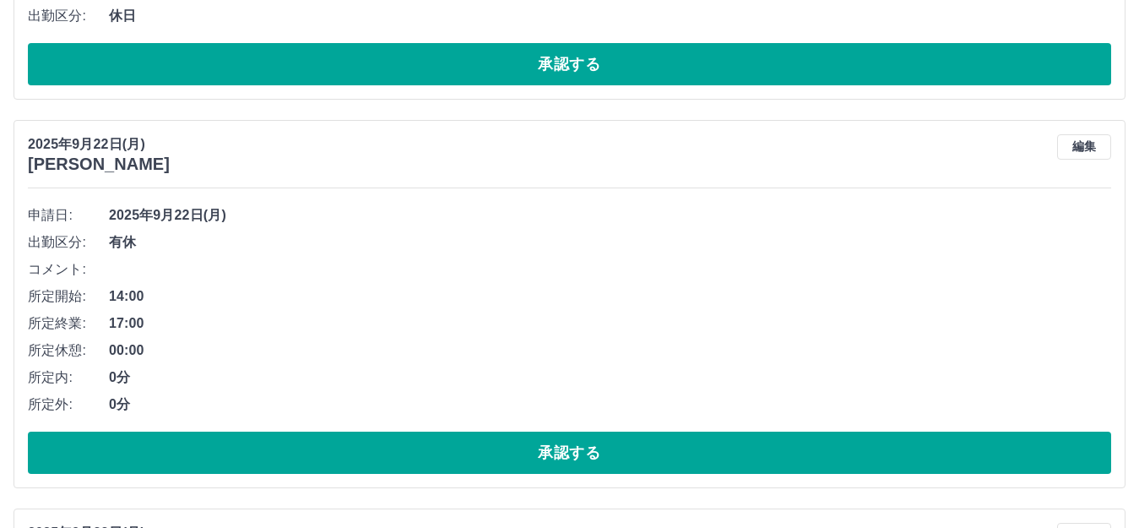
scroll to position [4591, 0]
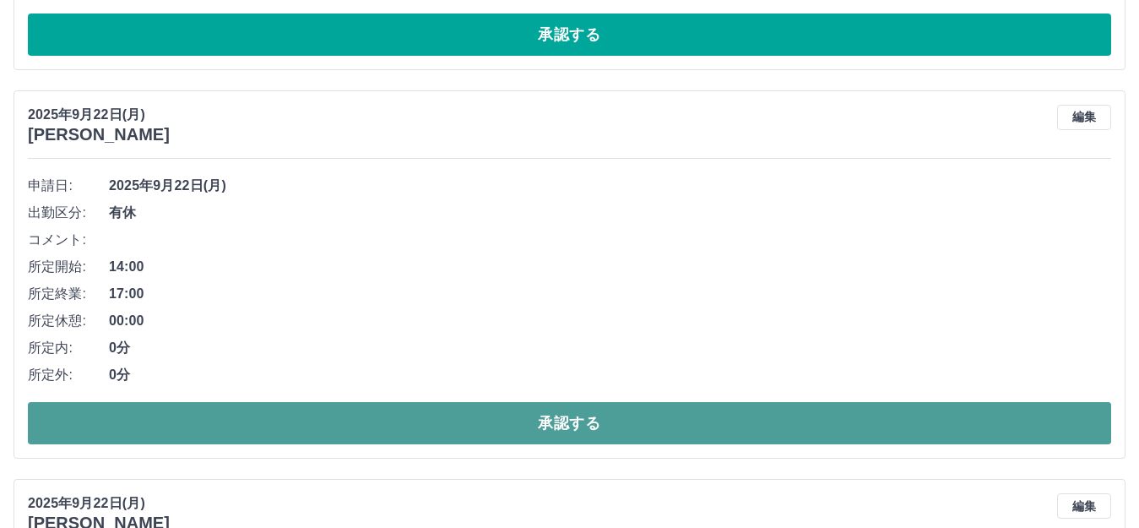
click at [569, 420] on button "承認する" at bounding box center [569, 423] width 1083 height 42
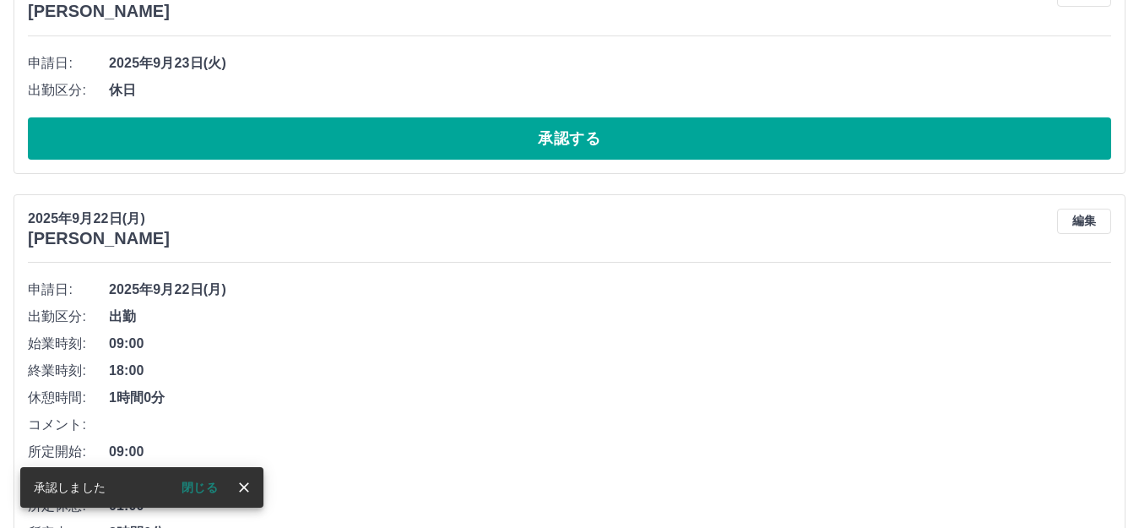
scroll to position [4338, 0]
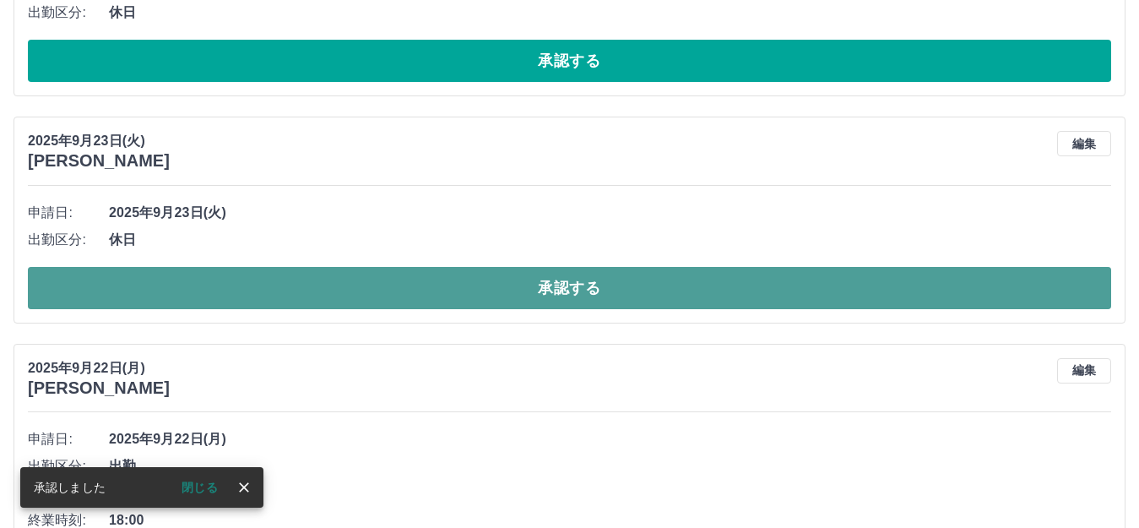
click at [569, 302] on button "承認する" at bounding box center [569, 288] width 1083 height 42
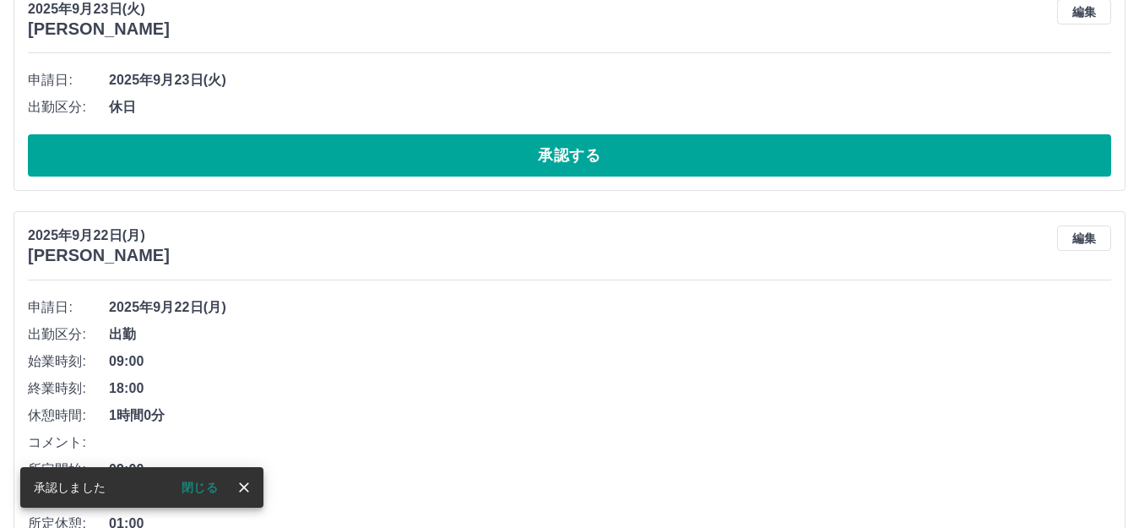
scroll to position [4169, 0]
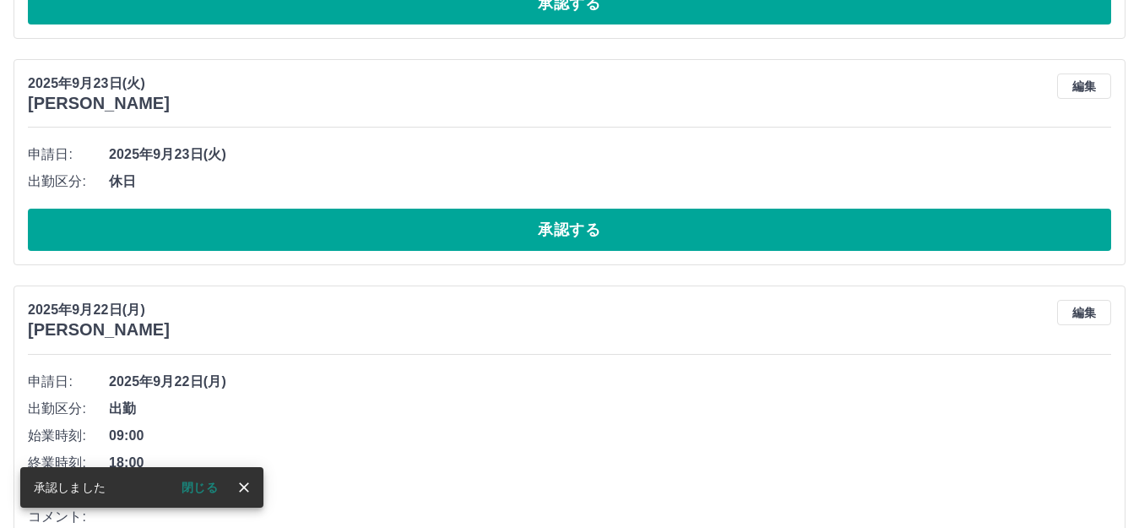
click at [569, 265] on div "[DATE] [PERSON_NAME] 編集 申請日: [DATE] 出勤区分: 休日 承認する" at bounding box center [570, 162] width 1112 height 206
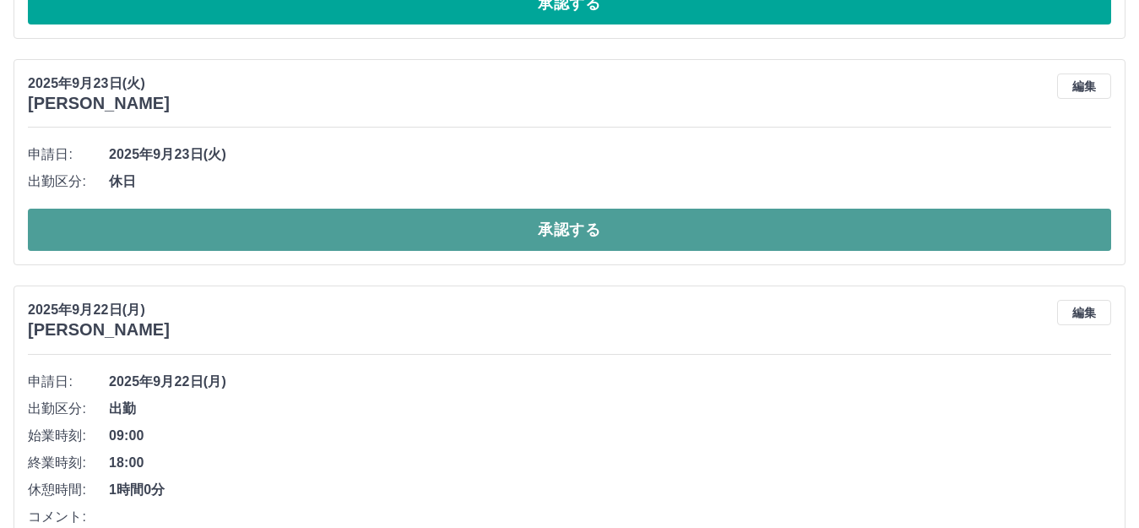
click at [569, 245] on button "承認する" at bounding box center [569, 230] width 1083 height 42
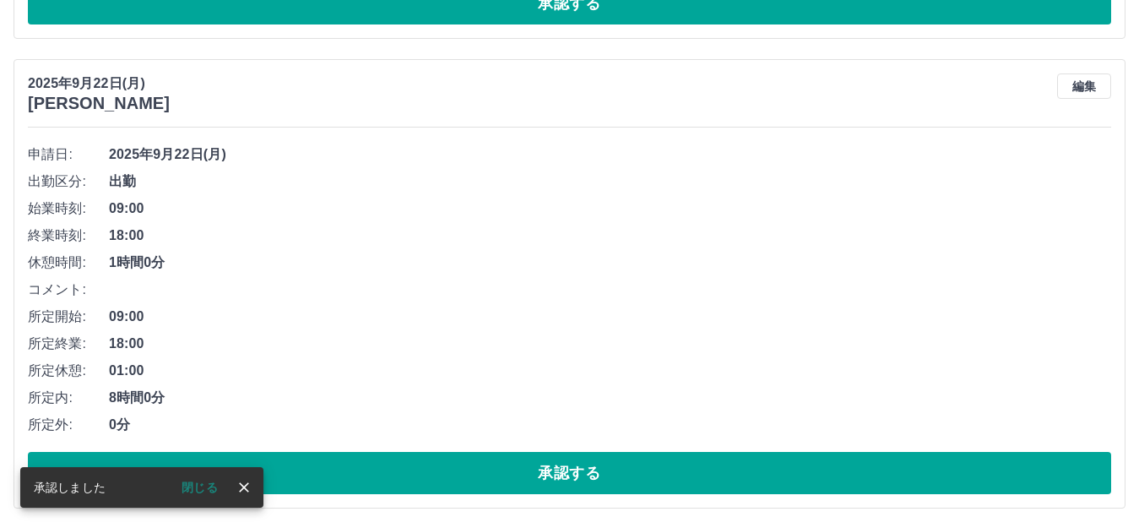
click at [569, 210] on span "09:00" at bounding box center [610, 208] width 1002 height 20
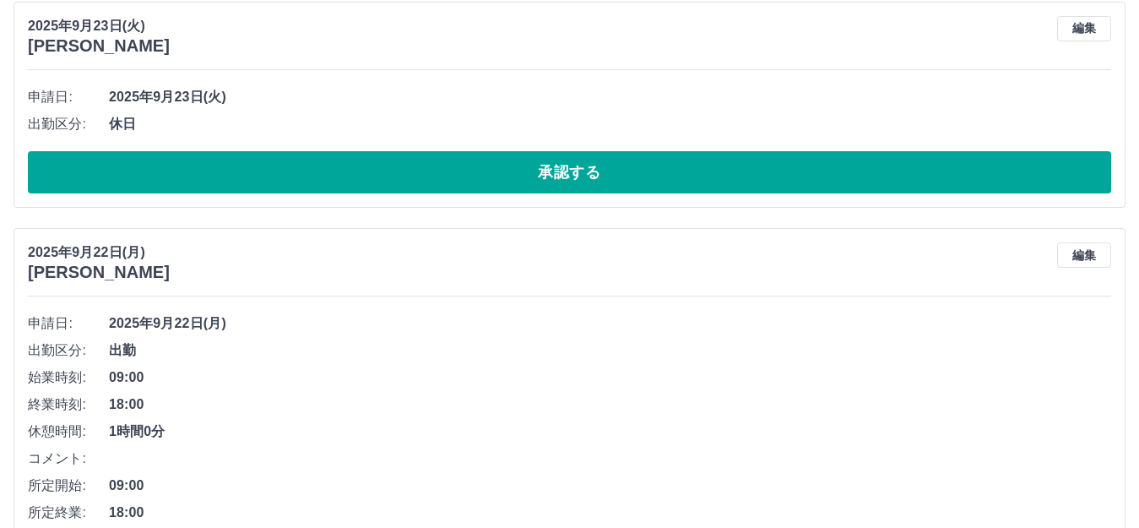
scroll to position [3832, 0]
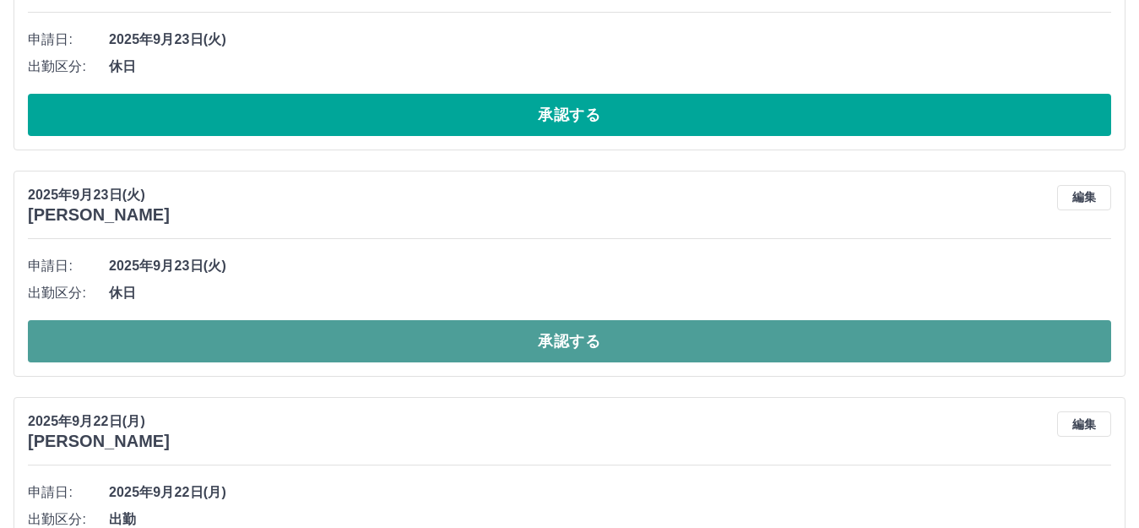
click at [569, 330] on button "承認する" at bounding box center [569, 341] width 1083 height 42
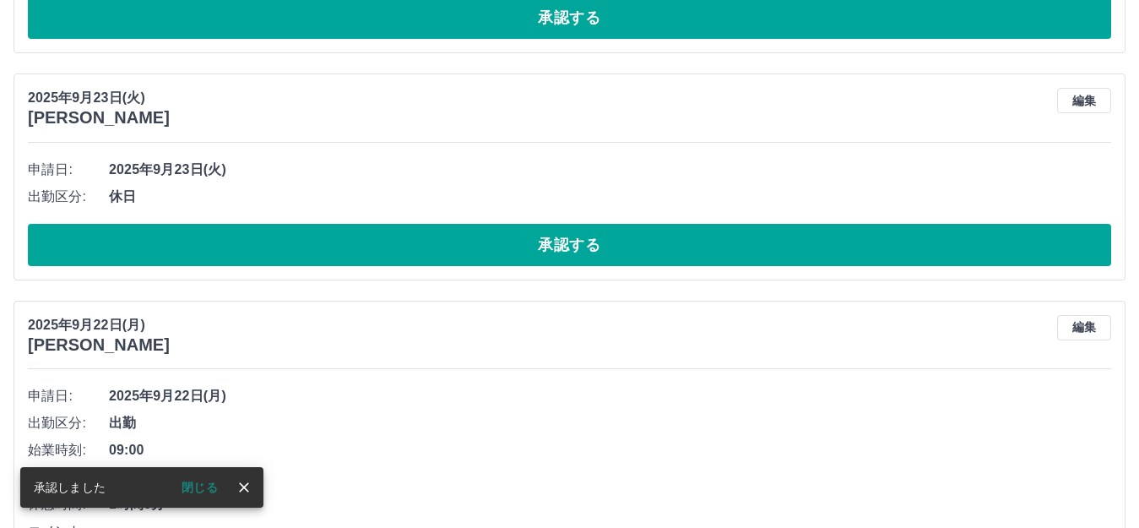
scroll to position [3578, 0]
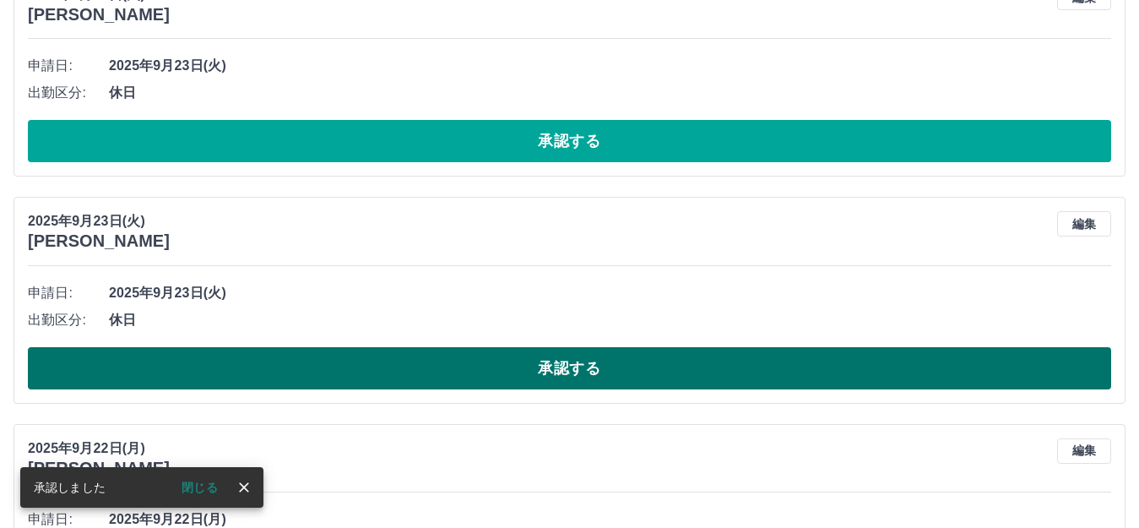
click at [569, 367] on button "承認する" at bounding box center [569, 368] width 1083 height 42
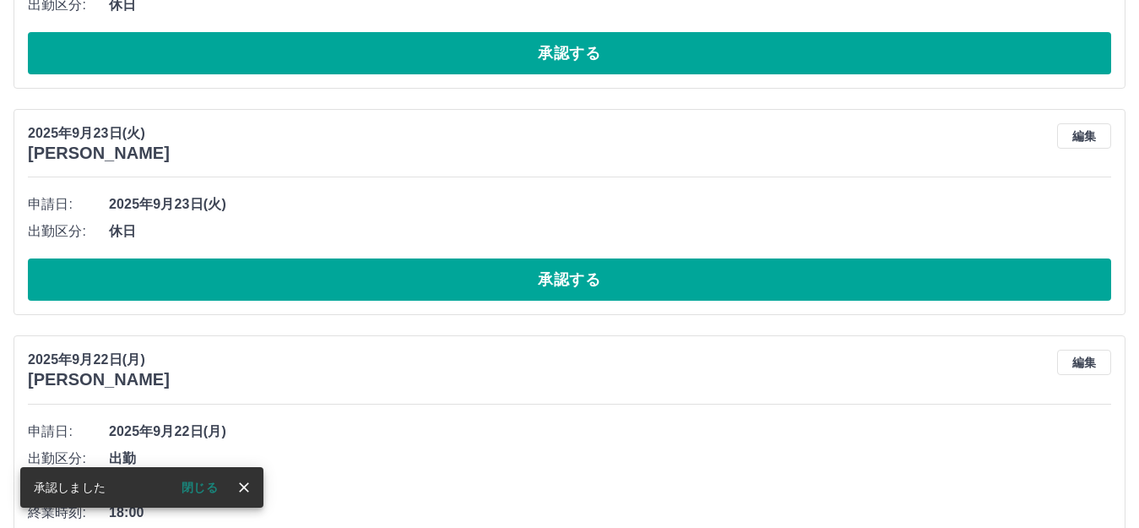
scroll to position [3325, 0]
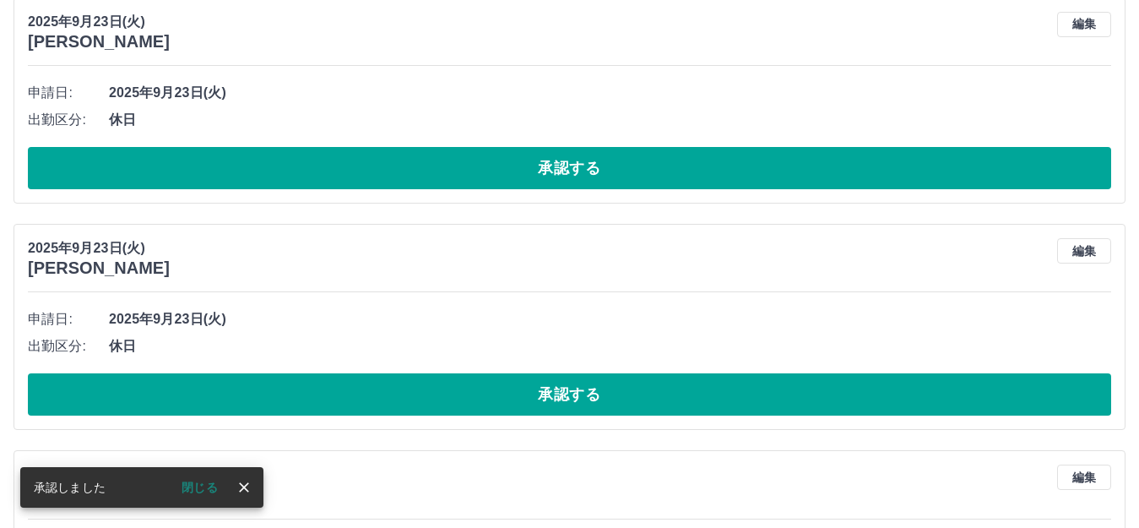
click at [569, 366] on div "申請日: [DATE] 出勤区分: 休日 承認する" at bounding box center [569, 361] width 1083 height 110
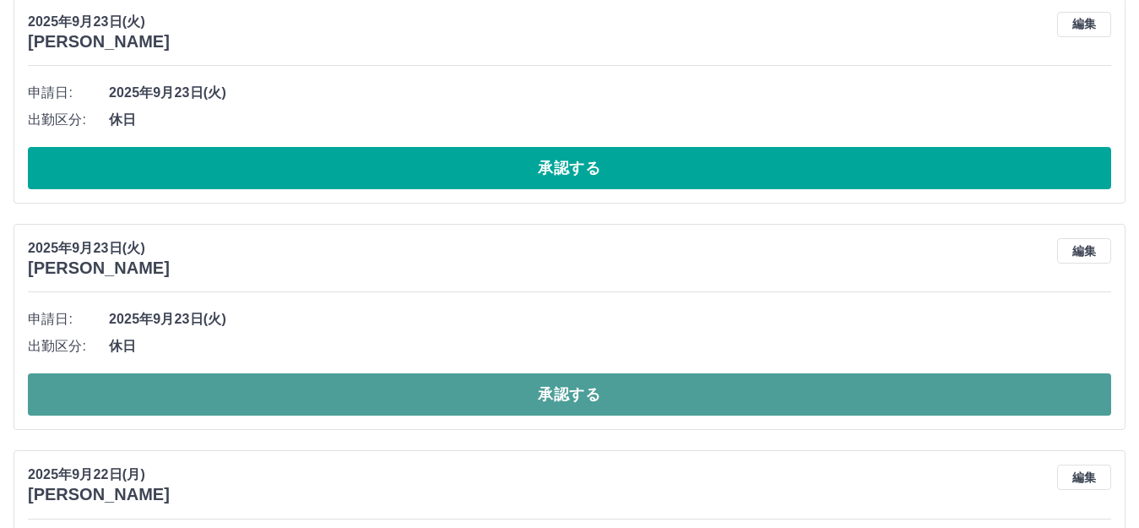
click at [569, 378] on button "承認する" at bounding box center [569, 394] width 1083 height 42
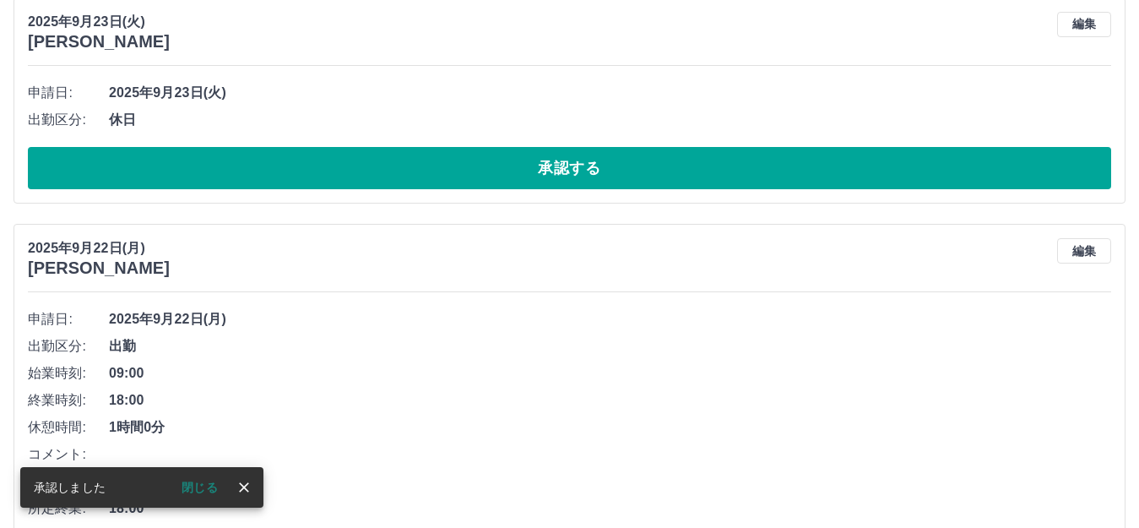
scroll to position [3072, 0]
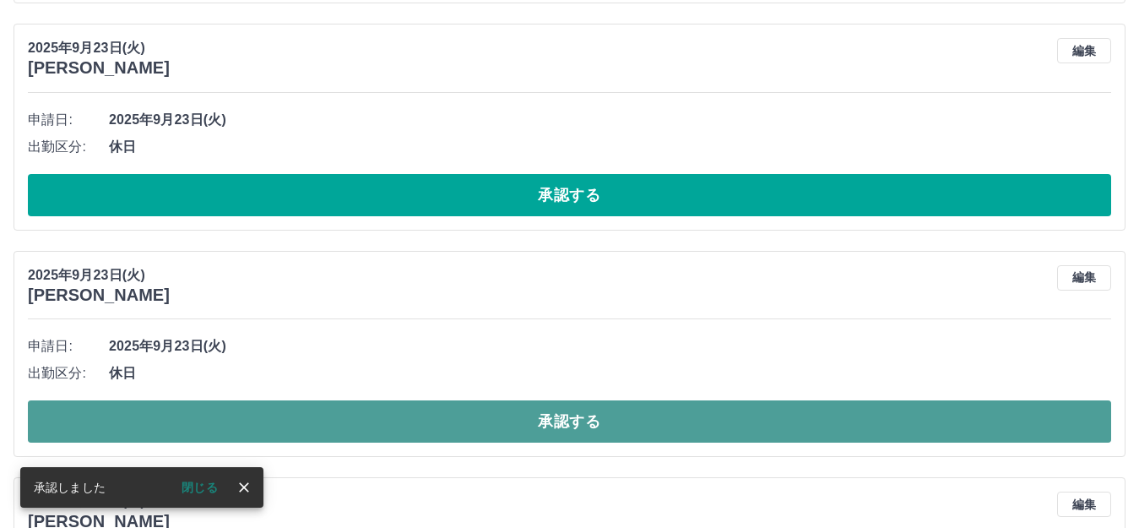
click at [569, 419] on button "承認する" at bounding box center [569, 421] width 1083 height 42
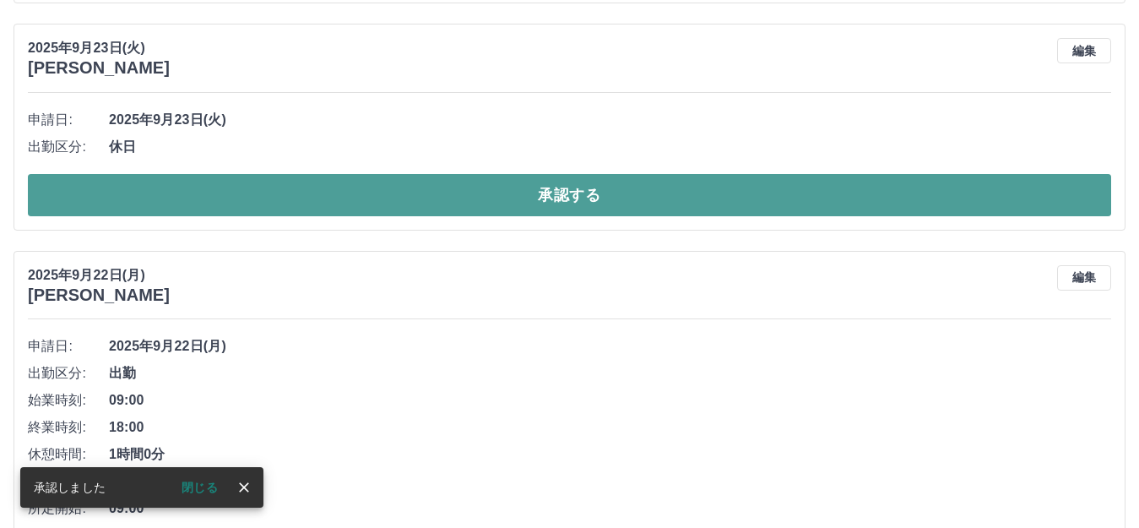
click at [569, 211] on button "承認する" at bounding box center [569, 195] width 1083 height 42
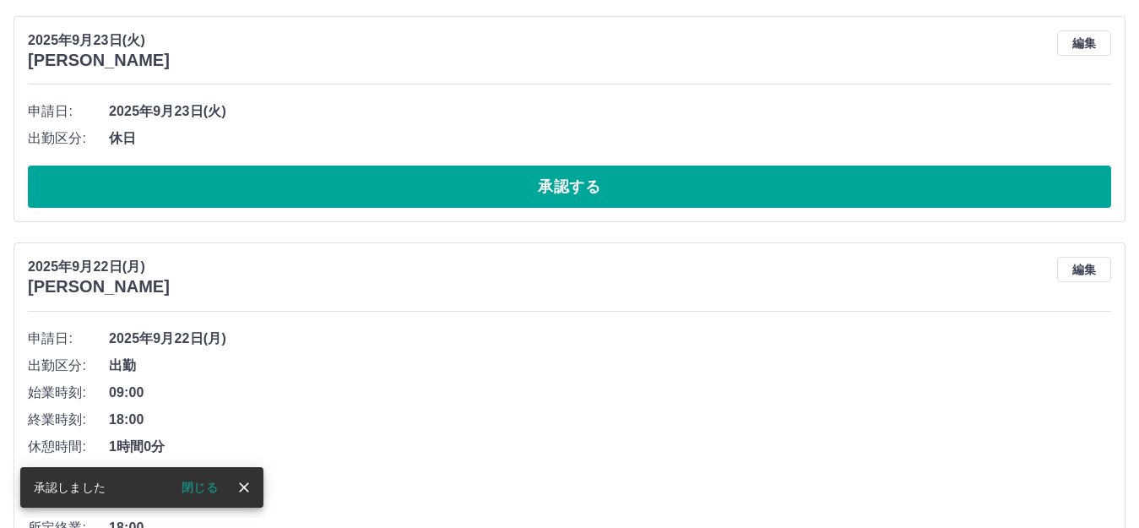
scroll to position [2702, 0]
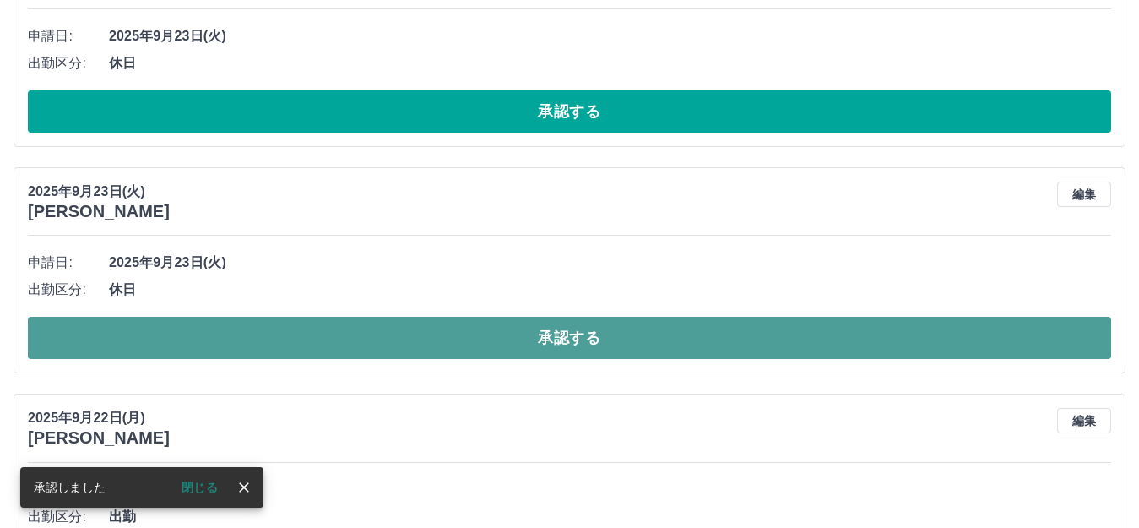
click at [531, 333] on button "承認する" at bounding box center [569, 338] width 1083 height 42
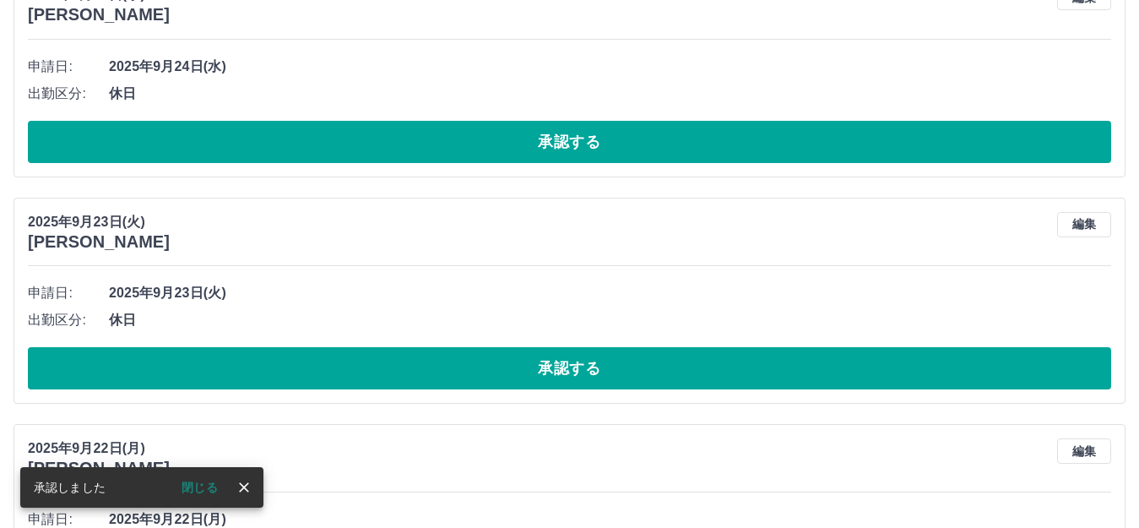
scroll to position [2449, 0]
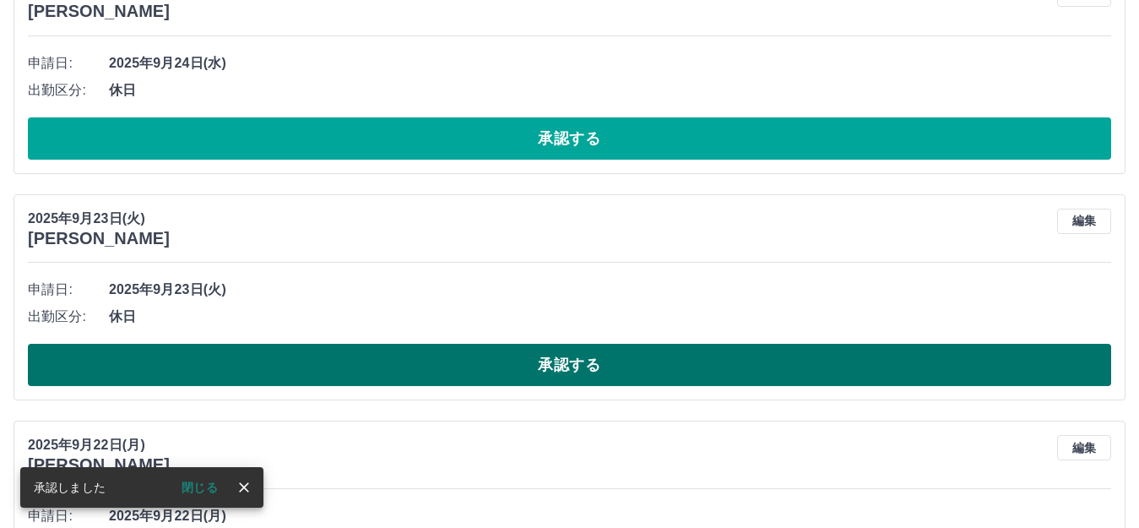
click at [569, 385] on button "承認する" at bounding box center [569, 365] width 1083 height 42
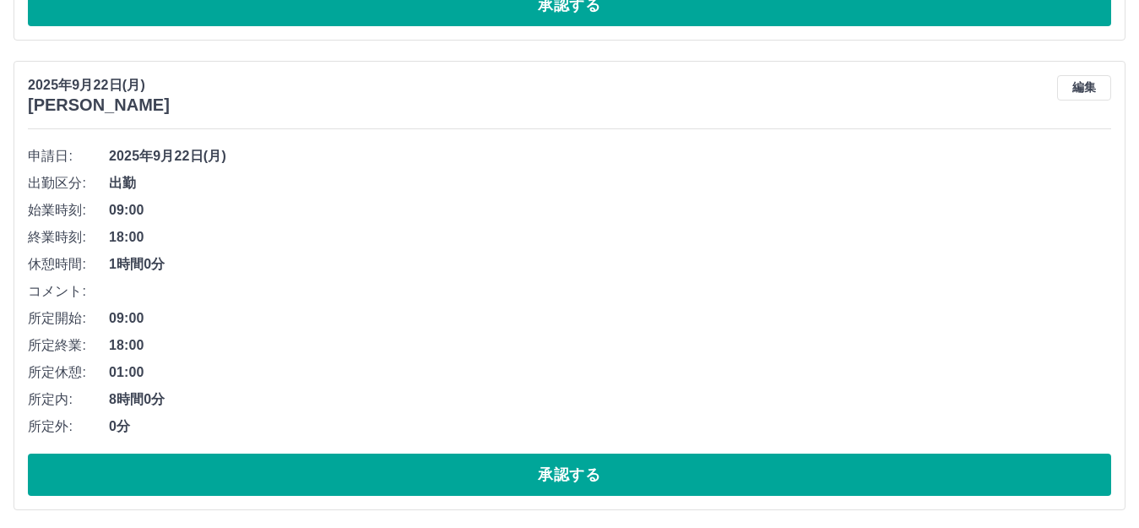
scroll to position [2586, 0]
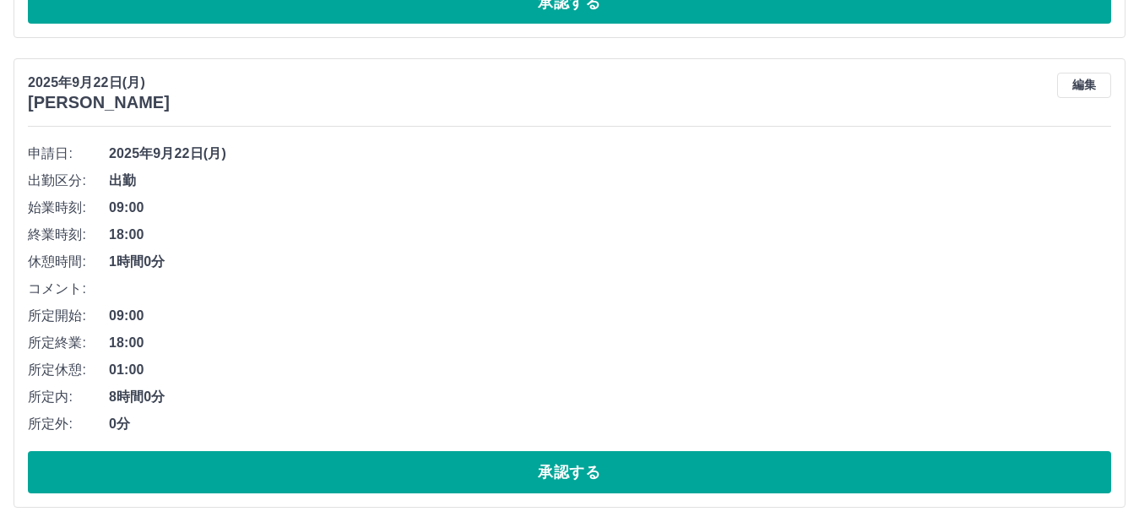
click at [569, 505] on div "[DATE] [PERSON_NAME] 編集 申請日: [DATE] 出勤区分: 出勤 始業時刻: 09:00 終業時刻: 18:00 休憩時間: 1時間0…" at bounding box center [570, 282] width 1112 height 449
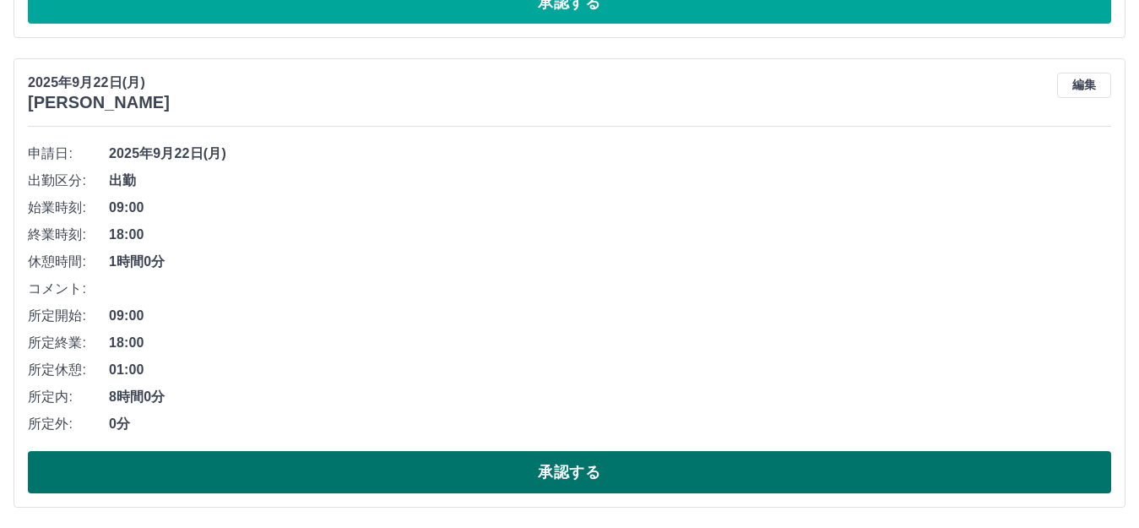
click at [569, 473] on button "承認する" at bounding box center [569, 472] width 1083 height 42
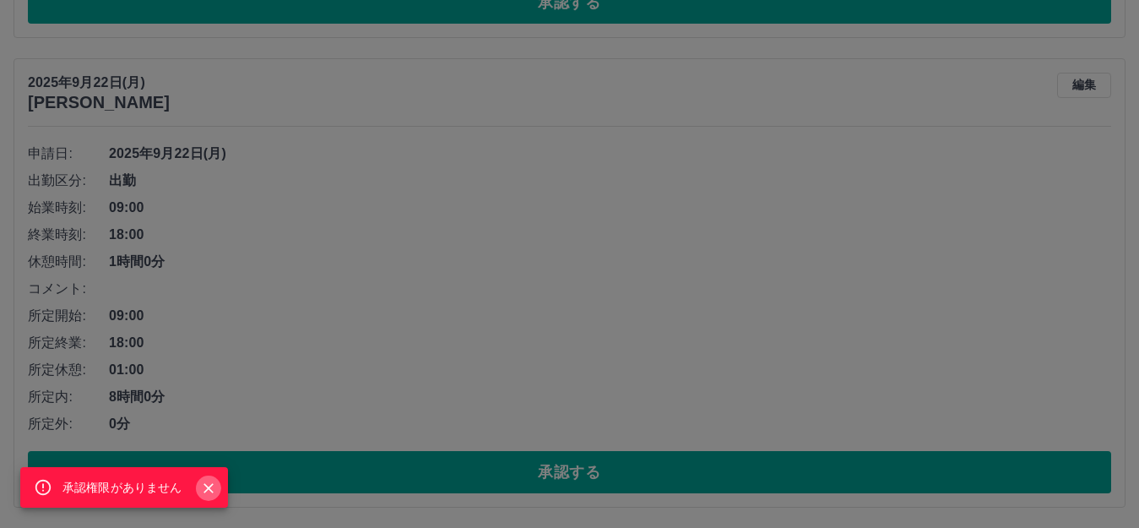
click at [203, 488] on icon "Close" at bounding box center [208, 487] width 17 height 17
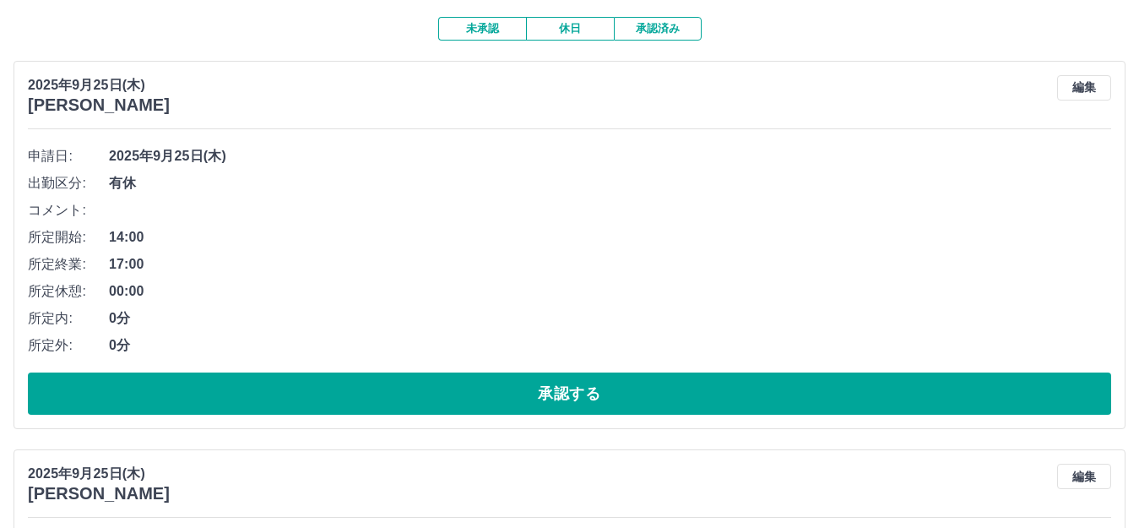
scroll to position [0, 0]
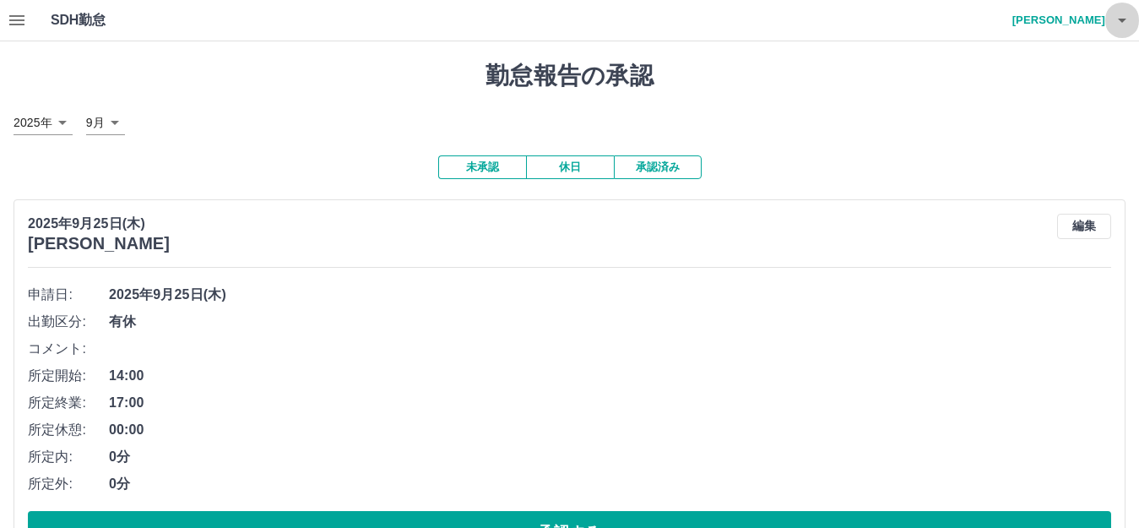
click at [569, 19] on button "button" at bounding box center [1122, 20] width 34 height 41
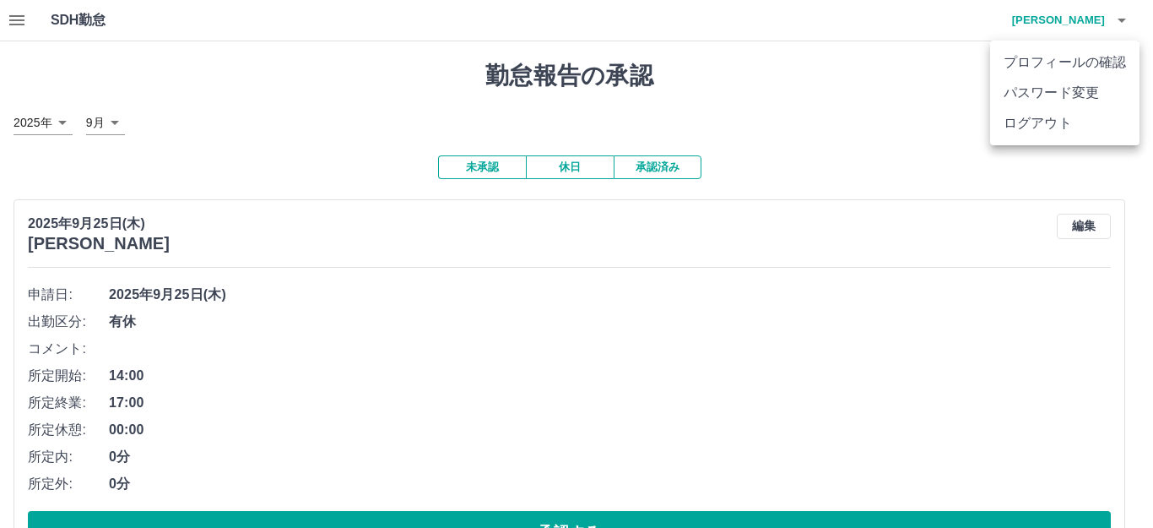
click at [14, 14] on div at bounding box center [576, 264] width 1153 height 528
click at [14, 14] on div "プロフィールの確認 パスワード変更 ログアウト" at bounding box center [569, 264] width 1139 height 528
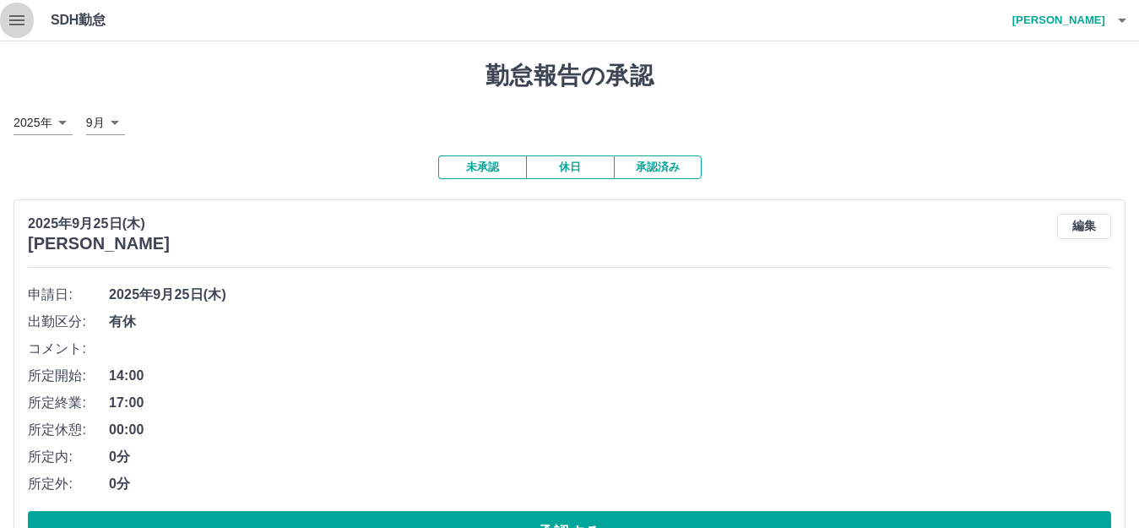
click at [14, 21] on icon "button" at bounding box center [16, 20] width 15 height 10
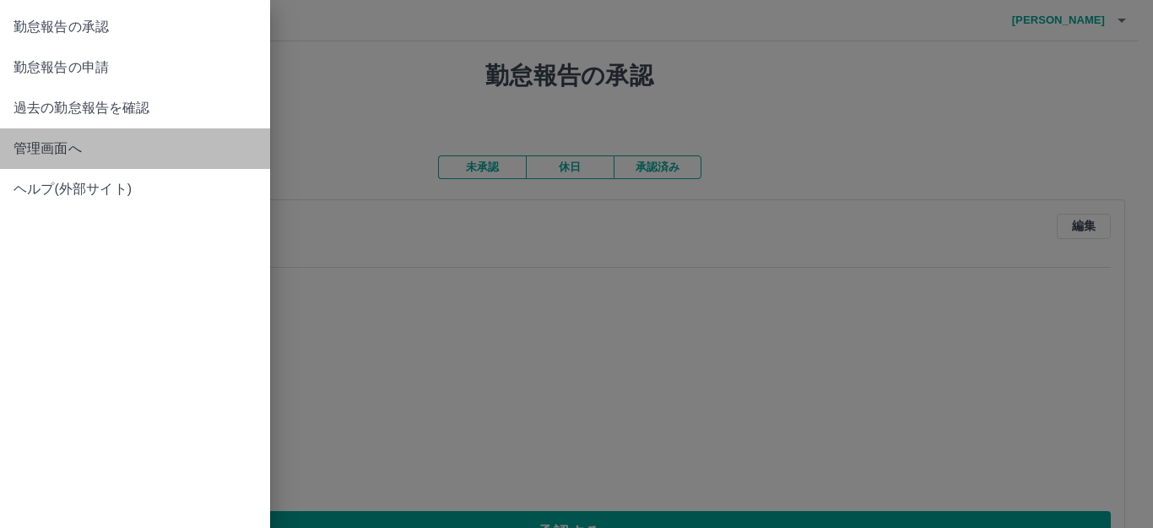
click at [98, 146] on span "管理画面へ" at bounding box center [135, 148] width 243 height 20
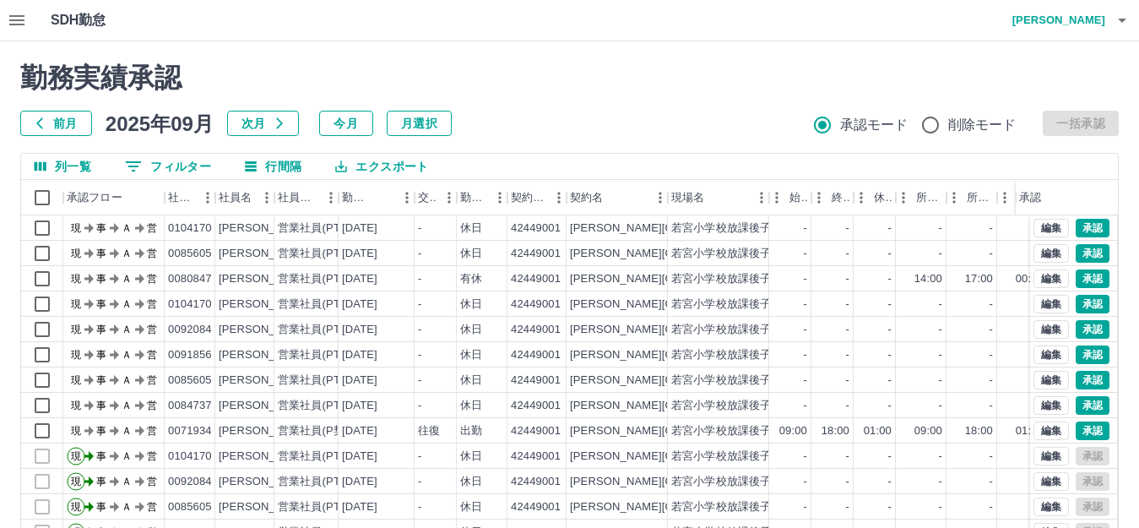
click at [569, 30] on h4 "[PERSON_NAME]" at bounding box center [1054, 20] width 101 height 41
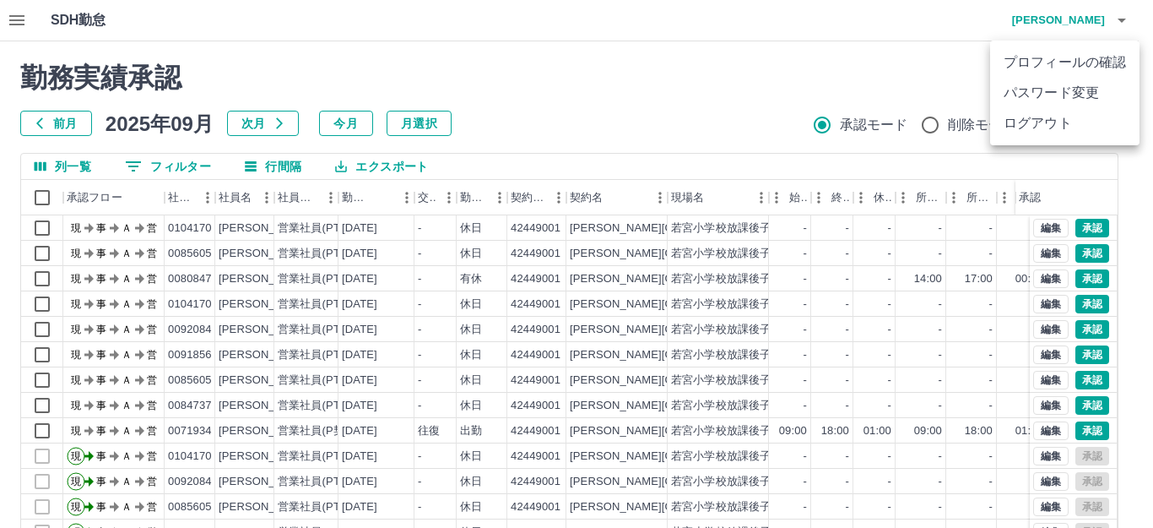
click at [569, 128] on li "ログアウト" at bounding box center [1064, 123] width 149 height 30
